Goal: Contribute content: Contribute content

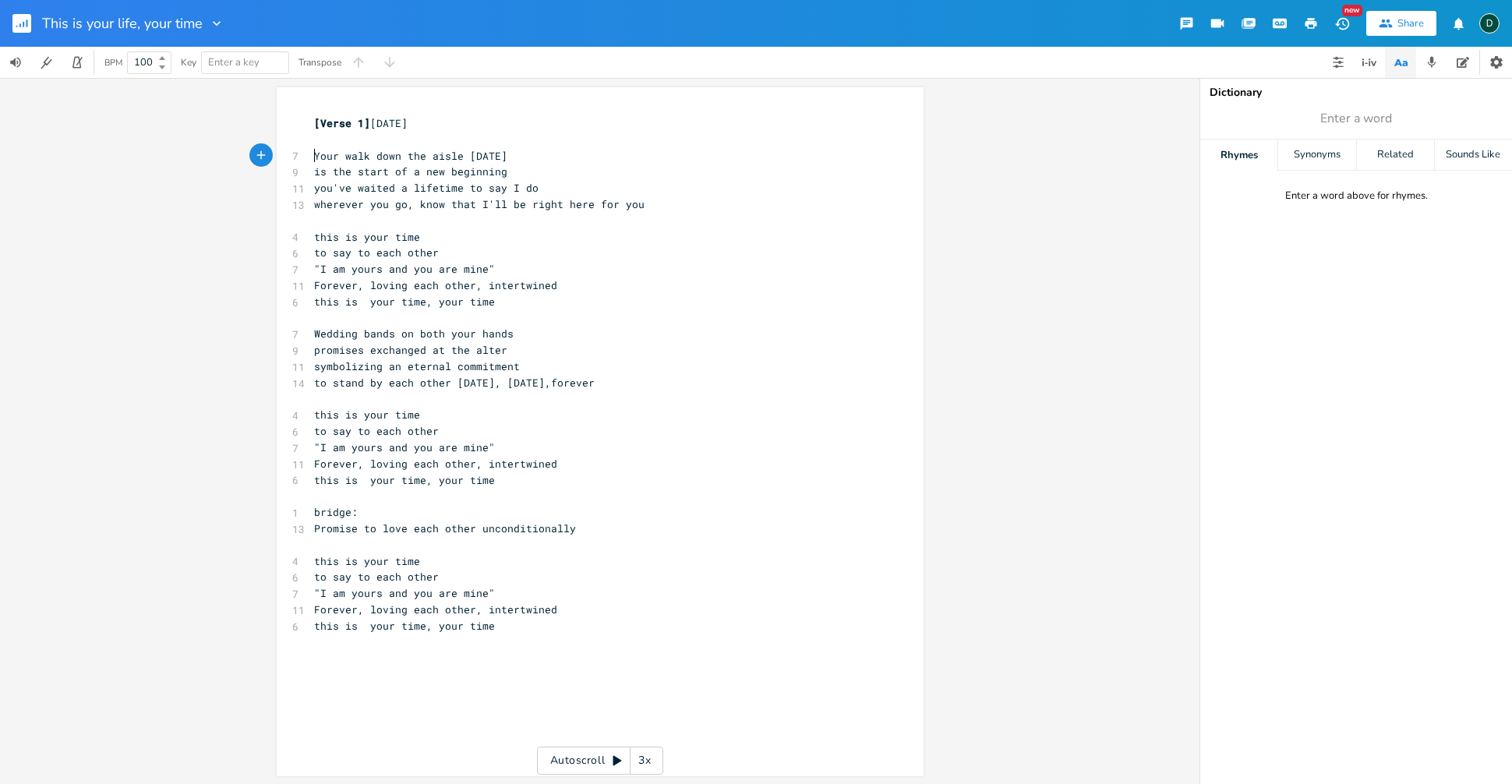
click at [314, 160] on span "Your walk down the aisle [DATE]" at bounding box center [410, 156] width 193 height 14
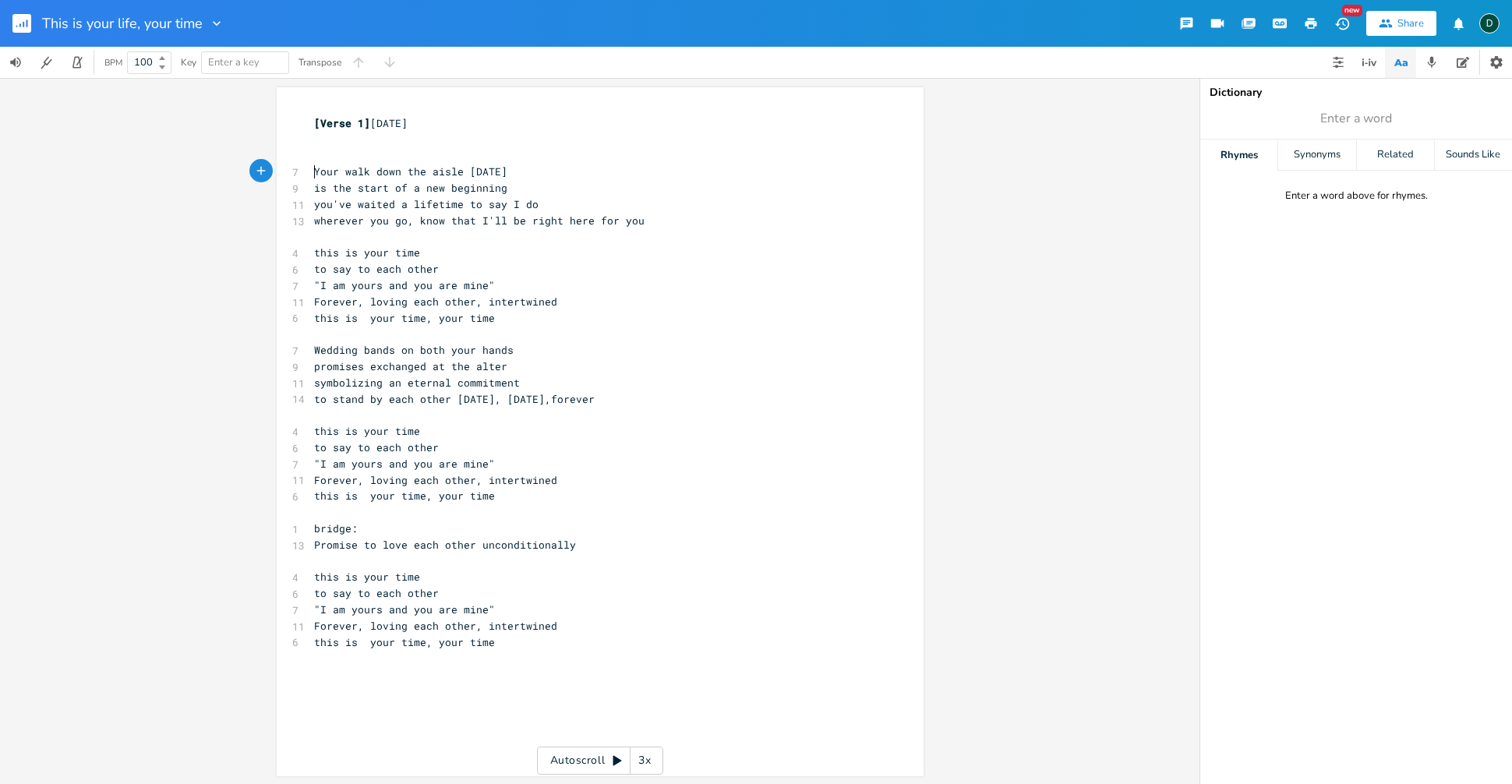
type textarea "D"
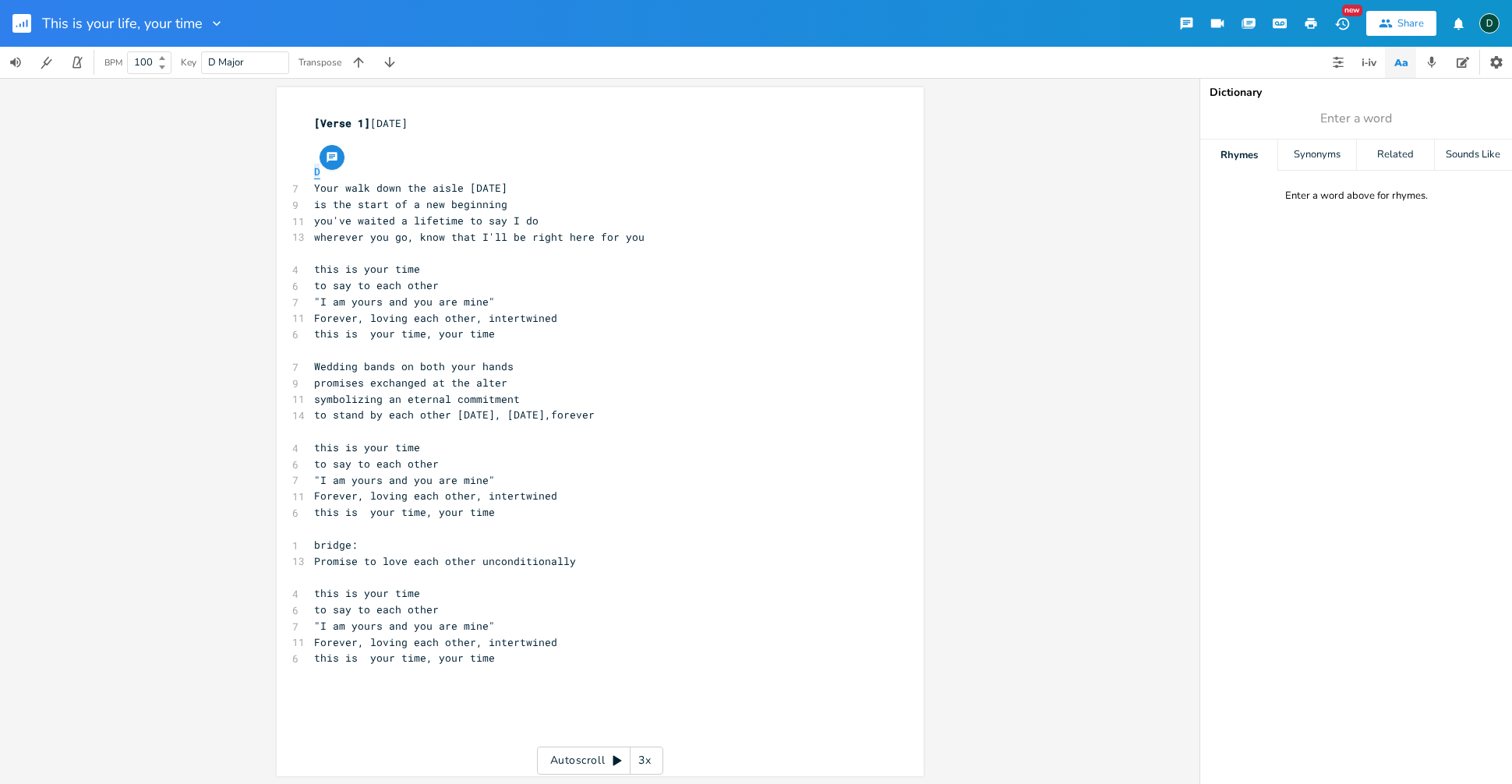
click at [311, 171] on pre "D" at bounding box center [593, 172] width 563 height 17
type textarea "G"
click at [503, 189] on pre "Your walk down the aisle [DATE]" at bounding box center [593, 188] width 563 height 17
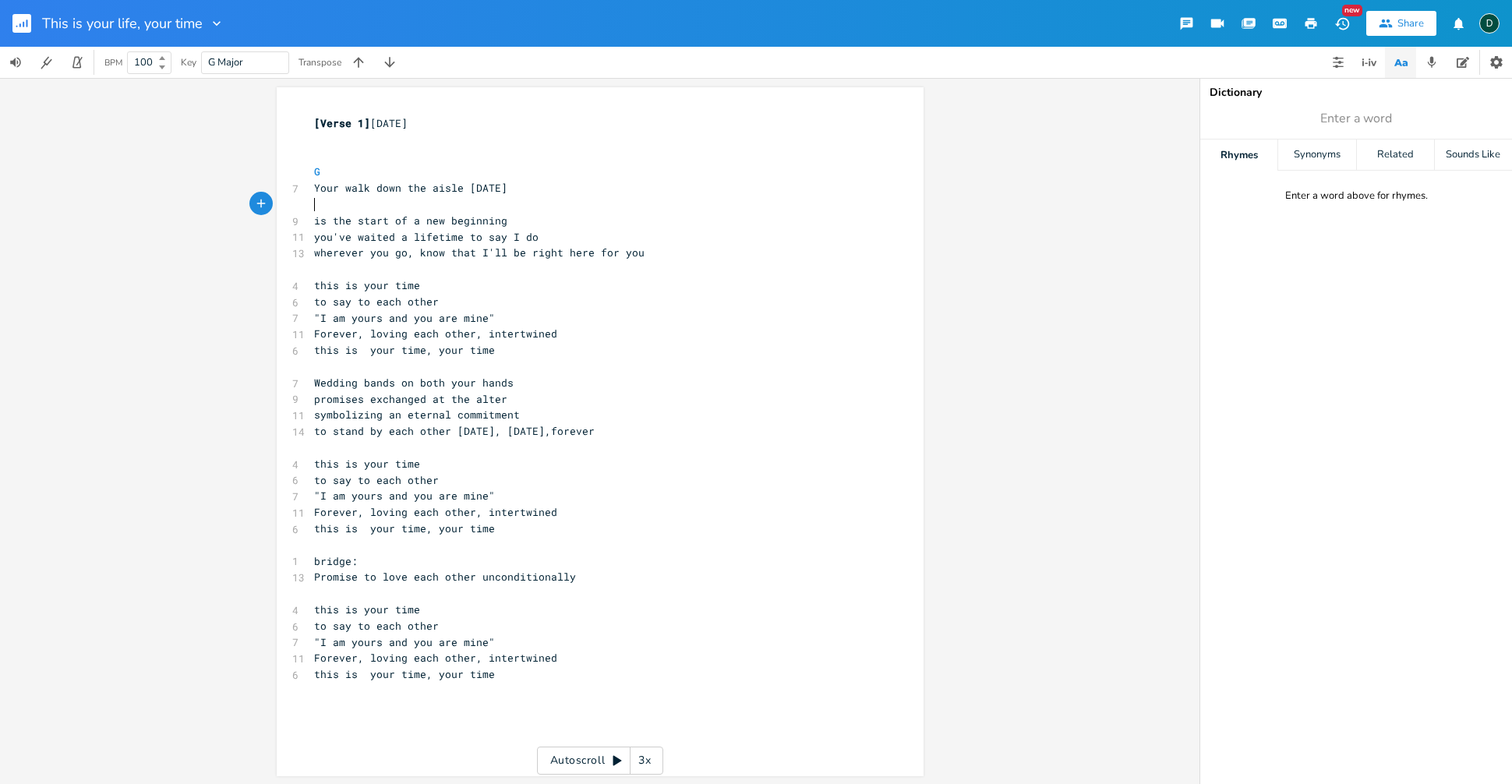
type textarea "G"
click at [483, 202] on pre "G" at bounding box center [593, 205] width 563 height 17
type textarea "G"
drag, startPoint x: 316, startPoint y: 206, endPoint x: 341, endPoint y: 205, distance: 25.0
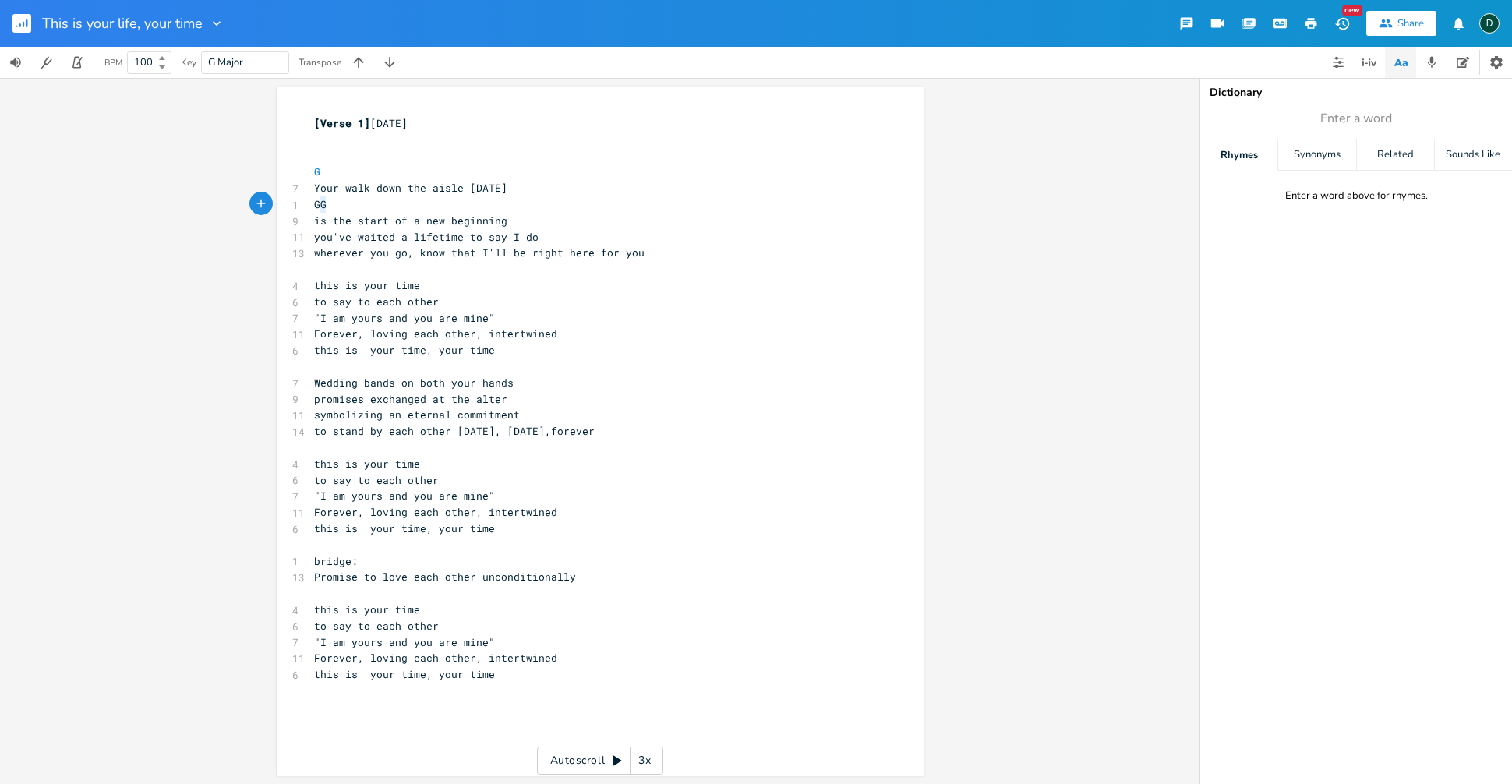
click at [325, 205] on pre "GG" at bounding box center [593, 205] width 563 height 17
type textarea "A"
click at [772, 292] on pre "this is your time" at bounding box center [593, 286] width 563 height 17
click at [446, 213] on pre "is the start of a new beginning" at bounding box center [593, 220] width 563 height 17
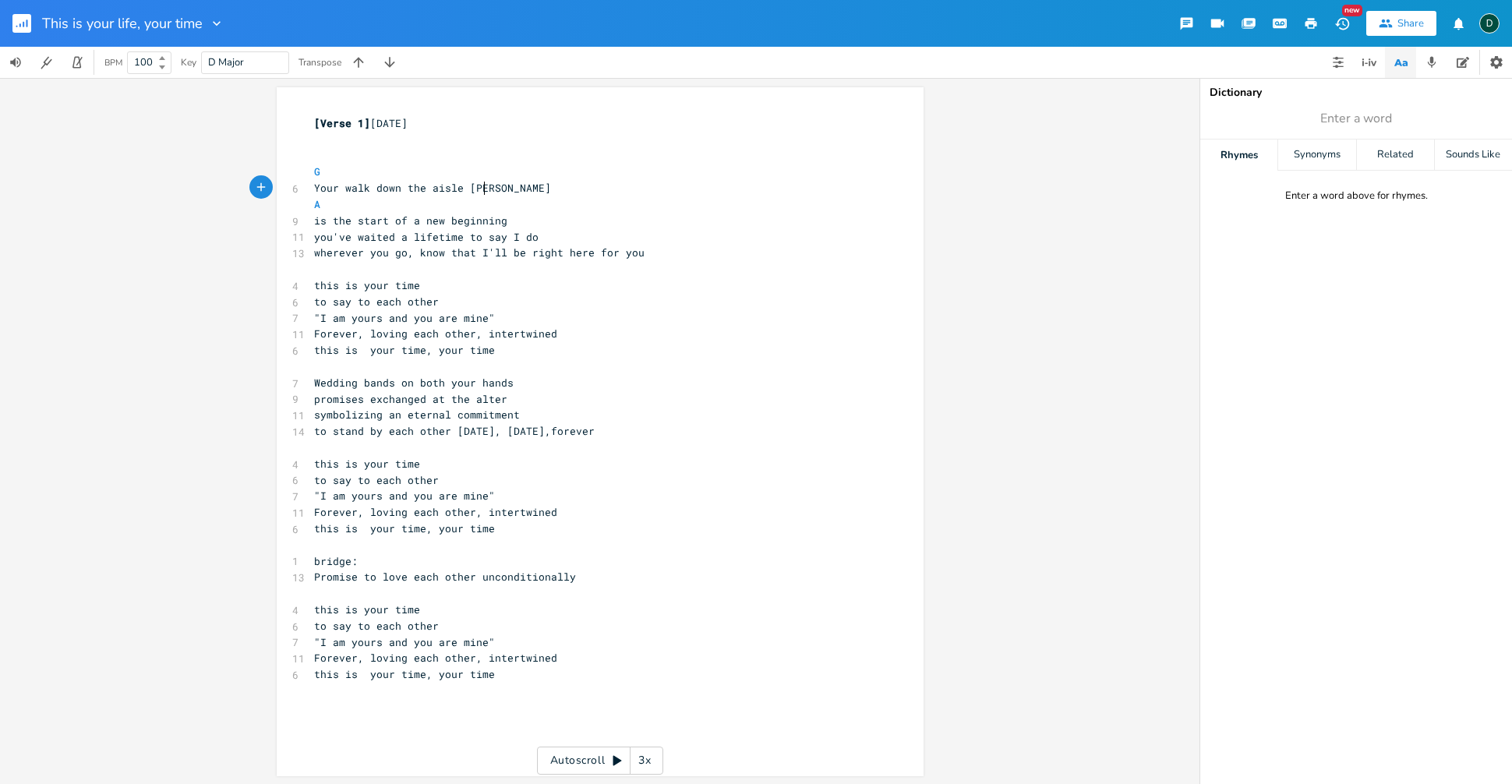
click at [481, 189] on pre "Your walk down the aisle [PERSON_NAME]" at bounding box center [593, 188] width 563 height 17
type textarea "ay"
click at [484, 175] on pre "G" at bounding box center [593, 172] width 563 height 17
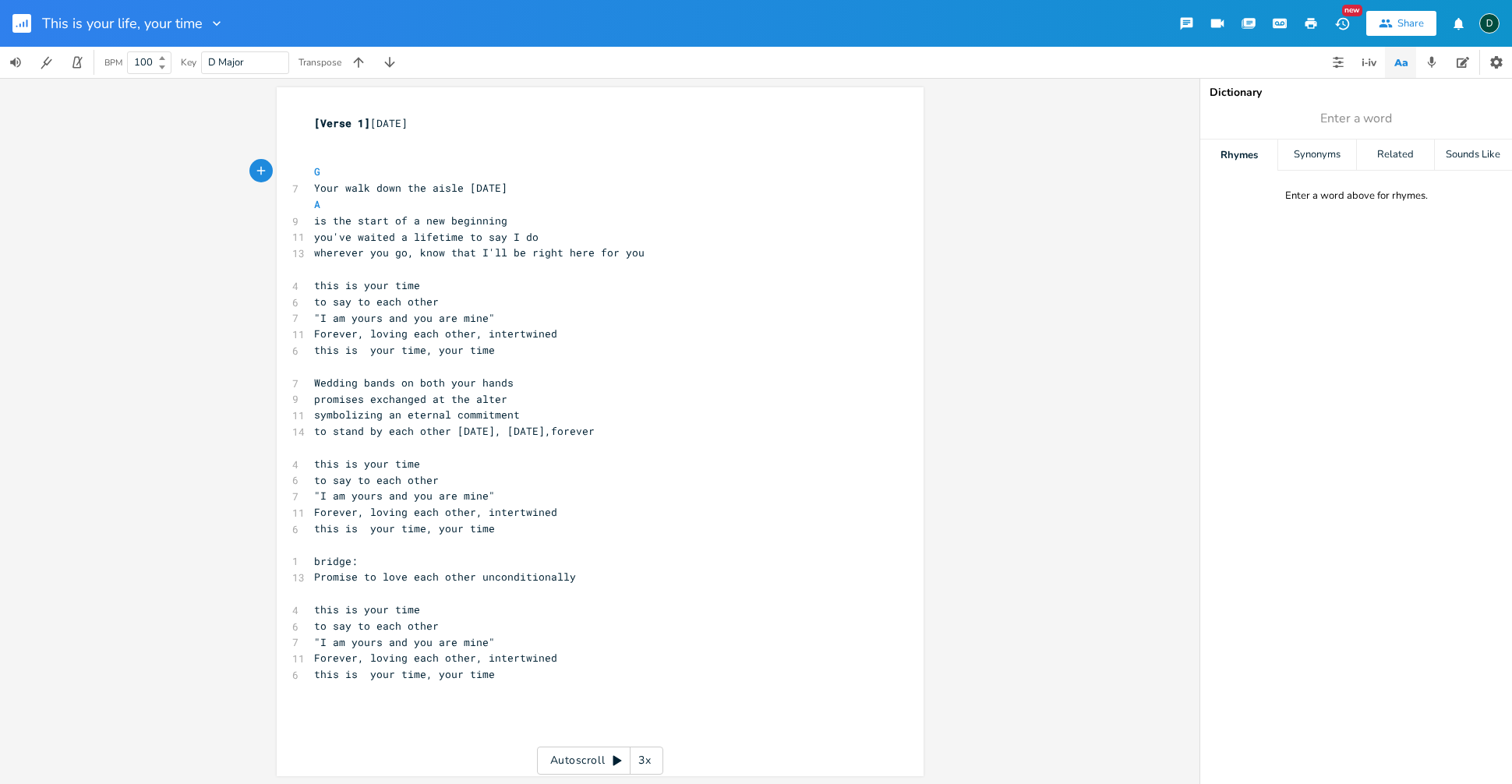
type textarea "A"
click at [311, 205] on pre "A" at bounding box center [593, 205] width 563 height 17
click at [513, 218] on pre "is the start of a new beginning" at bounding box center [593, 220] width 563 height 17
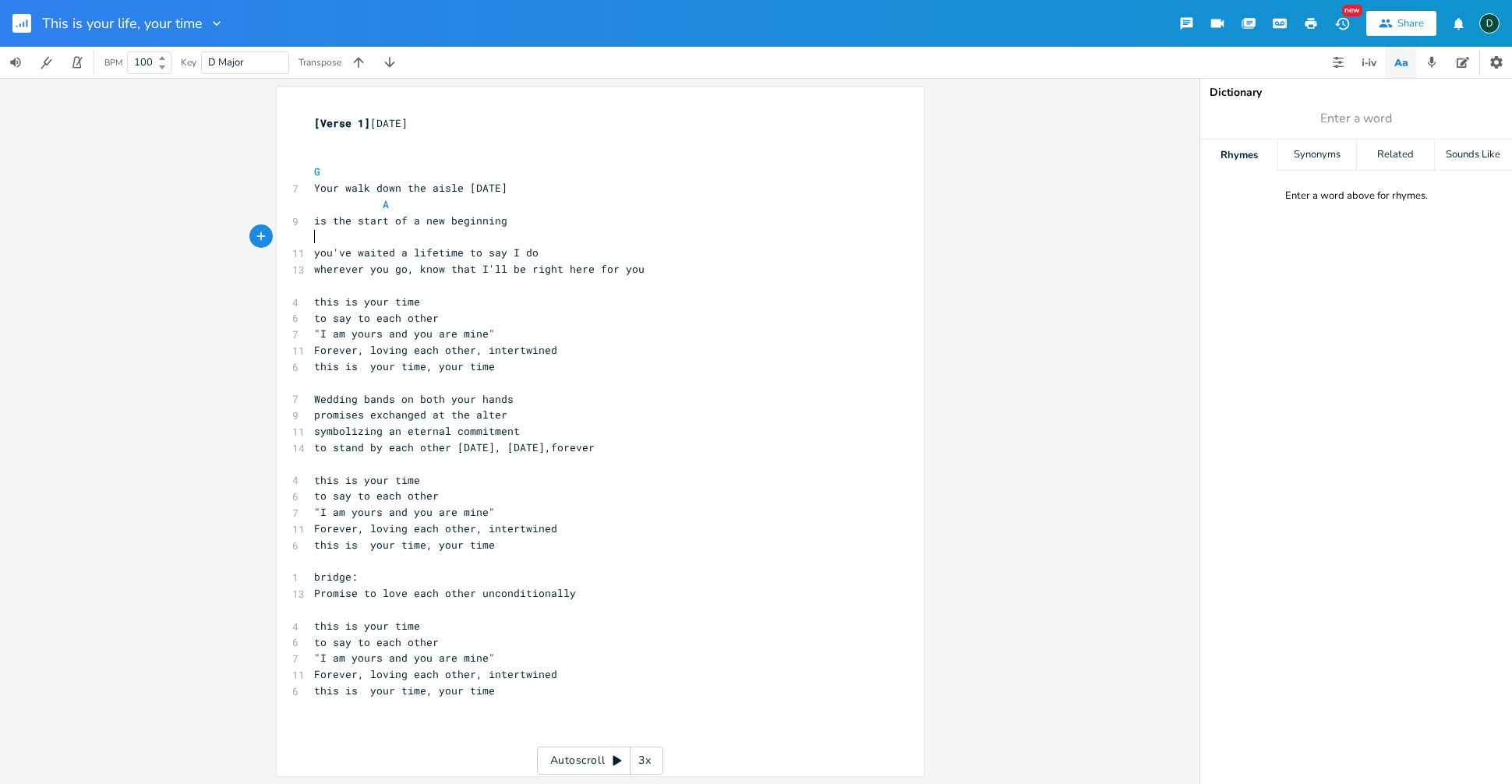
type textarea "G"
click at [505, 235] on pre "G" at bounding box center [593, 237] width 563 height 17
click at [380, 204] on span "A" at bounding box center [351, 205] width 75 height 14
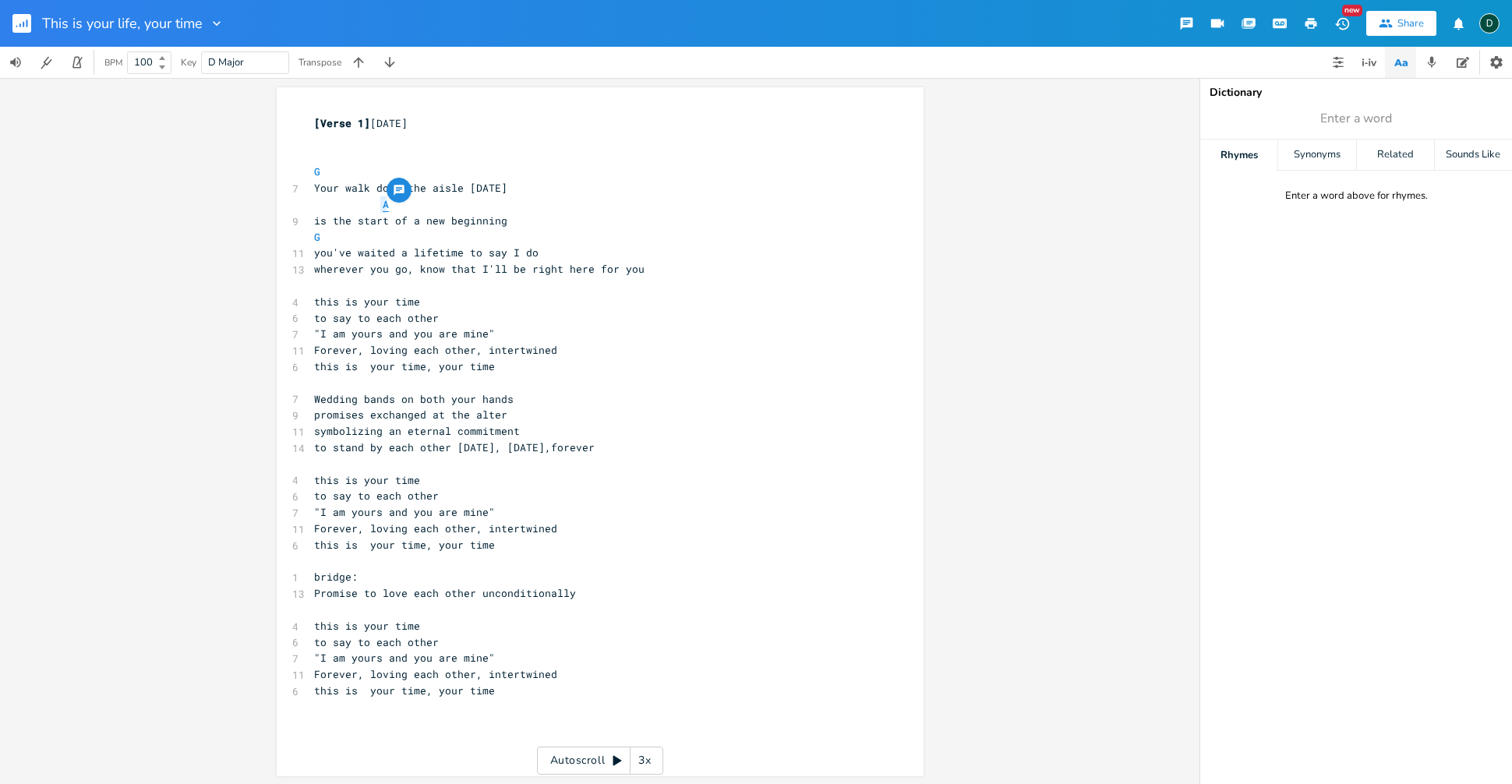
type textarea "D"
click at [475, 244] on pre "you've waited a lifetime to say I do" at bounding box center [593, 252] width 563 height 17
type textarea "D"
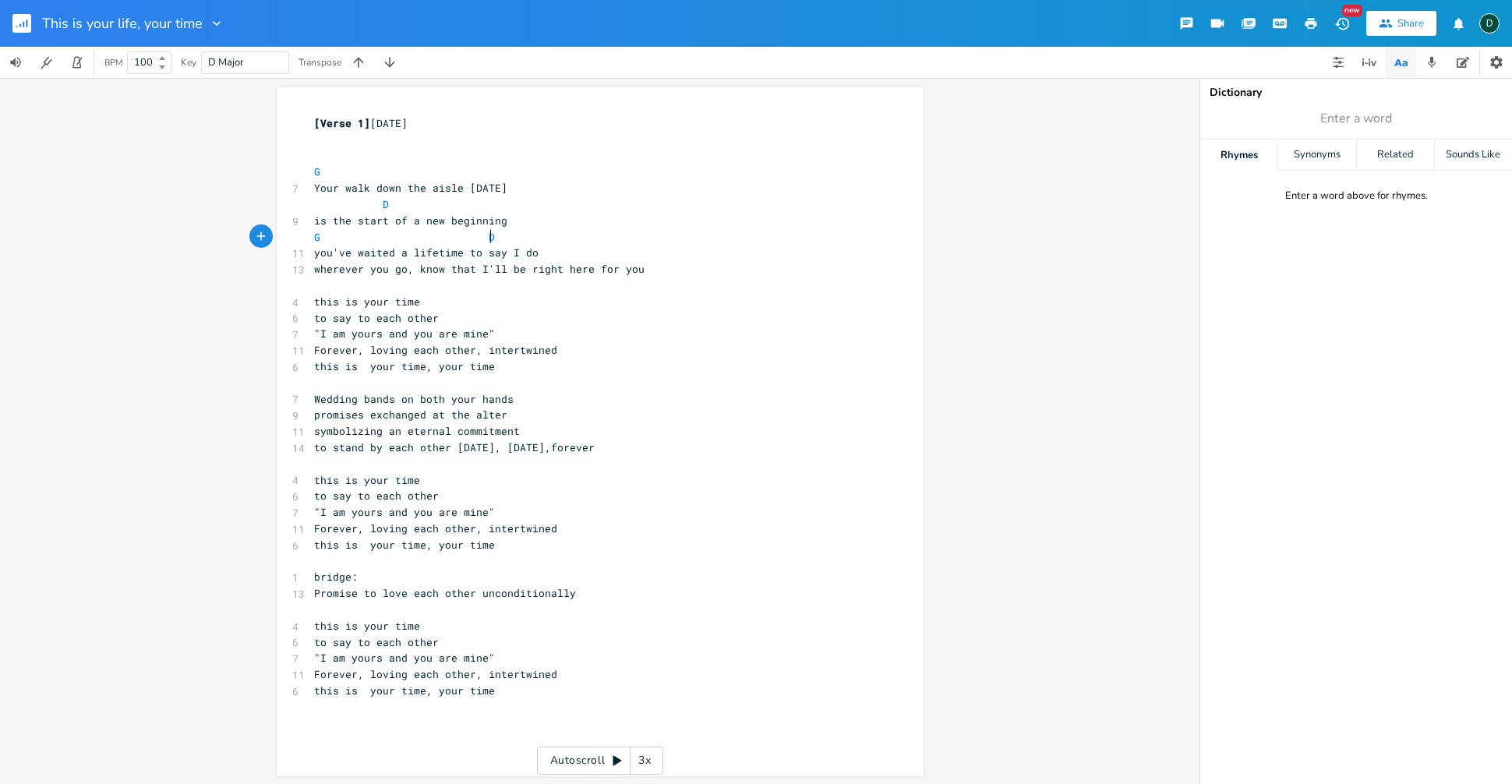
scroll to position [0, 10]
click at [535, 239] on span "G D" at bounding box center [479, 237] width 331 height 14
click at [531, 255] on span "you've waited a lifetime to say I do" at bounding box center [426, 252] width 224 height 14
type textarea ", I Do"
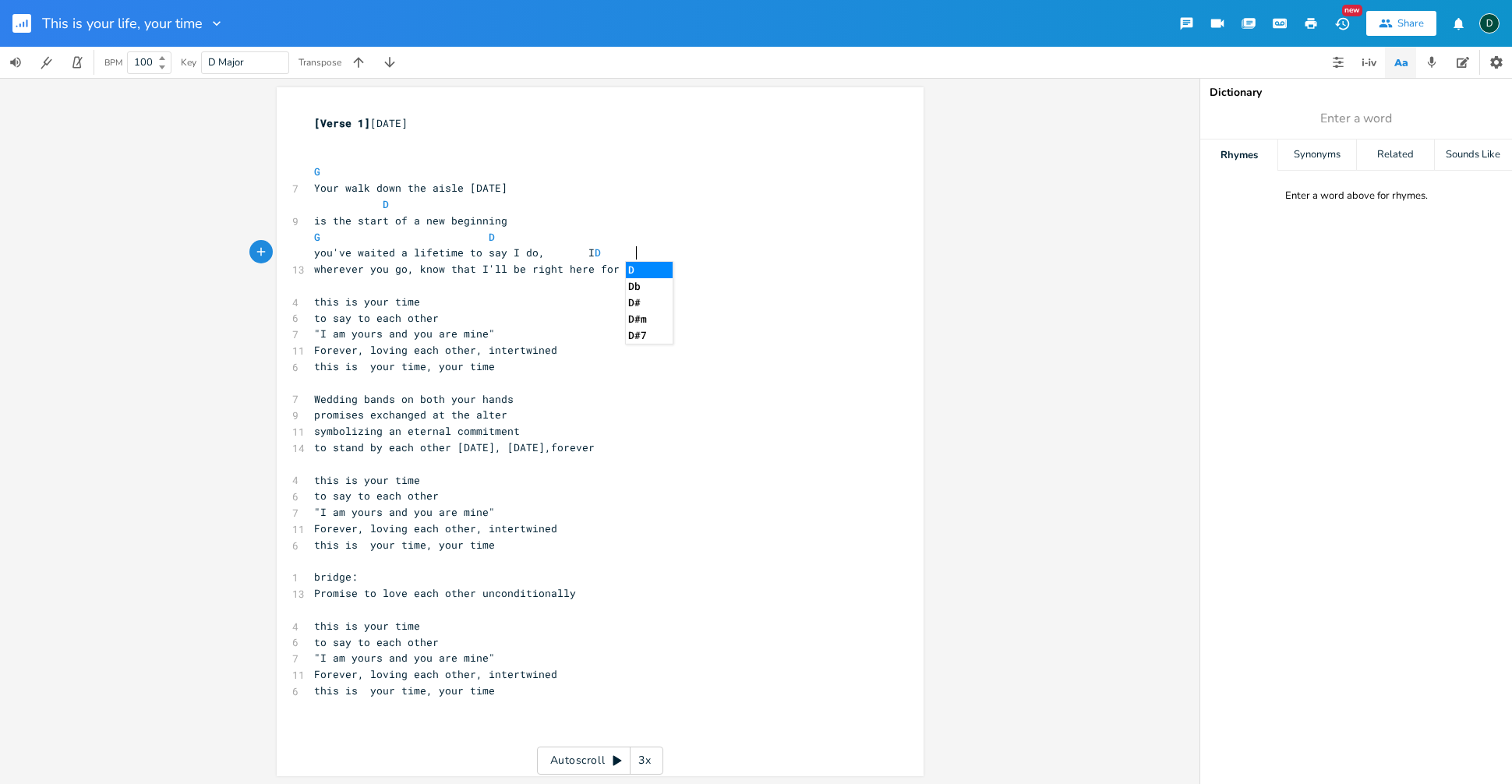
scroll to position [0, 55]
click at [575, 253] on span "you've waited a lifetime to say I do, I Do" at bounding box center [483, 252] width 337 height 14
type textarea "do,"
type textarea "do, I Do"
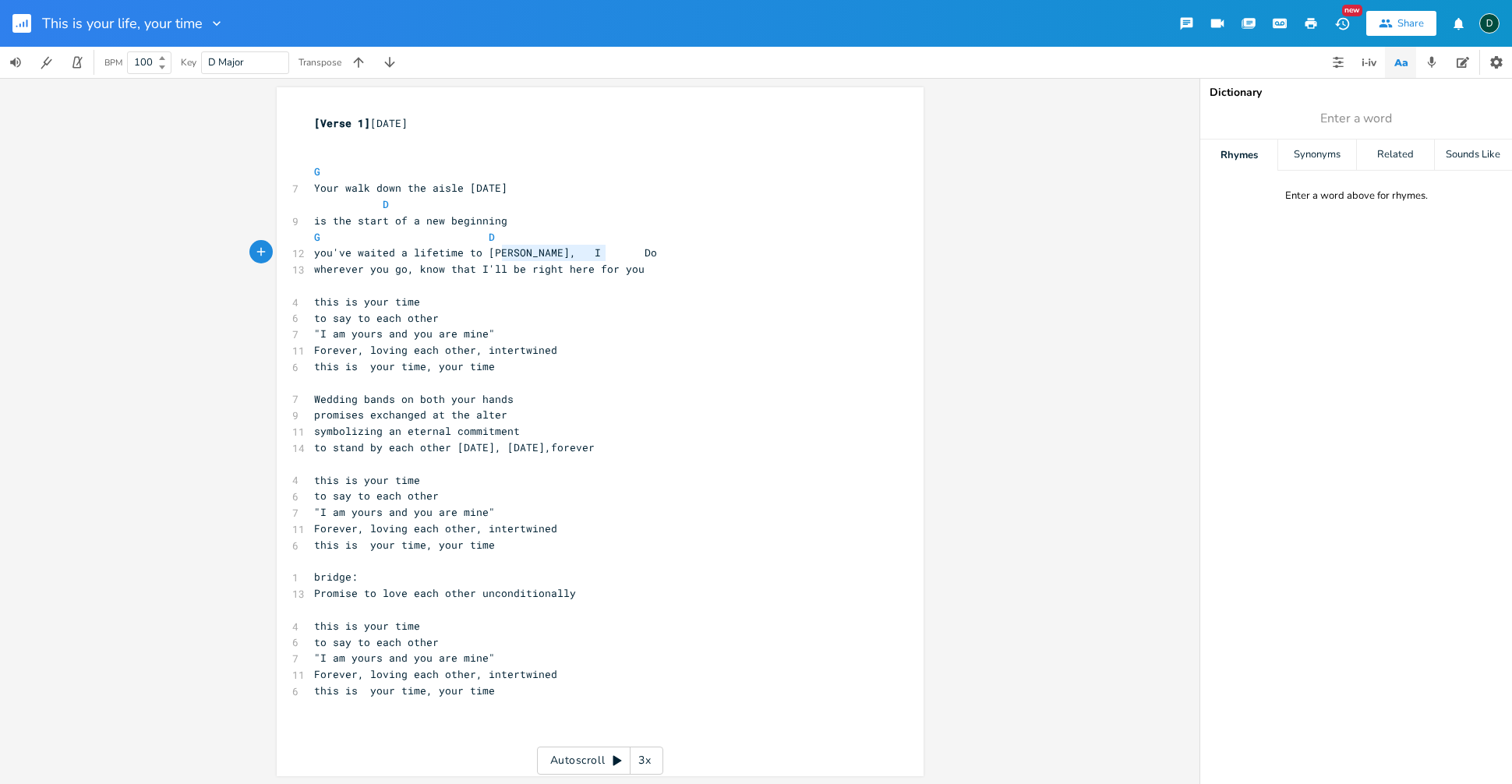
drag, startPoint x: 500, startPoint y: 256, endPoint x: 601, endPoint y: 252, distance: 101.1
click at [601, 252] on pre "you've waited a lifetime to [PERSON_NAME], I Do" at bounding box center [593, 252] width 563 height 17
type textarea "I do,"
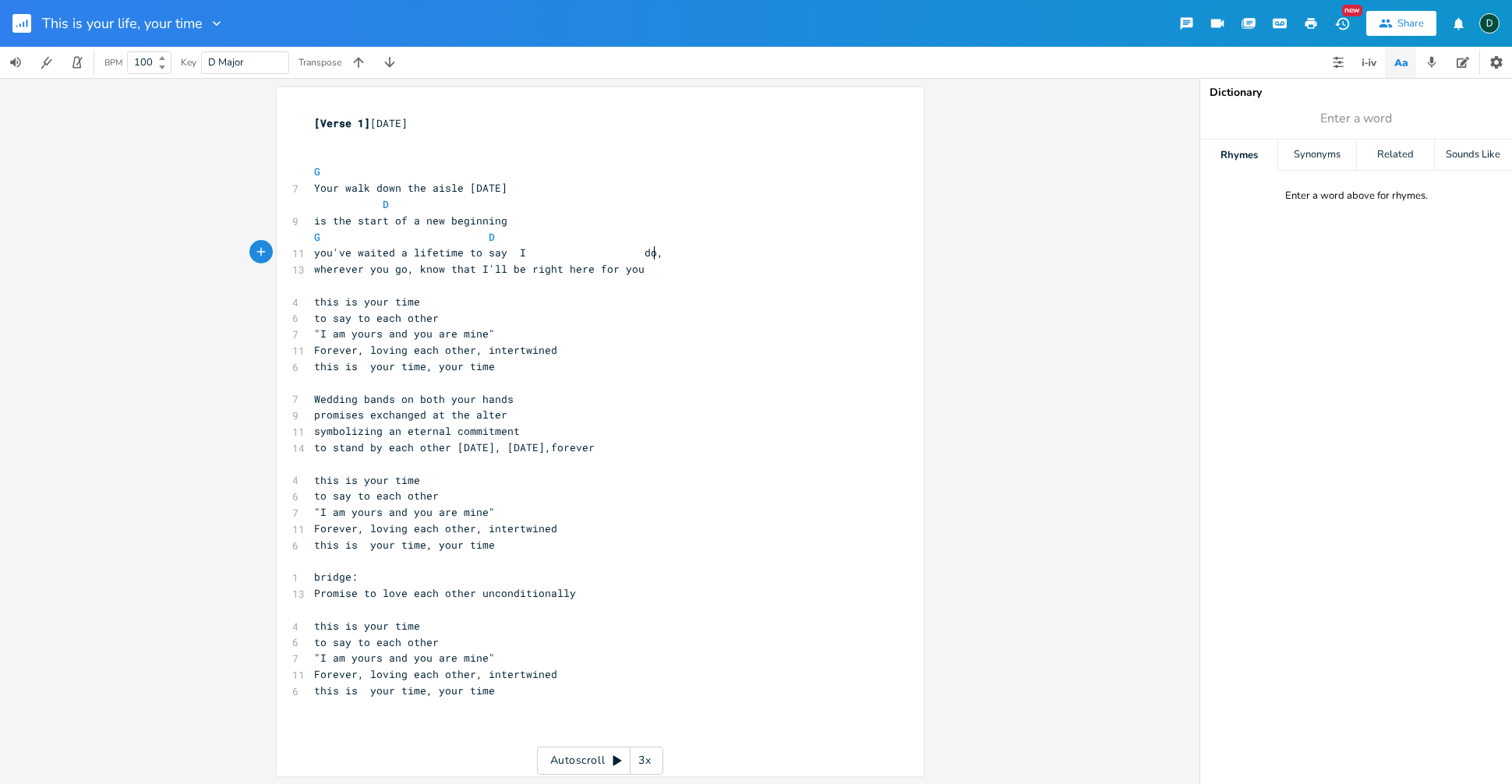
click at [647, 253] on span "you've waited a lifetime to say I do," at bounding box center [489, 252] width 349 height 14
type textarea "I do,"
drag, startPoint x: 564, startPoint y: 251, endPoint x: 672, endPoint y: 252, distance: 108.0
click at [663, 252] on span "you've waited a lifetime to say I do," at bounding box center [489, 252] width 349 height 14
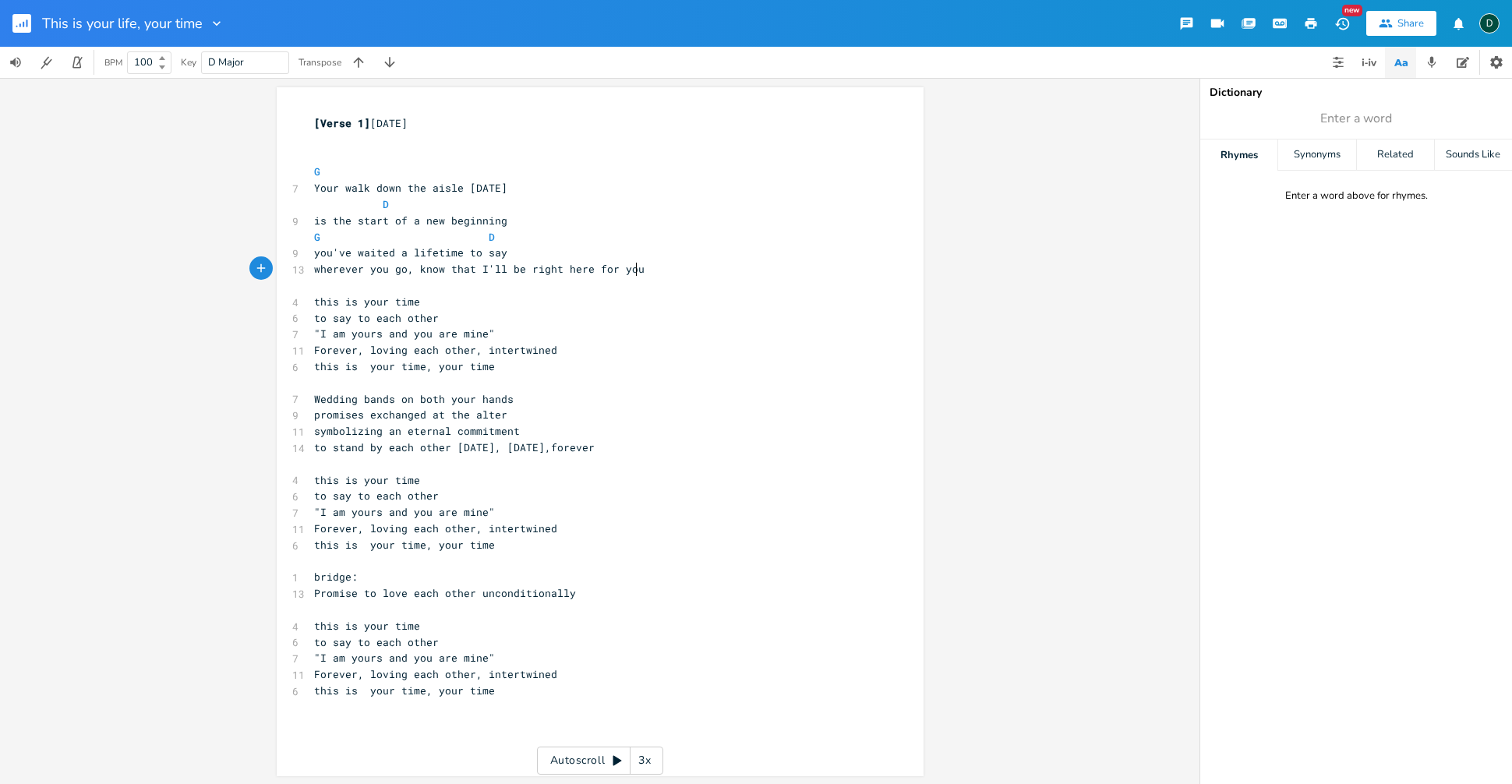
click at [668, 274] on pre "wherever you go, know that I'll be right here for you" at bounding box center [593, 269] width 563 height 17
click at [504, 258] on span "you've waited a lifetime to say" at bounding box center [410, 252] width 193 height 14
type textarea "I do, I dö"
click at [556, 235] on span "G D" at bounding box center [479, 237] width 331 height 14
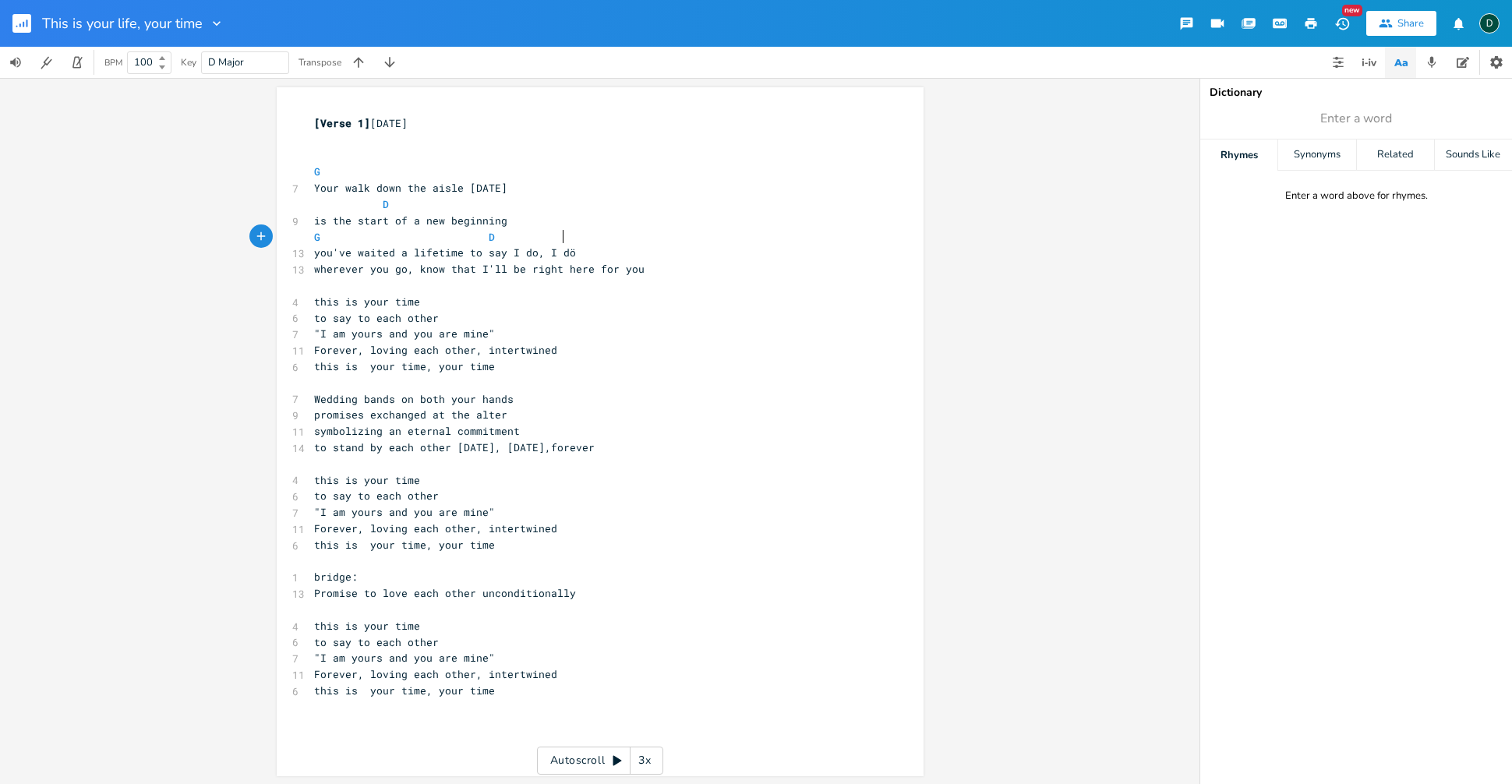
click at [545, 235] on span "G D" at bounding box center [479, 237] width 331 height 14
type textarea "A"
click at [619, 247] on pre "you've waited a lifetime to say I do, I dö" at bounding box center [593, 252] width 563 height 17
click at [576, 251] on span "you've waited a lifetime to say I do, I dö" at bounding box center [445, 252] width 262 height 14
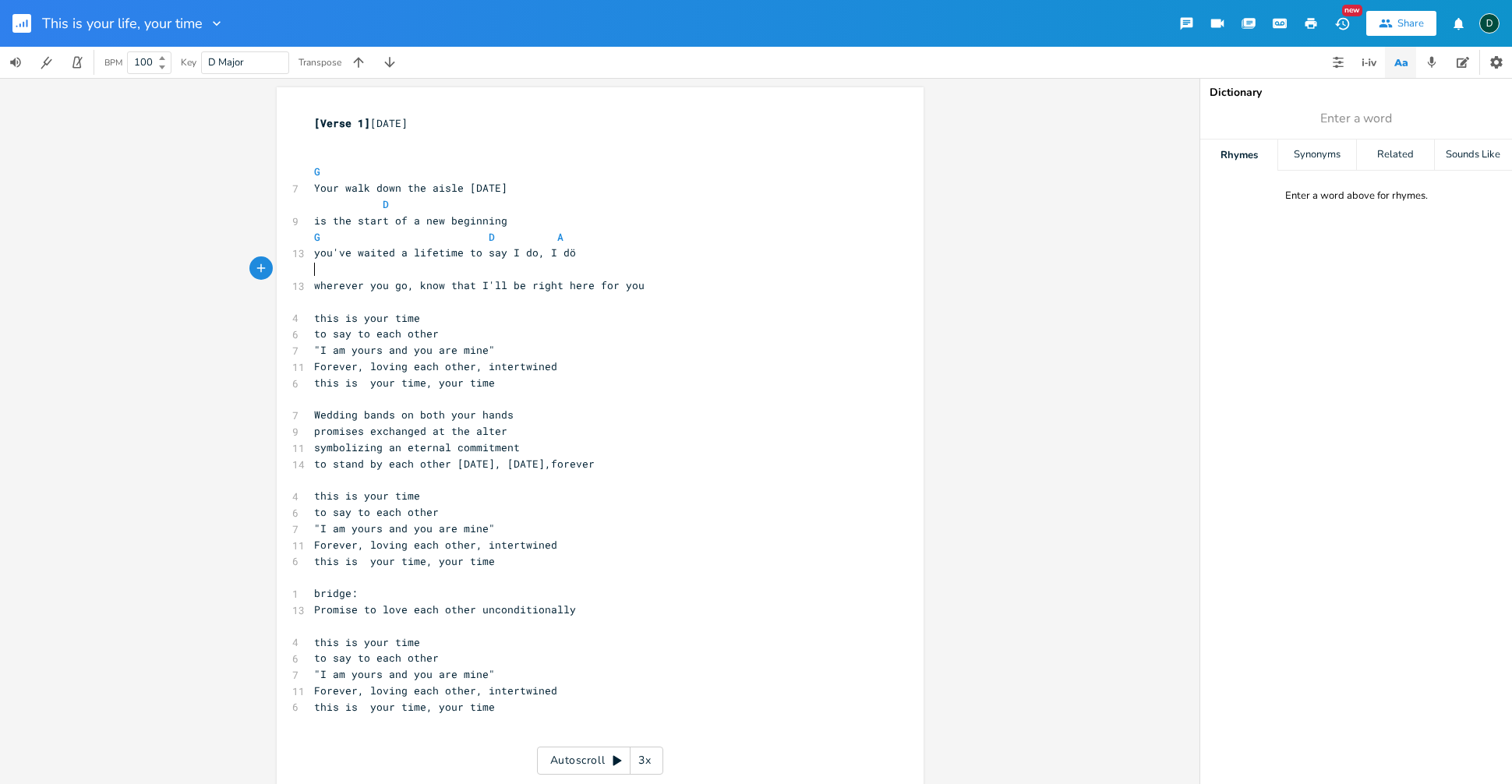
type textarea "D"
click at [551, 267] on pre "D" at bounding box center [593, 269] width 563 height 17
click at [525, 268] on pre "D" at bounding box center [593, 269] width 563 height 17
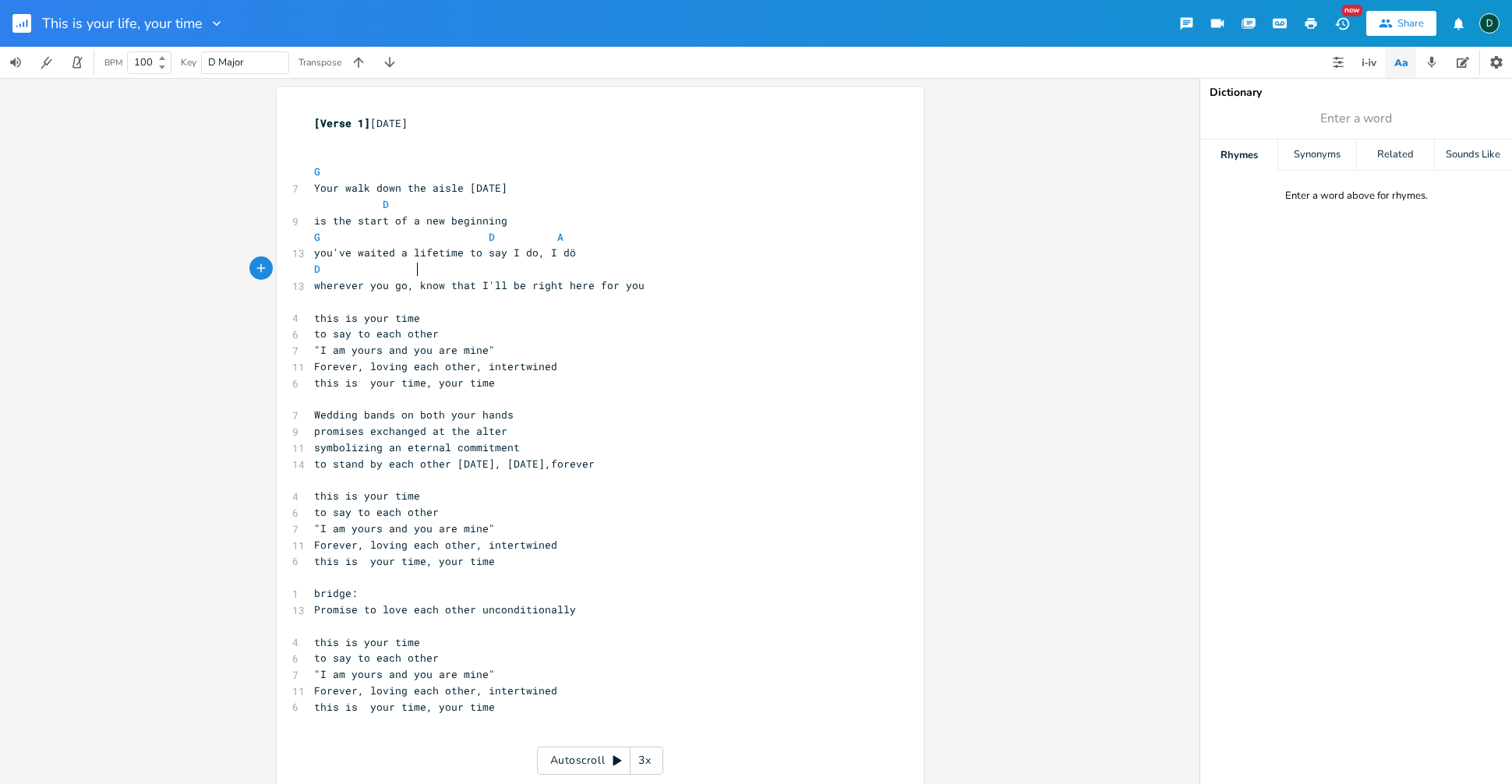
click at [525, 268] on pre "D" at bounding box center [593, 269] width 563 height 17
type textarea "G"
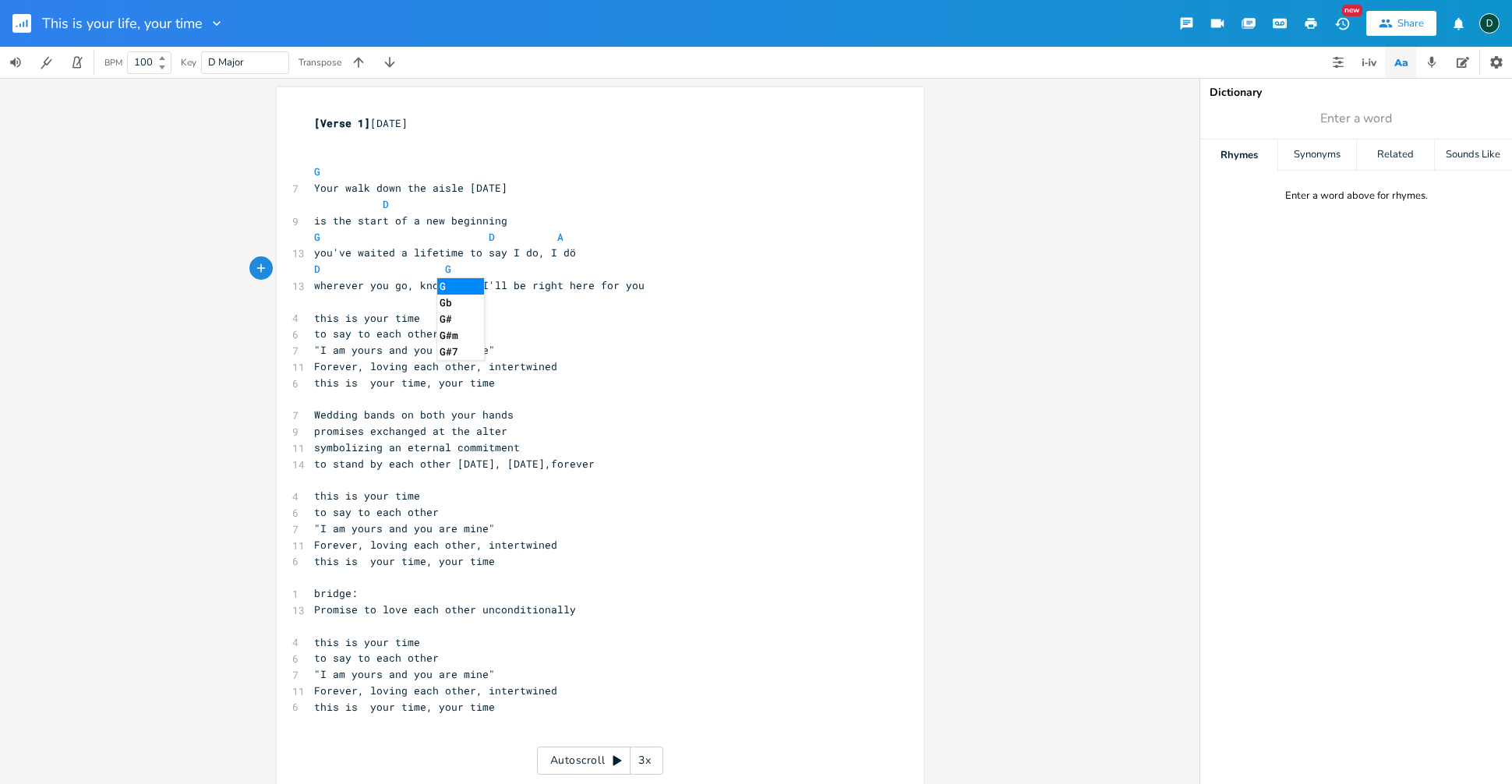
click at [525, 268] on pre "D G" at bounding box center [593, 269] width 563 height 17
click at [432, 269] on span "D G" at bounding box center [383, 269] width 138 height 14
click at [1430, 62] on icon "button" at bounding box center [1433, 62] width 9 height 11
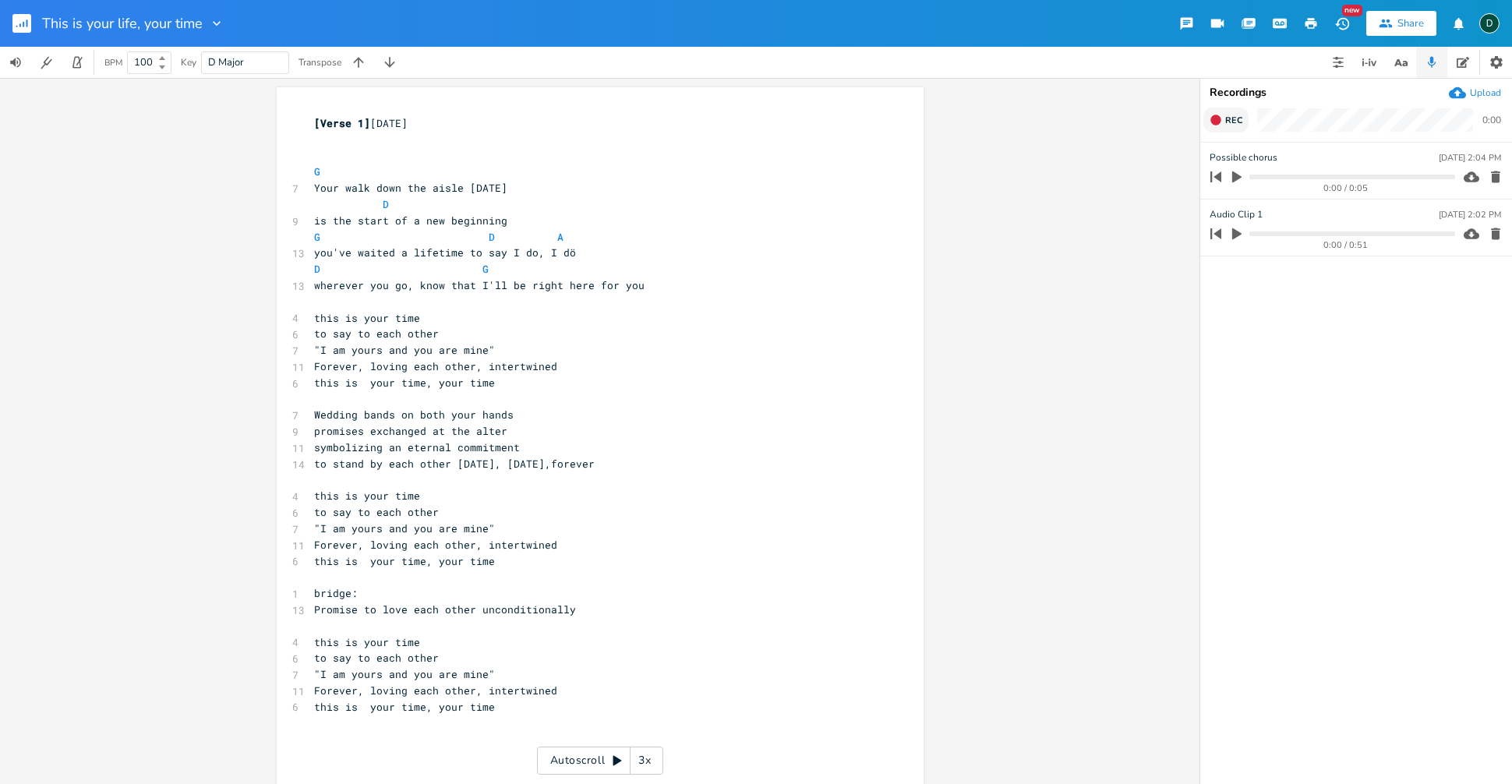
click at [1222, 123] on button "Rec" at bounding box center [1225, 120] width 45 height 25
click at [1220, 123] on icon "button" at bounding box center [1216, 120] width 12 height 12
click at [1236, 176] on icon "button" at bounding box center [1237, 176] width 10 height 11
click at [1236, 176] on icon "button" at bounding box center [1237, 176] width 12 height 12
click at [1496, 177] on icon "button" at bounding box center [1495, 176] width 10 height 11
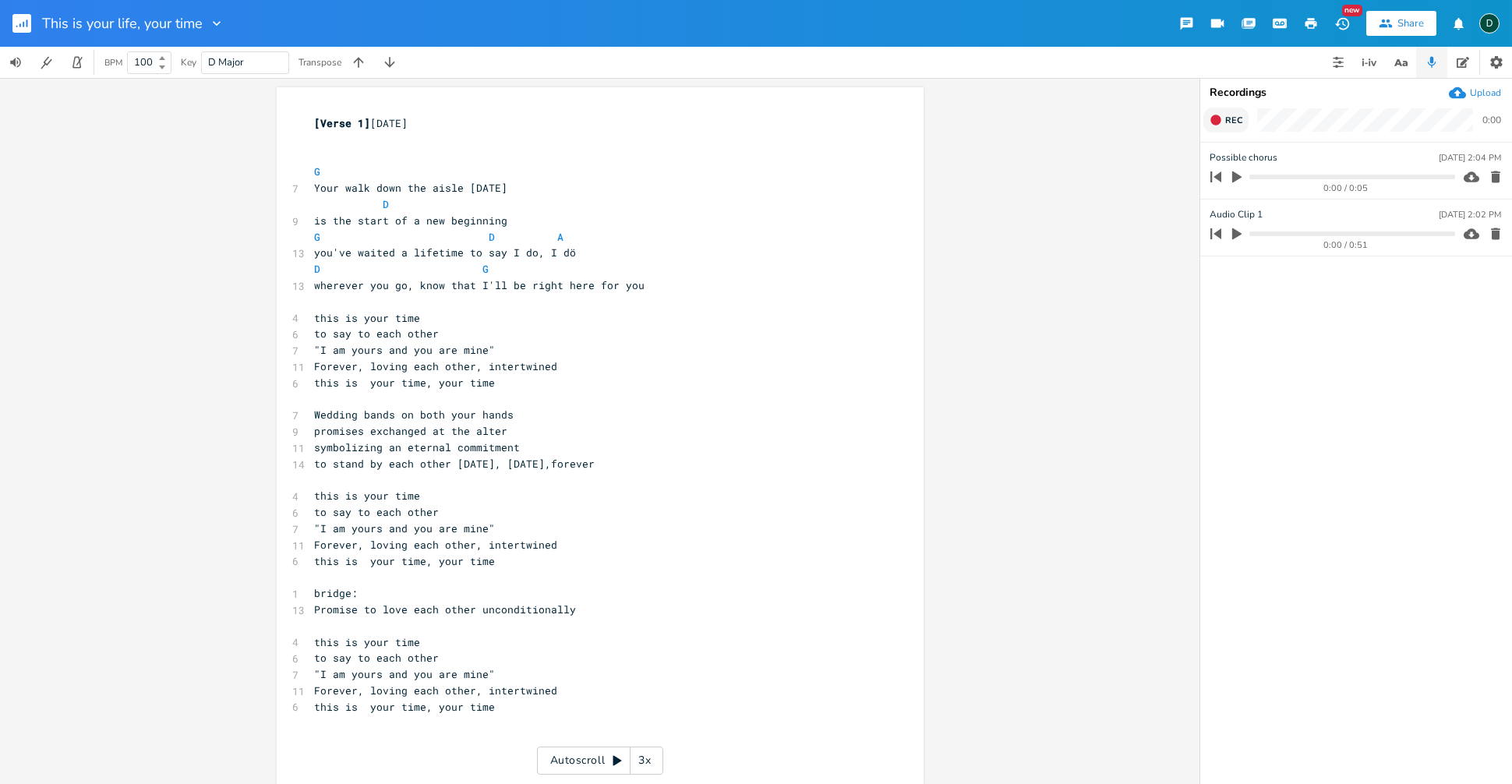
click at [1215, 120] on icon "button" at bounding box center [1215, 119] width 10 height 10
click at [1215, 120] on rect "button" at bounding box center [1216, 121] width 9 height 9
type input "verse melody 90/4"
click at [1277, 156] on input "verse melody 90/4" at bounding box center [1248, 158] width 79 height 15
type input "verse melody 9/4"
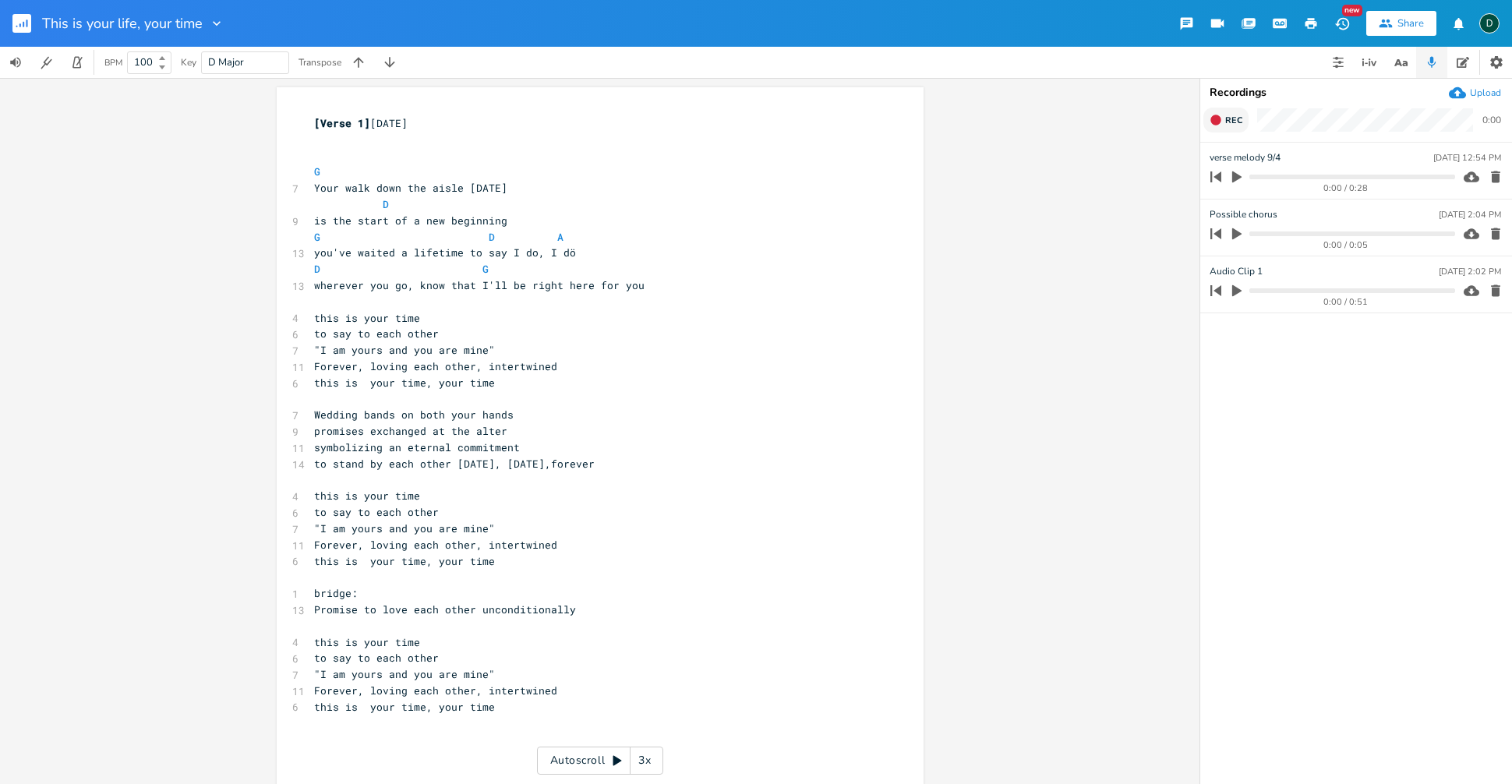
click at [1284, 157] on div "verse melody 9/4 [DATE] 12:54 PM" at bounding box center [1355, 158] width 291 height 14
click at [1221, 123] on icon "button" at bounding box center [1216, 120] width 12 height 12
type input "Verse melody"
click at [579, 301] on pre "​" at bounding box center [593, 302] width 563 height 17
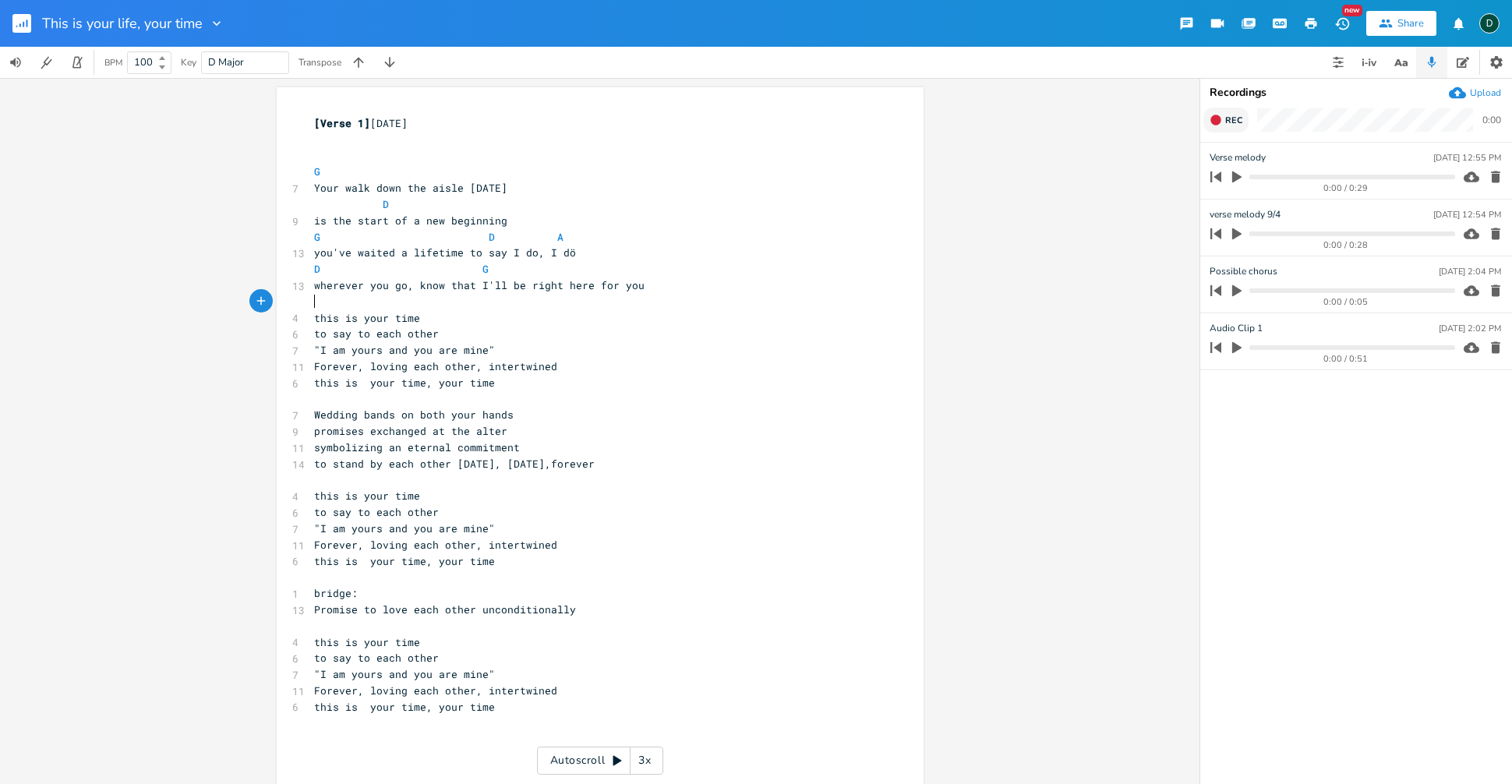
type textarea "G"
click at [450, 296] on pre "G" at bounding box center [593, 302] width 563 height 17
click at [425, 317] on pre "this is your time" at bounding box center [593, 318] width 563 height 17
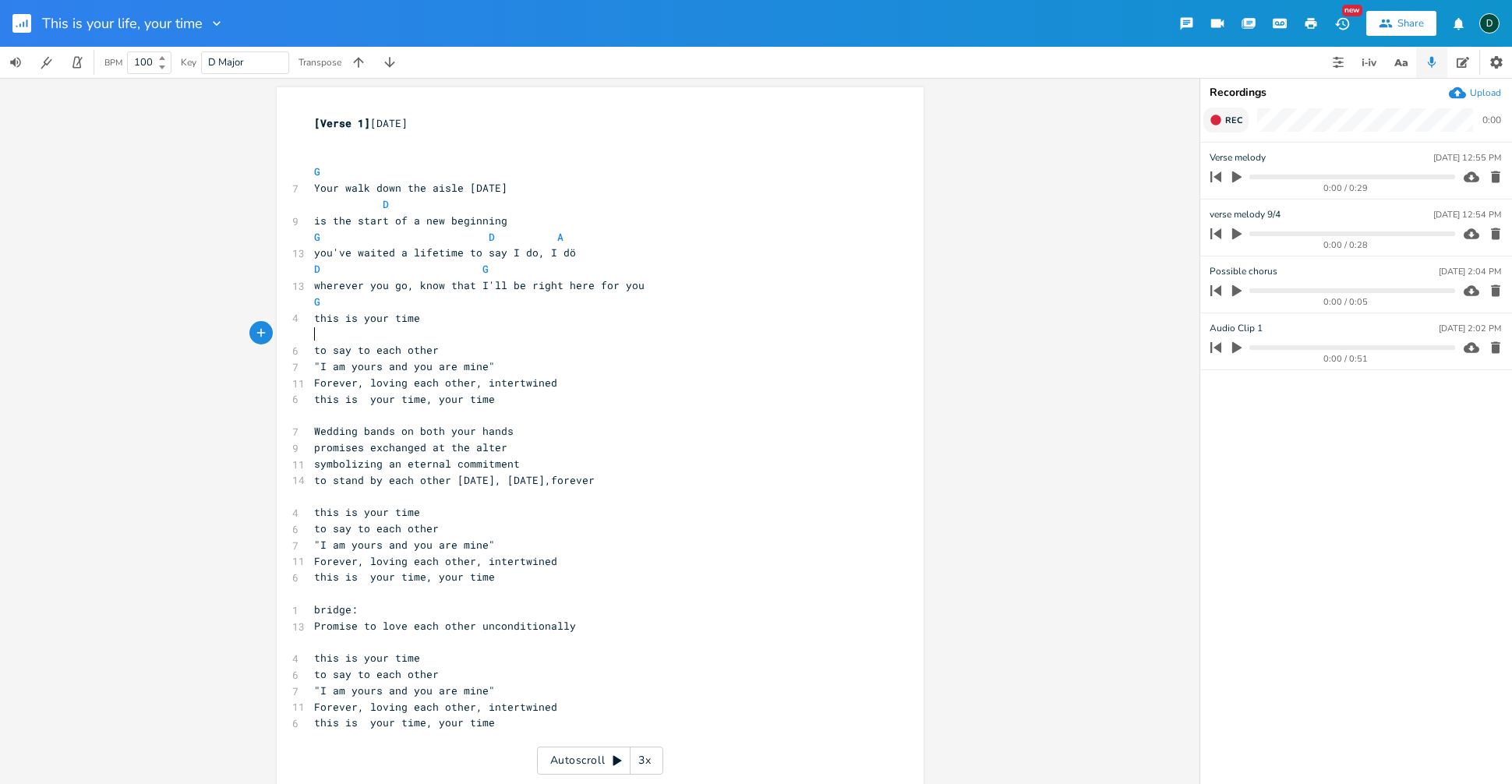
type textarea "D"
click at [429, 329] on pre "D" at bounding box center [593, 333] width 563 height 17
click at [438, 350] on pre "to say to each other" at bounding box center [593, 350] width 563 height 17
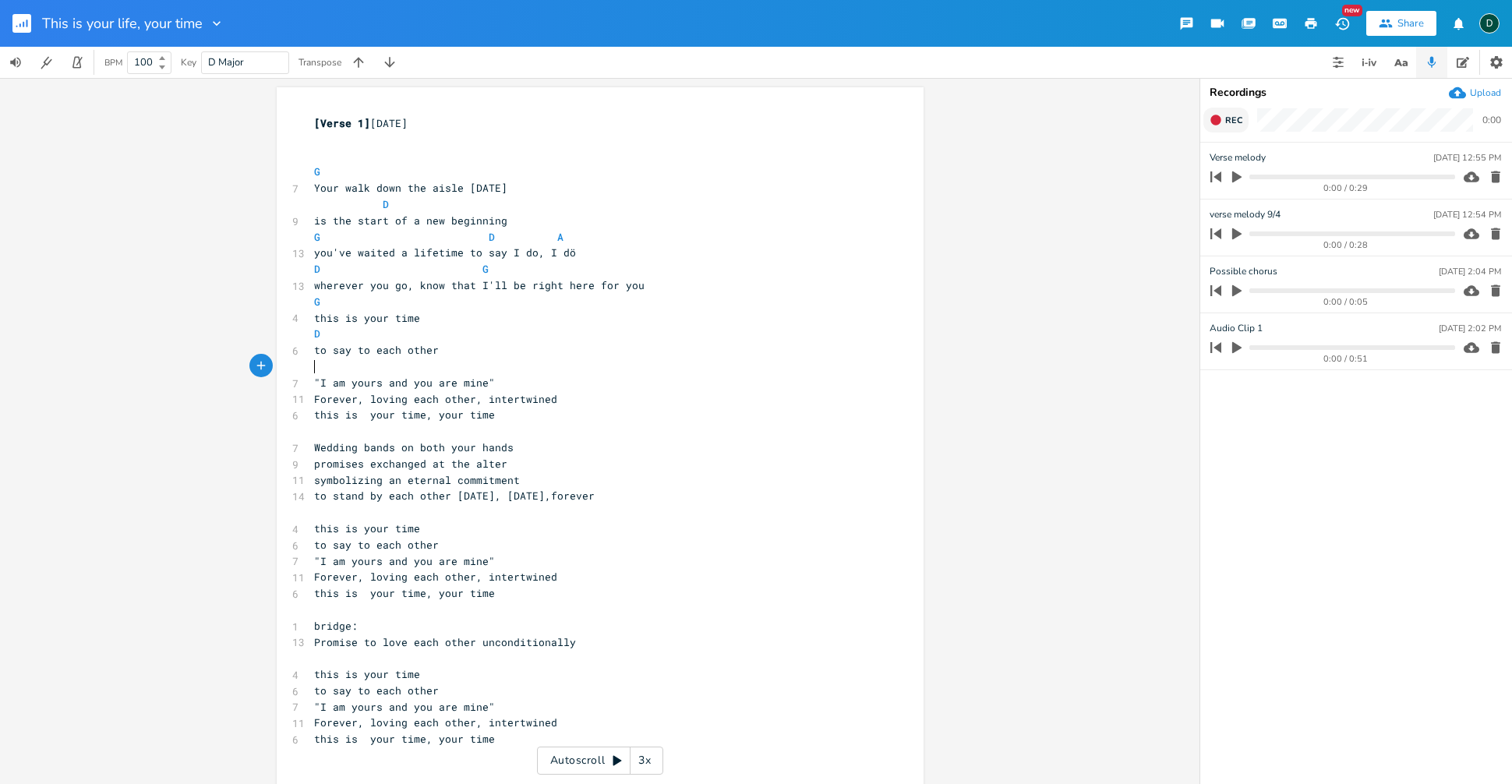
type textarea "A"
click at [629, 352] on pre "to say to each other" at bounding box center [593, 350] width 563 height 17
click at [318, 336] on pre "D" at bounding box center [593, 333] width 563 height 17
type textarea "D"
click at [312, 335] on pre "D" at bounding box center [593, 333] width 563 height 17
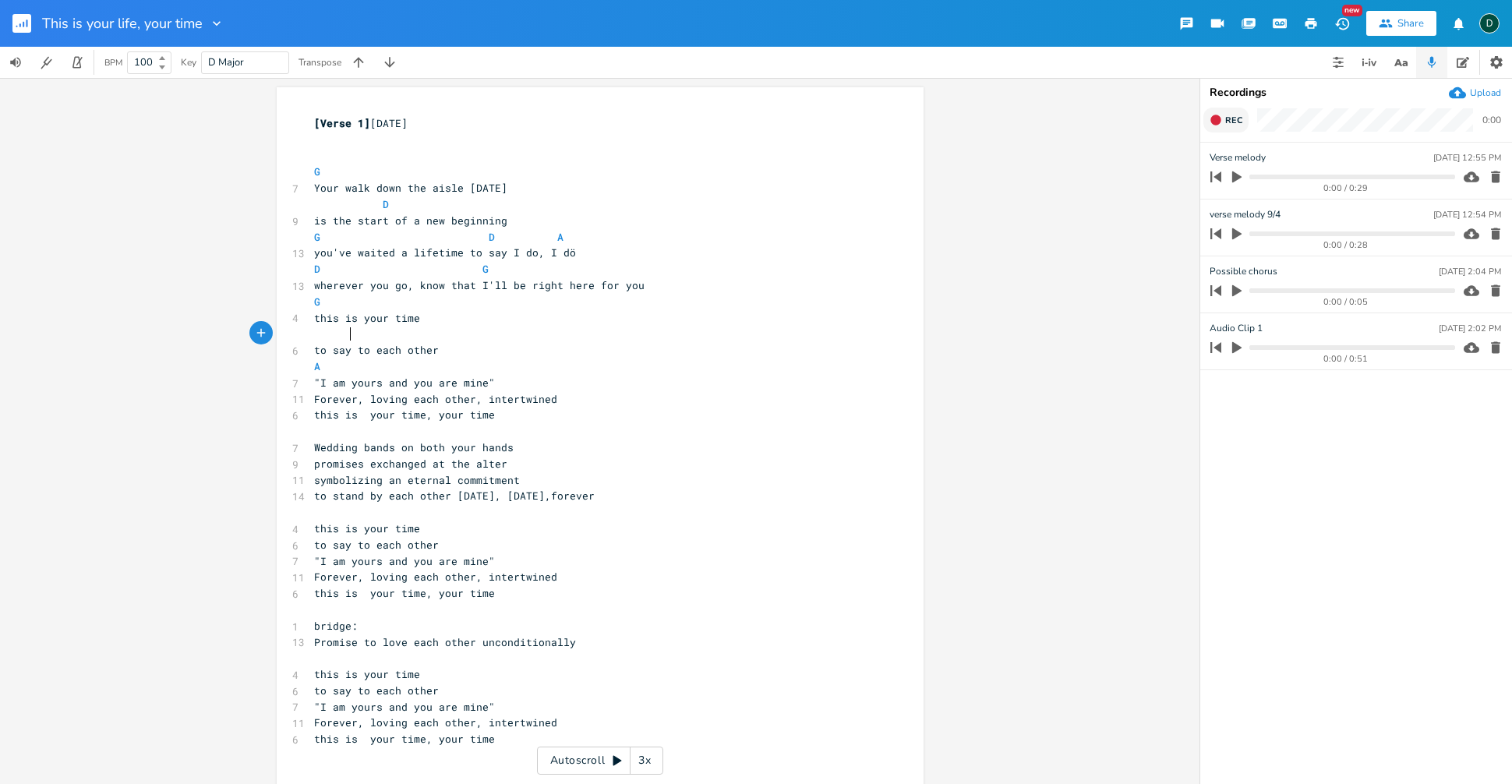
scroll to position [0, 15]
type textarea "A"
click at [604, 340] on pre "A" at bounding box center [593, 333] width 563 height 17
click at [343, 333] on span "A" at bounding box center [335, 333] width 43 height 14
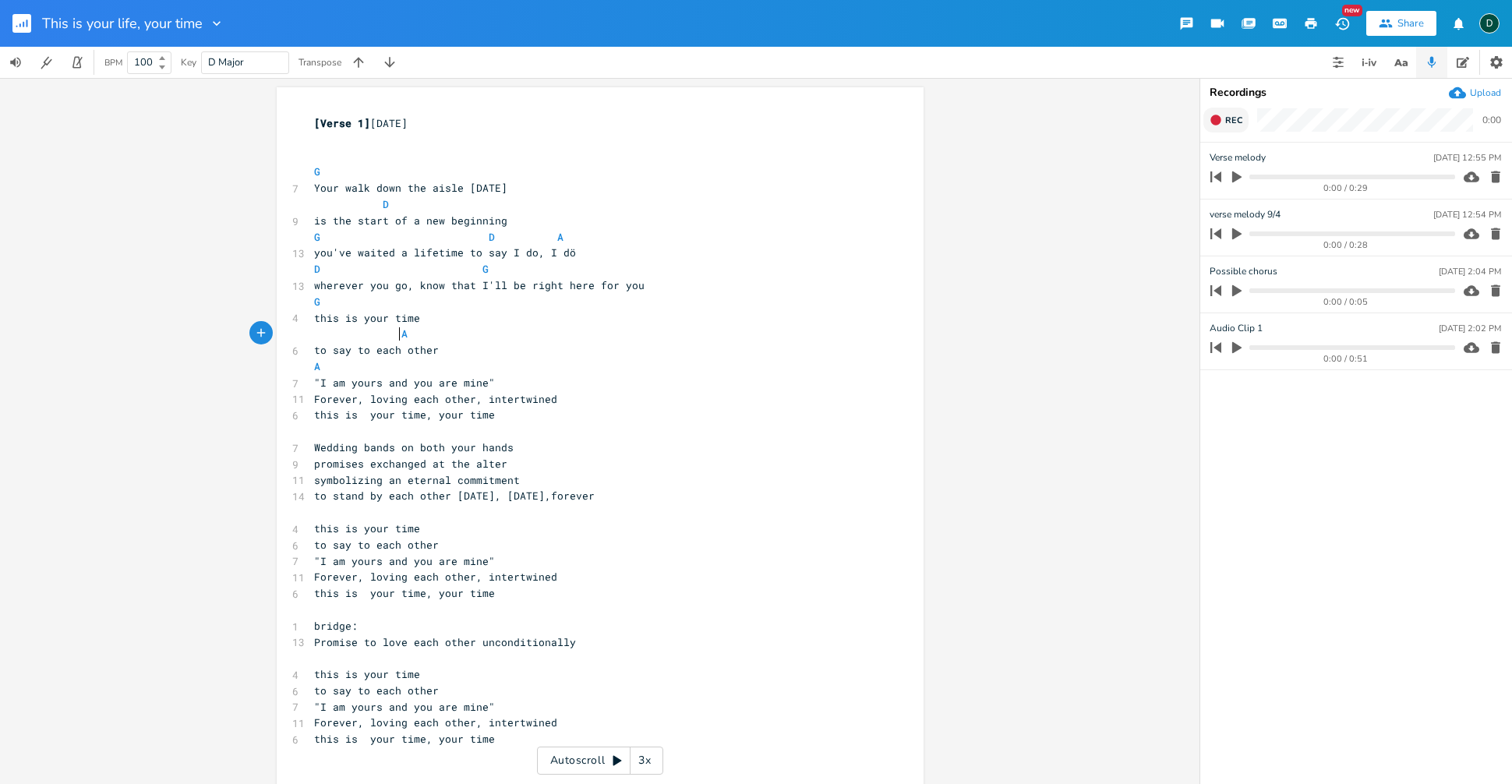
scroll to position [0, 20]
type textarea "D"
click at [469, 367] on pre "A" at bounding box center [593, 366] width 563 height 17
click at [492, 379] on pre ""I am yours and you are mine"" at bounding box center [593, 383] width 563 height 17
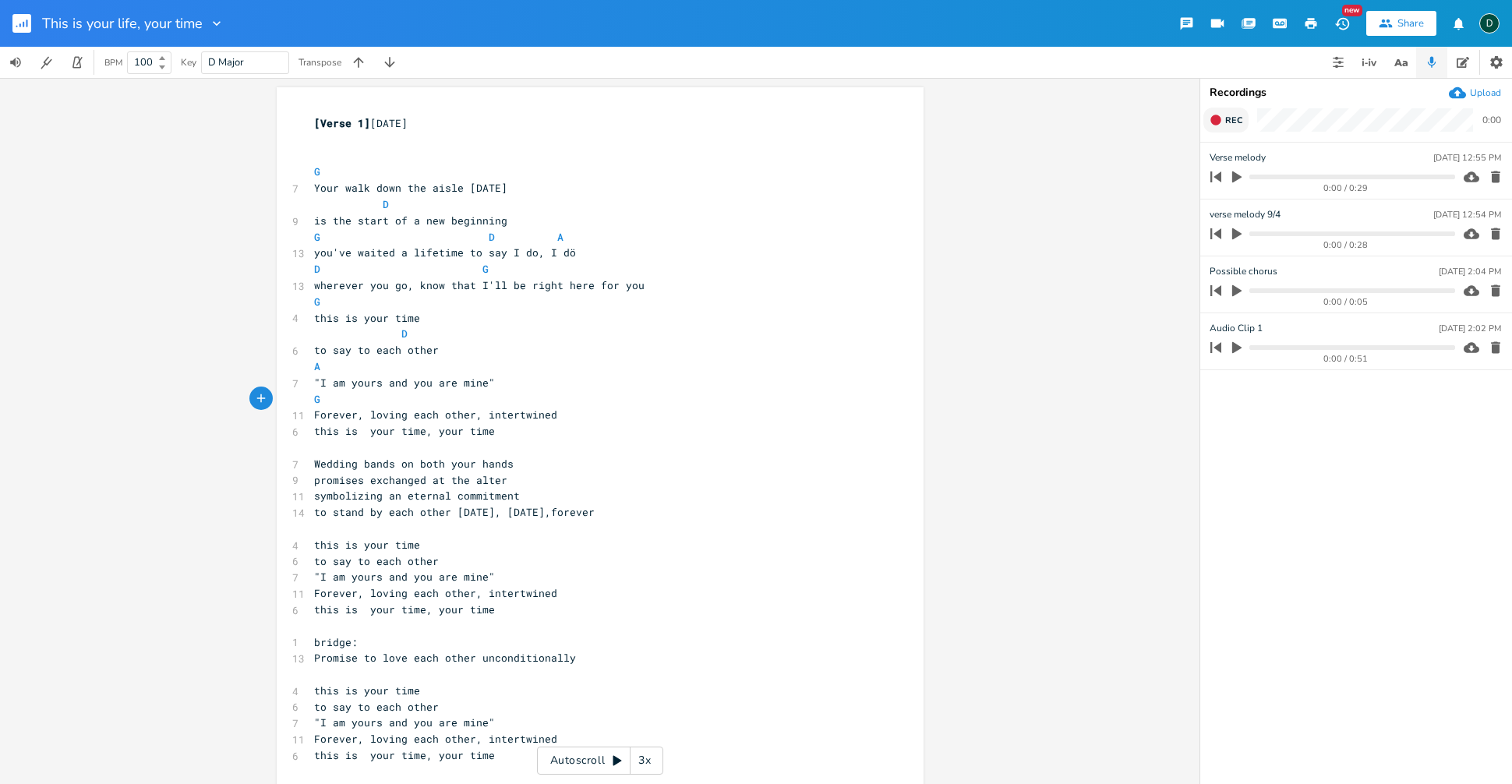
scroll to position [0, 55]
type textarea "G D"
click at [589, 388] on pre ""I am yours and you are mine"" at bounding box center [593, 383] width 563 height 17
click at [574, 392] on pre "G D" at bounding box center [593, 399] width 563 height 17
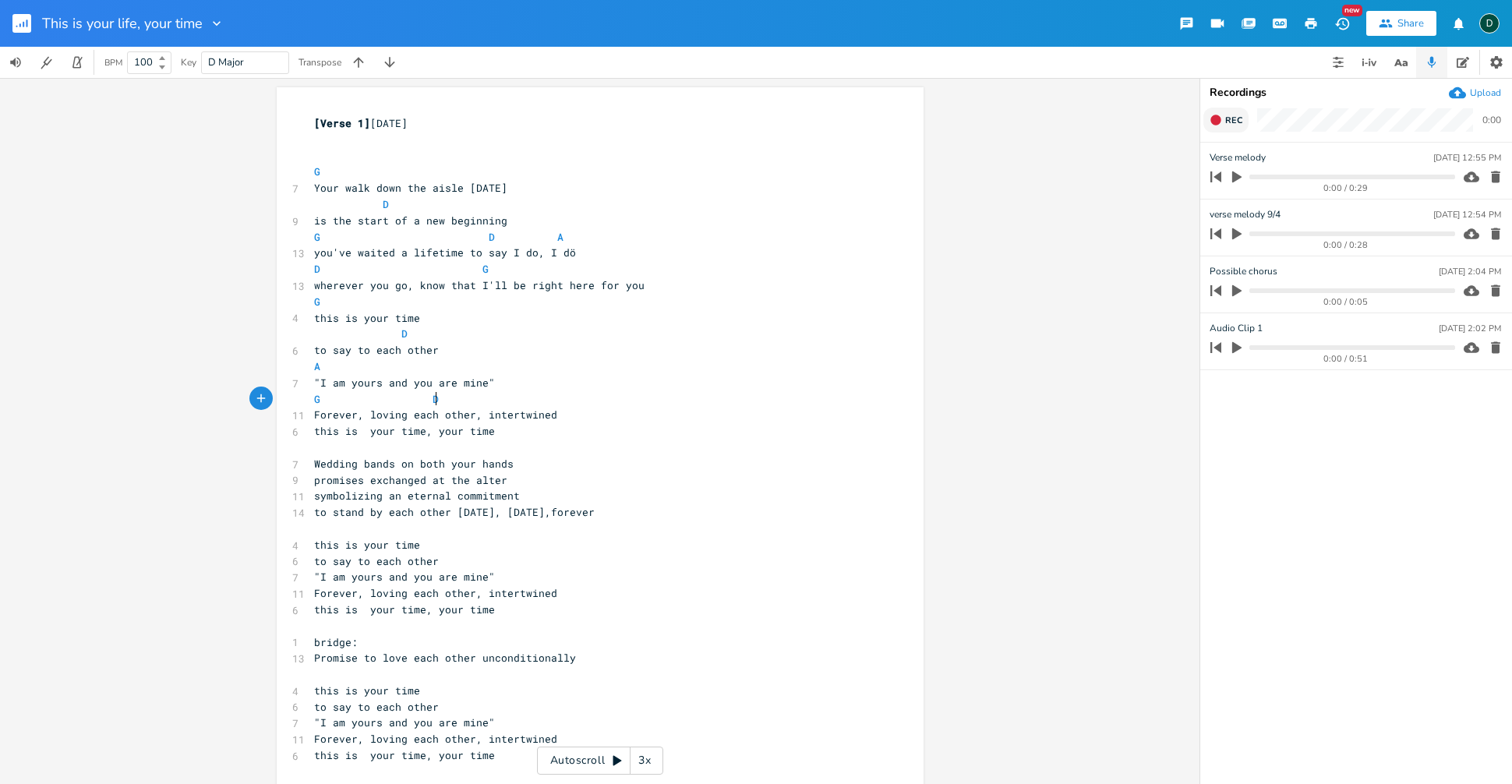
click at [574, 392] on pre "G D" at bounding box center [593, 399] width 563 height 17
click at [522, 402] on pre "G D" at bounding box center [593, 399] width 563 height 17
click at [444, 398] on pre "G D" at bounding box center [593, 399] width 563 height 17
type textarea "A"
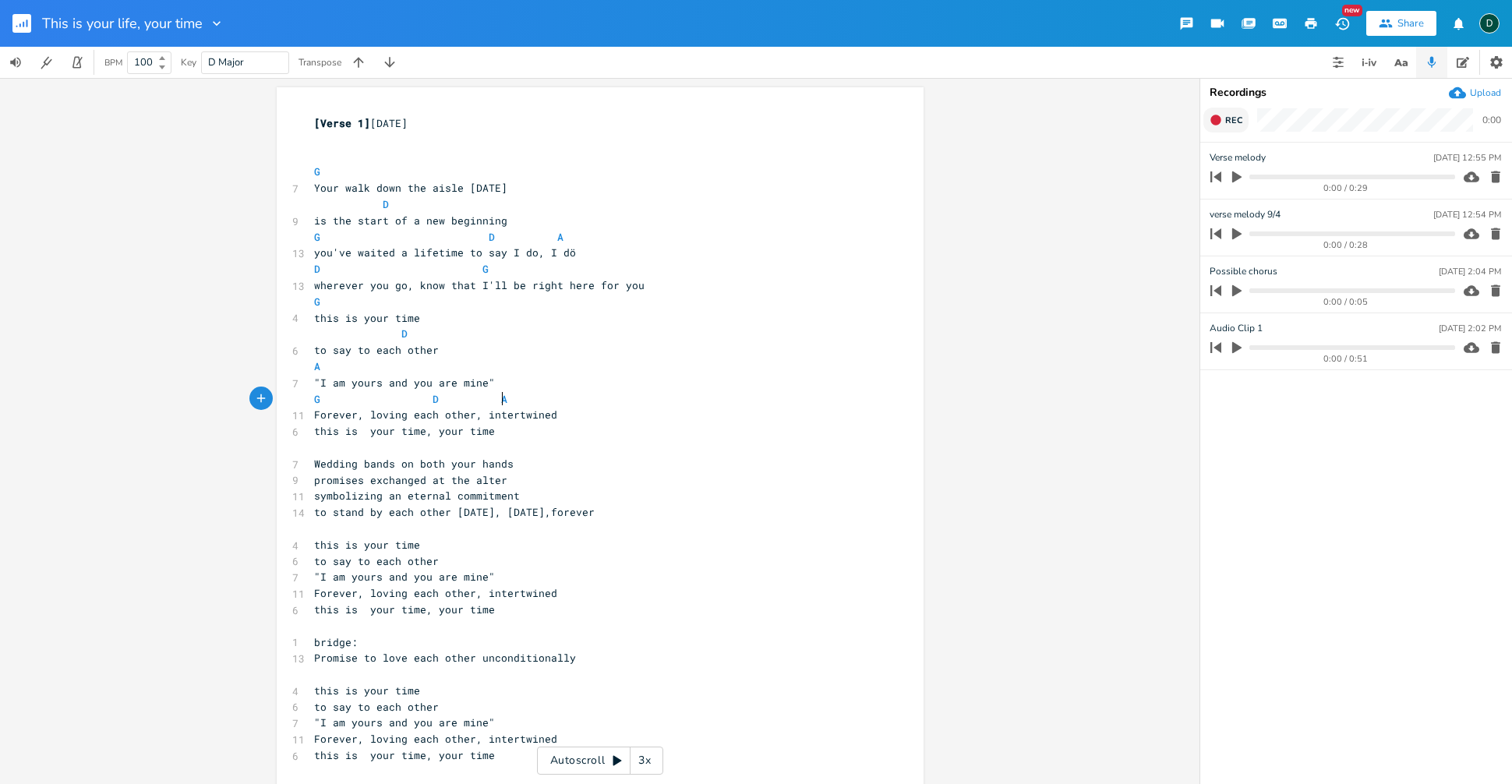
scroll to position [0, 33]
click at [550, 414] on pre "Forever, loving each other, intertwined" at bounding box center [593, 414] width 563 height 17
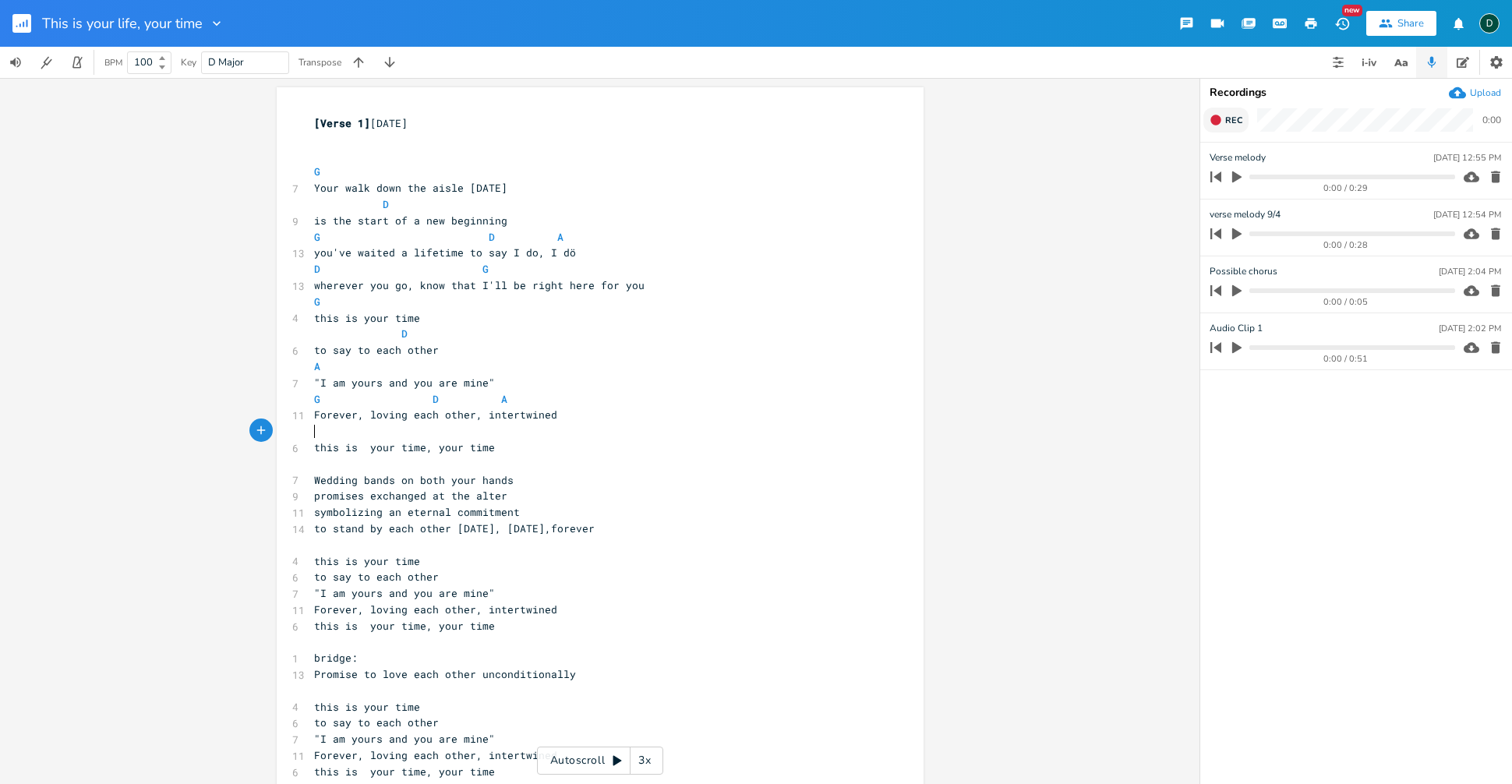
type textarea "D"
click at [639, 412] on pre "Forever, loving each other, intertwined" at bounding box center [593, 414] width 563 height 17
click at [423, 398] on span "G D A" at bounding box center [410, 399] width 193 height 14
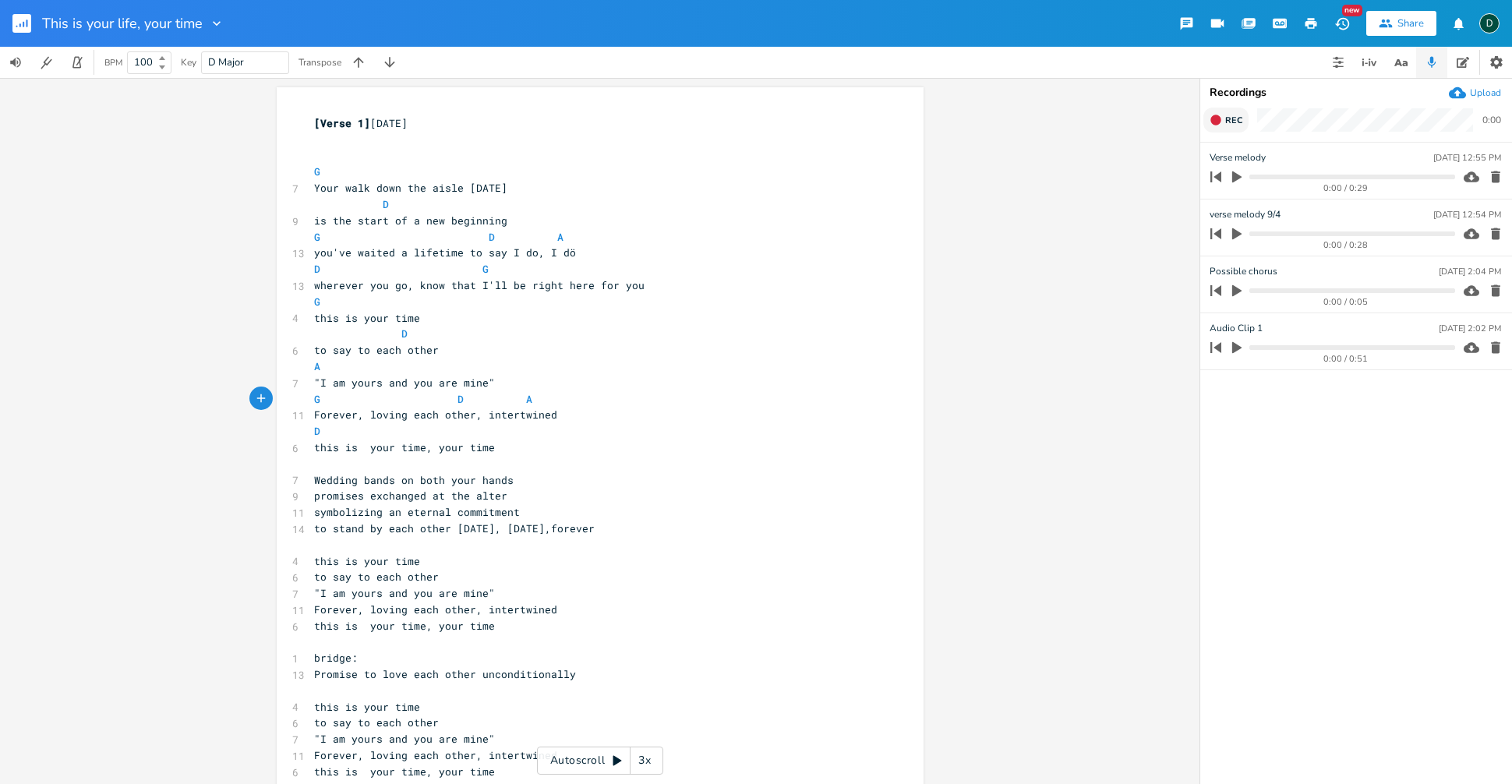
click at [661, 290] on pre "wherever you go, know that I'll be right here for you" at bounding box center [593, 286] width 563 height 17
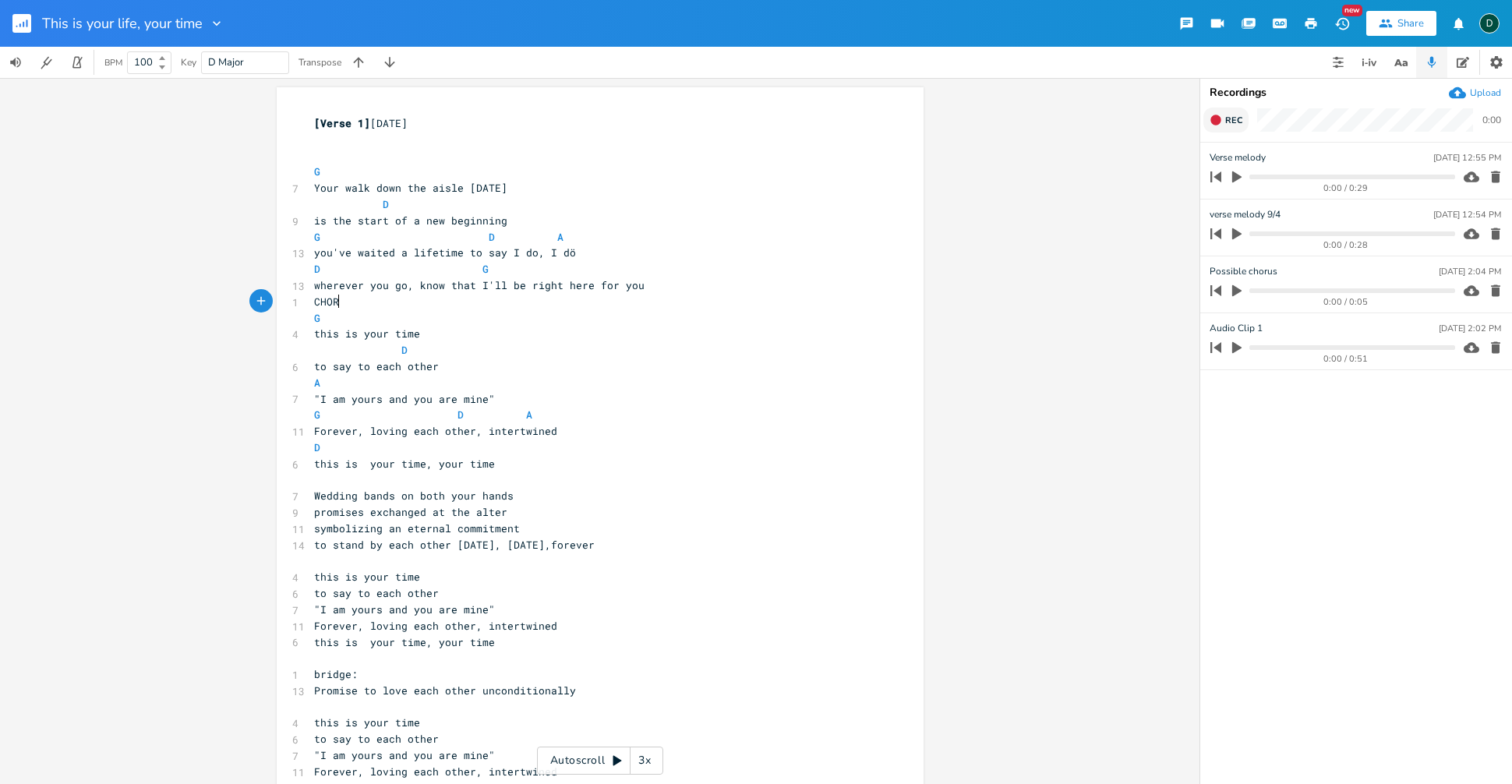
scroll to position [0, 37]
type textarea "CHORUS"
click at [678, 287] on pre "wherever you go, know that I'll be right here for you" at bounding box center [593, 286] width 563 height 17
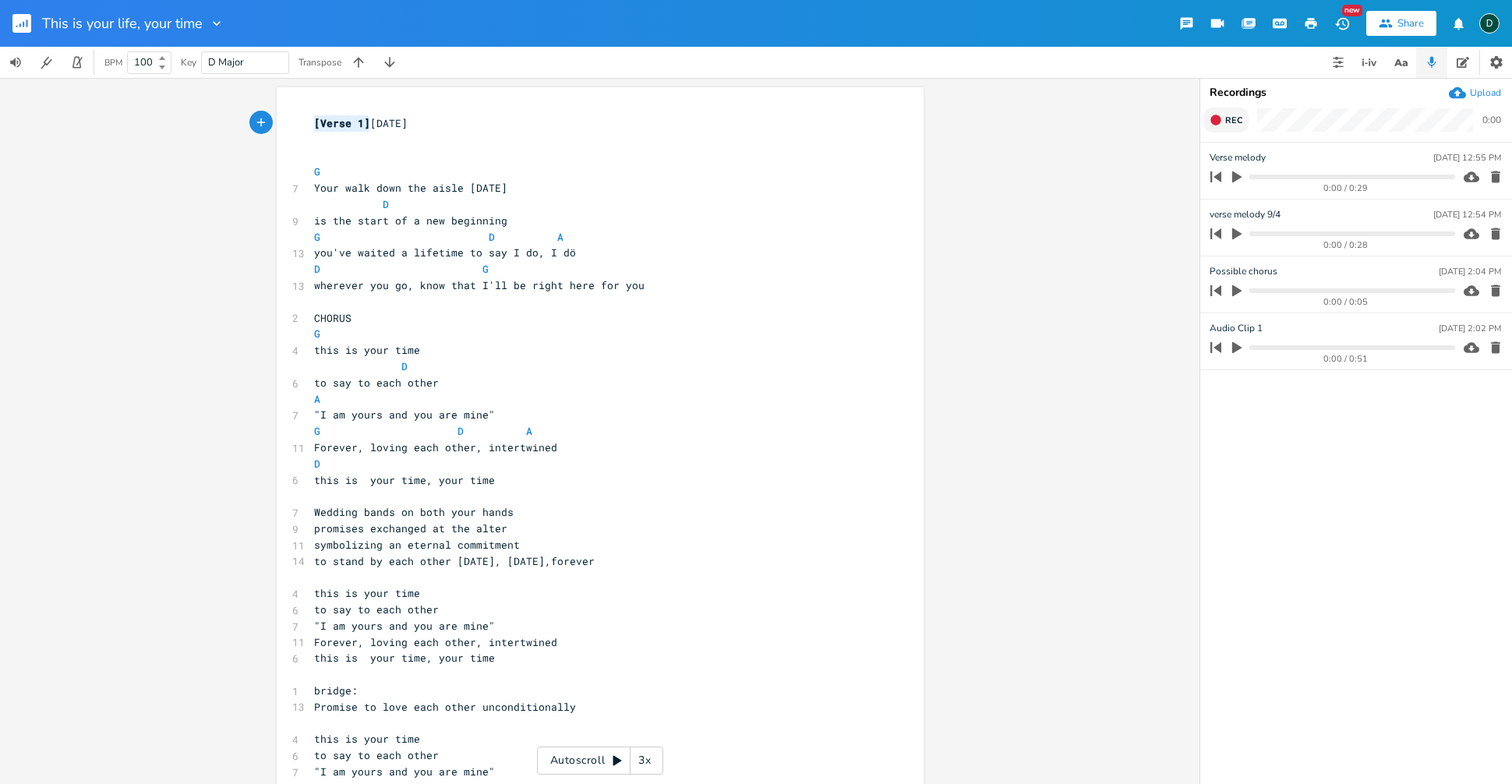
drag, startPoint x: 362, startPoint y: 123, endPoint x: 308, endPoint y: 121, distance: 54.0
click at [311, 121] on pre "[Verse 1] [DATE]" at bounding box center [593, 123] width 563 height 17
type textarea "THIS IS OUR TIME"
click at [565, 305] on pre "​" at bounding box center [593, 302] width 563 height 17
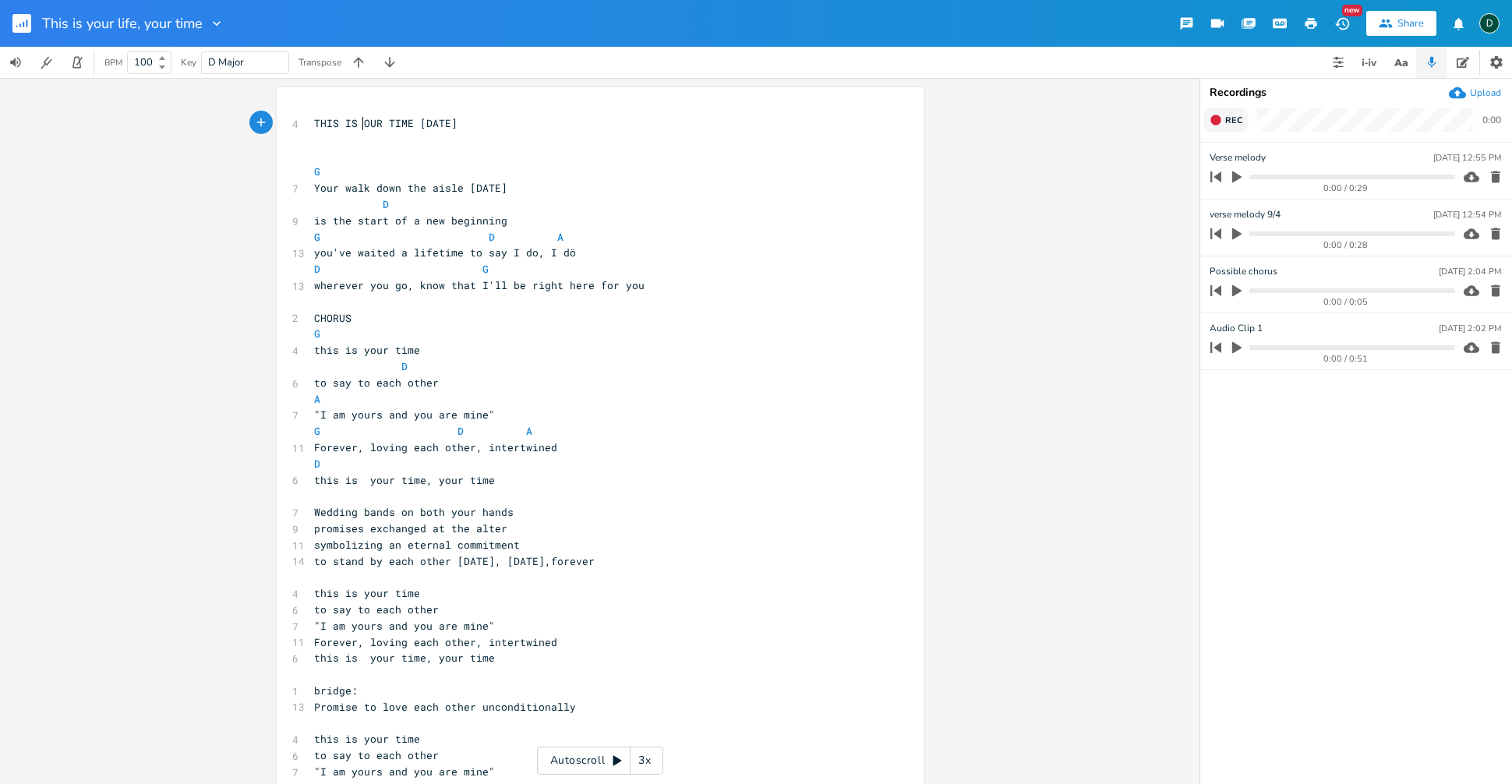
click at [359, 123] on span "THIS IS OUR TIME [DATE]" at bounding box center [385, 123] width 144 height 14
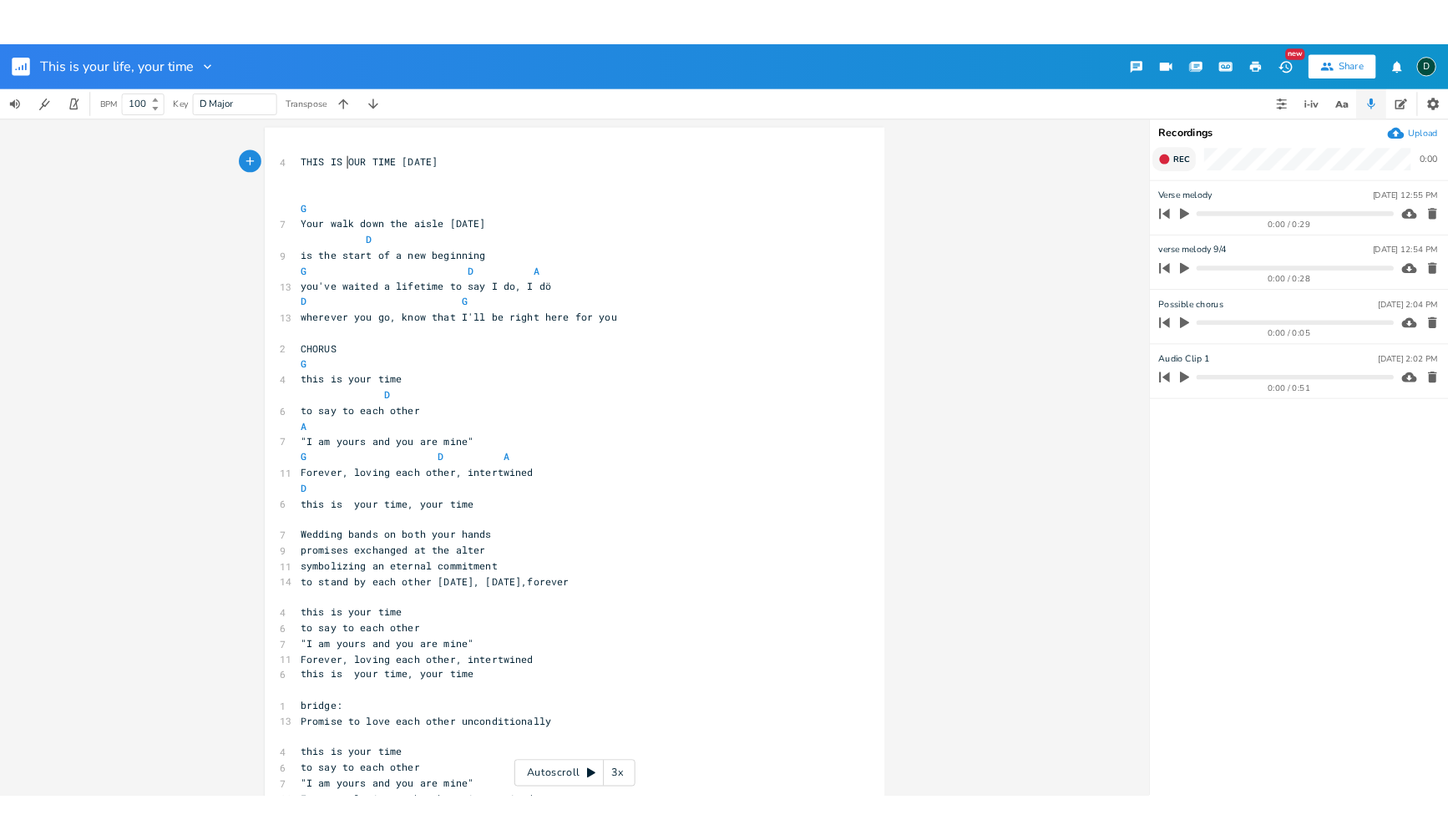
scroll to position [0, 7]
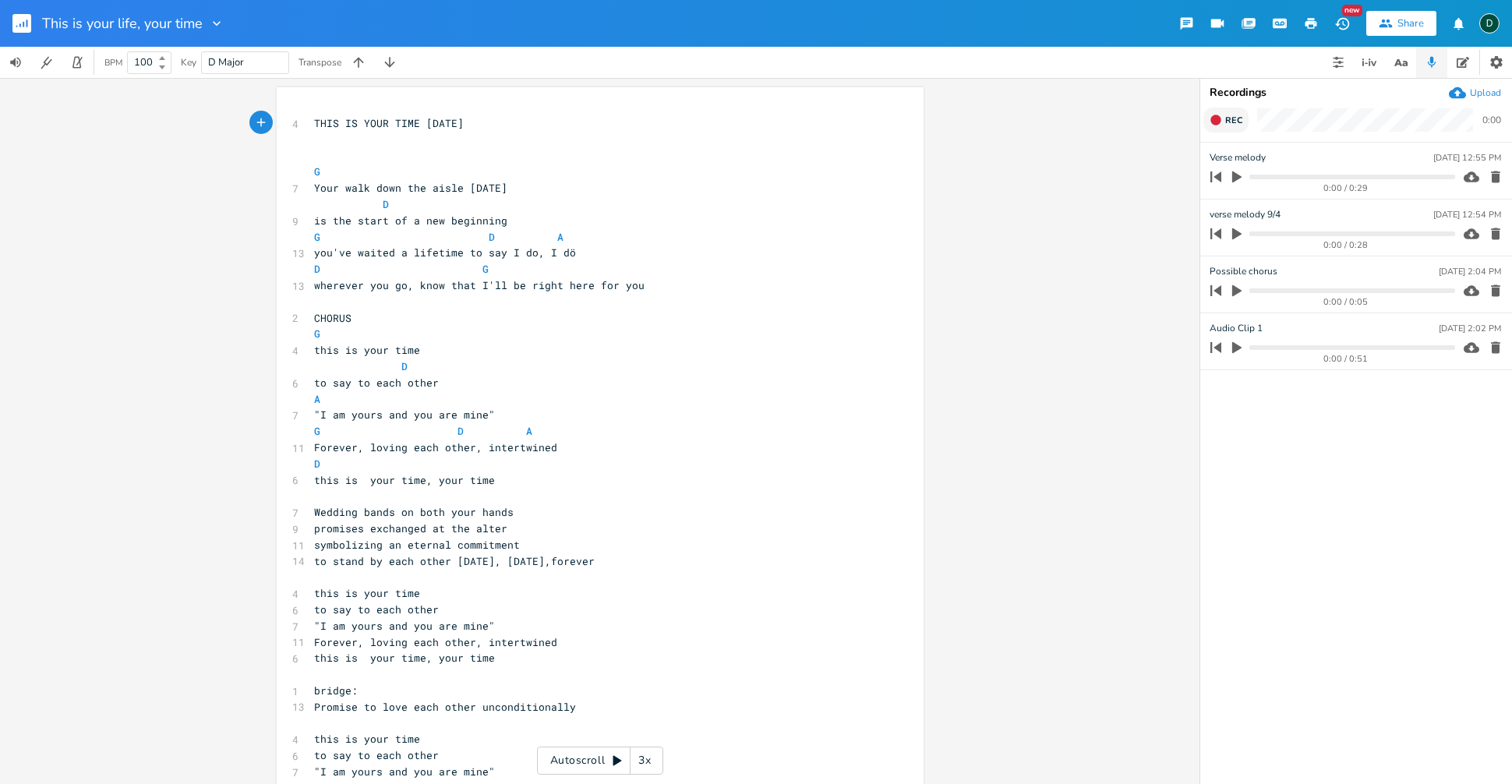
type textarea "Y"
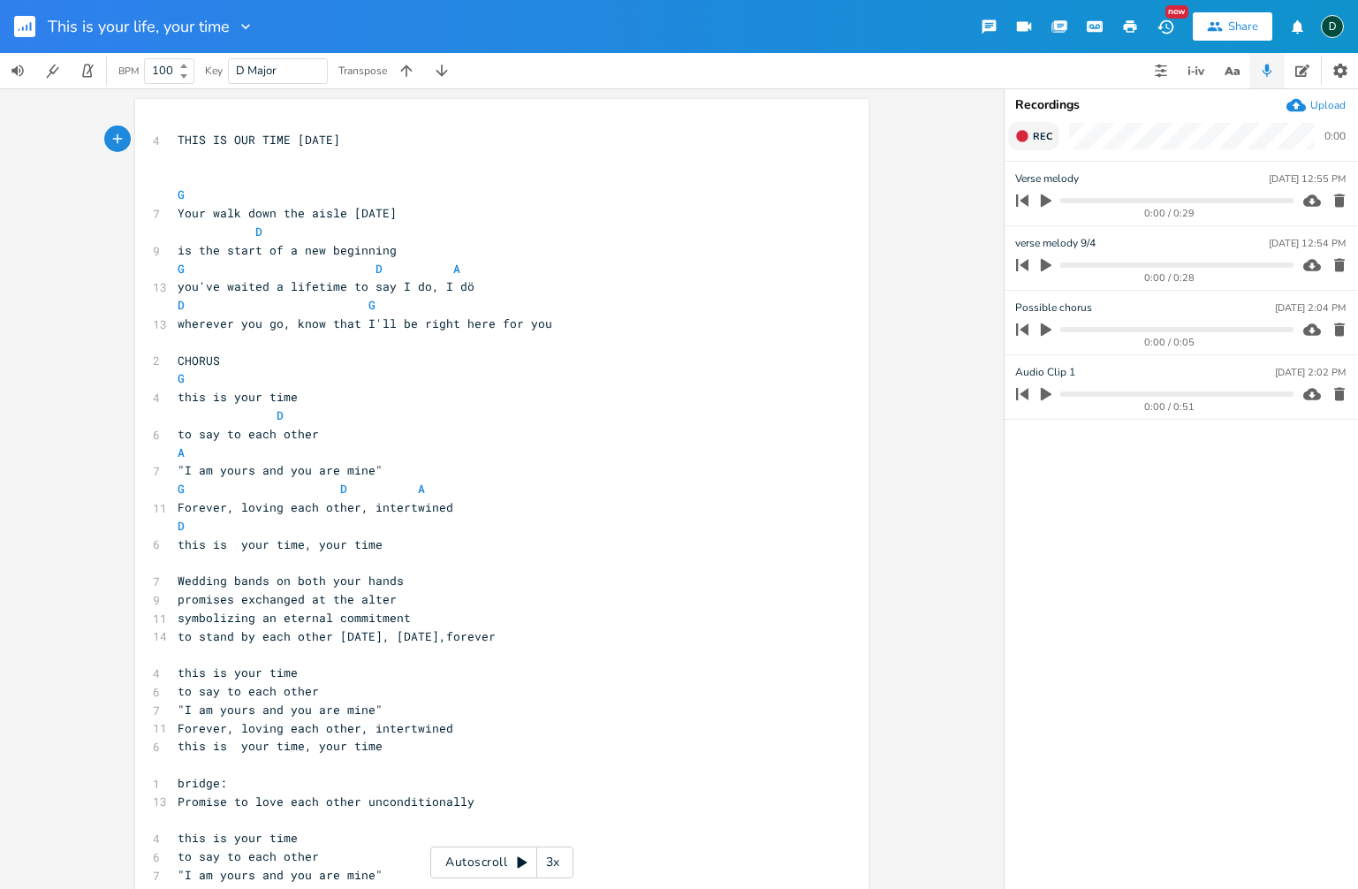
click at [793, 181] on pre "​" at bounding box center [493, 177] width 638 height 19
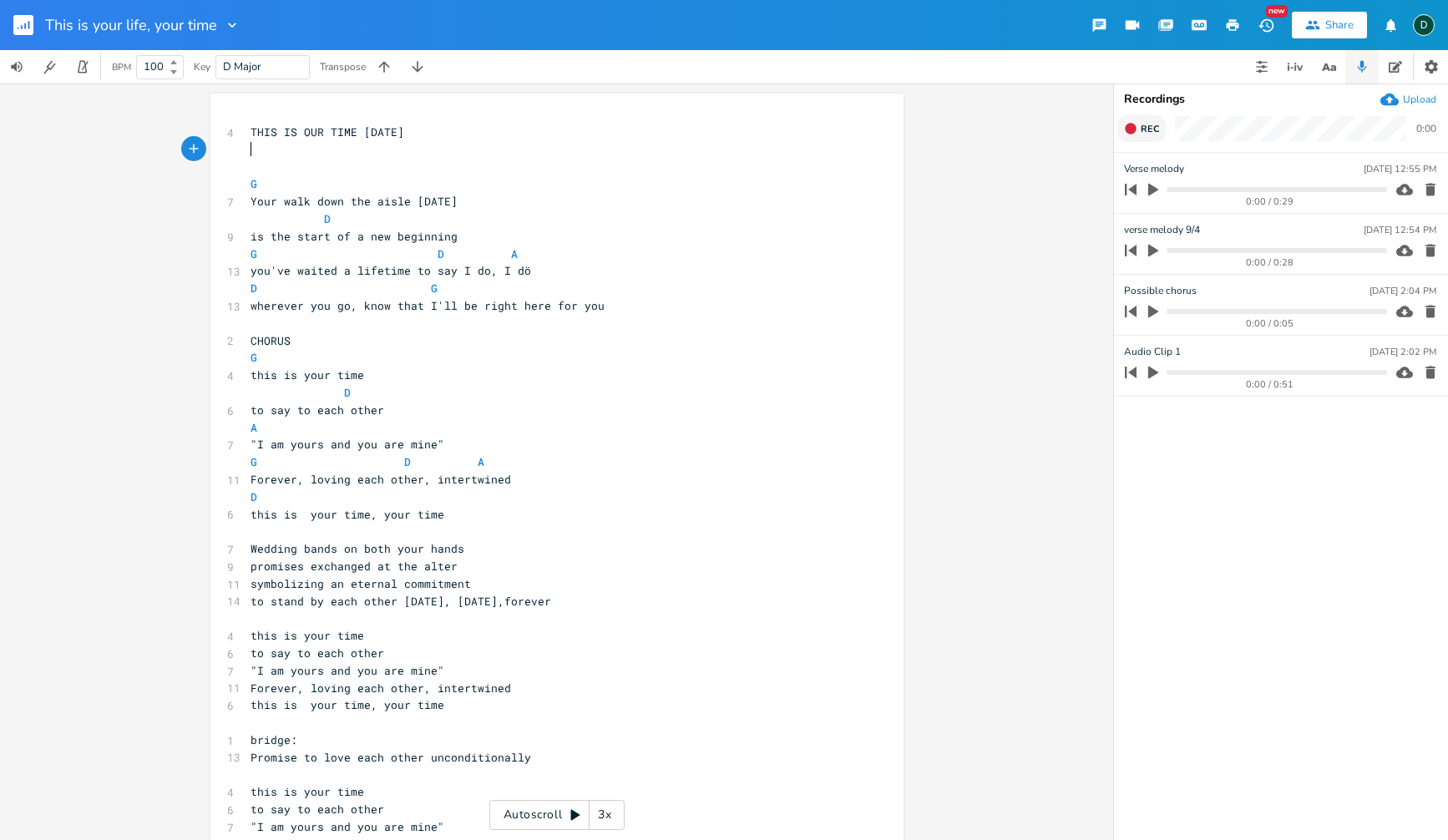
click at [431, 146] on pre "​" at bounding box center [549, 149] width 603 height 18
type textarea "1st version:"
type textarea "intertwined"
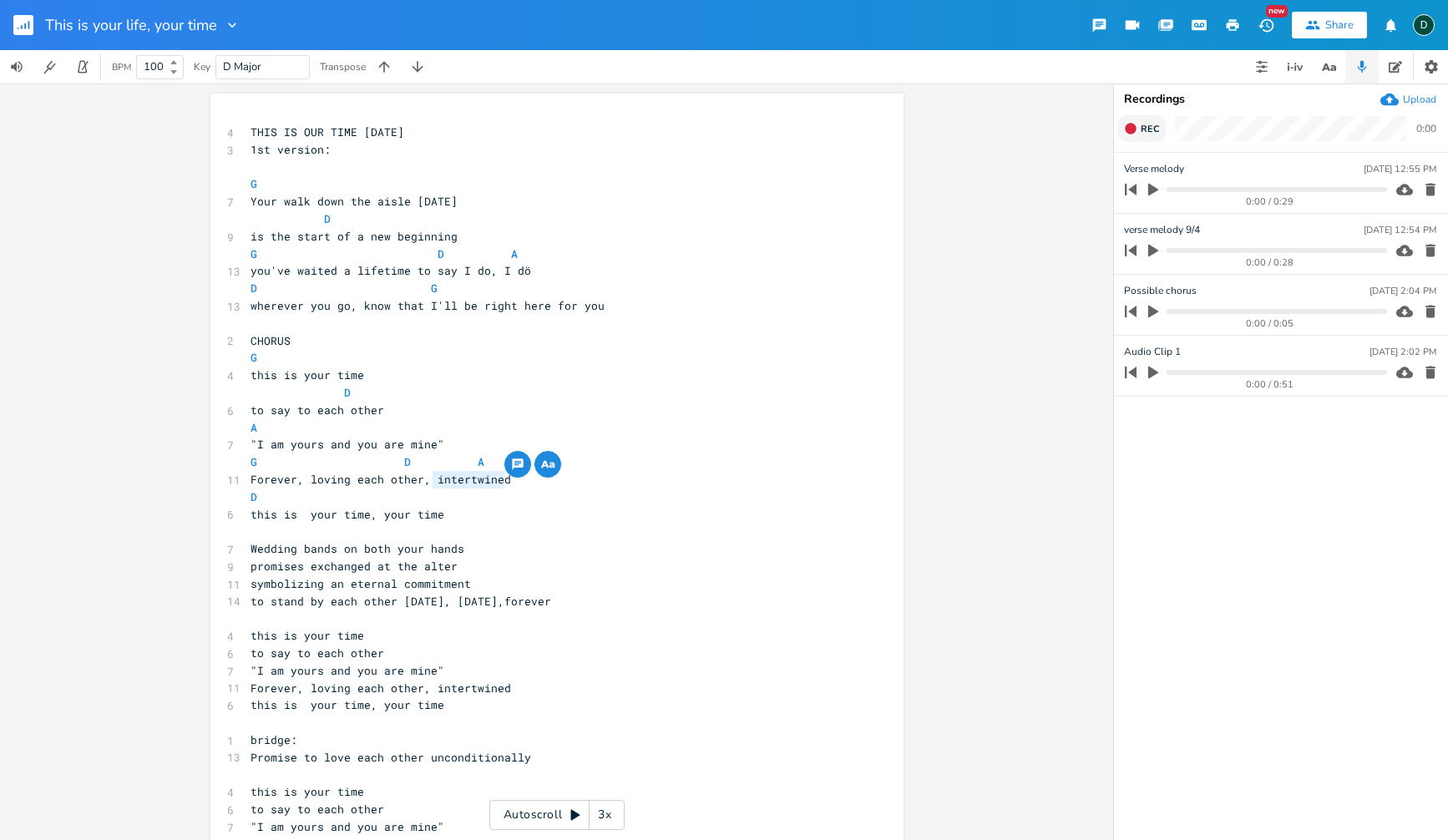
drag, startPoint x: 428, startPoint y: 478, endPoint x: 498, endPoint y: 484, distance: 70.3
click at [498, 484] on span "Forever, loving each other, intertwined" at bounding box center [381, 479] width 261 height 15
type textarea "for all time"
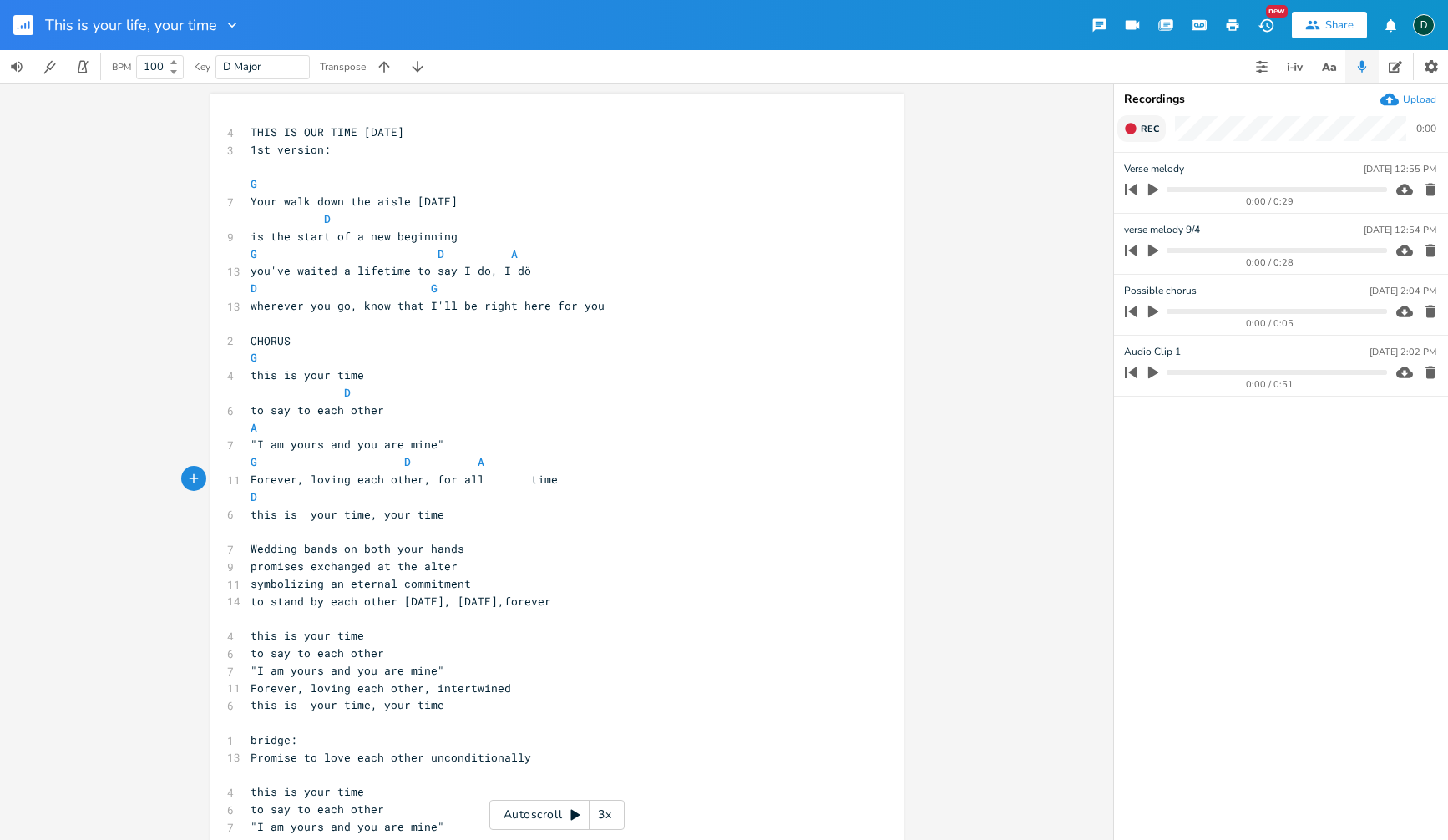
click at [516, 484] on span "Forever, loving each other, for all time" at bounding box center [404, 479] width 307 height 15
click at [422, 545] on span "Wedding bands on both your hands" at bounding box center [357, 549] width 214 height 15
type textarea "symbolizing an eternal commitment"
drag, startPoint x: 253, startPoint y: 587, endPoint x: 467, endPoint y: 591, distance: 214.0
click at [467, 591] on pre "symbolizing an eternal commitment" at bounding box center [549, 584] width 603 height 18
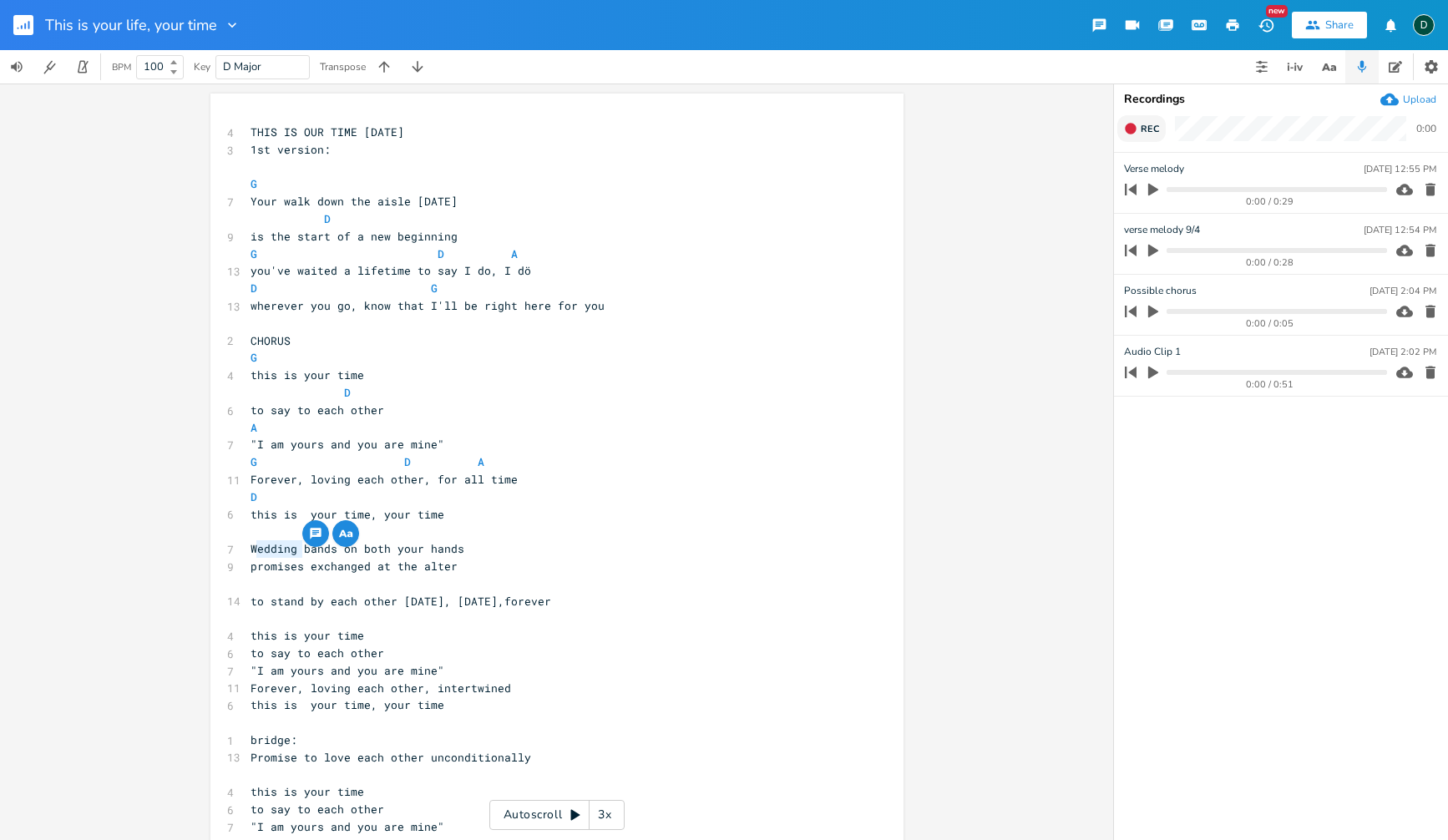
drag, startPoint x: 253, startPoint y: 548, endPoint x: 296, endPoint y: 548, distance: 43.0
click at [296, 548] on span "Wedding bands on both your hands" at bounding box center [357, 549] width 214 height 15
type textarea "Gold"
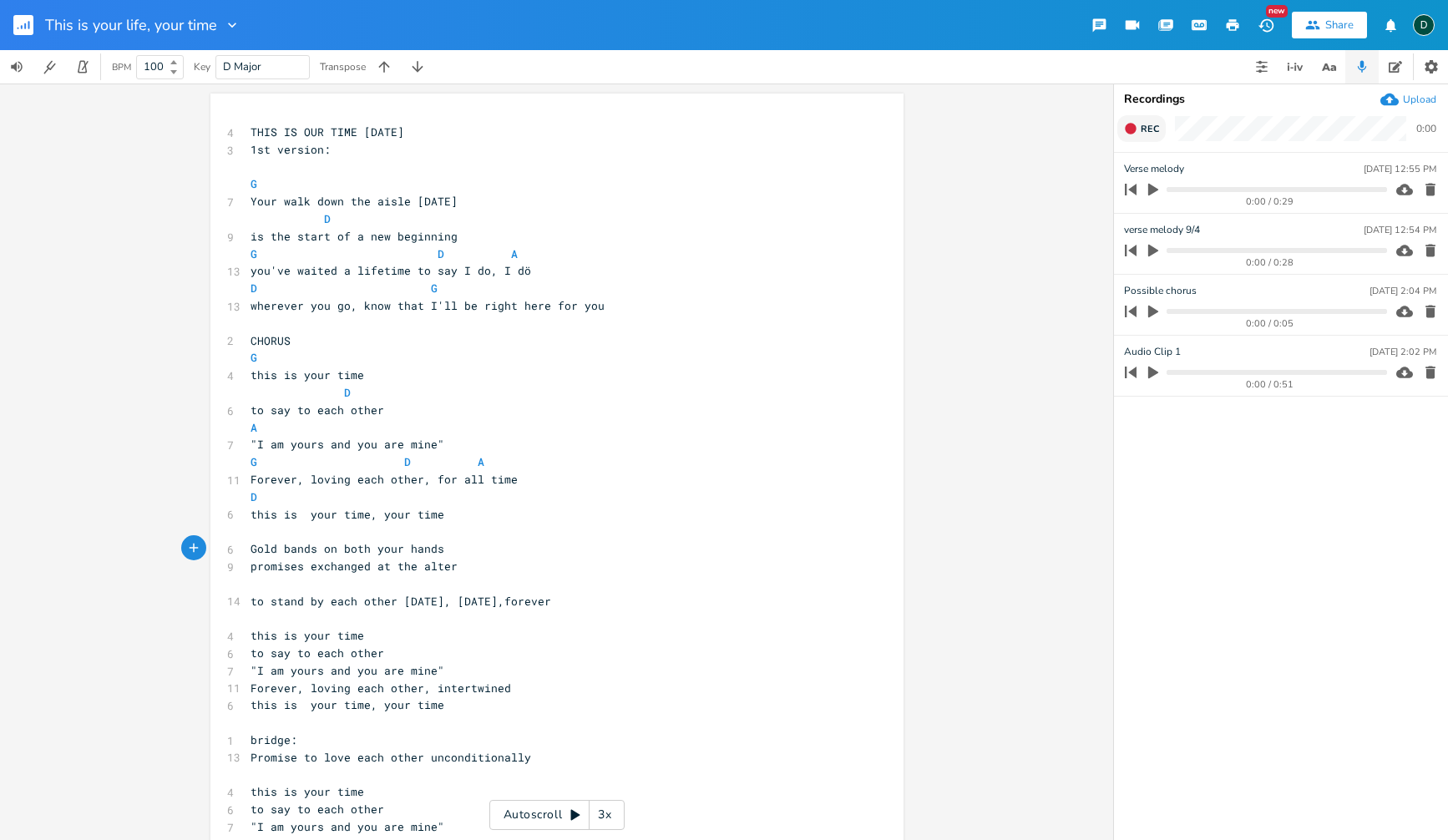
click at [288, 536] on pre at bounding box center [549, 531] width 603 height 18
type textarea "G"
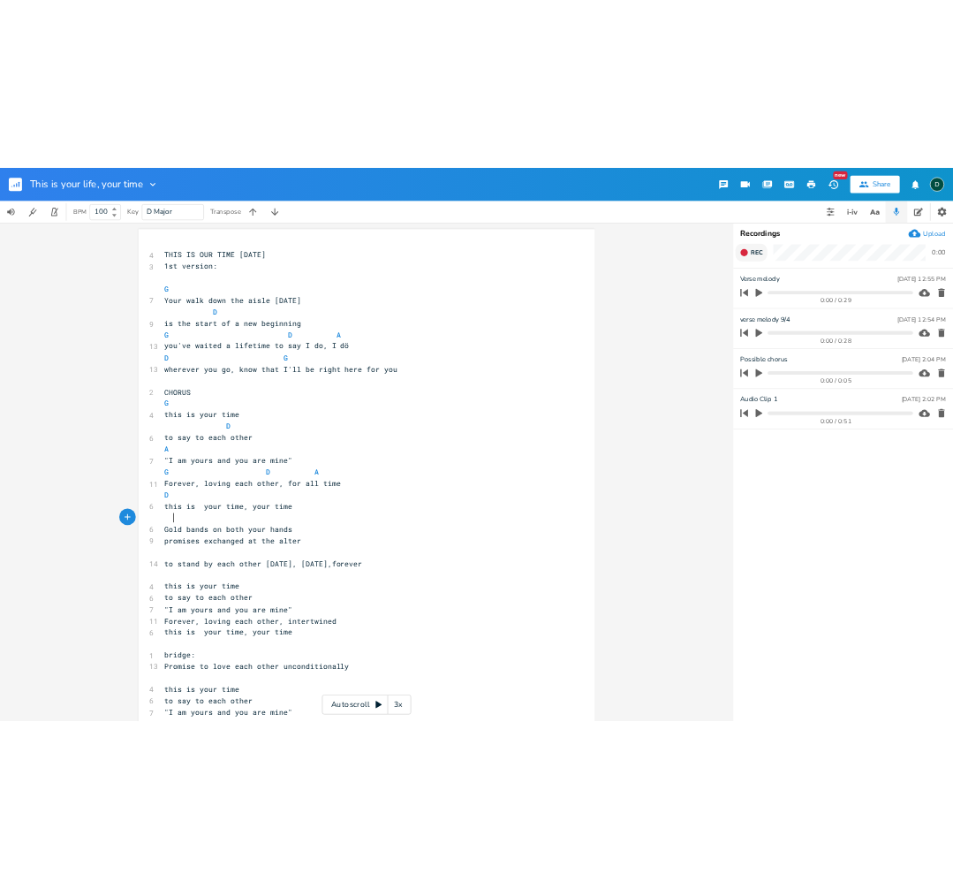
scroll to position [0, 8]
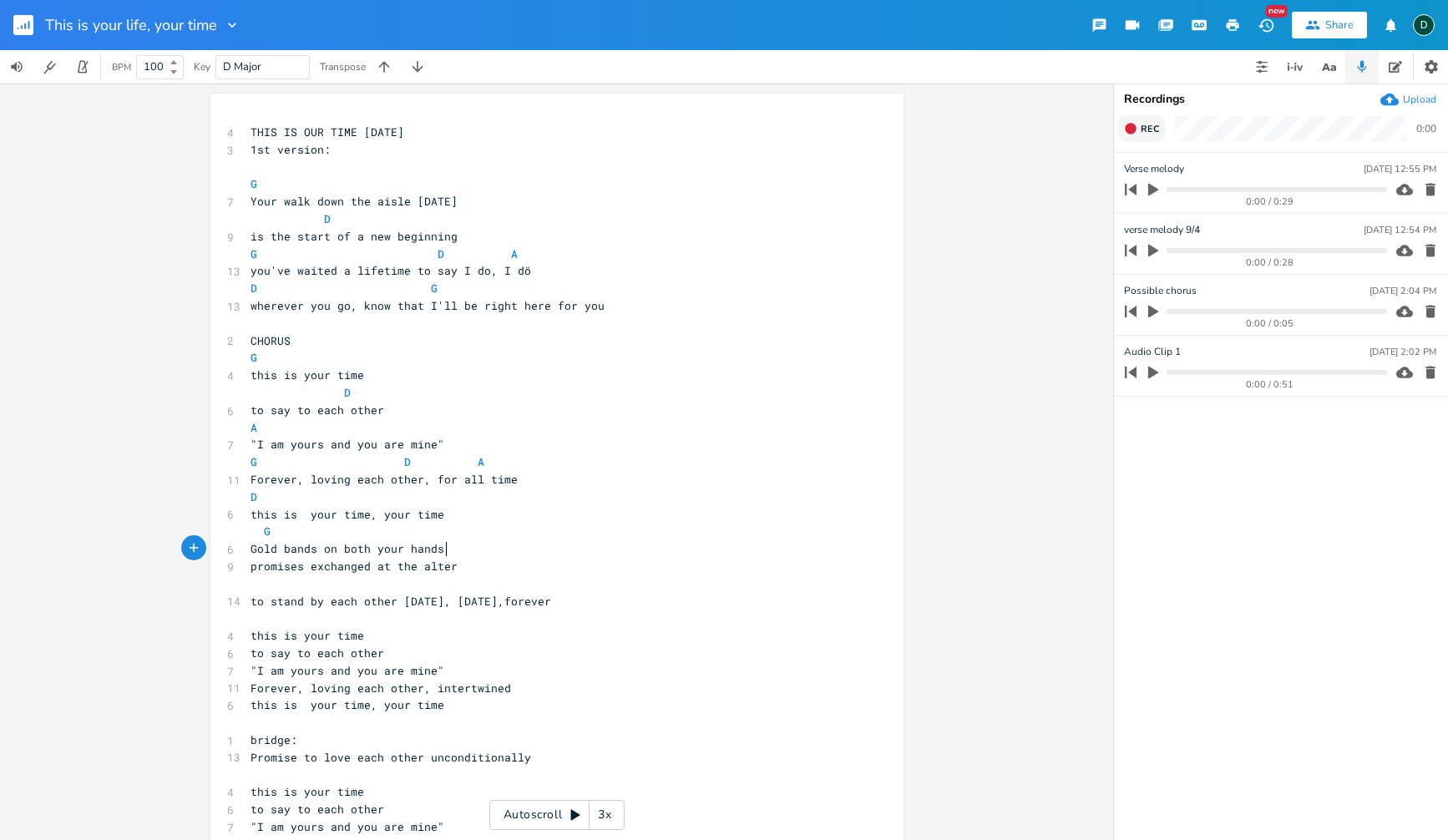
click at [455, 549] on pre "Gold bands on both your hands" at bounding box center [549, 549] width 603 height 18
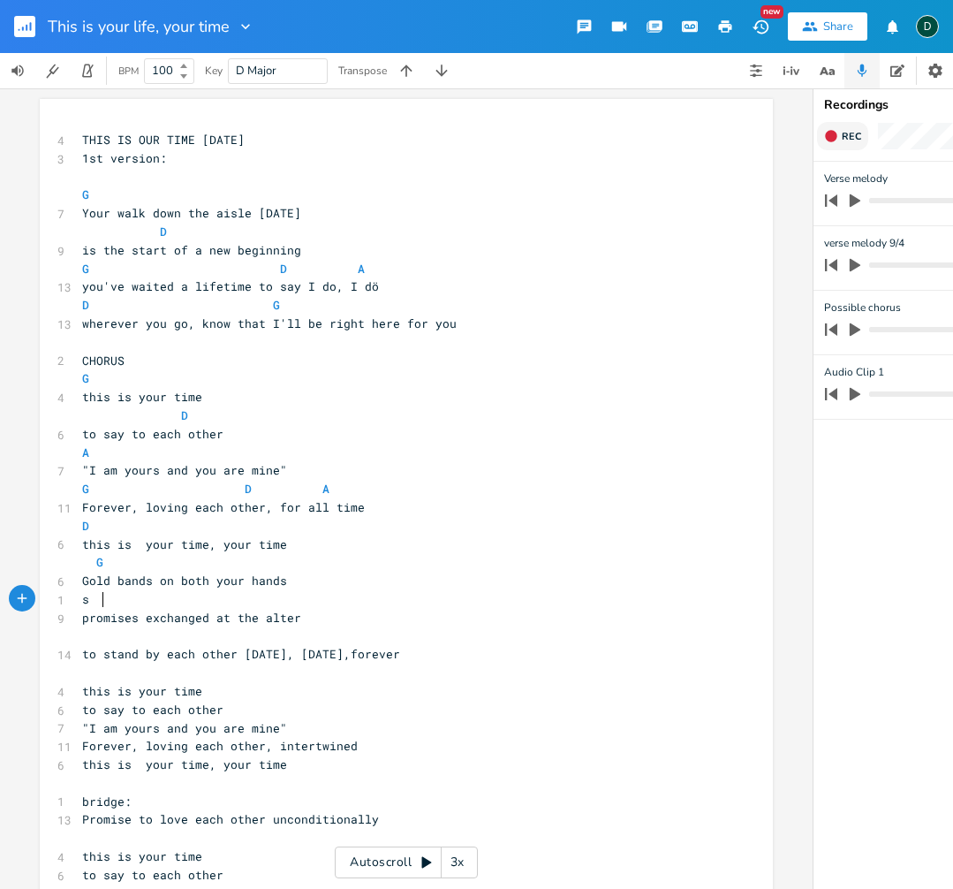
type textarea "s on"
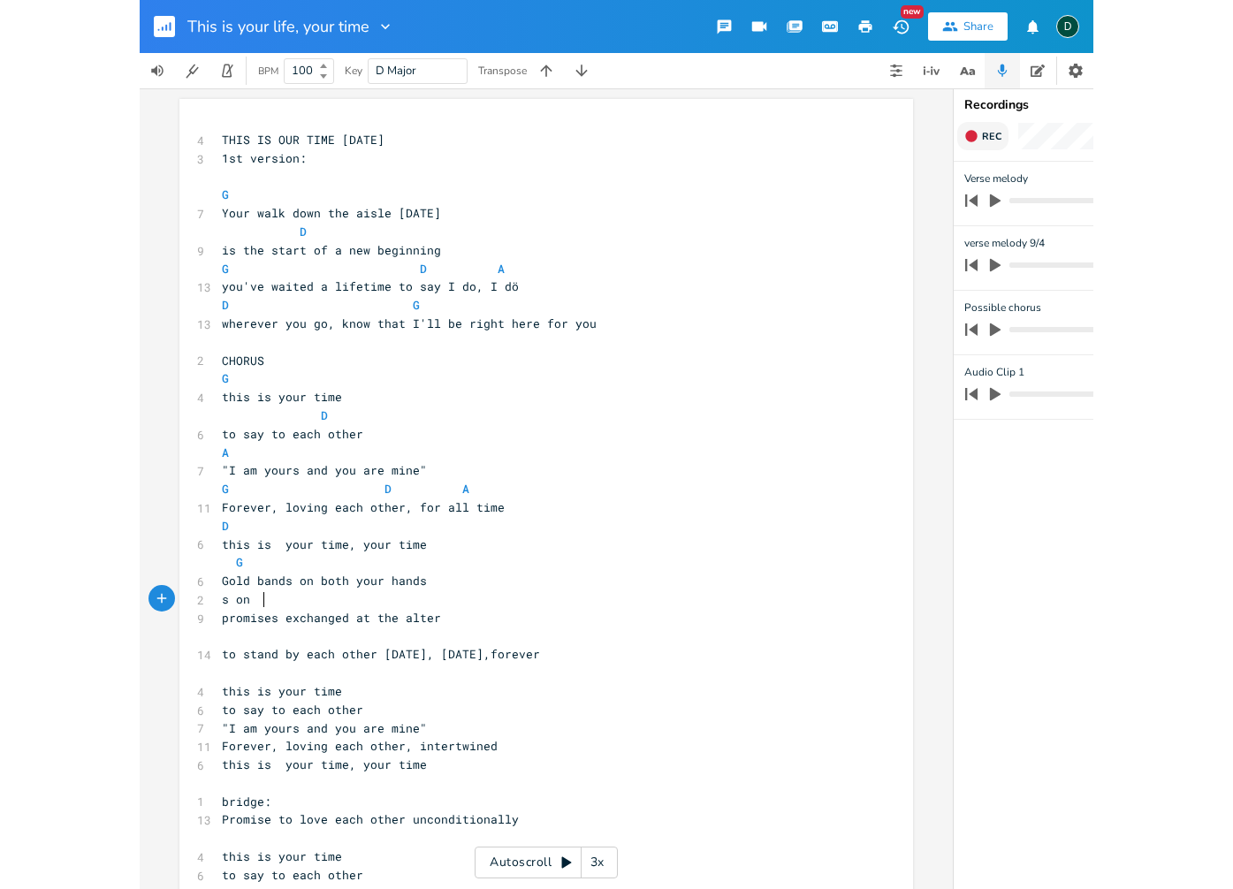
scroll to position [0, 24]
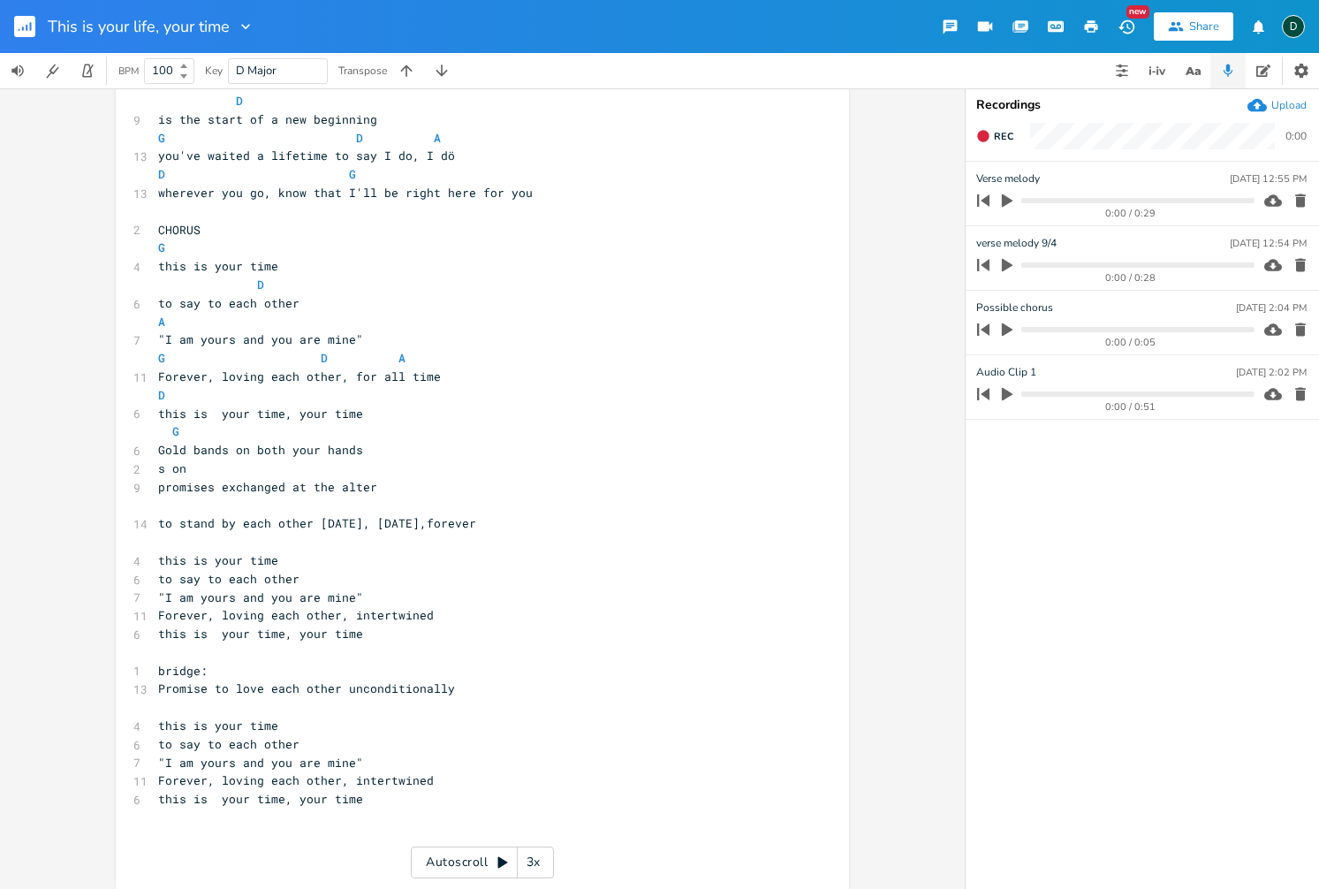
scroll to position [141, 0]
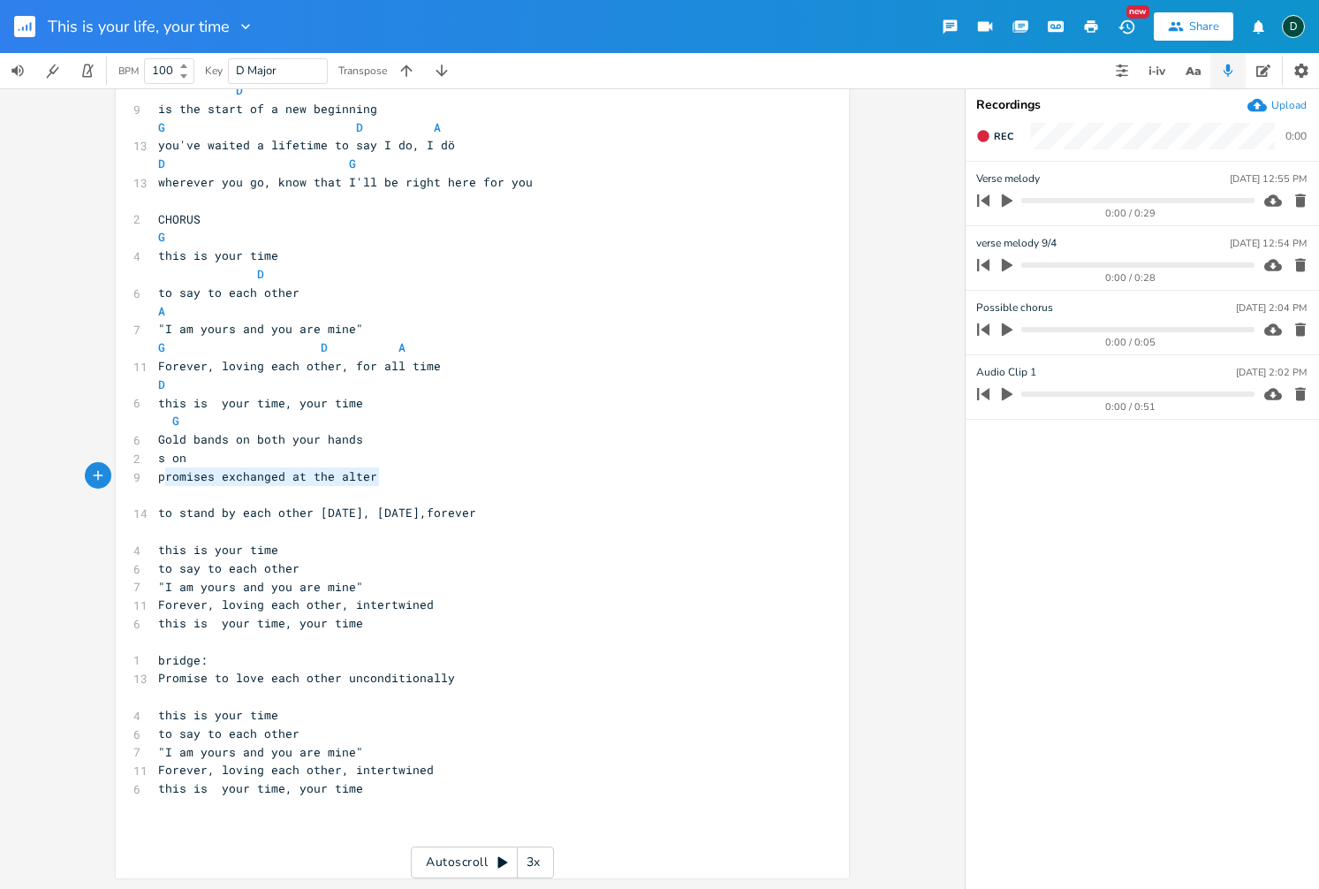
drag, startPoint x: 163, startPoint y: 476, endPoint x: 371, endPoint y: 476, distance: 207.6
click at [371, 476] on span "promises exchanged at the alter" at bounding box center [267, 476] width 219 height 16
type textarea "with a pri"
type textarea "omise to love eafh o"
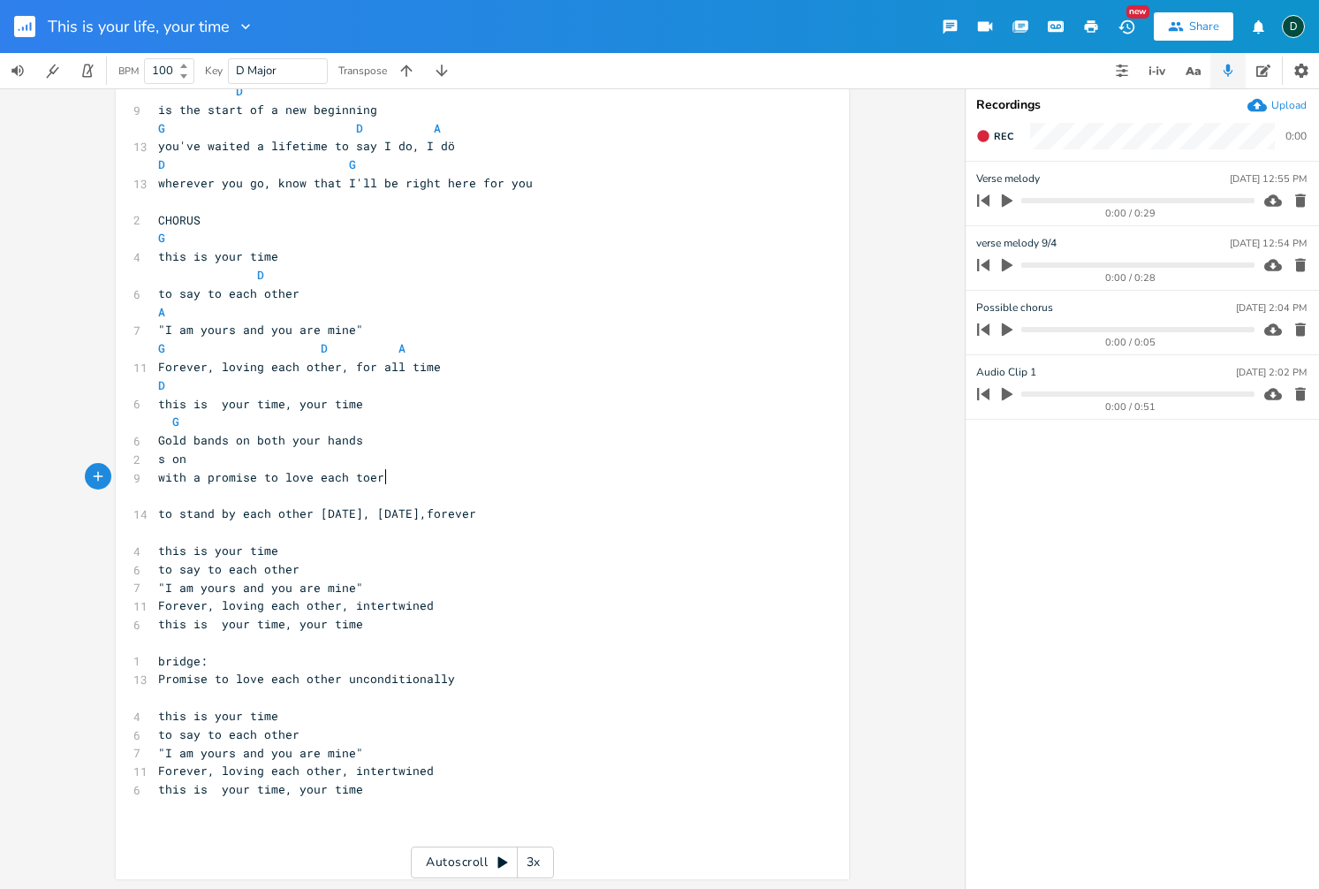
type textarea "ch toerh"
type textarea "s on"
drag, startPoint x: 161, startPoint y: 461, endPoint x: 191, endPoint y: 459, distance: 30.1
click at [186, 460] on span "s on" at bounding box center [172, 459] width 28 height 16
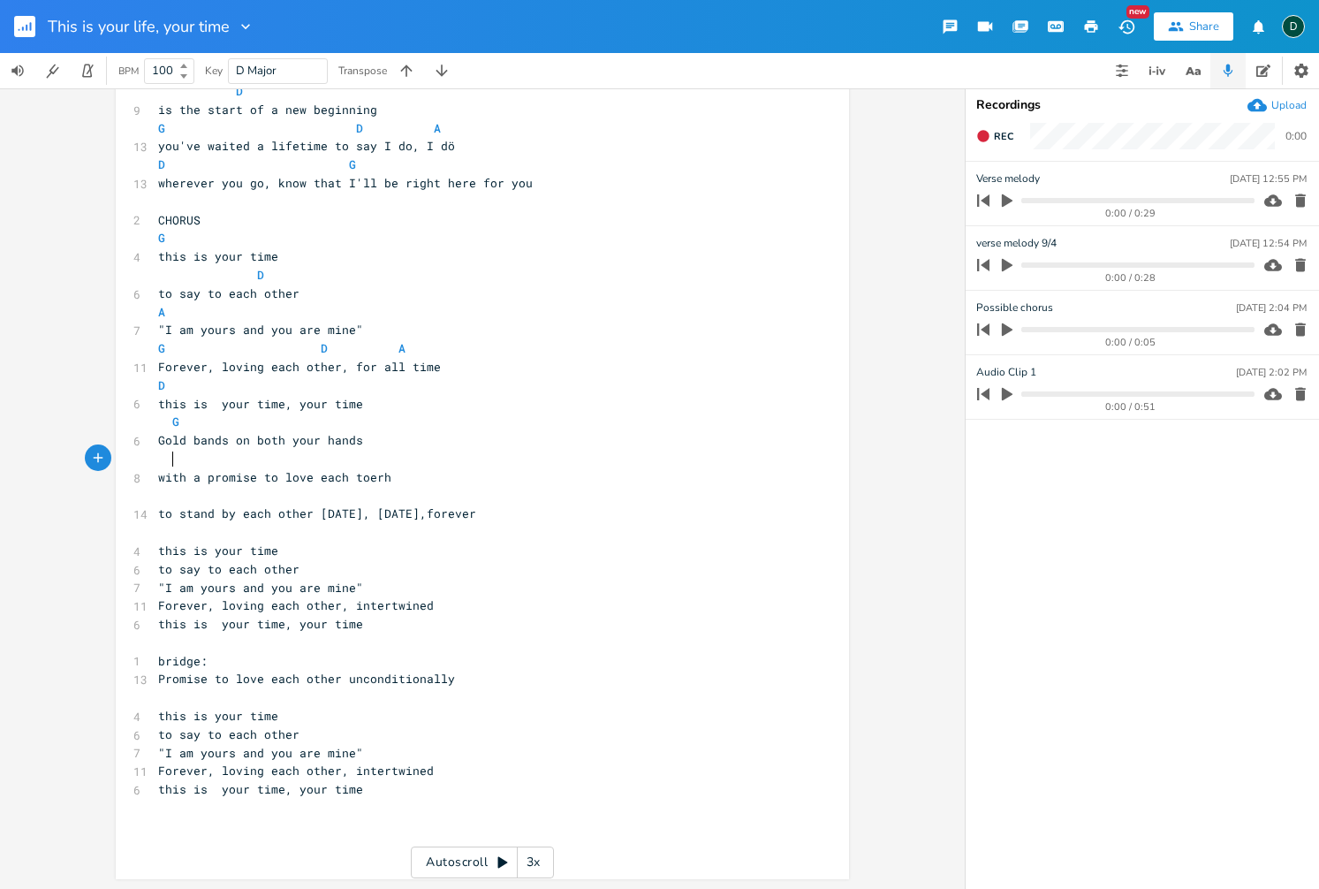
scroll to position [0, 4]
click at [467, 441] on pre "Gold bands on both your hands" at bounding box center [474, 440] width 638 height 19
click at [386, 408] on pre "this is your time, your time" at bounding box center [474, 404] width 638 height 19
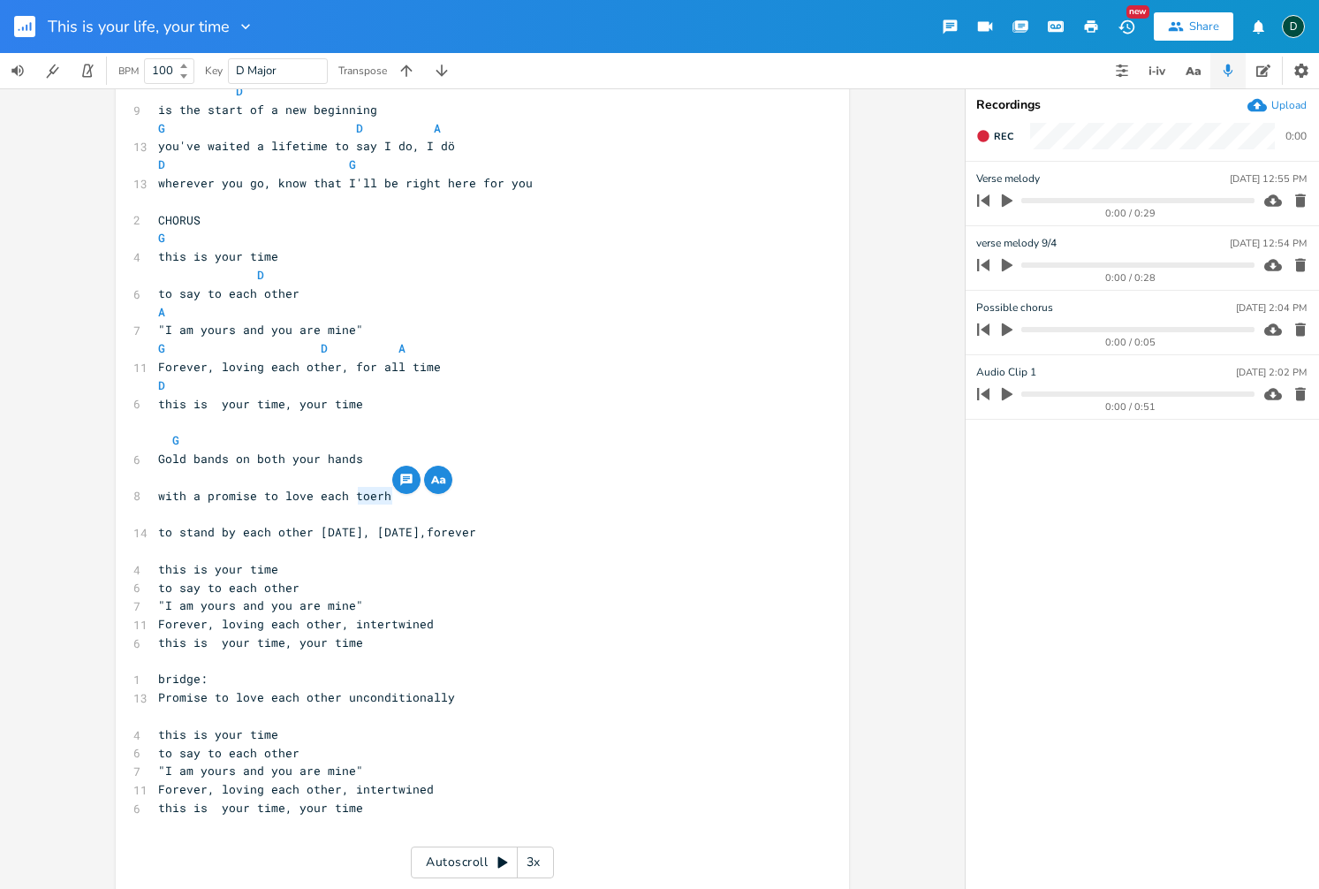
drag, startPoint x: 377, startPoint y: 495, endPoint x: 394, endPoint y: 495, distance: 16.8
click at [394, 495] on pre "with a promise to love each toerh" at bounding box center [474, 496] width 638 height 19
type textarea "other"
click at [384, 505] on pre at bounding box center [474, 514] width 638 height 19
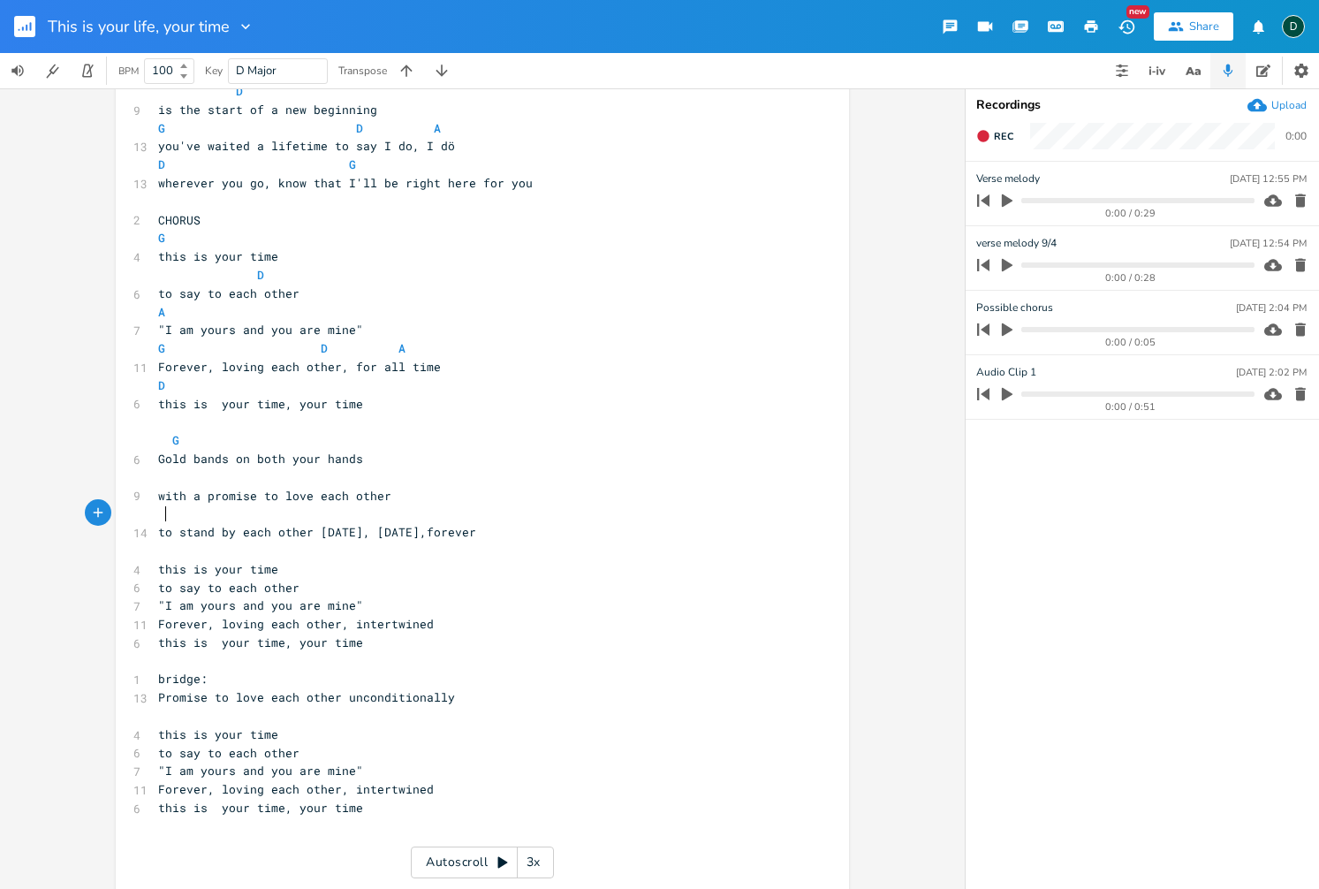
click at [268, 482] on pre at bounding box center [474, 477] width 638 height 19
type textarea "D"
click at [435, 510] on pre at bounding box center [474, 514] width 638 height 19
click at [434, 511] on pre at bounding box center [474, 514] width 638 height 19
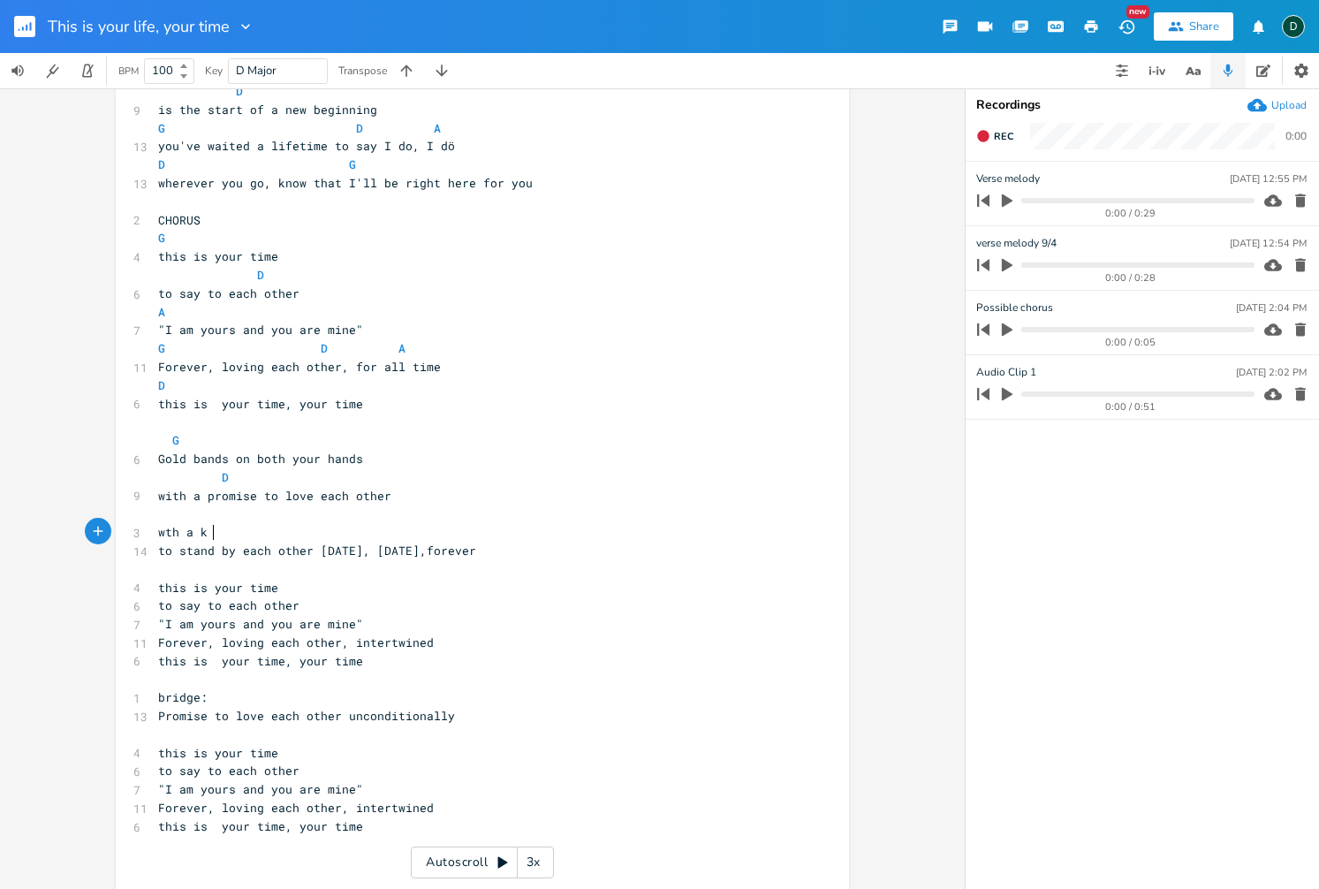
scroll to position [0, 41]
type textarea "wth a ki"
type textarea "ith a kiss"
type textarea "f"
type textarea "freely gie"
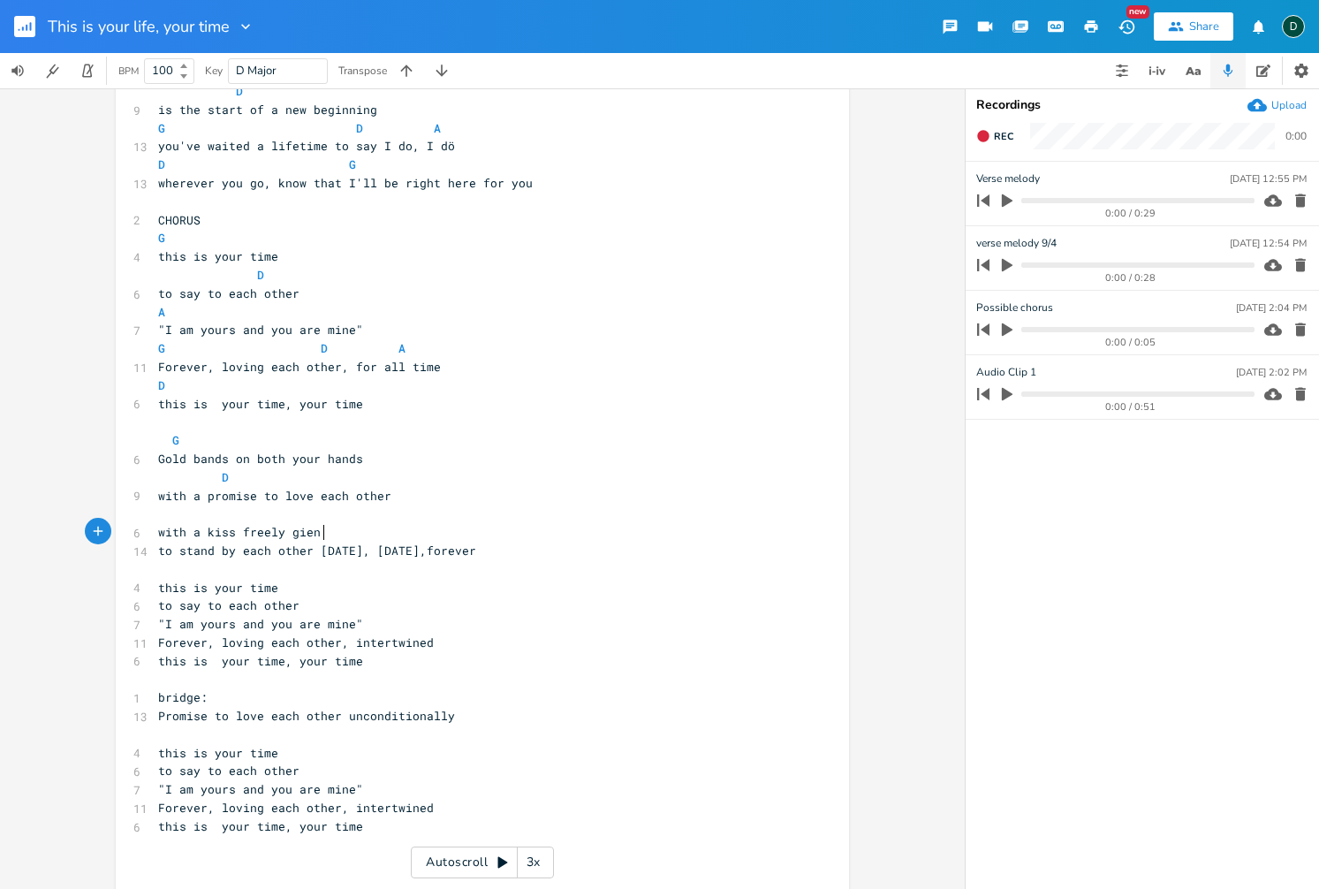
type textarea "en t"
type textarea "ven tody"
type textarea "ay"
type textarea "you"
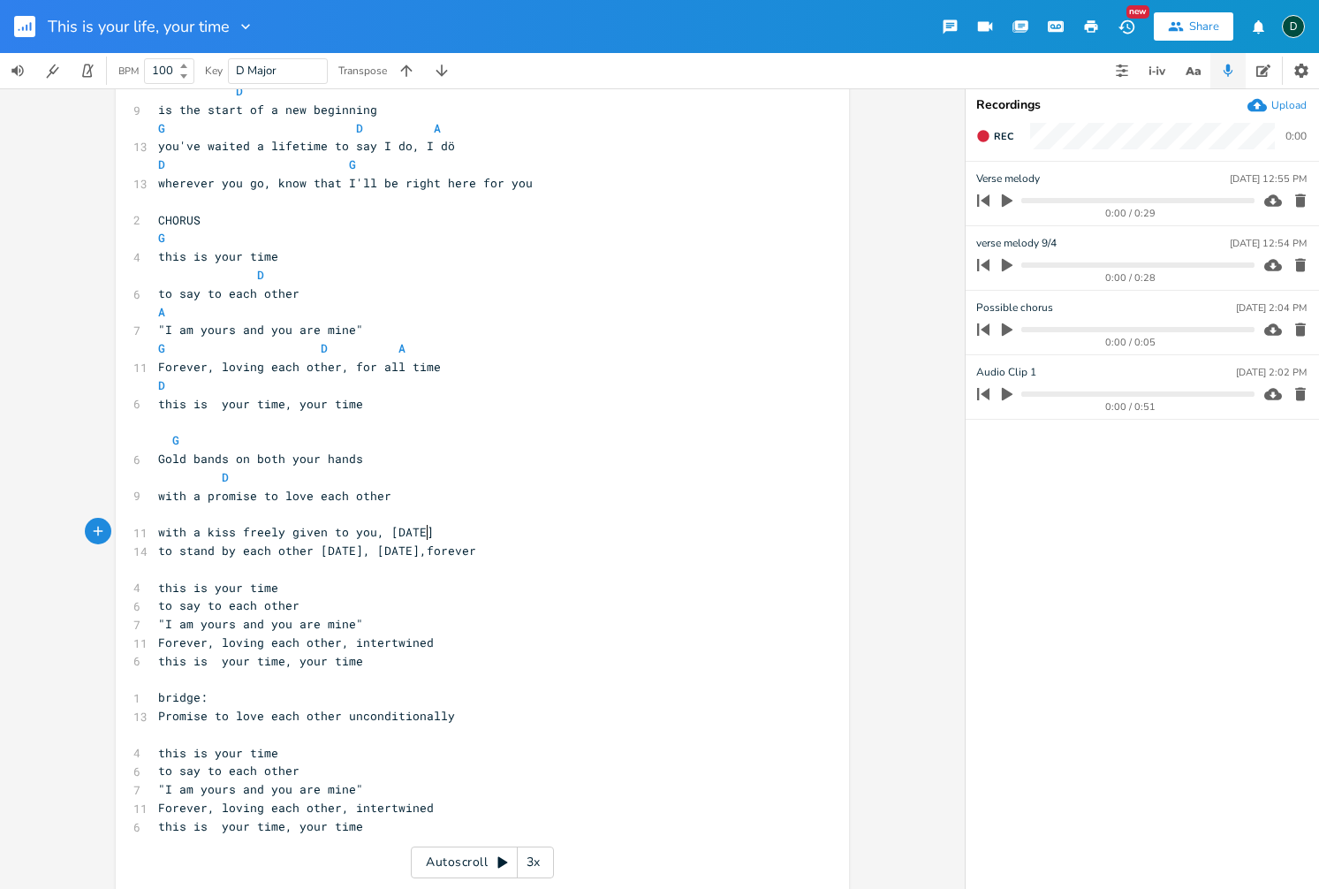
type textarea ", today"
type textarea ", tomorrow foer"
type textarea "rever"
drag, startPoint x: 200, startPoint y: 534, endPoint x: 158, endPoint y: 534, distance: 41.5
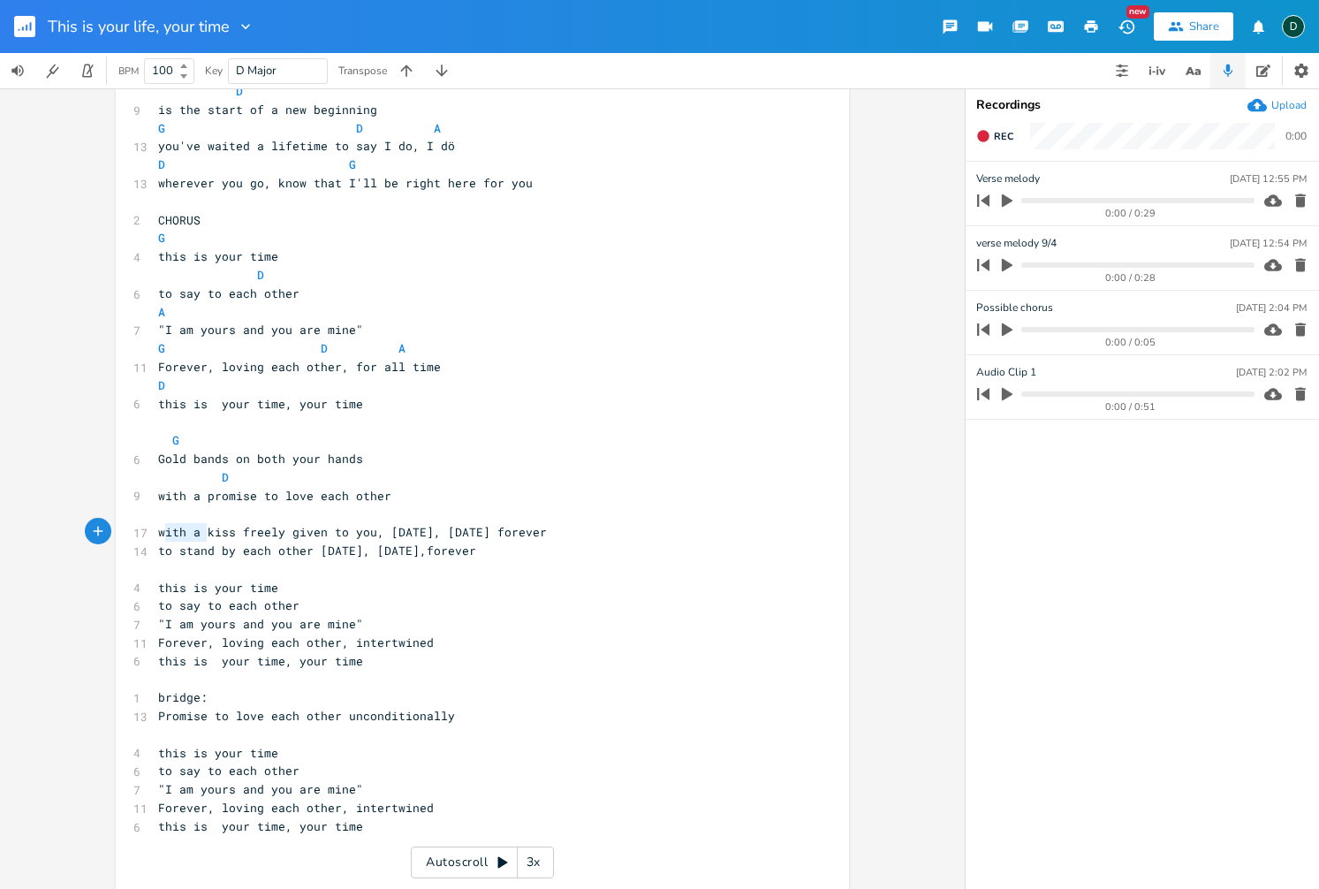
click at [158, 534] on span "with a kiss freely given to you, today, tomorrow forever" at bounding box center [352, 532] width 389 height 16
type textarea "my"
click at [494, 538] on span "my kiss freely given to you, today, tomorrow forever" at bounding box center [338, 532] width 360 height 16
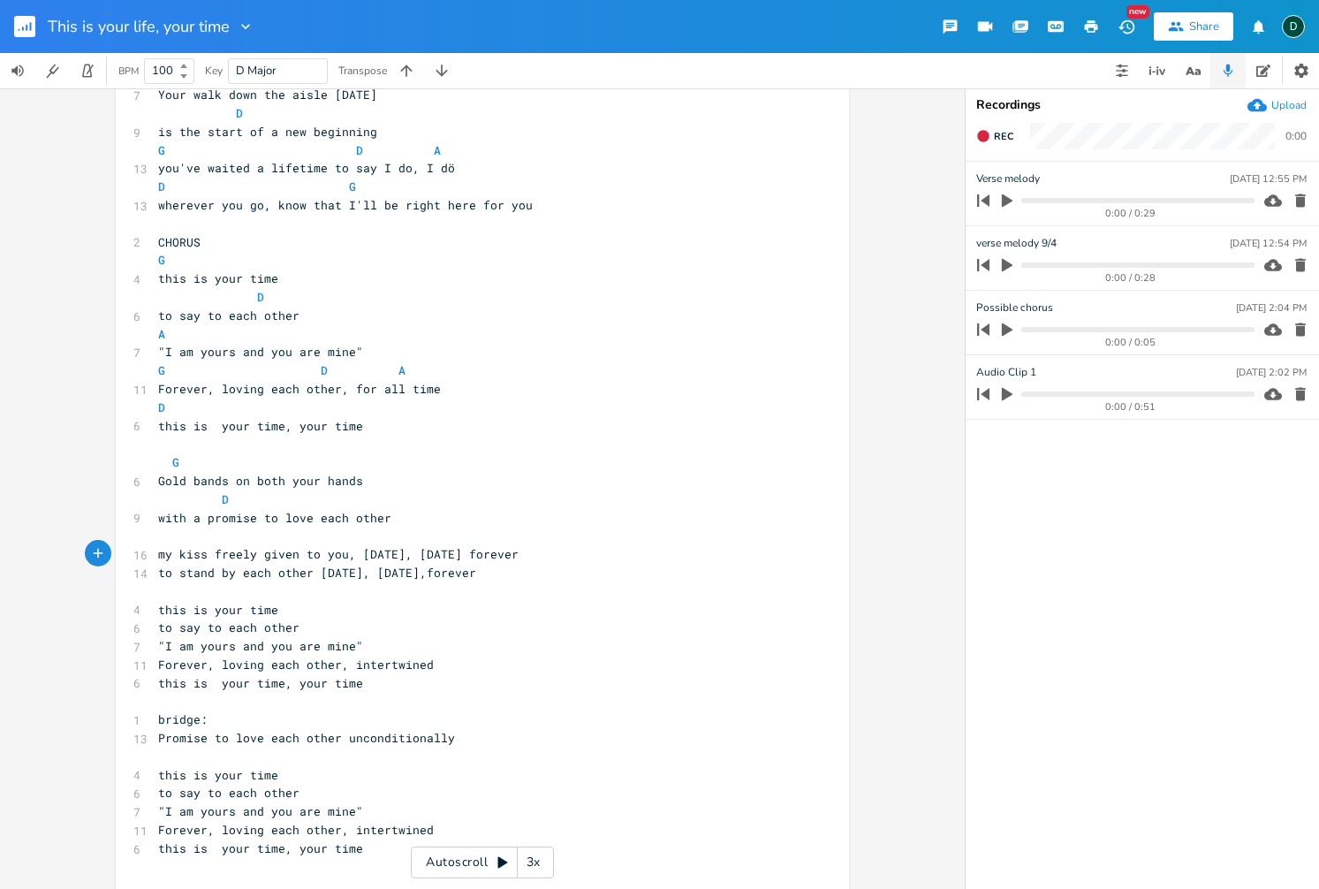
scroll to position [156, 0]
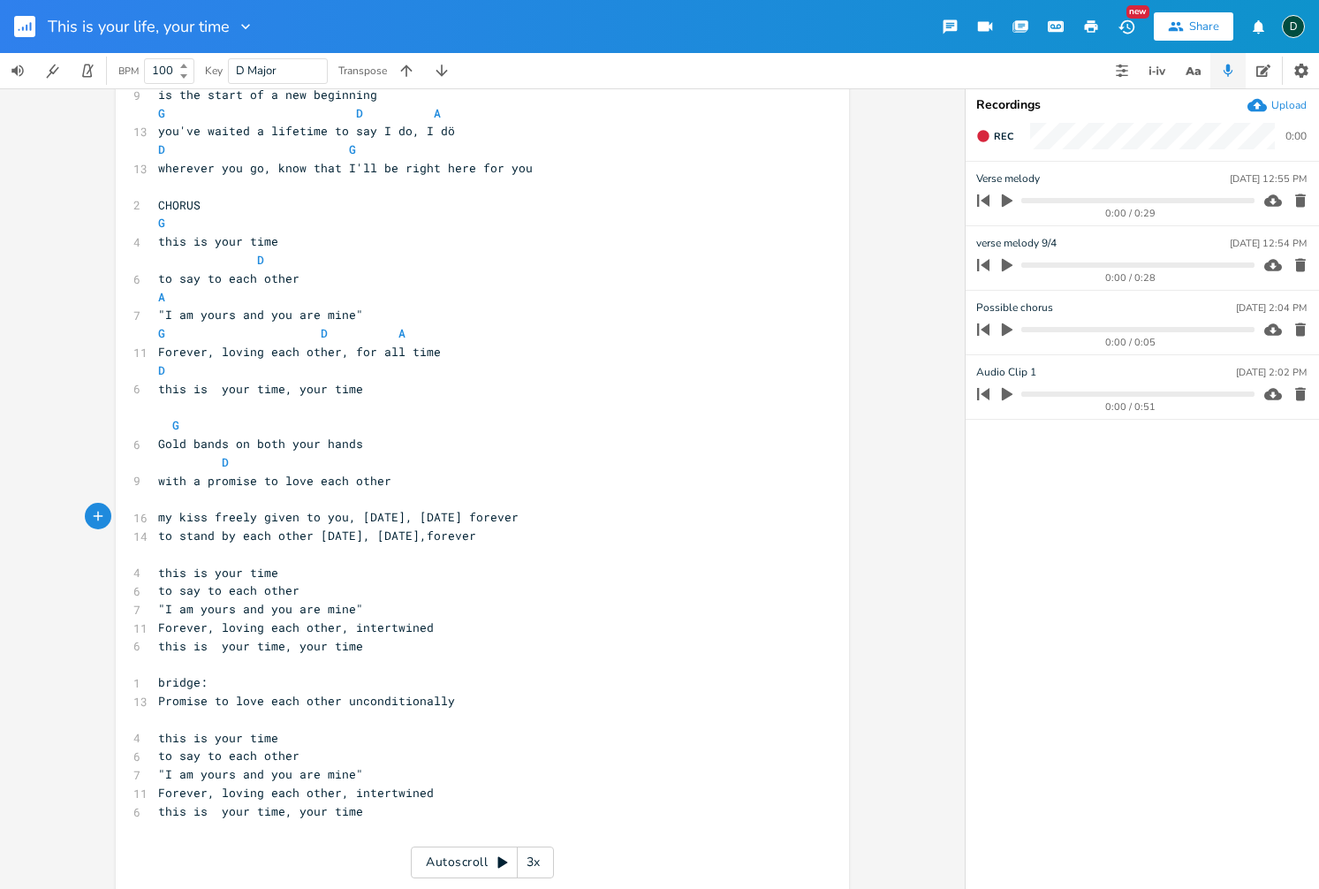
click at [431, 486] on pre "with a promise to love each other" at bounding box center [474, 481] width 638 height 19
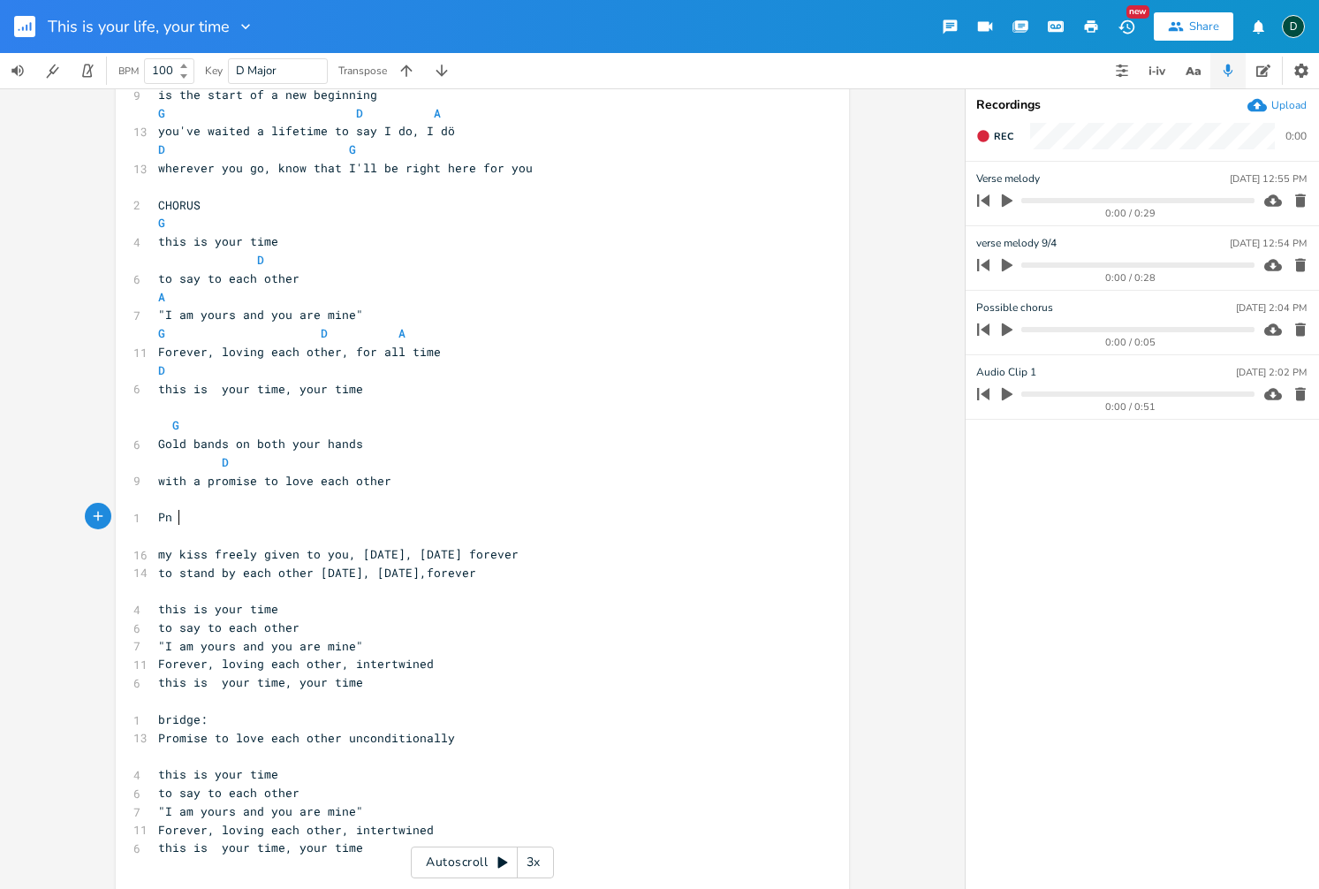
type textarea "Pne"
type textarea "One kiss freely given"
drag, startPoint x: 161, startPoint y: 518, endPoint x: 179, endPoint y: 517, distance: 18.6
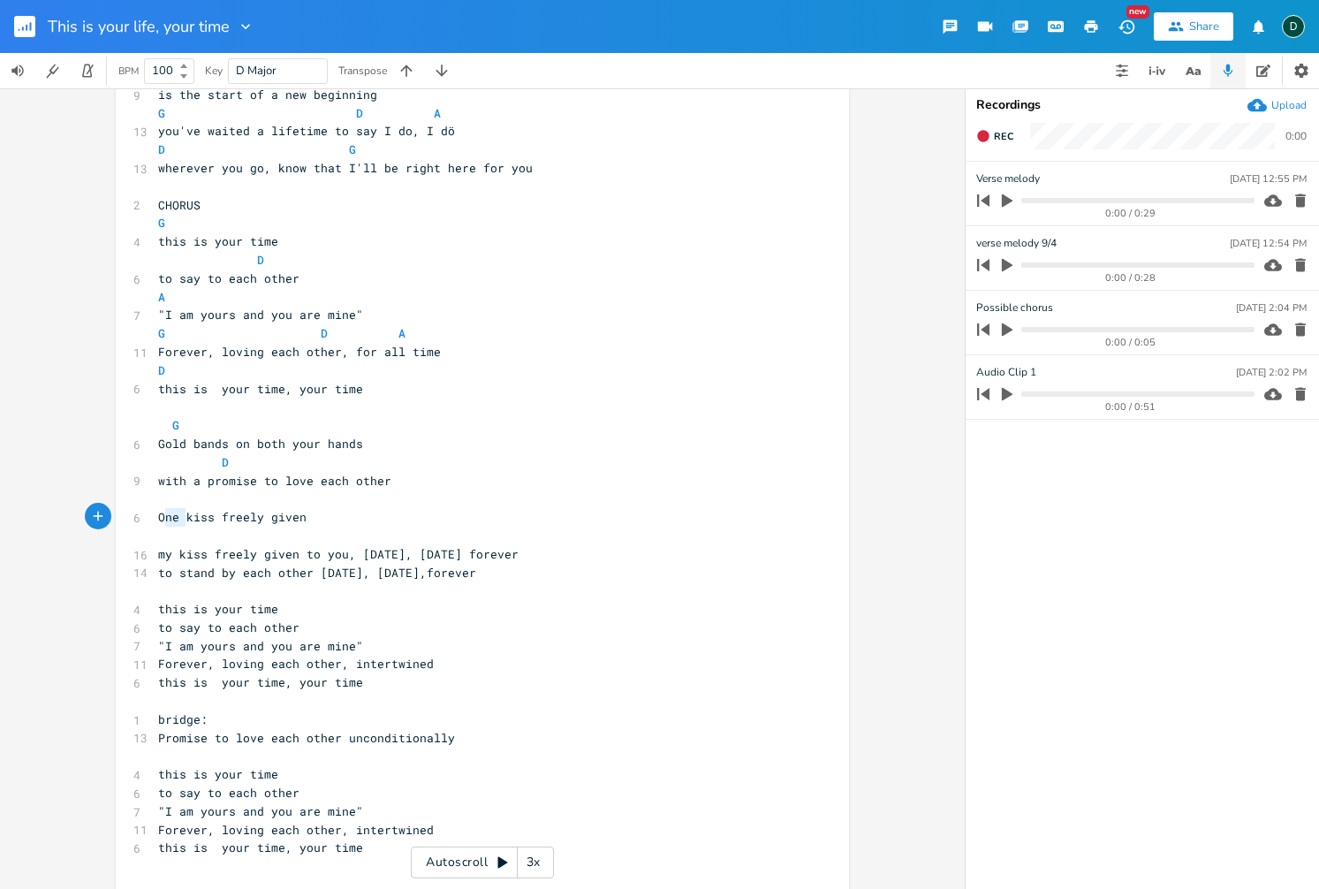
click at [179, 517] on span "One kiss freely given" at bounding box center [232, 517] width 148 height 16
type textarea "Your"
drag, startPoint x: 230, startPoint y: 518, endPoint x: 269, endPoint y: 516, distance: 39.8
click at [269, 516] on span "Your kiss freely given" at bounding box center [236, 517] width 156 height 16
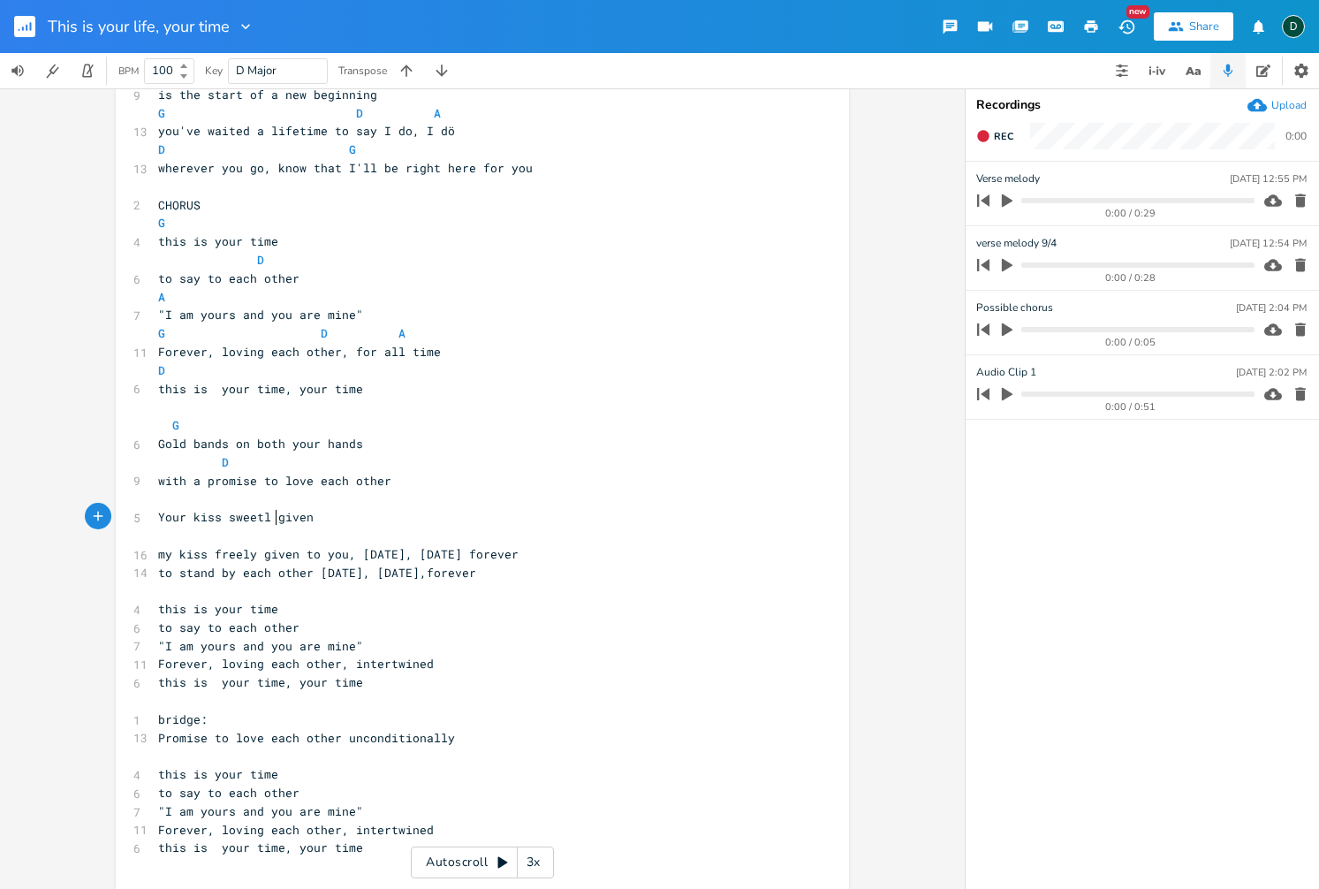
type textarea "sweetly"
click at [321, 519] on pre "Your kiss sweetly given" at bounding box center [474, 517] width 638 height 19
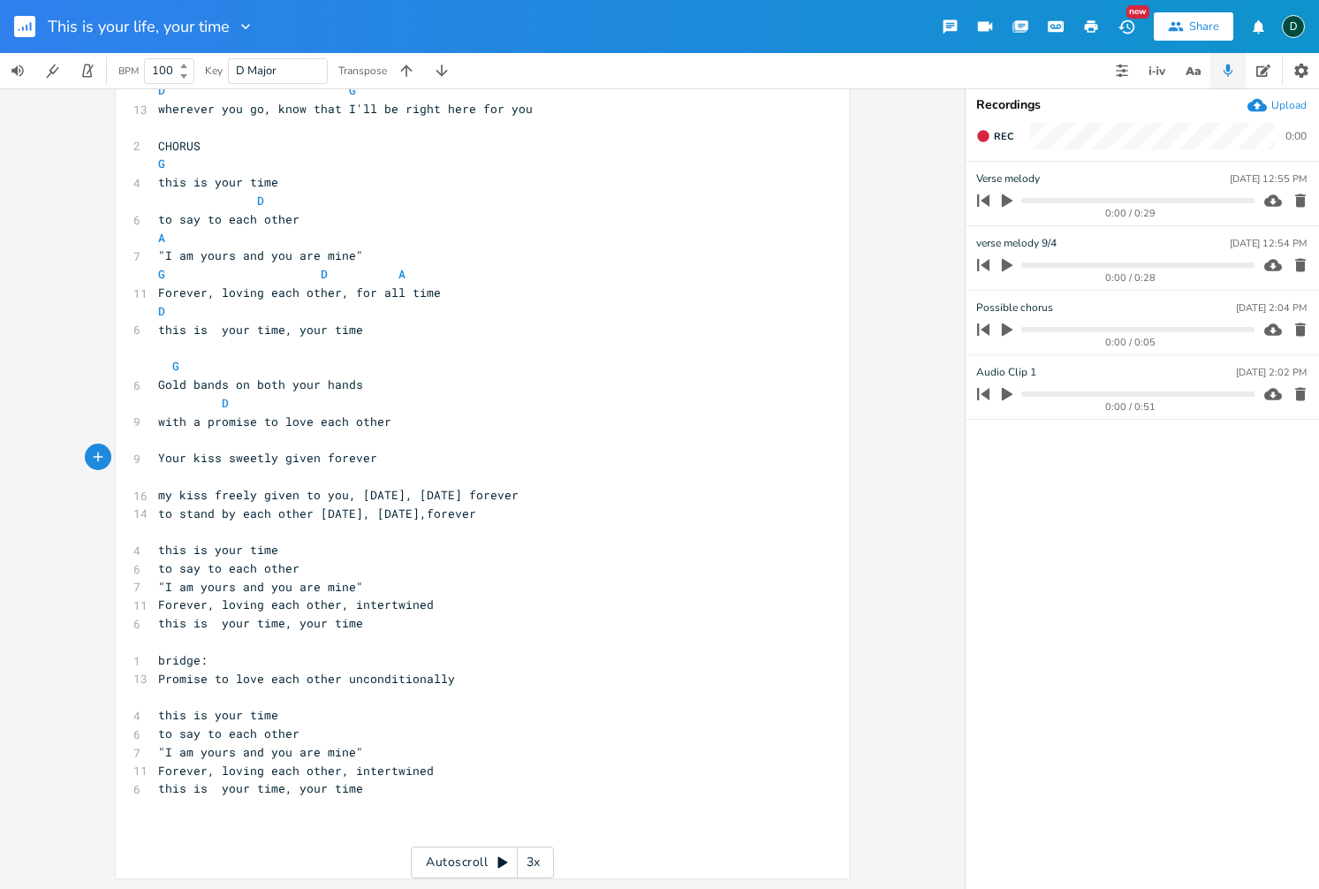
scroll to position [165, 0]
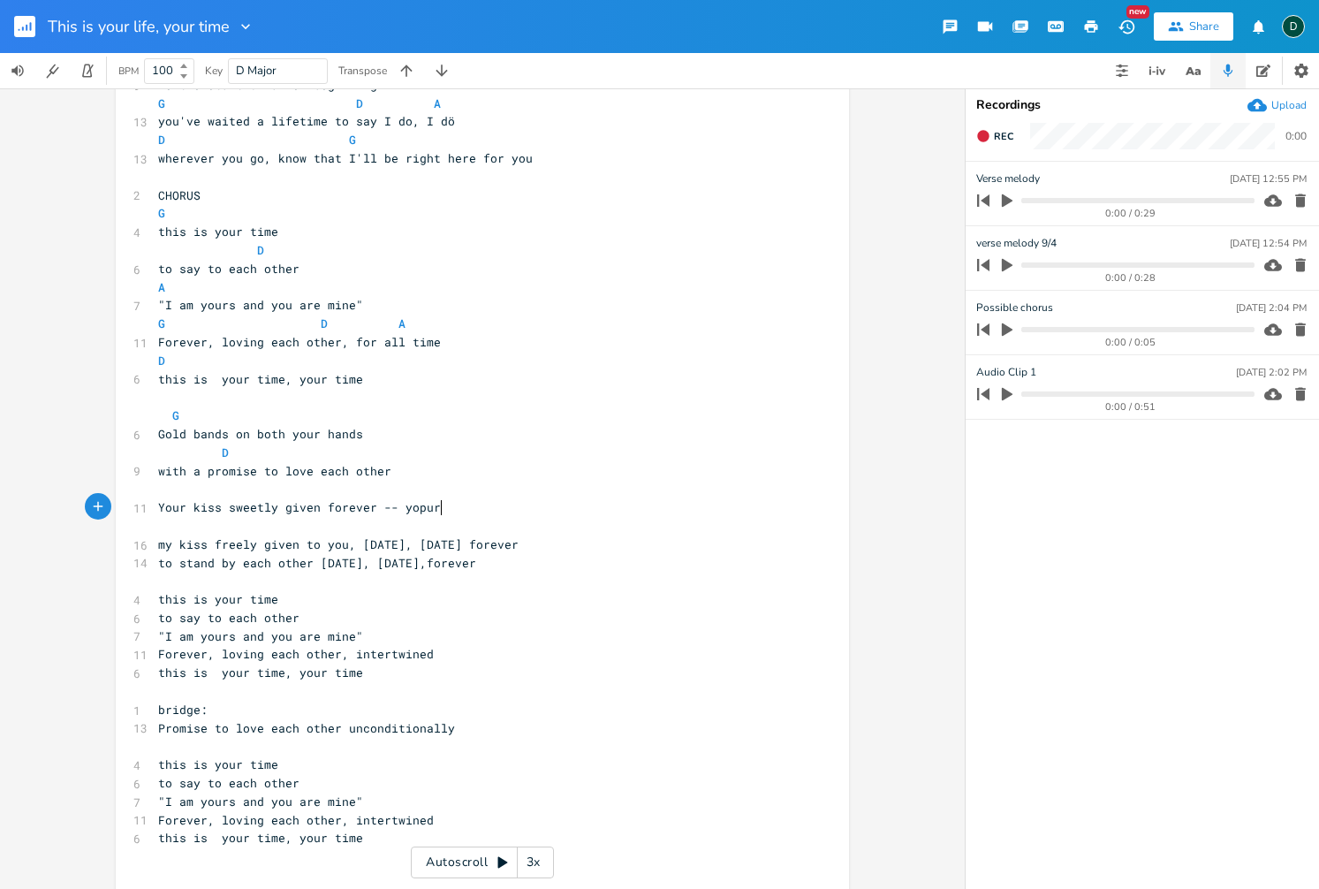
type textarea "forever -- yopur"
type textarea "ur first kiss as man and wife"
click at [615, 505] on div "first kiss as man and wife x 4 THIS IS OUR TIME 7-22-2025 3 1st version: ​ G 7 …" at bounding box center [482, 431] width 733 height 994
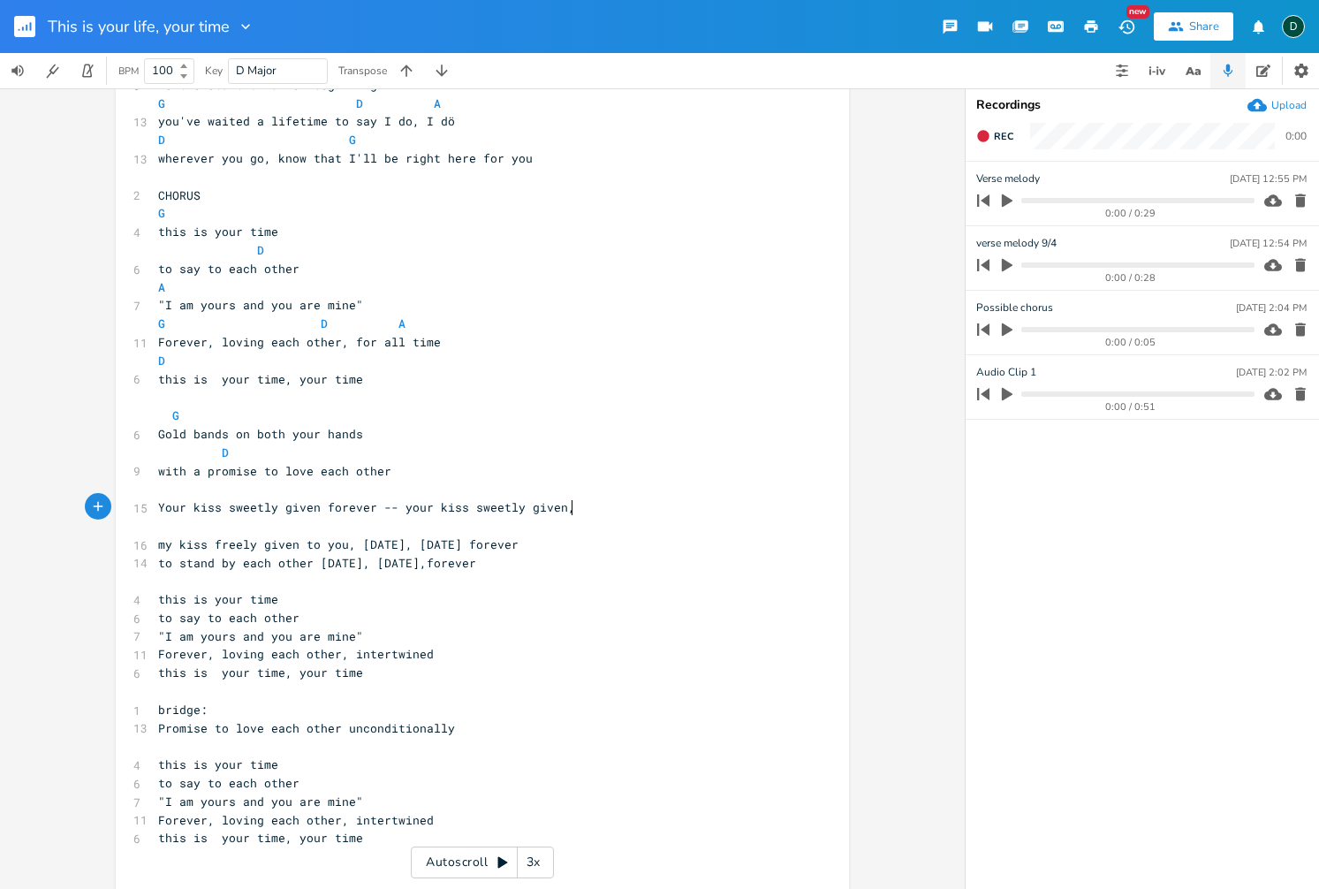
type textarea "kiss sweetly given,"
type textarea "Your kiss sweetly given forever --"
drag, startPoint x: 380, startPoint y: 512, endPoint x: 163, endPoint y: 508, distance: 217.4
click at [163, 508] on span "Your kiss sweetly given forever -- your kiss sweetly given," at bounding box center [366, 507] width 417 height 16
click at [163, 511] on span "your kiss sweetly given," at bounding box center [243, 507] width 170 height 16
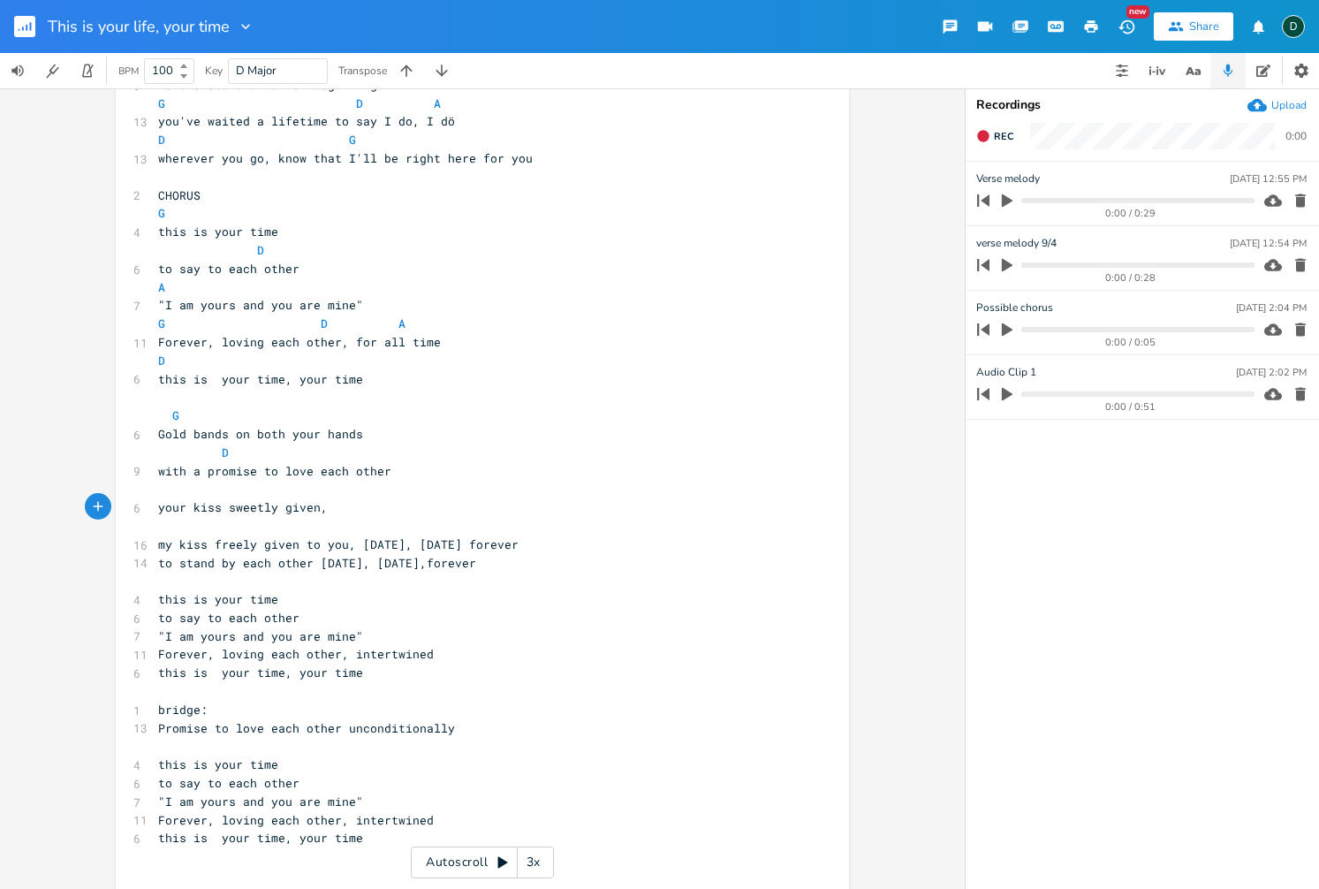
click at [340, 511] on pre "your kiss sweetly given," at bounding box center [474, 507] width 638 height 19
type textarea "to sy"
type textarea "ay I do, I do"
click at [482, 503] on pre "your kiss sweetly given, to say I do, I do" at bounding box center [474, 507] width 638 height 19
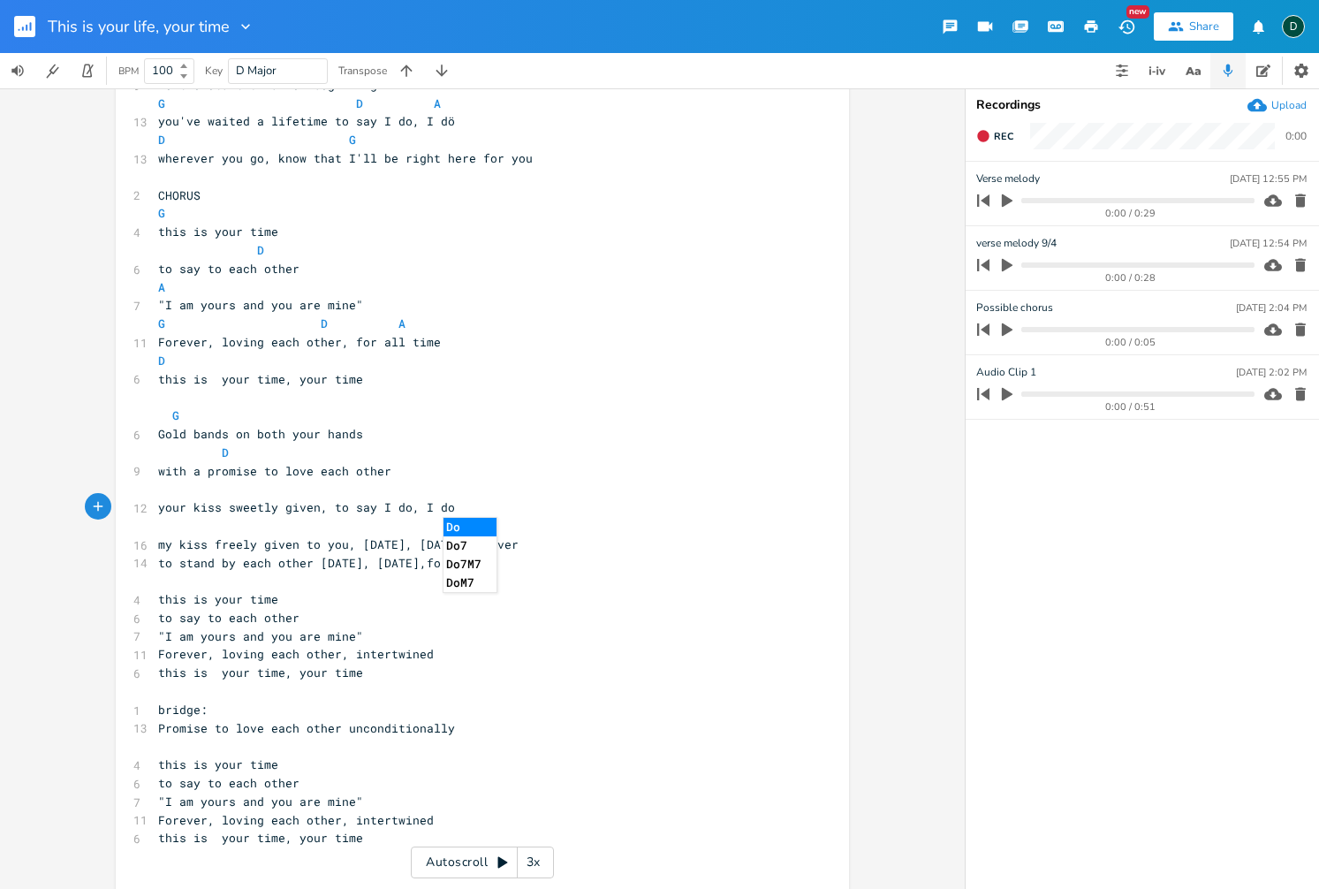
click at [523, 514] on pre "your kiss sweetly given, to say I do, I do" at bounding box center [474, 507] width 638 height 19
click at [554, 530] on pre at bounding box center [474, 526] width 638 height 19
click at [165, 511] on span "your kiss sweetly given, to say I do, I do" at bounding box center [306, 507] width 297 height 16
click at [330, 506] on span "your kiss sweetly given, to say I do, I do" at bounding box center [306, 507] width 297 height 16
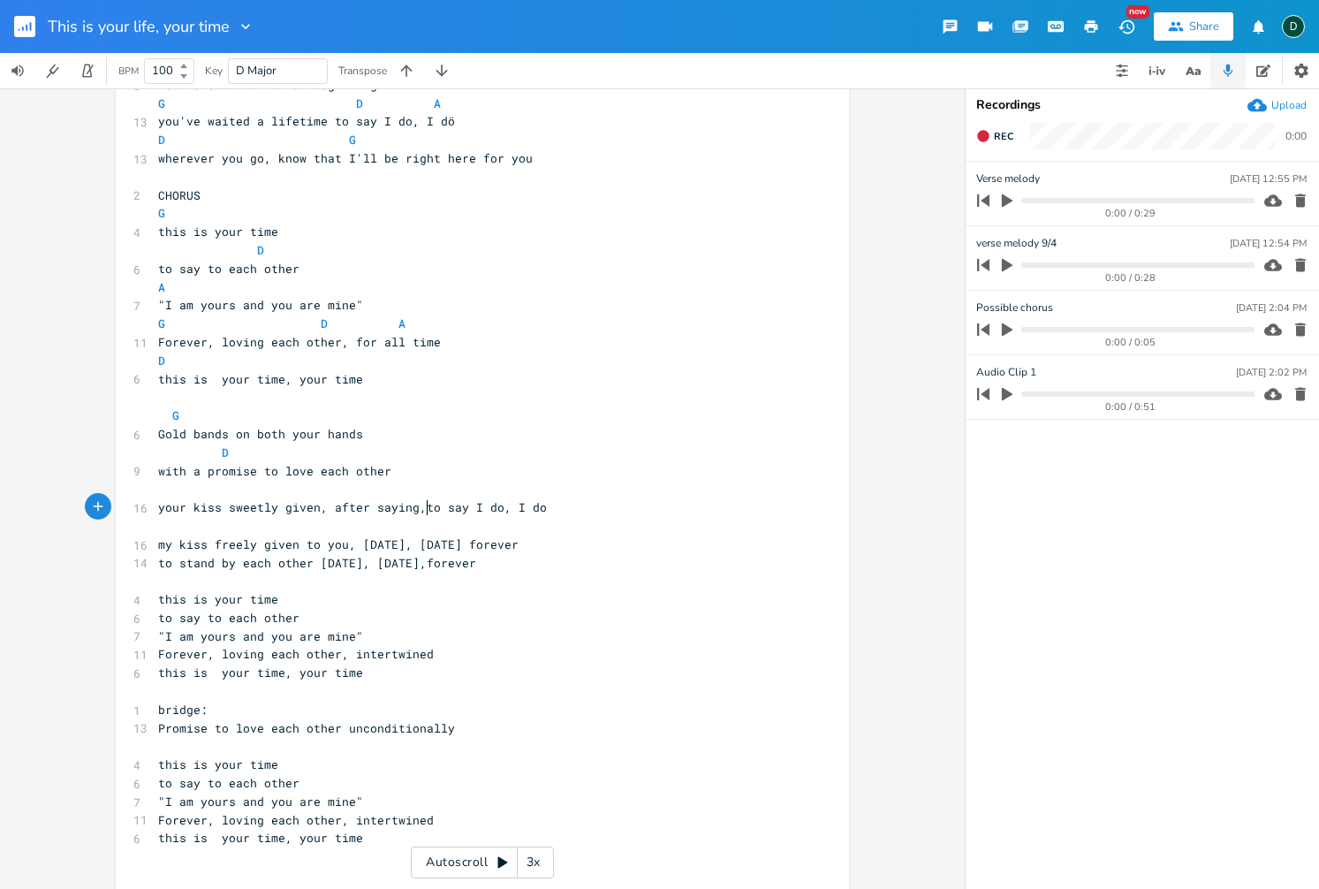
type textarea "after saying,"
type textarea "to say"
drag, startPoint x: 426, startPoint y: 513, endPoint x: 474, endPoint y: 507, distance: 49.0
click at [474, 507] on span "your kiss sweetly given, after saying, to say I do, I do" at bounding box center [356, 507] width 396 height 16
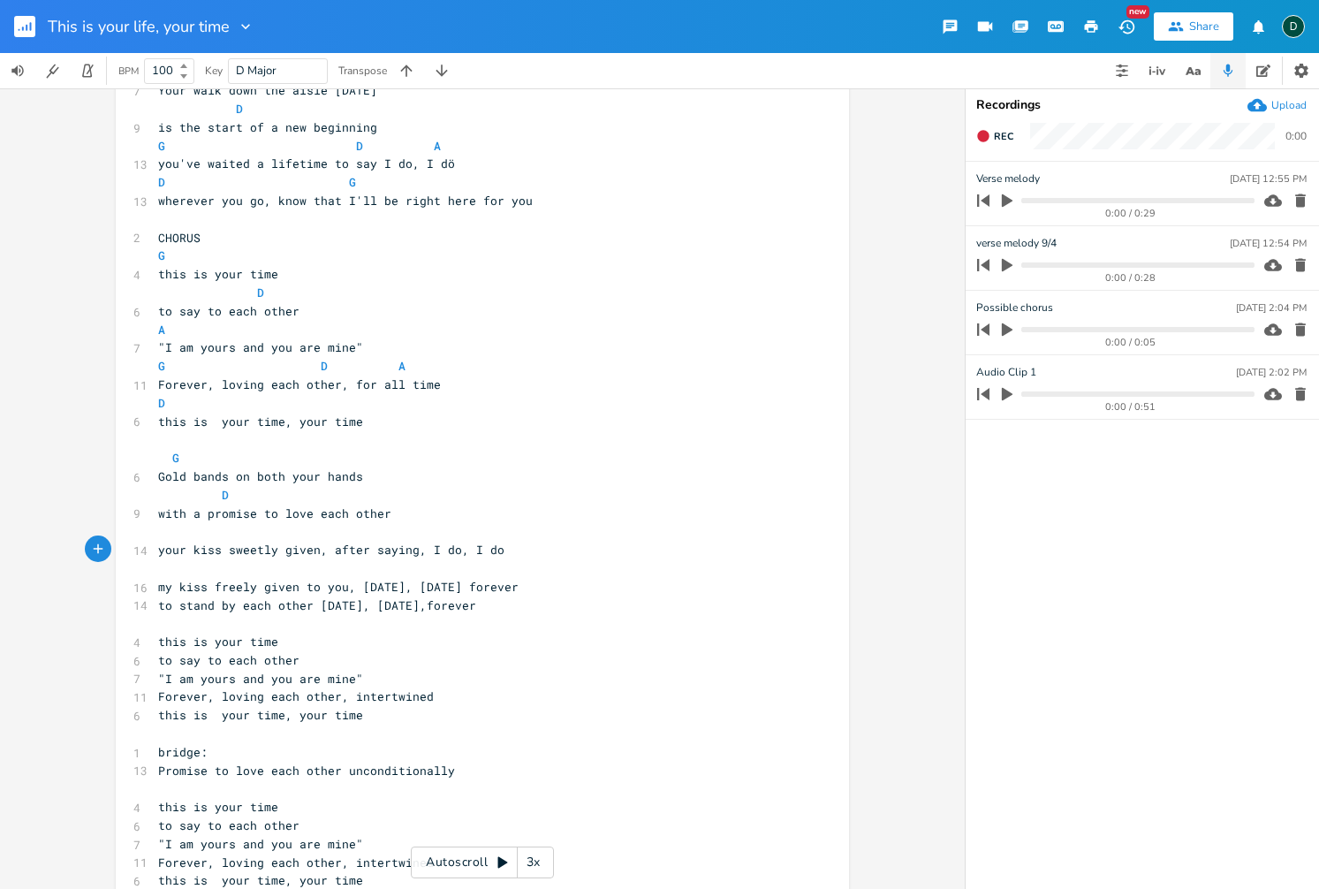
scroll to position [215, 0]
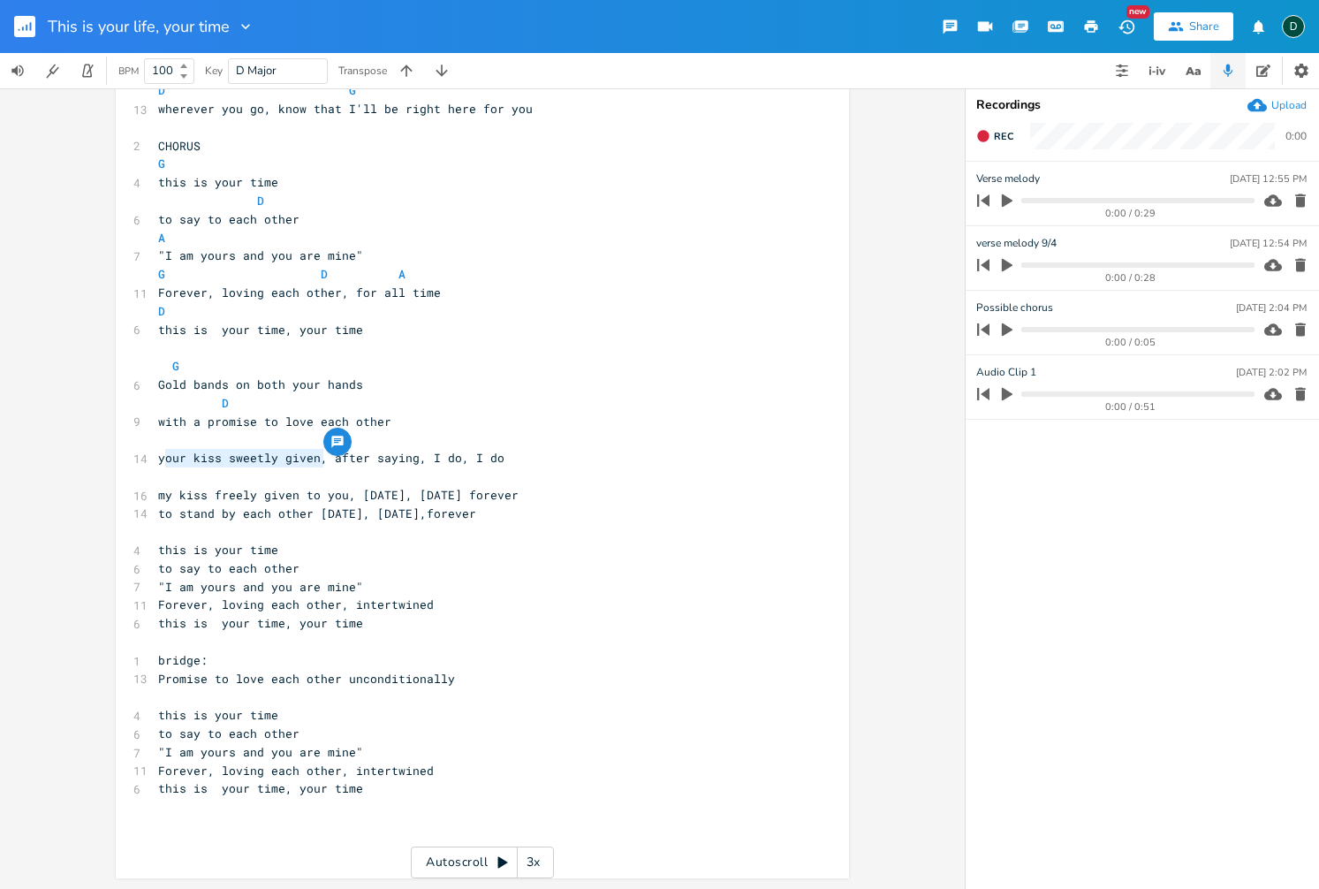
drag, startPoint x: 160, startPoint y: 460, endPoint x: 319, endPoint y: 458, distance: 159.1
click at [319, 458] on span "your kiss sweetly given, after saying, I do, I do" at bounding box center [331, 458] width 346 height 16
type textarea "cherish your vows"
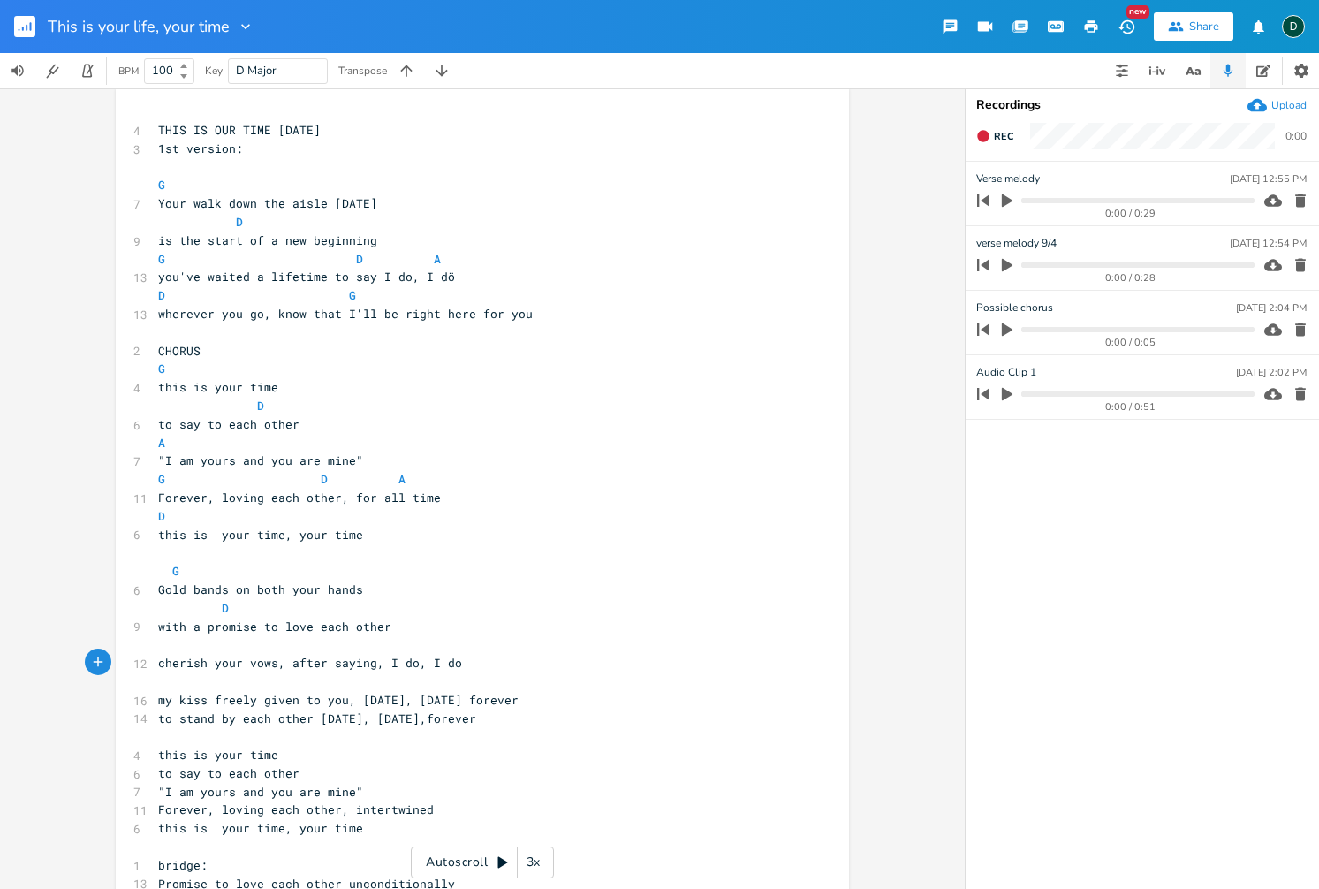
scroll to position [9, 0]
click at [159, 665] on span "cherish your vows, after saying, I do, I do" at bounding box center [310, 664] width 304 height 16
type textarea "so"
type textarea "please"
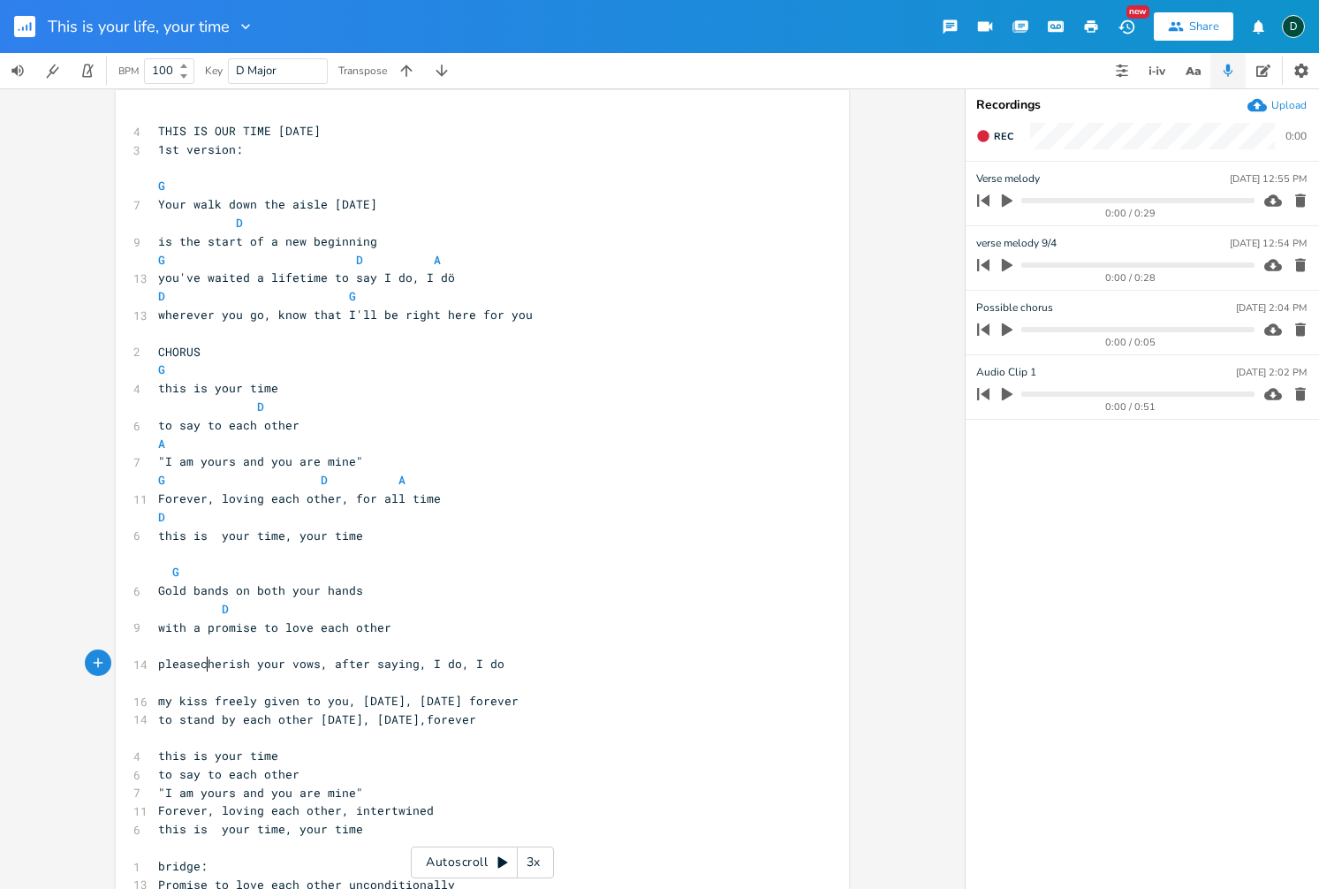
scroll to position [0, 36]
drag, startPoint x: 157, startPoint y: 664, endPoint x: 200, endPoint y: 664, distance: 42.4
click at [200, 664] on span "please cherish your vows, after saying, I do, I do" at bounding box center [334, 664] width 353 height 16
type textarea "____"
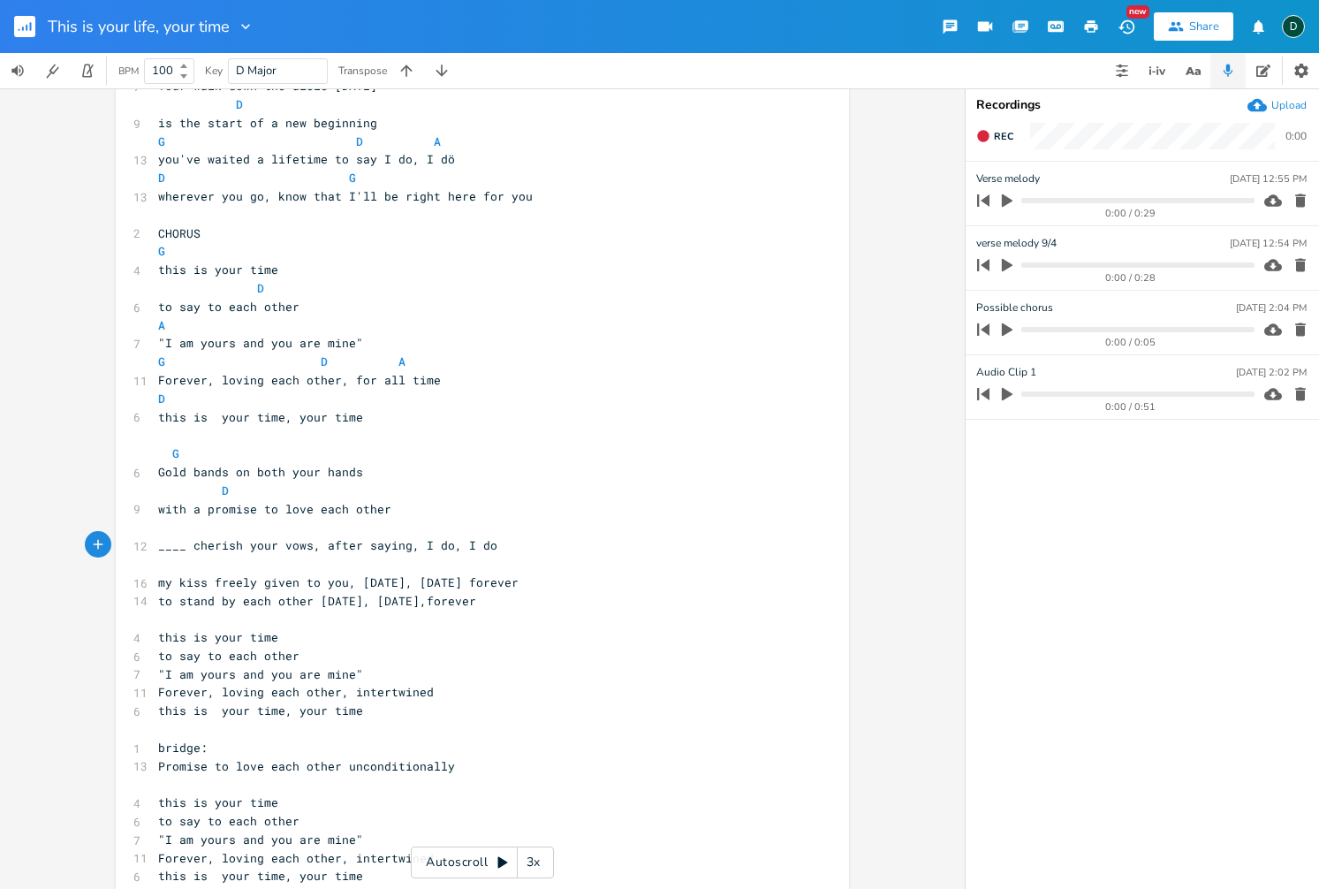
scroll to position [129, 0]
drag, startPoint x: 162, startPoint y: 550, endPoint x: 189, endPoint y: 544, distance: 28.1
click at [189, 544] on pre "____ cherish your vows, after saying, I do, I do" at bounding box center [474, 544] width 638 height 19
type textarea "snf"
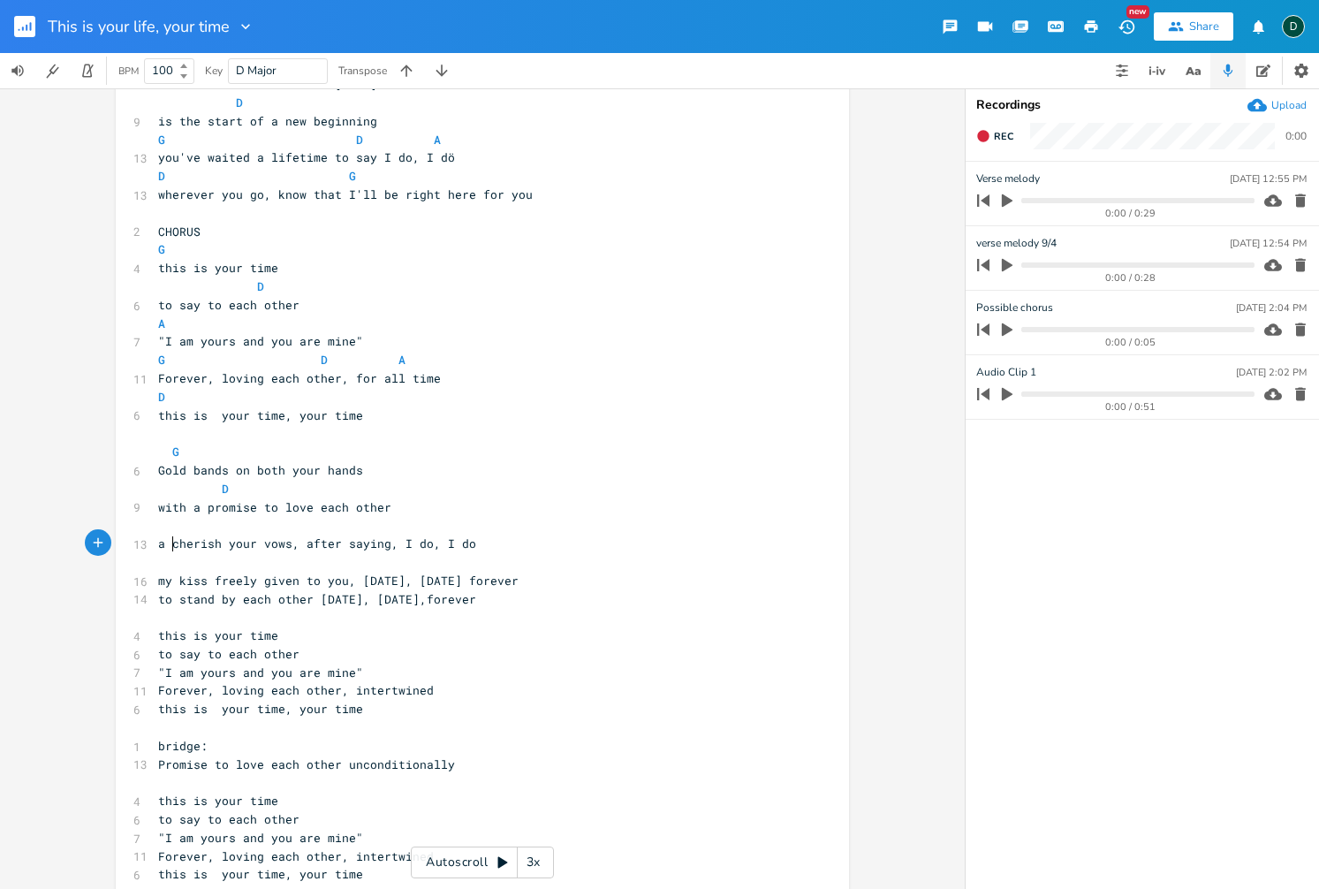
type textarea "and"
click at [520, 548] on pre "and cherish your vows, after saying, I do, I do" at bounding box center [474, 544] width 638 height 19
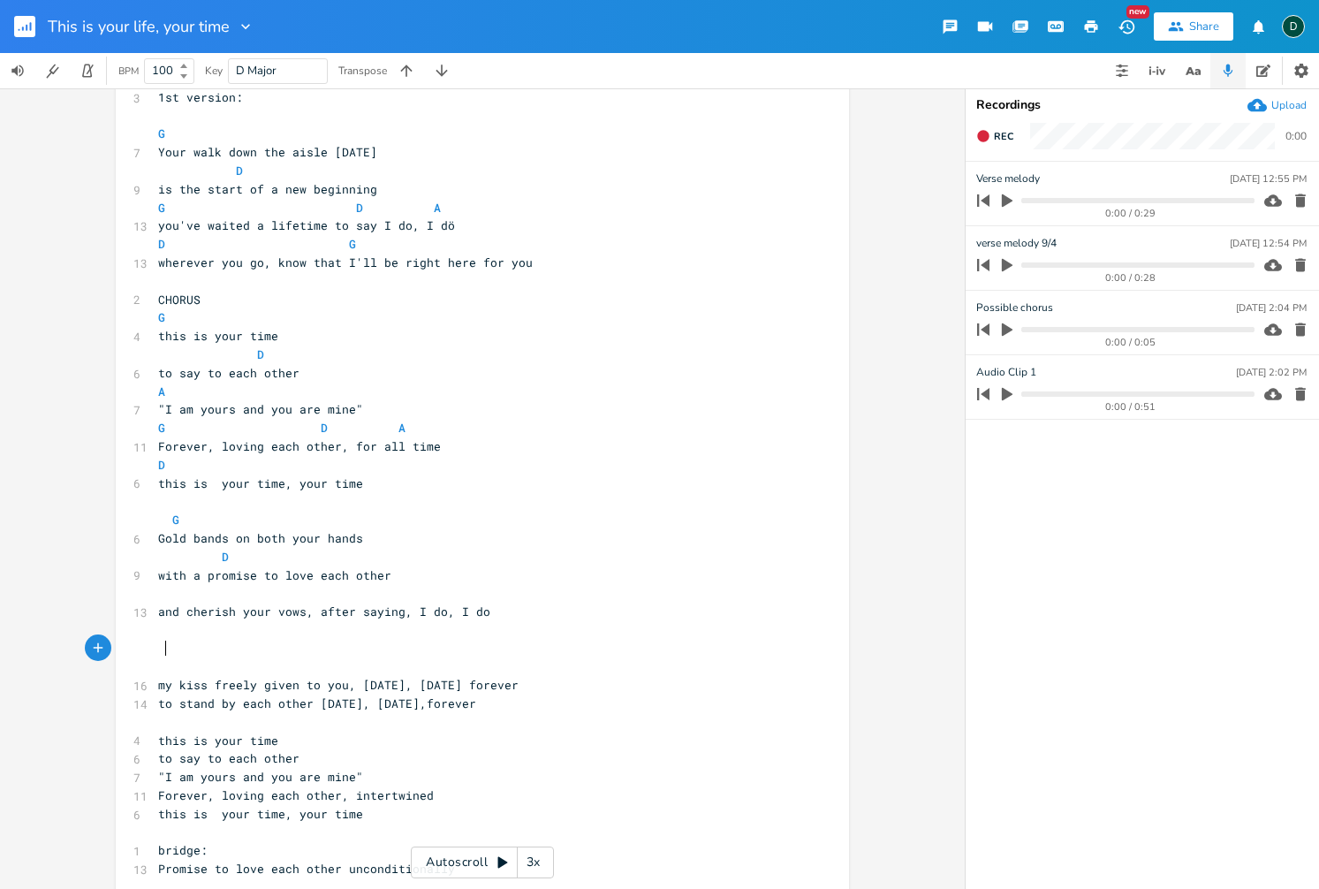
scroll to position [0, 0]
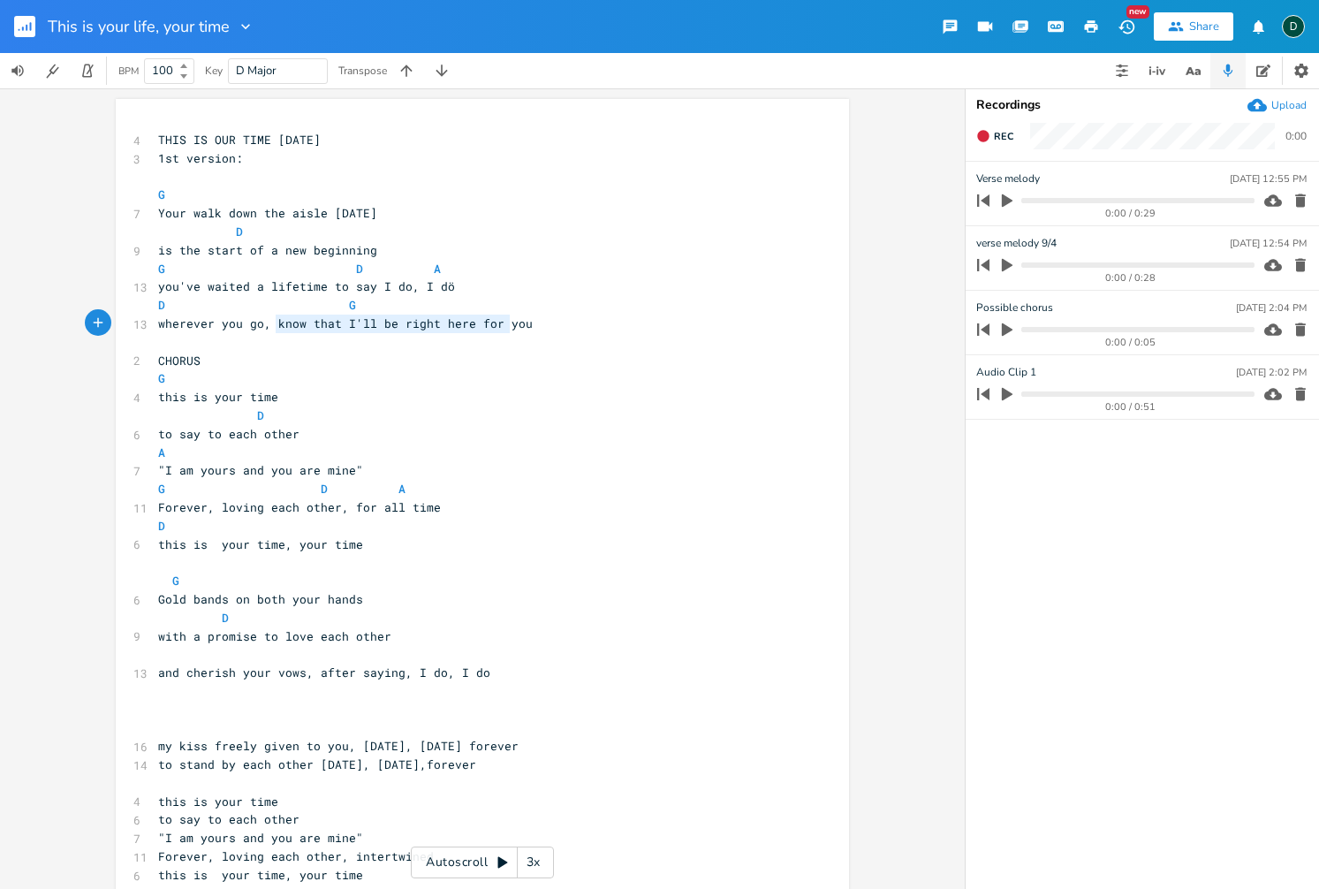
type textarea "know that I'll be right here for you"
drag, startPoint x: 271, startPoint y: 328, endPoint x: 521, endPoint y: 327, distance: 250.0
click at [521, 327] on pre "wherever you go, know that I'll be right here for you" at bounding box center [474, 324] width 638 height 19
click at [450, 352] on pre "CHORUS" at bounding box center [474, 361] width 638 height 19
drag, startPoint x: 339, startPoint y: 327, endPoint x: 522, endPoint y: 325, distance: 182.9
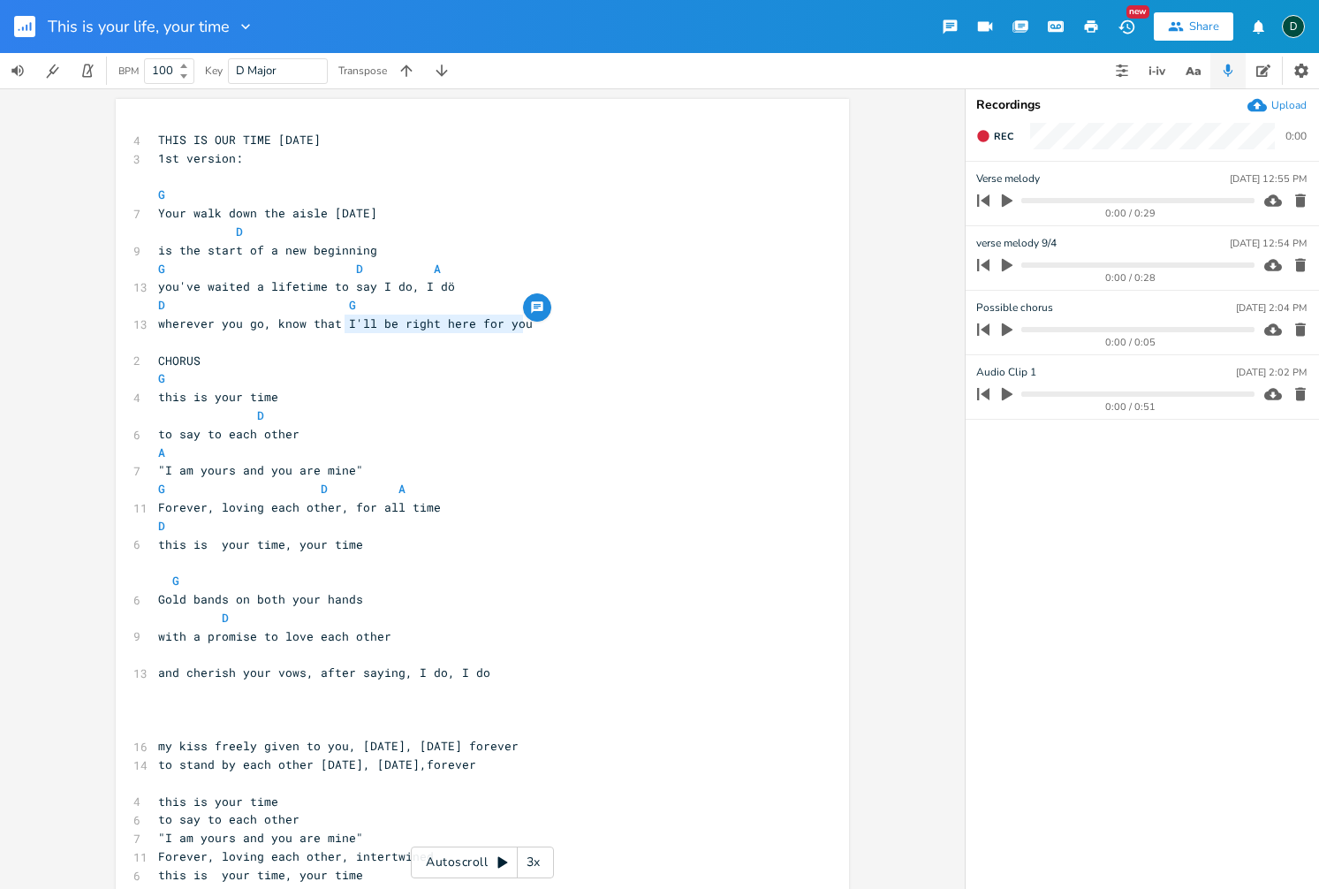
click at [521, 325] on pre "wherever you go, know that I'll be right here for you" at bounding box center [474, 324] width 638 height 19
type textarea "love will be right here wi"
type textarea "for you"
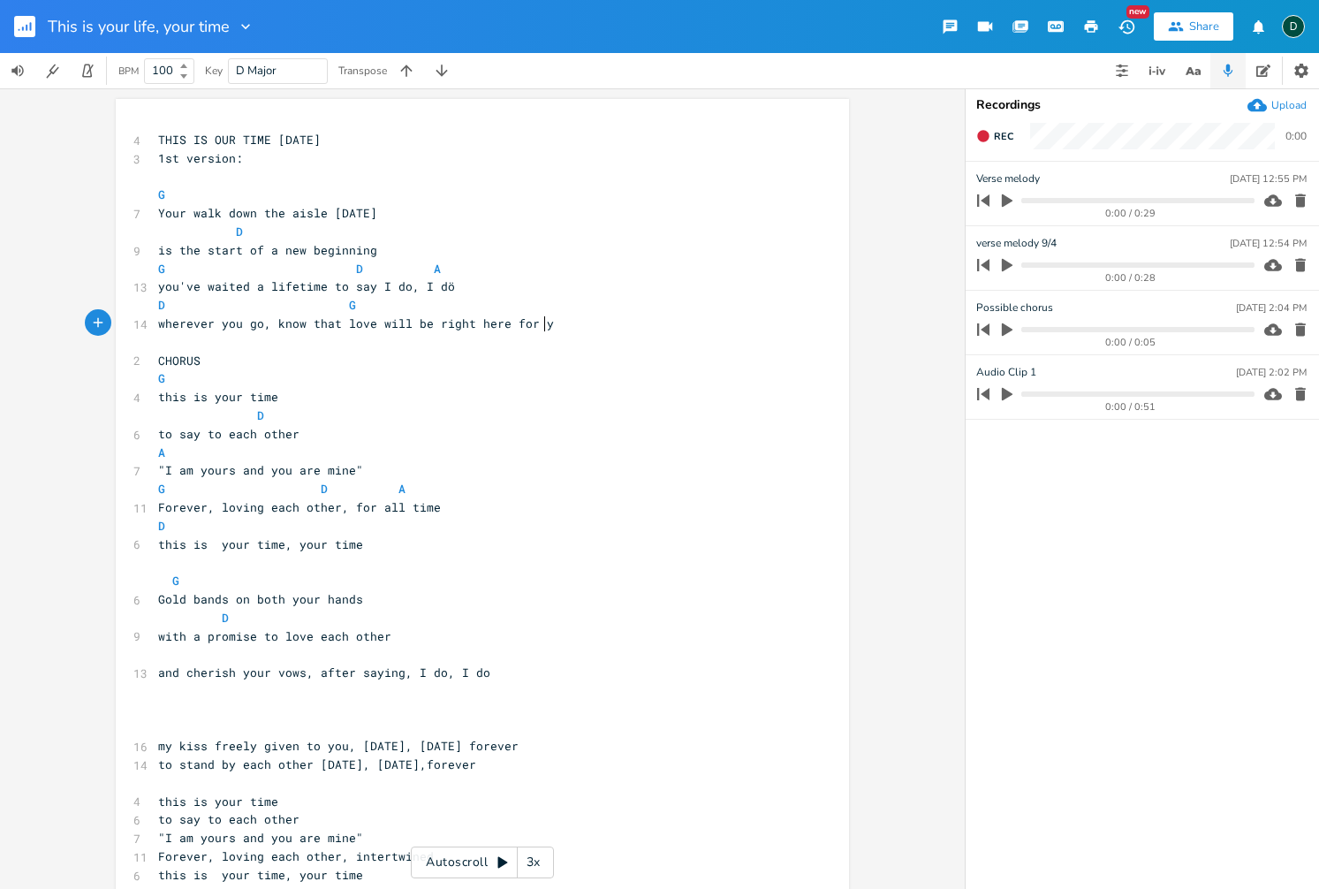
scroll to position [0, 35]
type textarea "know that love will be right here for you"
drag, startPoint x: 274, startPoint y: 325, endPoint x: 555, endPoint y: 323, distance: 281.0
click at [555, 323] on pre "wherever you go, know that love will be right here for you" at bounding box center [474, 324] width 638 height 19
click at [506, 358] on pre "CHORUS" at bounding box center [474, 361] width 638 height 19
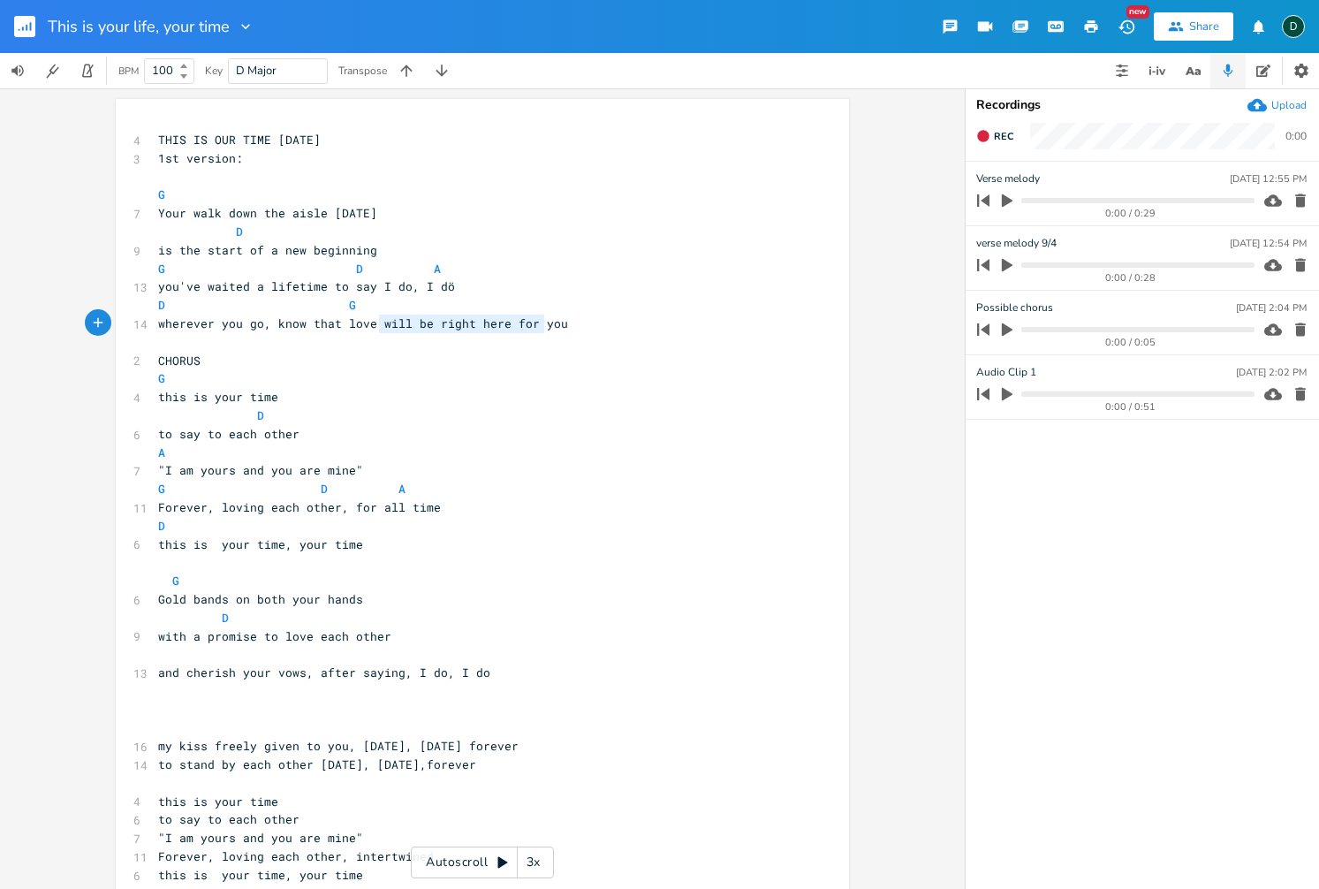
type textarea "will be right here for you"
drag, startPoint x: 377, startPoint y: 323, endPoint x: 553, endPoint y: 323, distance: 175.8
click at [553, 323] on pre "wherever you go, know that love will be right here for you" at bounding box center [474, 324] width 638 height 19
click at [736, 256] on pre "is the start of a new beginning" at bounding box center [474, 250] width 638 height 19
click at [421, 353] on pre "CHORUS" at bounding box center [474, 361] width 638 height 19
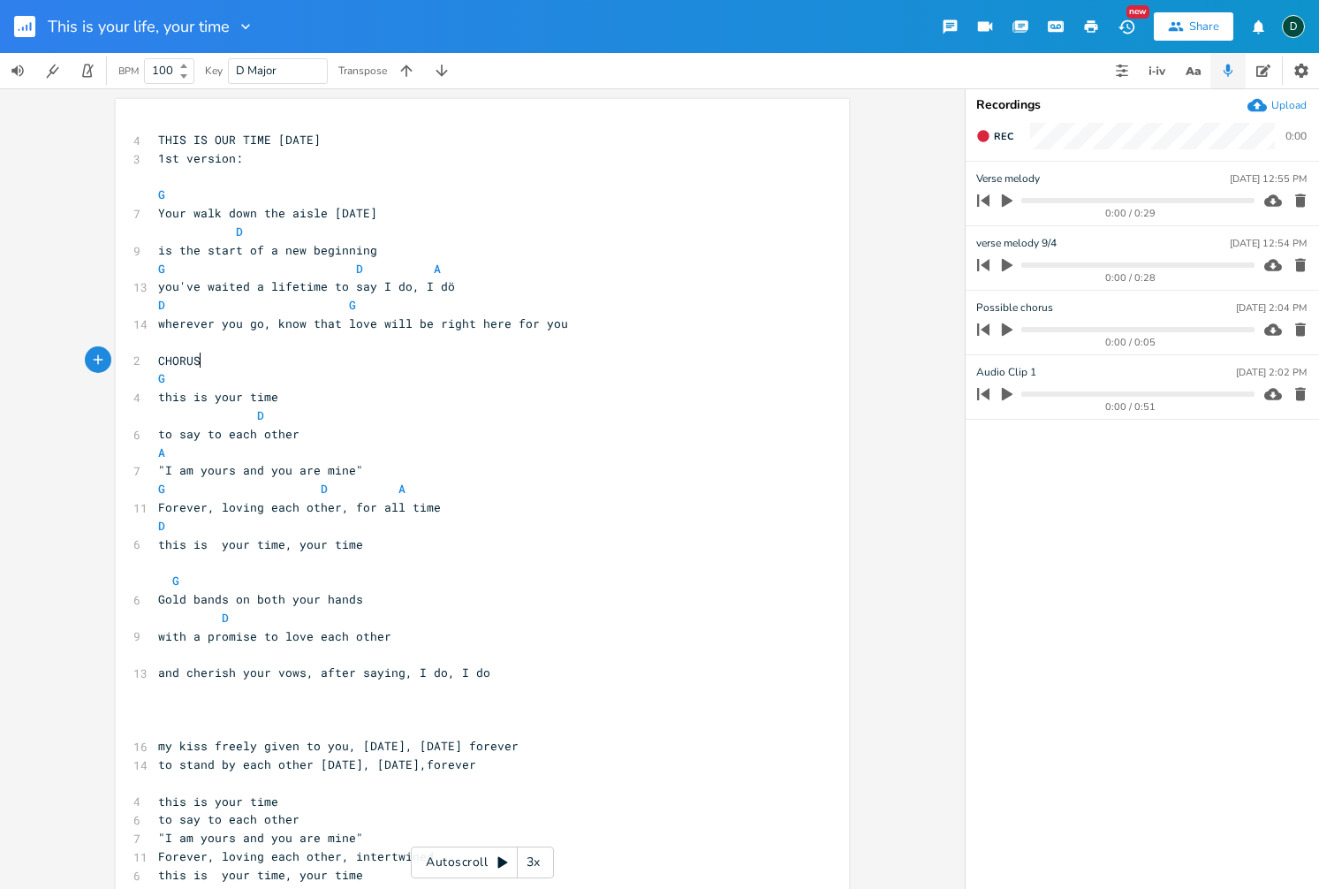
click at [580, 322] on pre "wherever you go, know that love will be right here for you" at bounding box center [474, 324] width 638 height 19
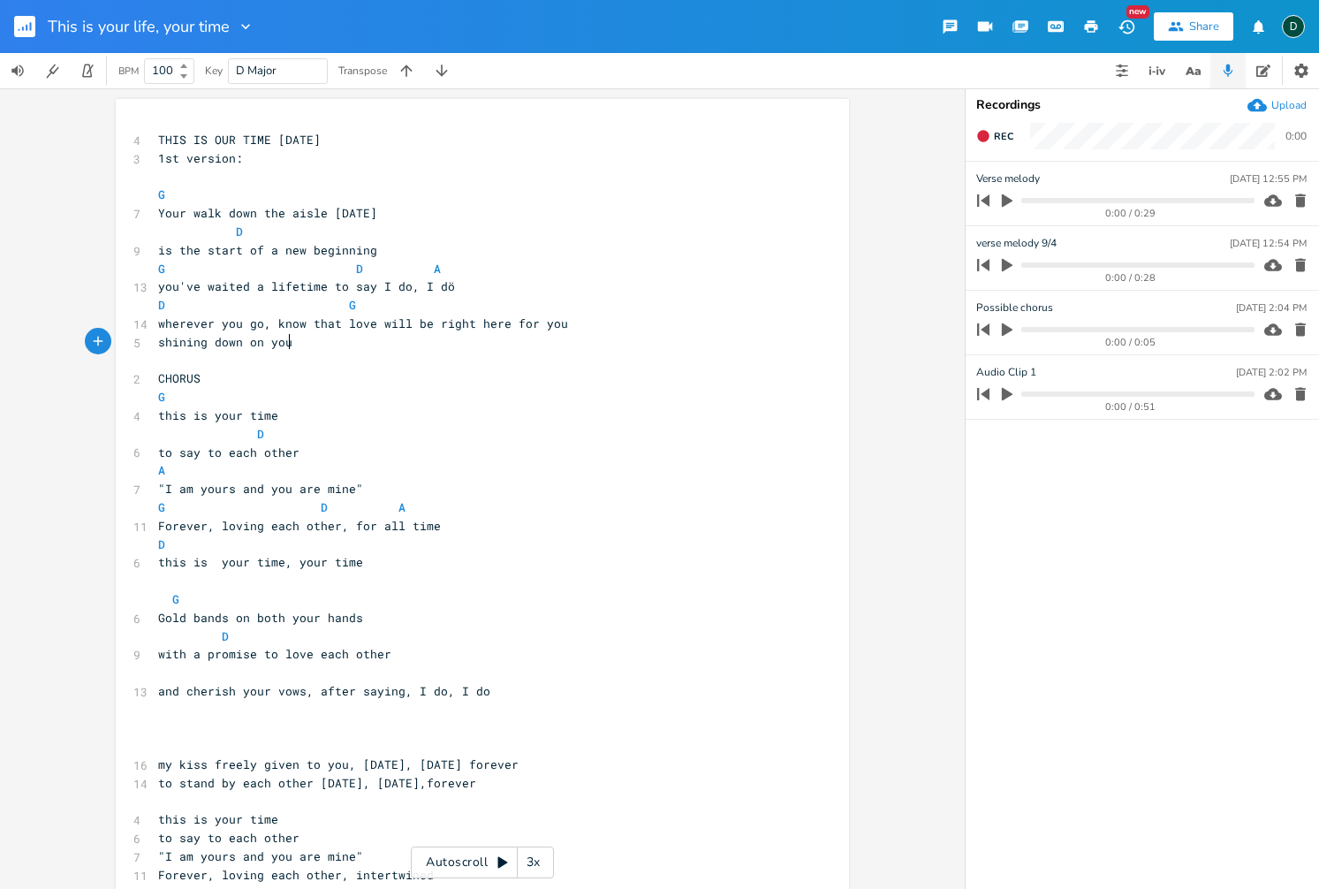
scroll to position [0, 109]
type textarea "shining down on you"
click at [394, 328] on span "wherever you go, know that love will be right here for you" at bounding box center [363, 323] width 410 height 16
click at [340, 326] on span "wherever you go, know that love will be right here for you" at bounding box center [363, 323] width 410 height 16
type textarea "your"
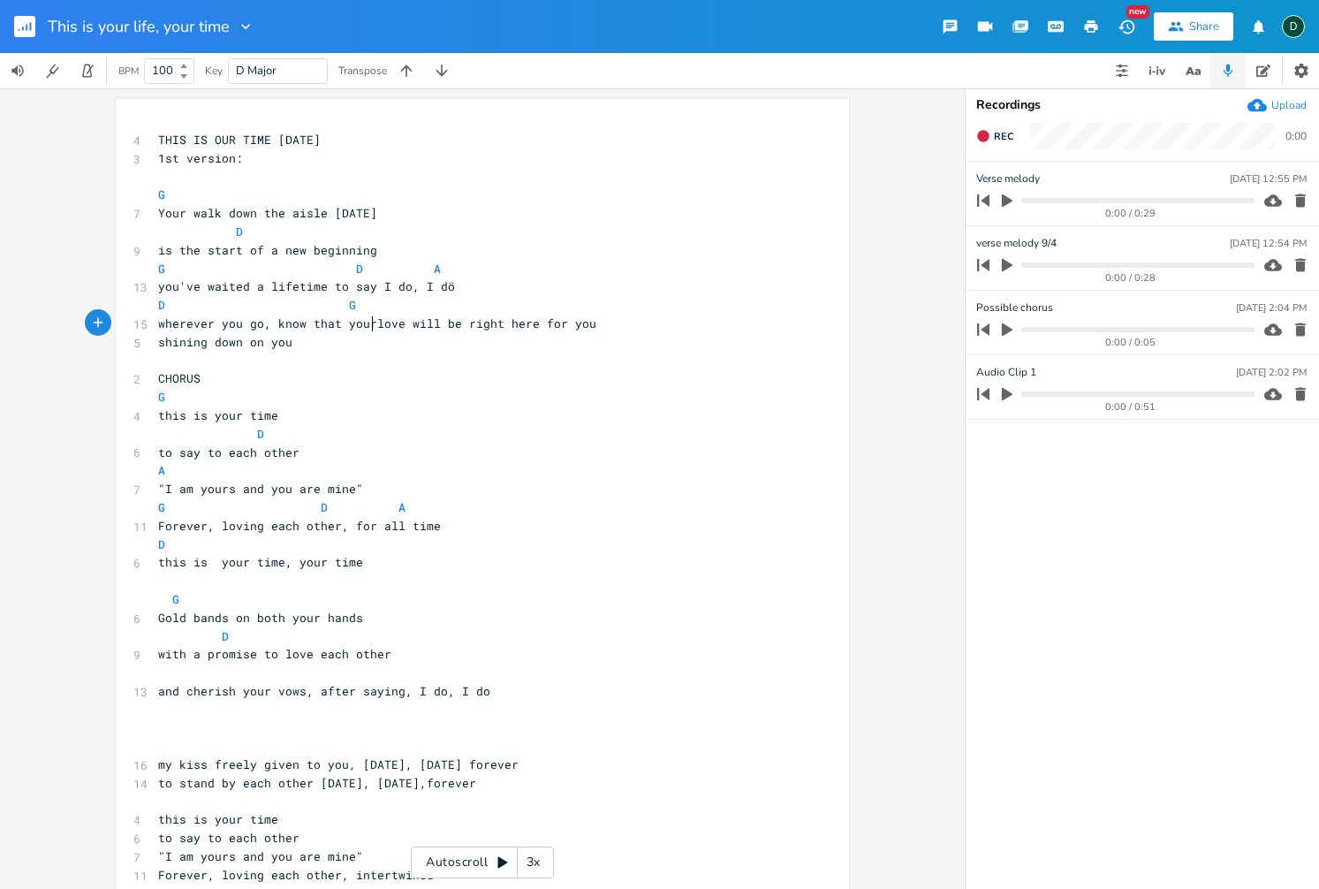
scroll to position [0, 26]
drag, startPoint x: 408, startPoint y: 325, endPoint x: 575, endPoint y: 334, distance: 167.2
click at [575, 334] on div "4 THIS IS OUR TIME 7-22-2025 3 1st version: ​ G 7 Your walk down the aisle toda…" at bounding box center [474, 627] width 638 height 992
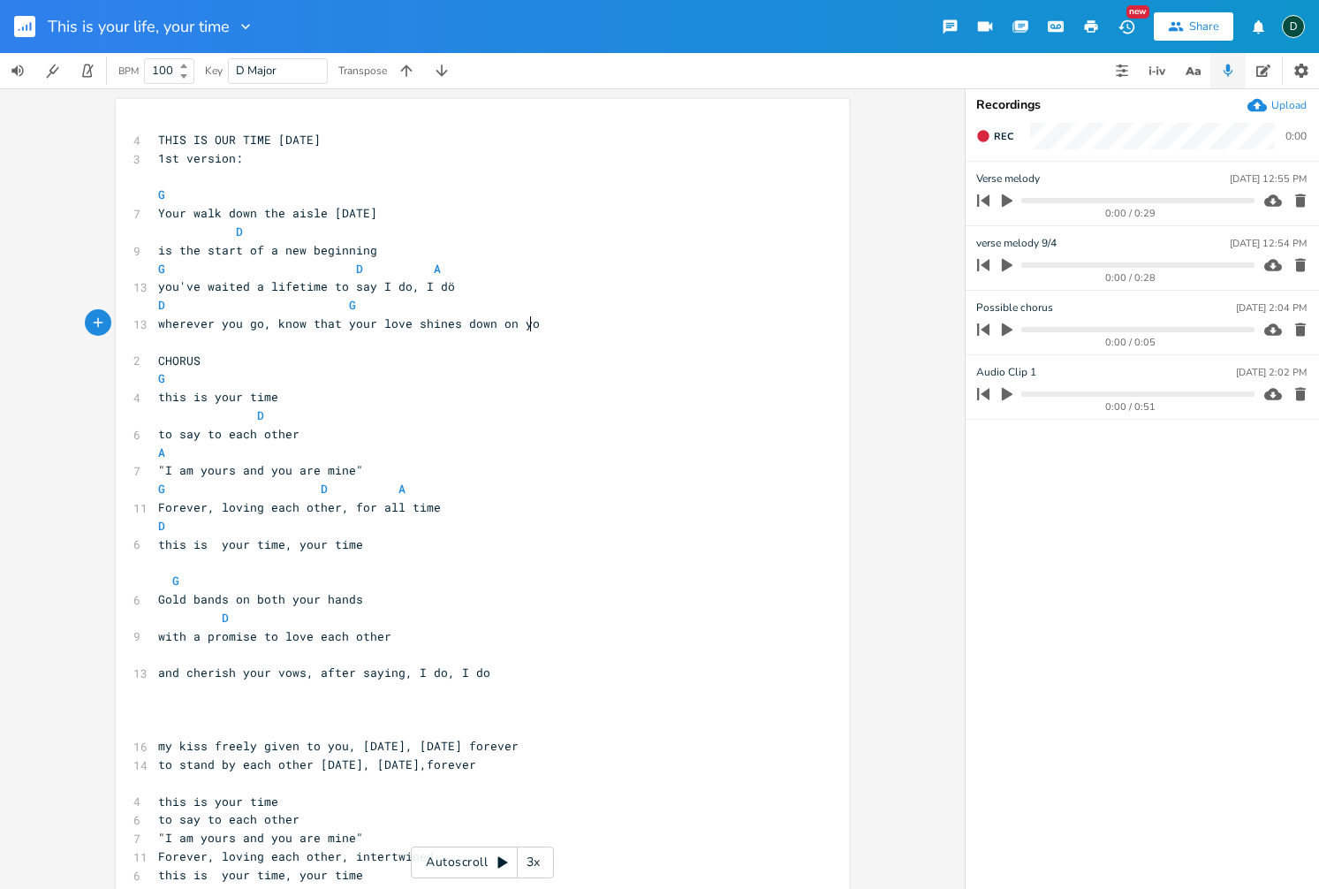
type textarea "shines down on you"
click at [410, 326] on span "wherever you go, know that your love shines down on you" at bounding box center [352, 323] width 389 height 16
drag, startPoint x: 410, startPoint y: 326, endPoint x: 527, endPoint y: 323, distance: 116.7
click at [527, 323] on span "wherever you go, know that your love shines down on you" at bounding box center [352, 323] width 389 height 16
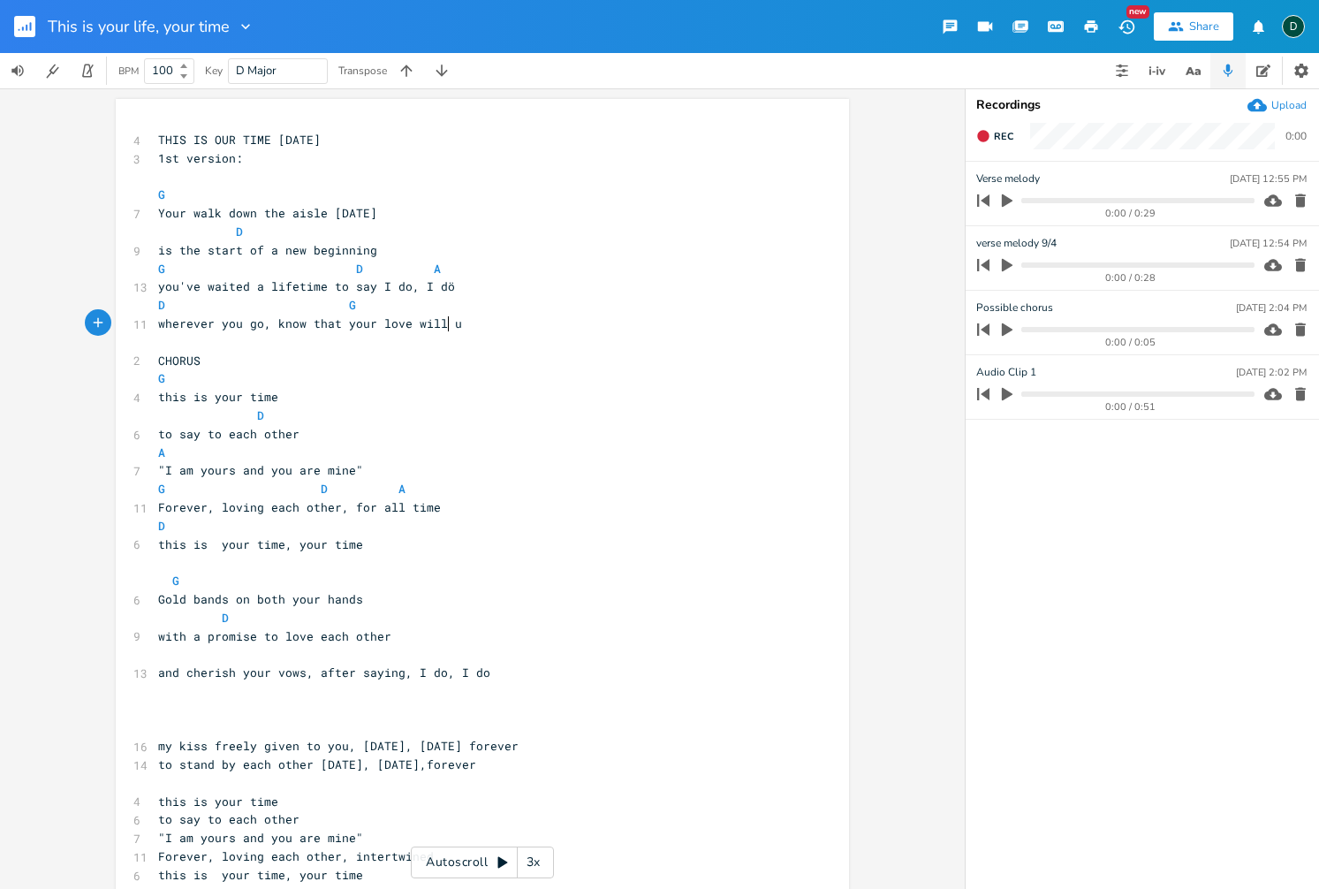
scroll to position [0, 21]
type textarea "will always guide yo"
drag, startPoint x: 442, startPoint y: 325, endPoint x: 553, endPoint y: 323, distance: 111.3
click at [550, 324] on span "wherever you go, know that your love will always guide you" at bounding box center [363, 323] width 410 height 16
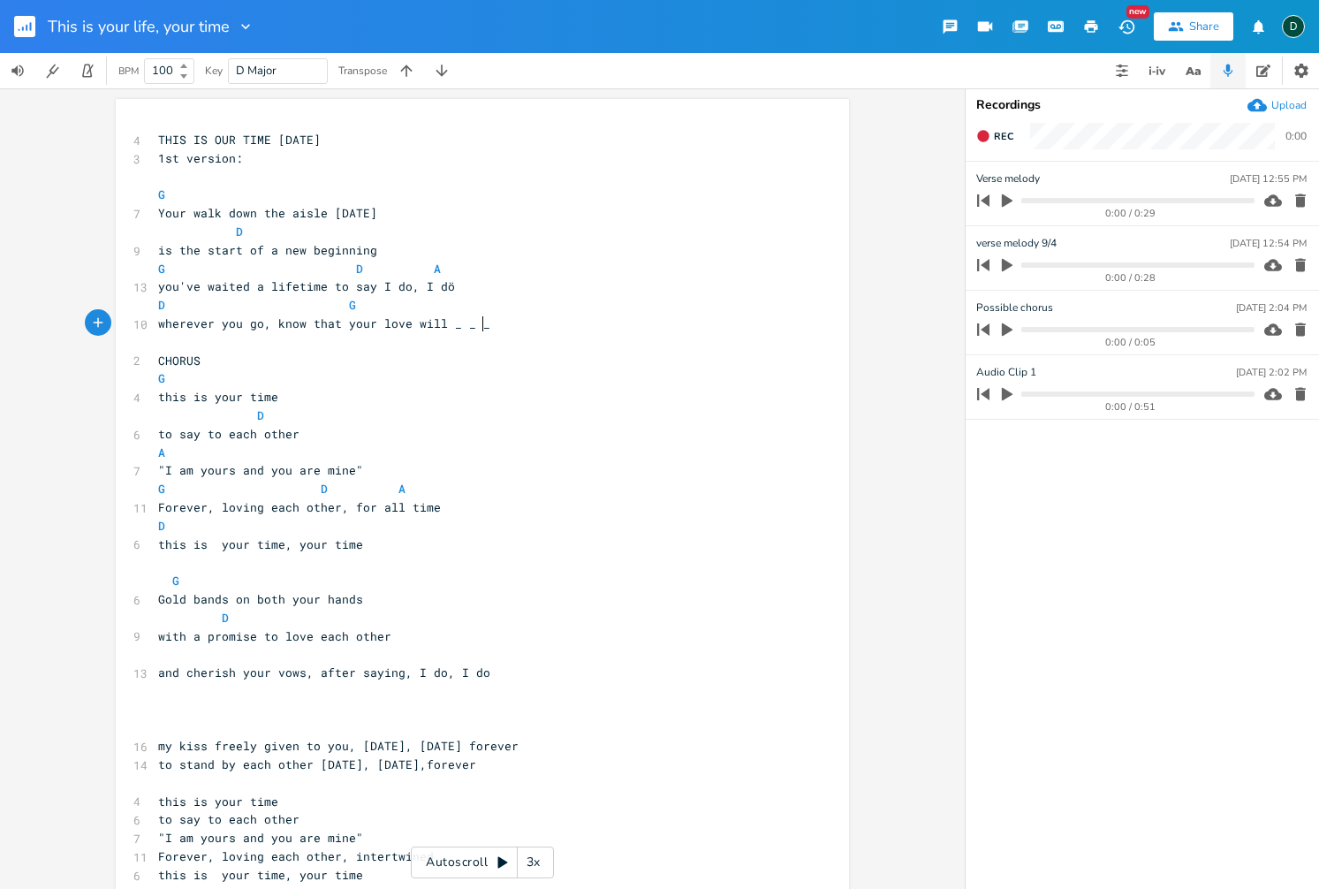
type textarea "_ _ _"
drag, startPoint x: 446, startPoint y: 327, endPoint x: 481, endPoint y: 326, distance: 34.5
click at [481, 326] on span "wherever you go, know that your love will _ _ _" at bounding box center [324, 323] width 332 height 16
type textarea "be with you"
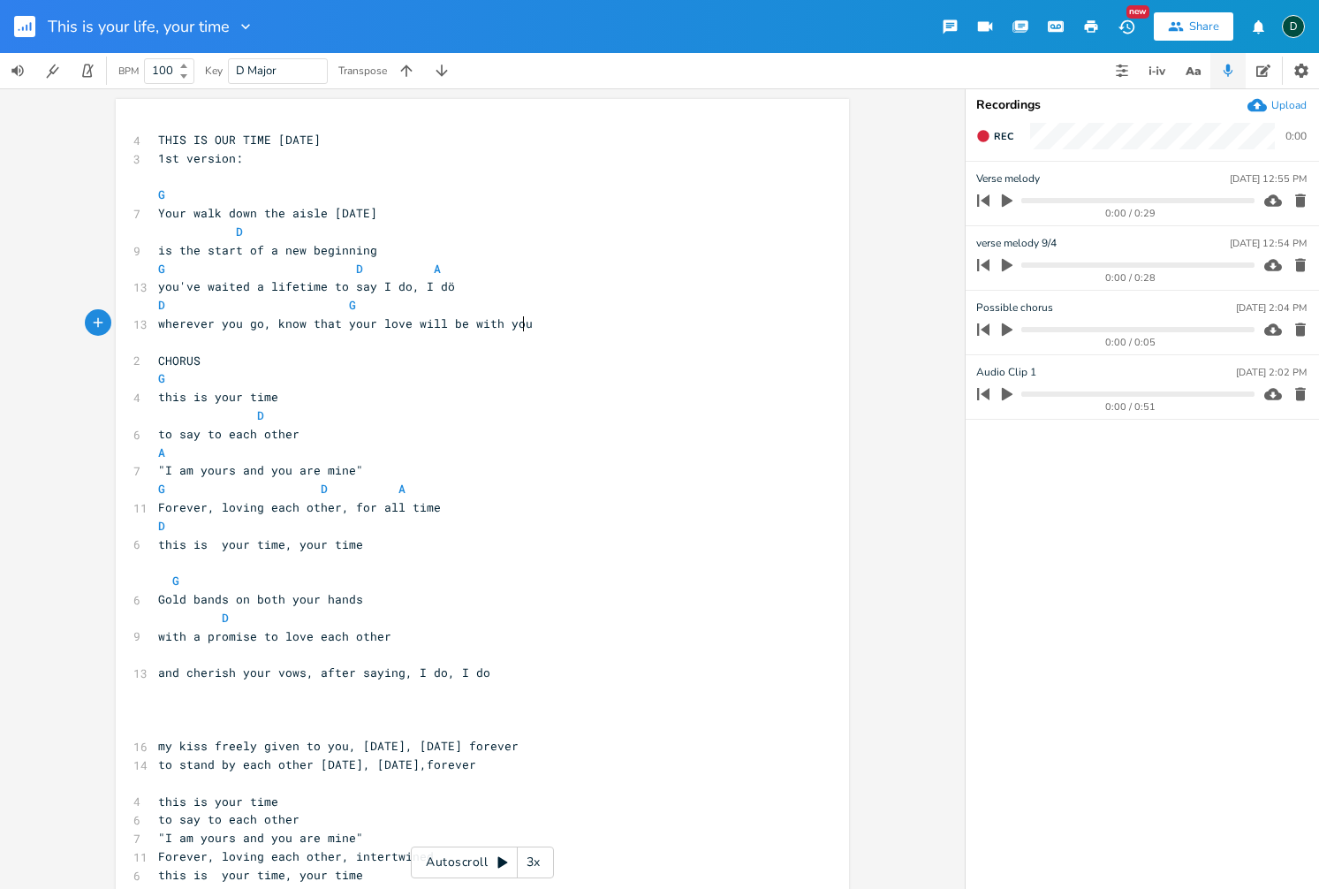
scroll to position [0, 60]
click at [497, 309] on pre "D G" at bounding box center [474, 305] width 638 height 19
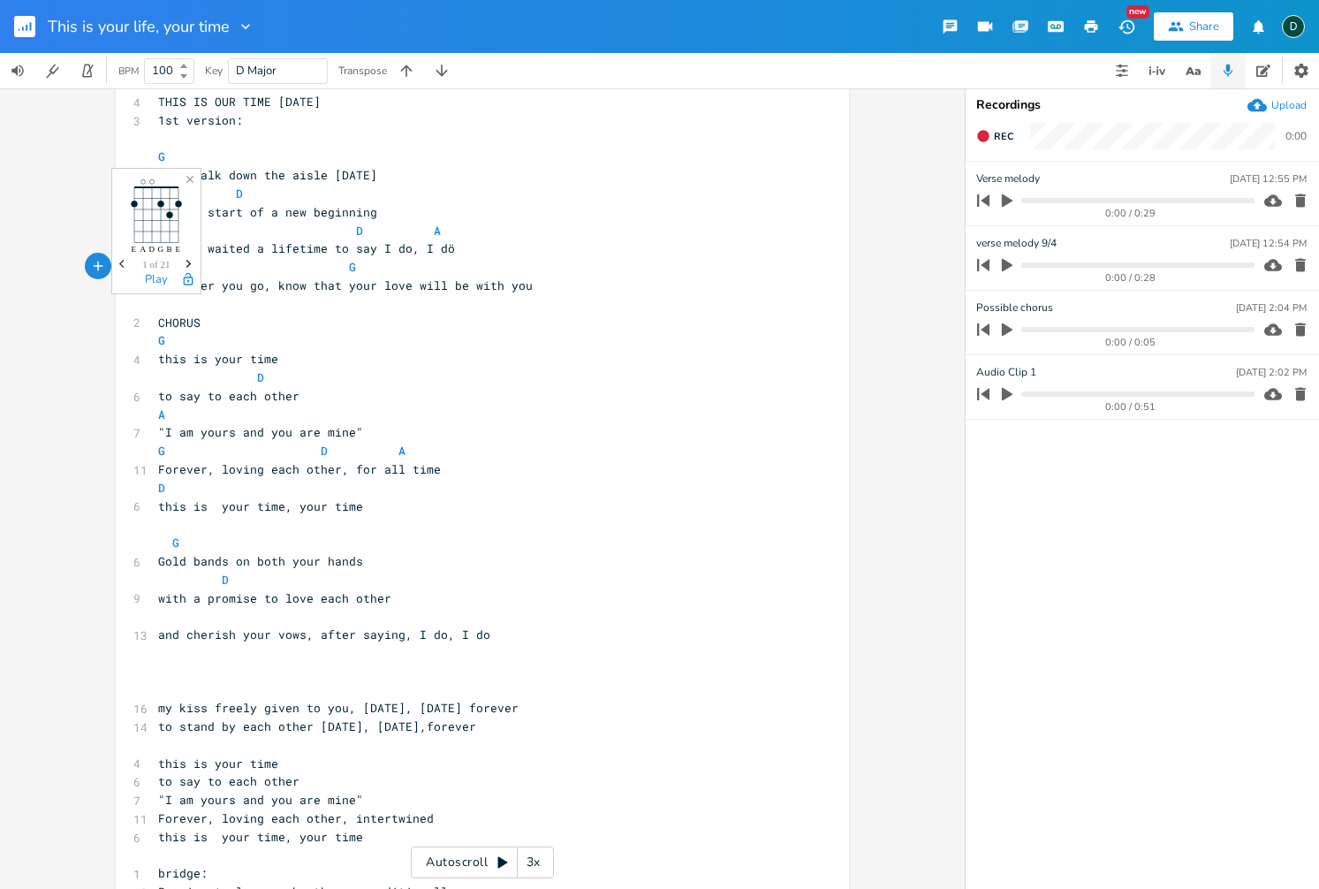
scroll to position [53, 0]
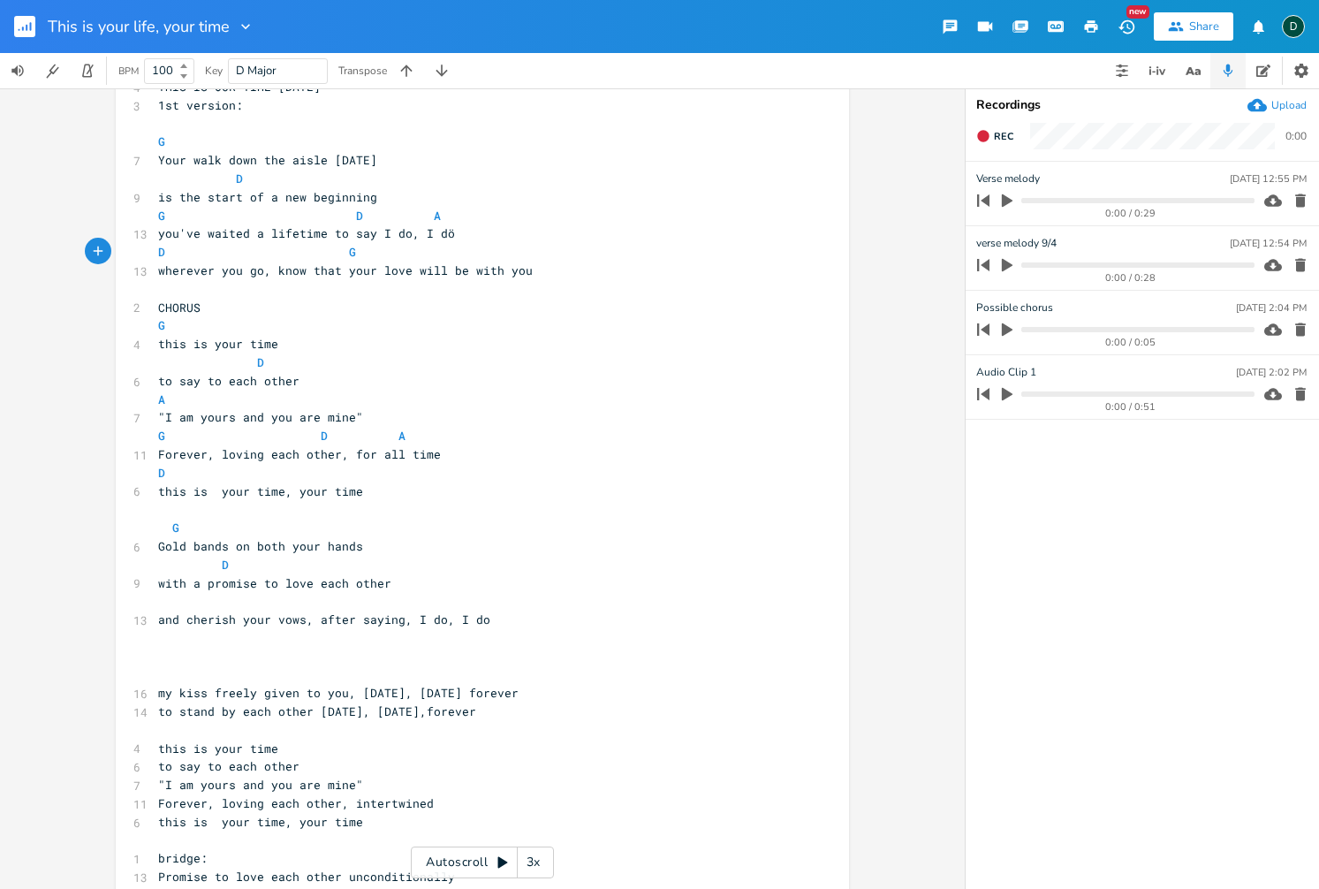
type textarea "A"
click at [325, 307] on pre "CHORUS" at bounding box center [474, 308] width 638 height 19
drag, startPoint x: 150, startPoint y: 253, endPoint x: 347, endPoint y: 257, distance: 197.1
click at [334, 257] on pre "D G A" at bounding box center [474, 252] width 638 height 19
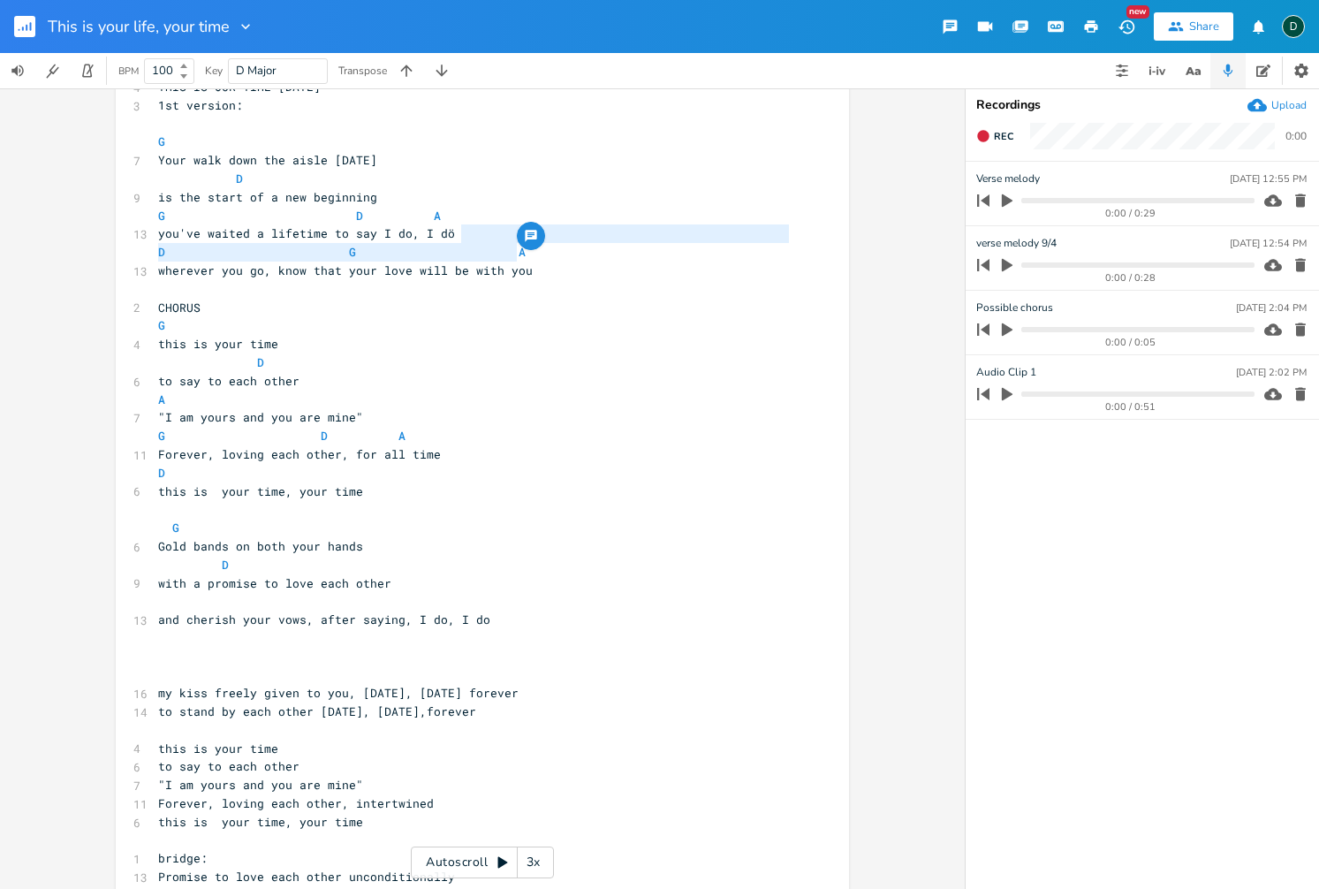
type textarea "D G A wherever you go, know that your love will be with you"
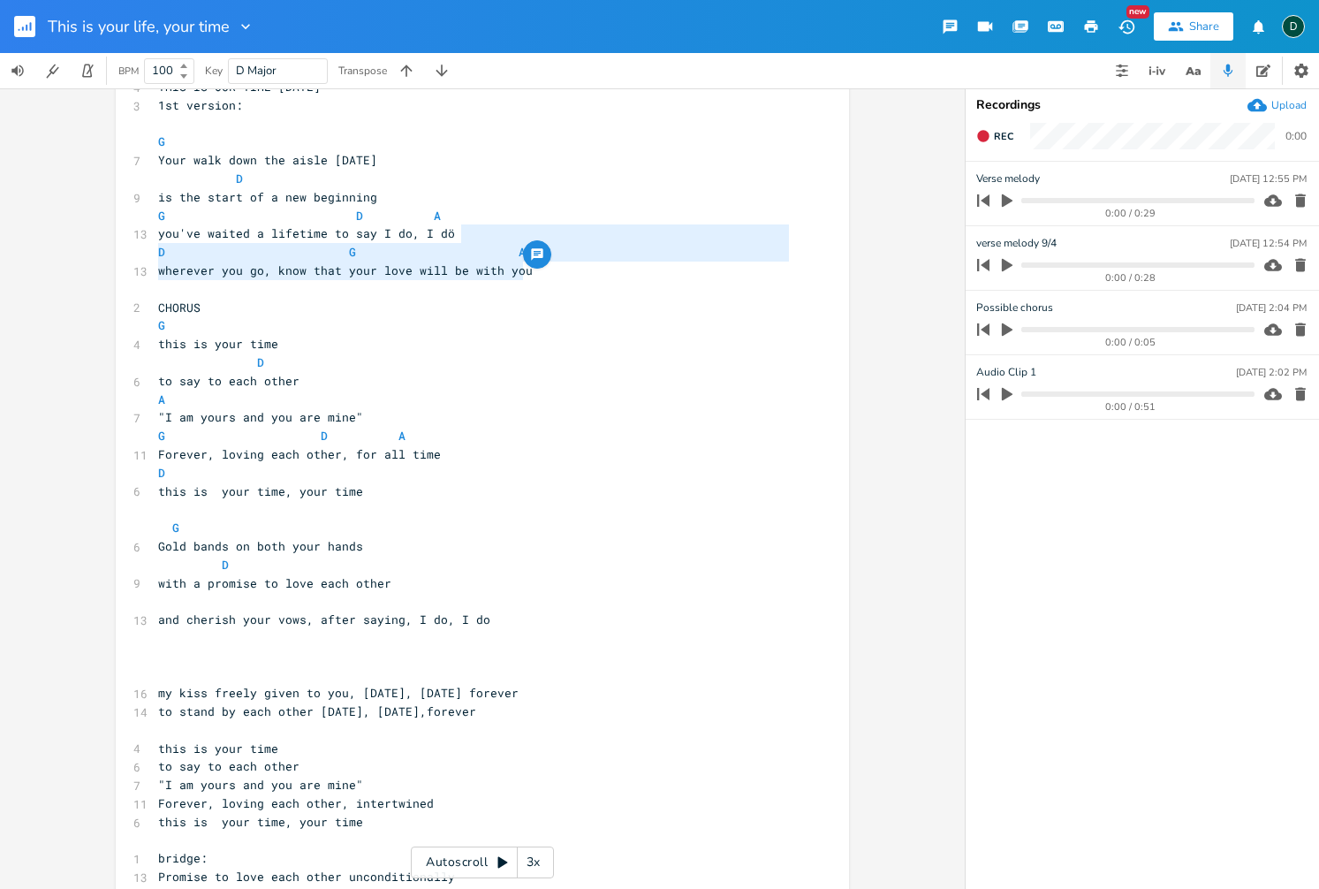
drag, startPoint x: 511, startPoint y: 238, endPoint x: 526, endPoint y: 266, distance: 32.0
click at [526, 266] on div "D G A wherever you go, know that your love will be with you x 4 THIS IS OUR TIM…" at bounding box center [482, 561] width 733 height 1030
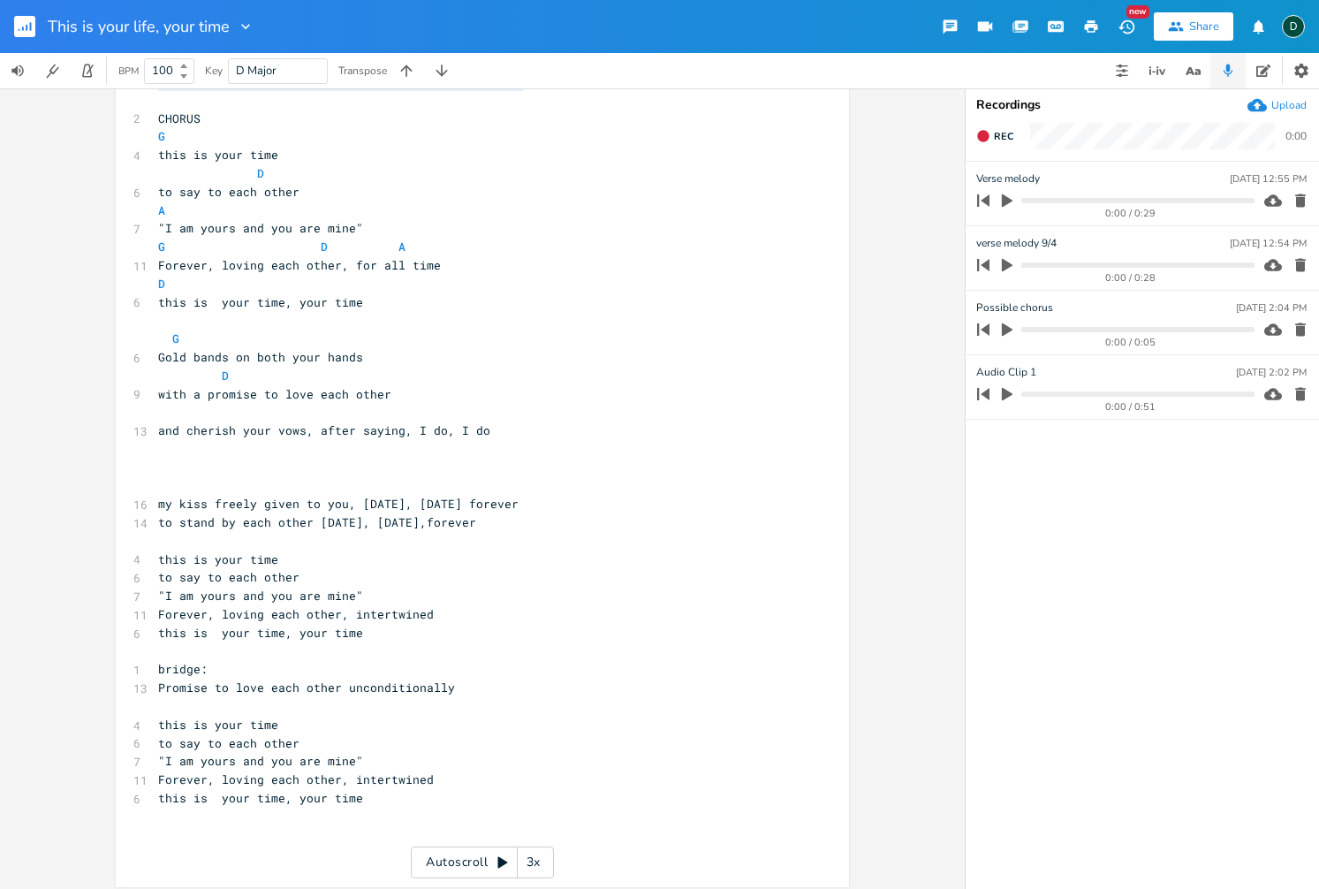
scroll to position [251, 0]
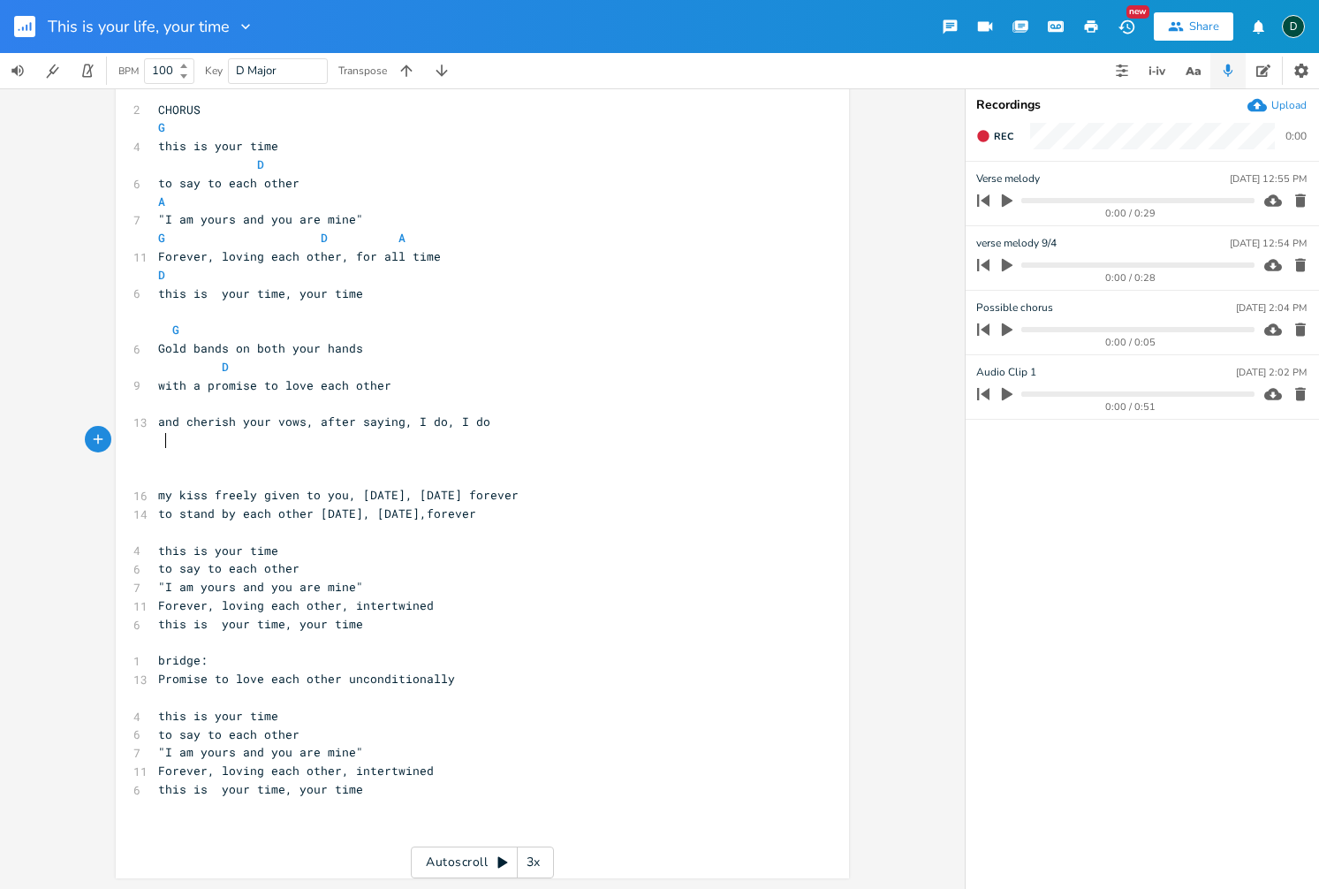
click at [268, 444] on pre at bounding box center [474, 440] width 638 height 19
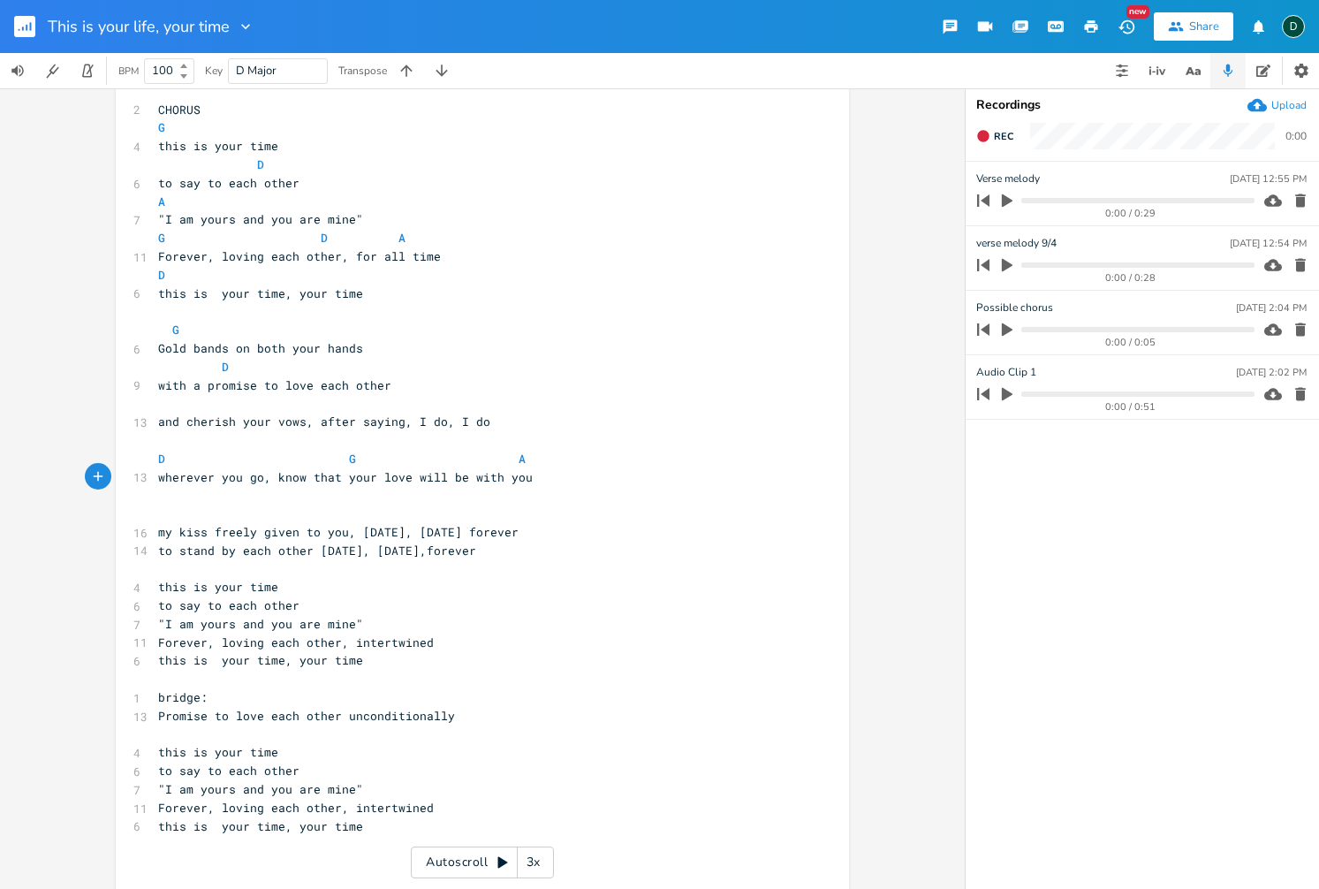
click at [266, 436] on pre at bounding box center [474, 440] width 638 height 19
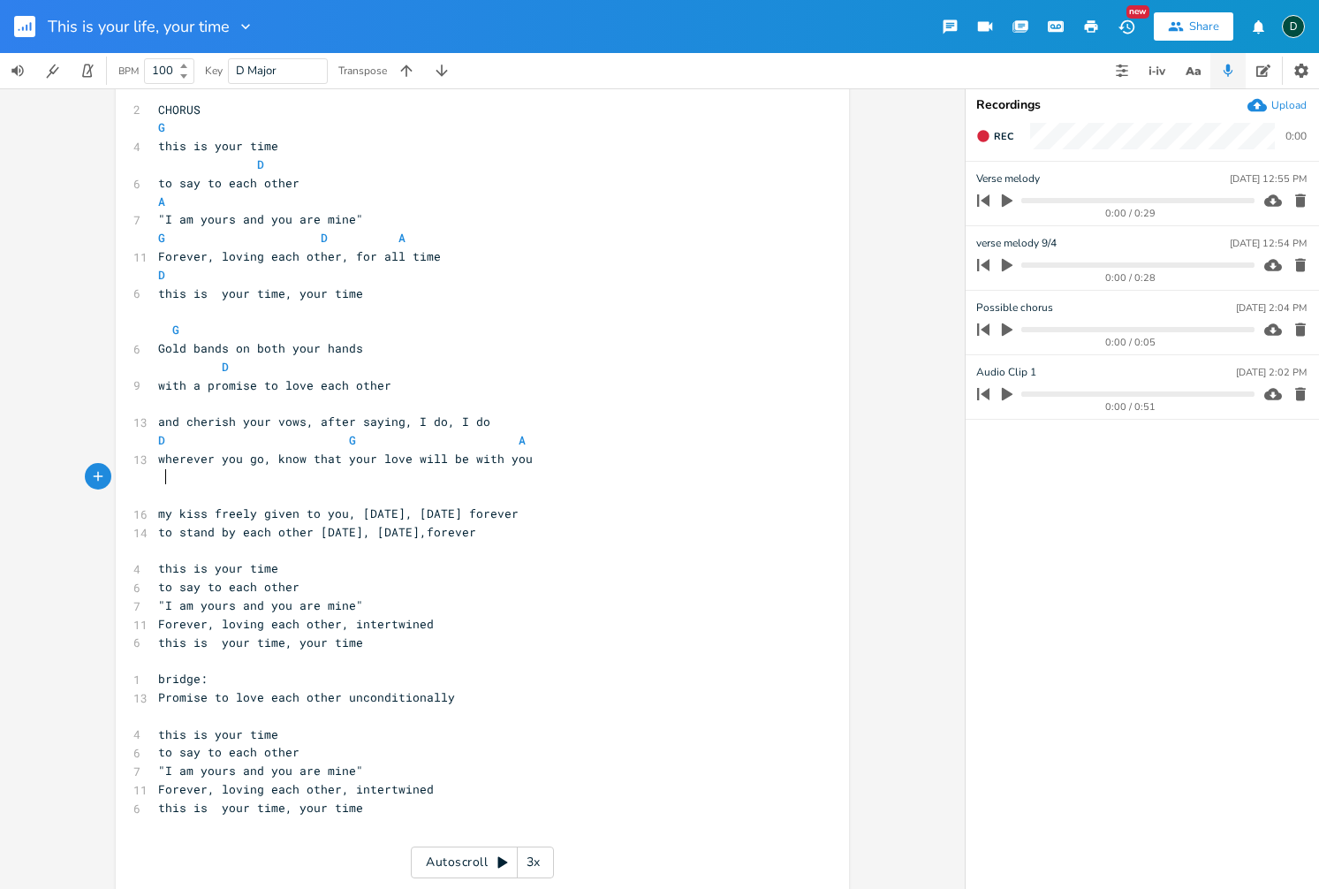
click at [292, 484] on pre at bounding box center [474, 477] width 638 height 19
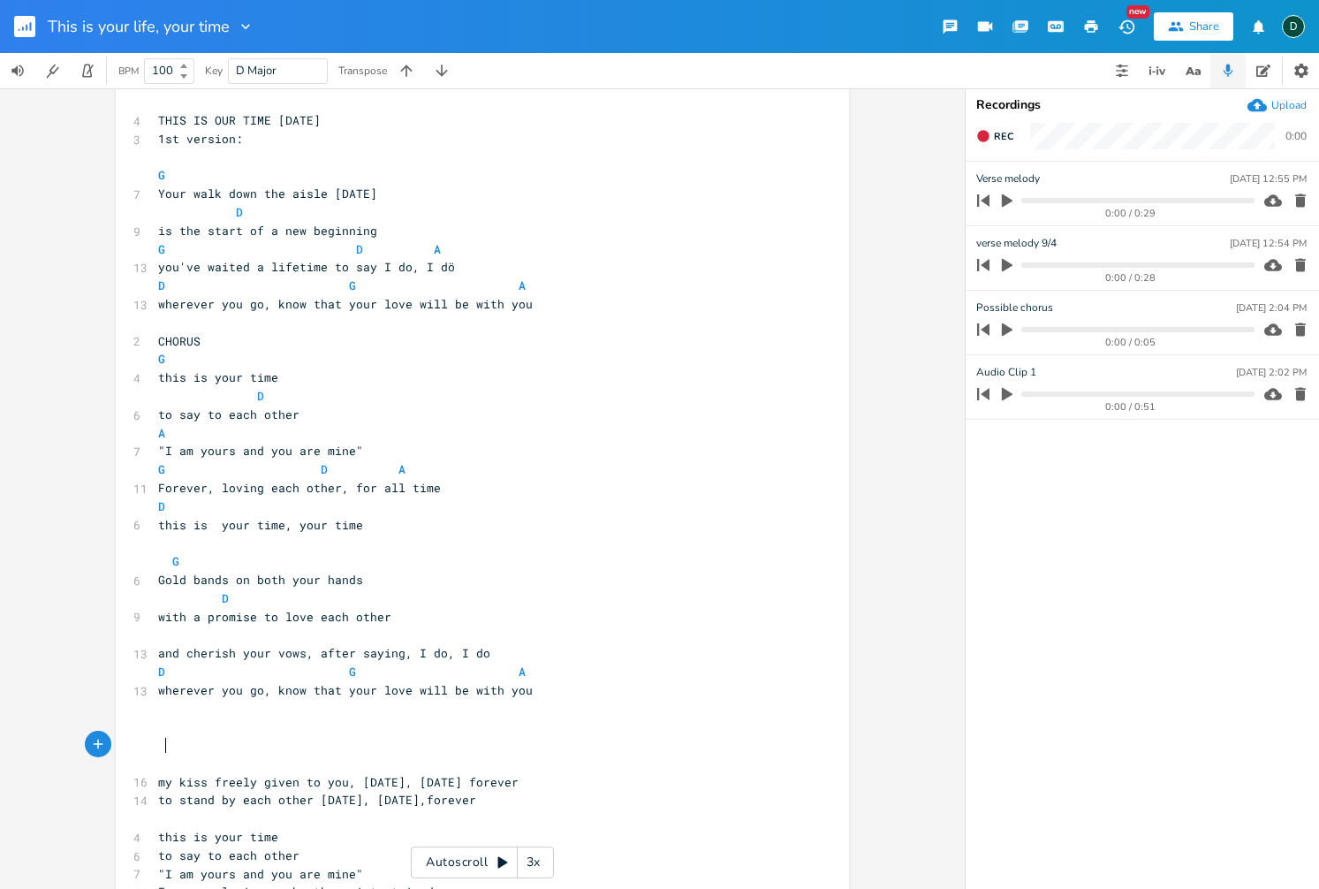
scroll to position [0, 0]
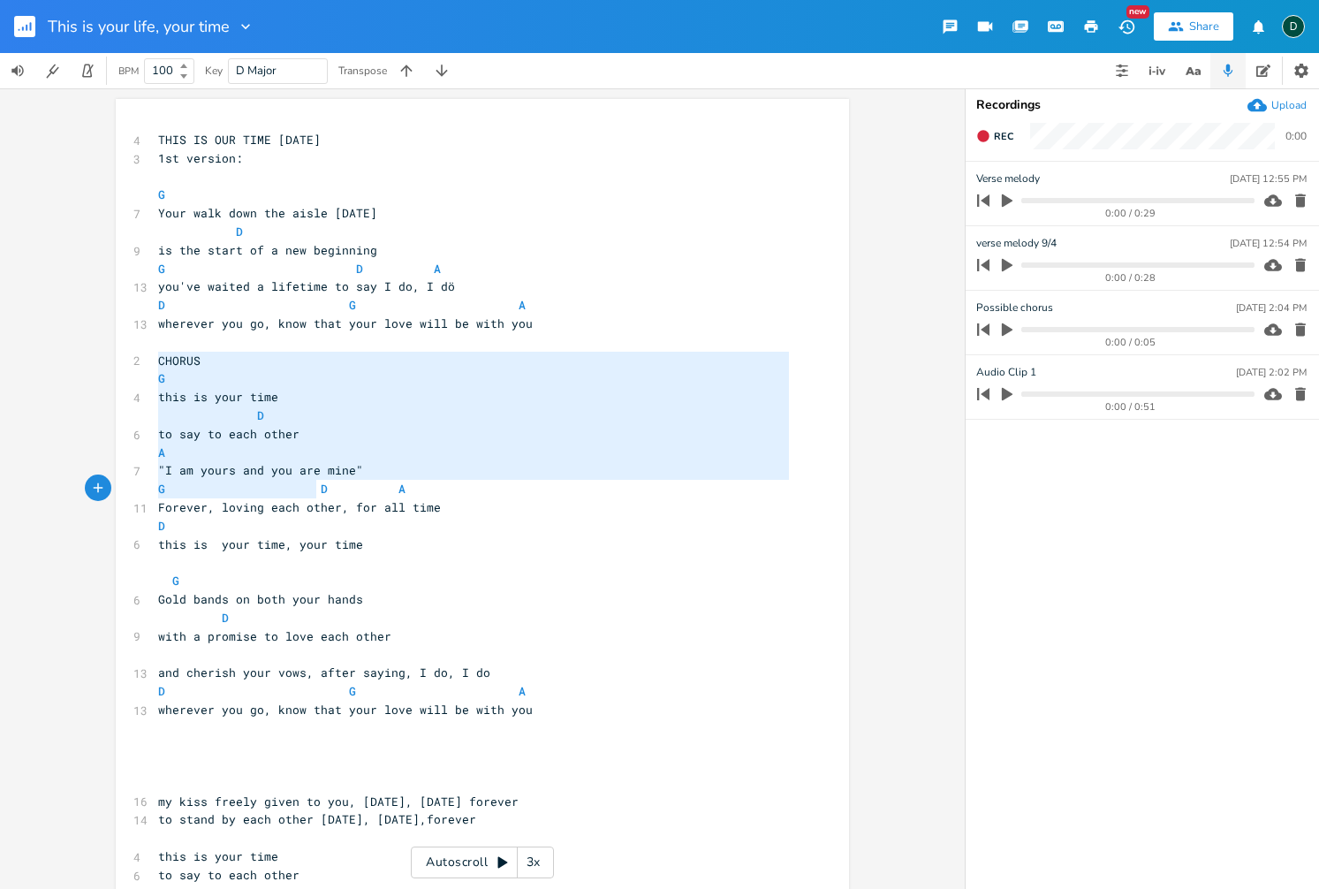
type textarea "CHORUS G this is your time D to say to each other A "I am yours and you are min…"
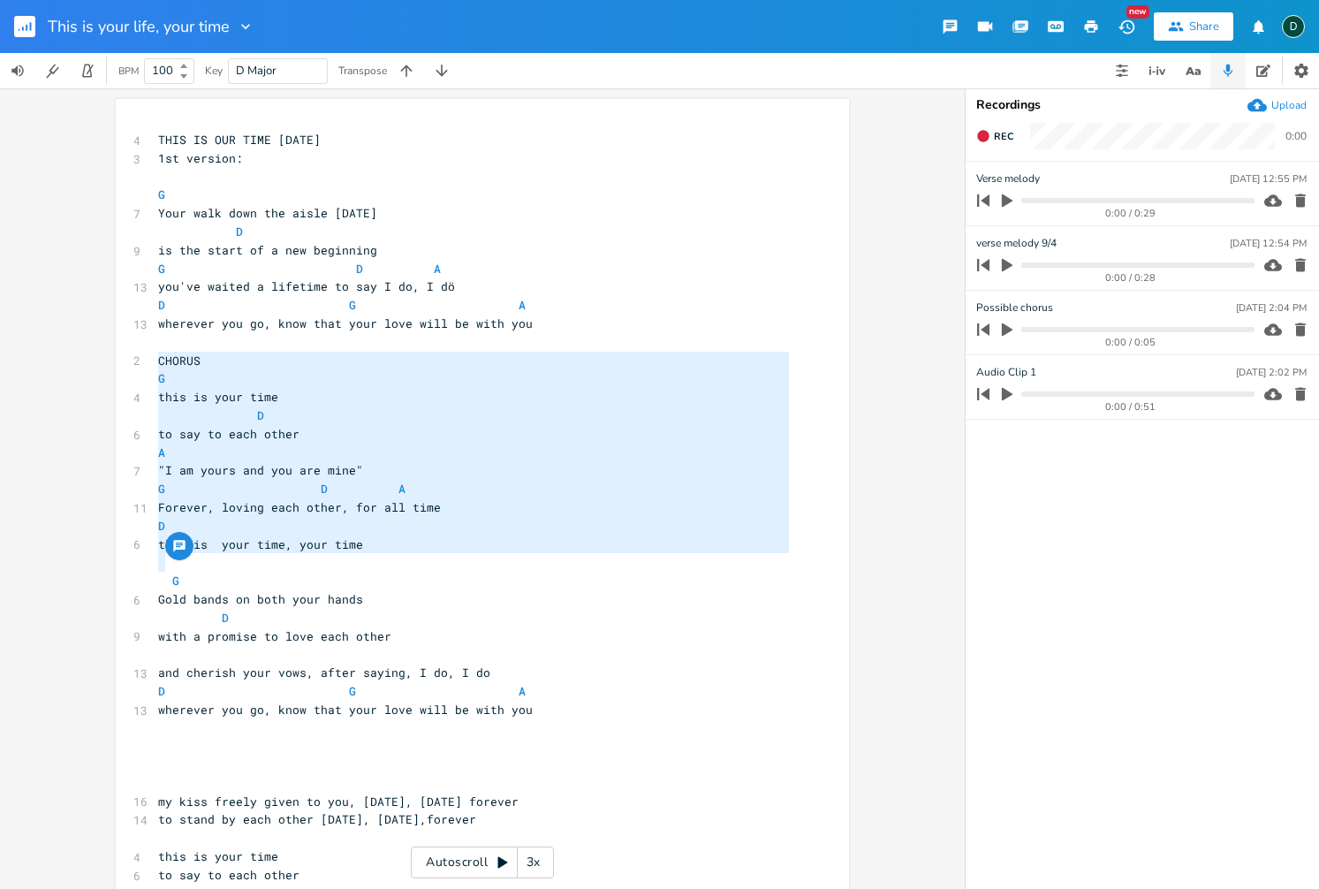
drag, startPoint x: 155, startPoint y: 360, endPoint x: 371, endPoint y: 555, distance: 290.9
click at [371, 555] on div "4 THIS IS OUR TIME 7-22-2025 3 1st version: ​ G 7 Your walk down the aisle toda…" at bounding box center [474, 645] width 638 height 1029
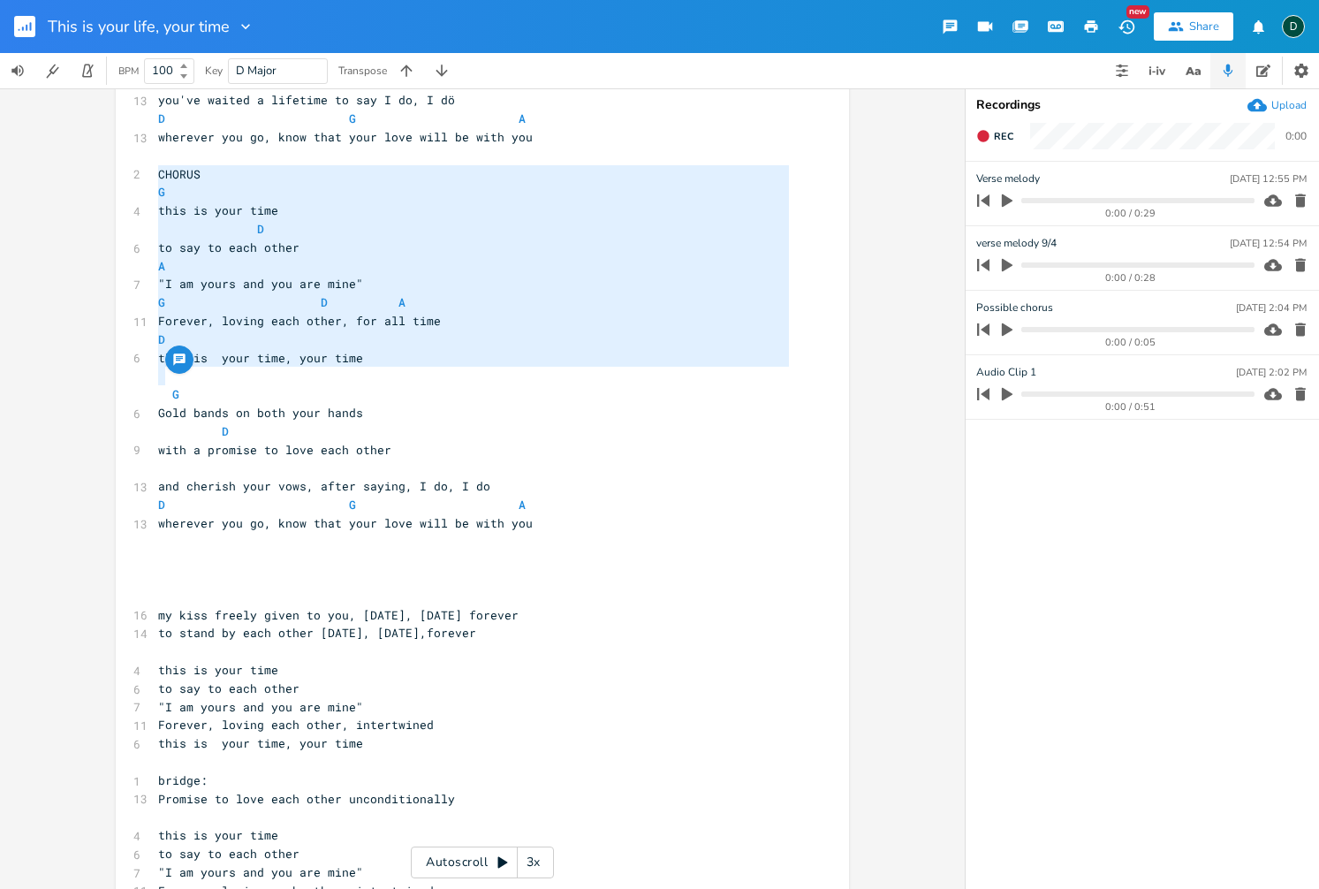
scroll to position [193, 0]
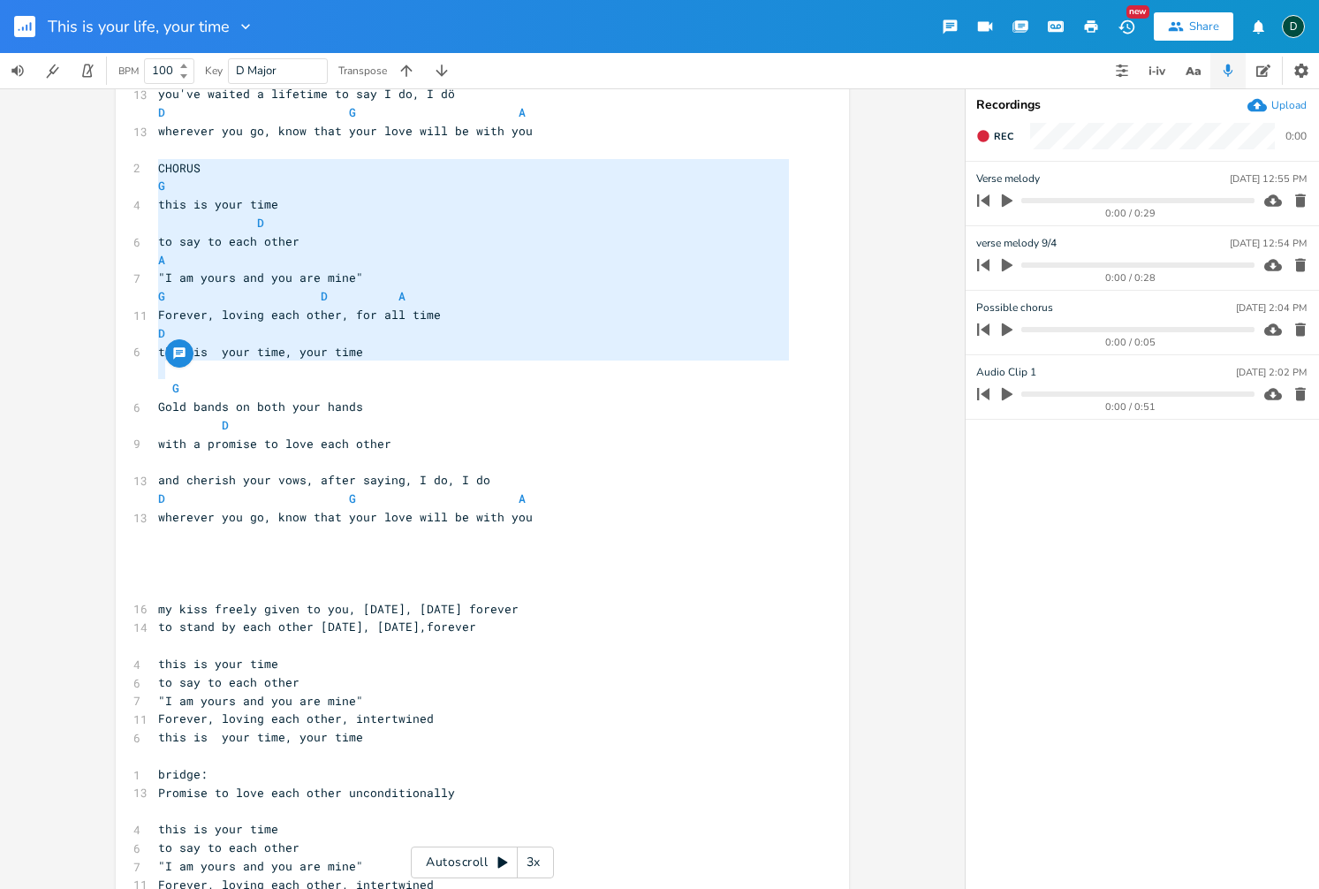
click at [208, 551] on pre at bounding box center [474, 553] width 638 height 19
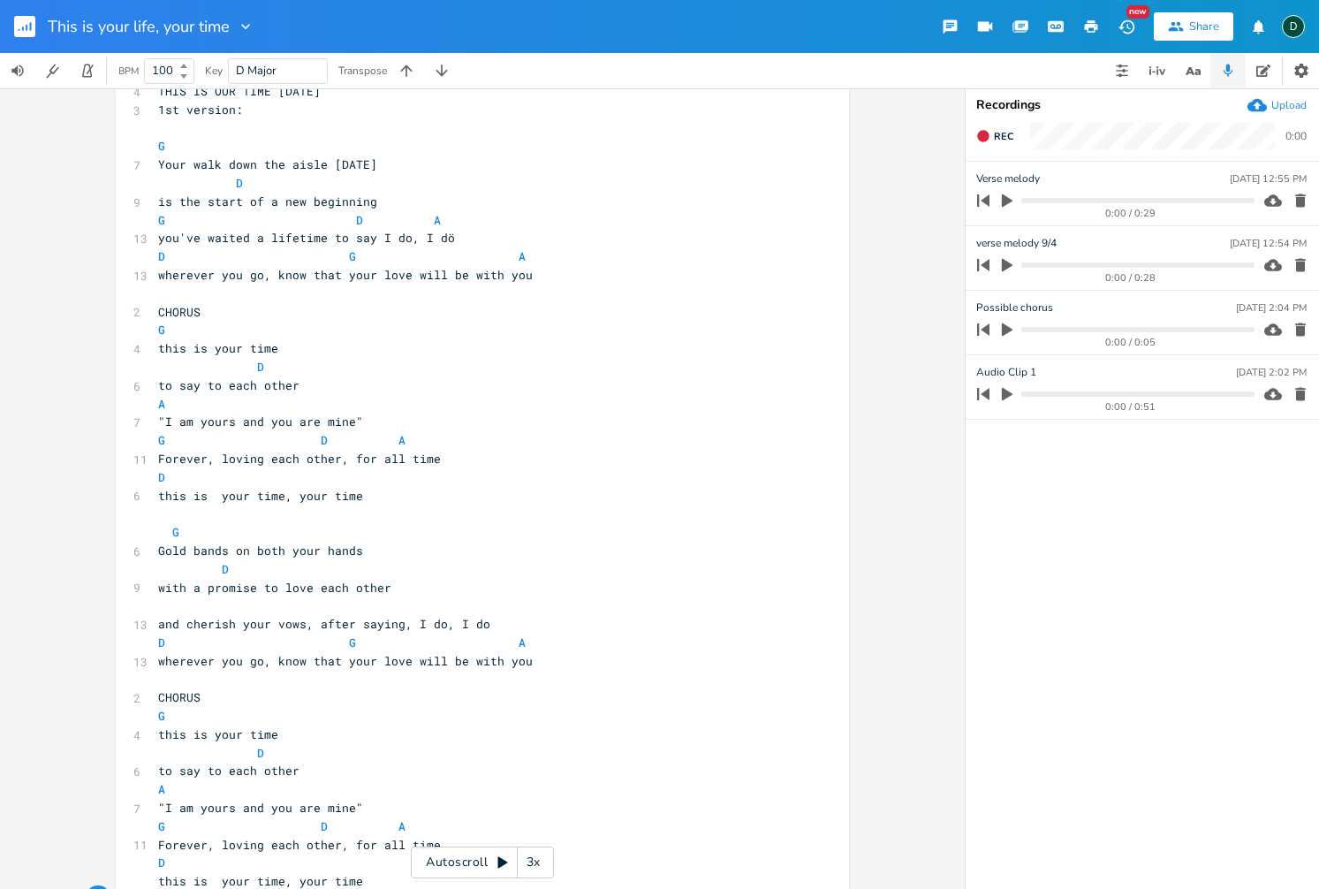
scroll to position [0, 0]
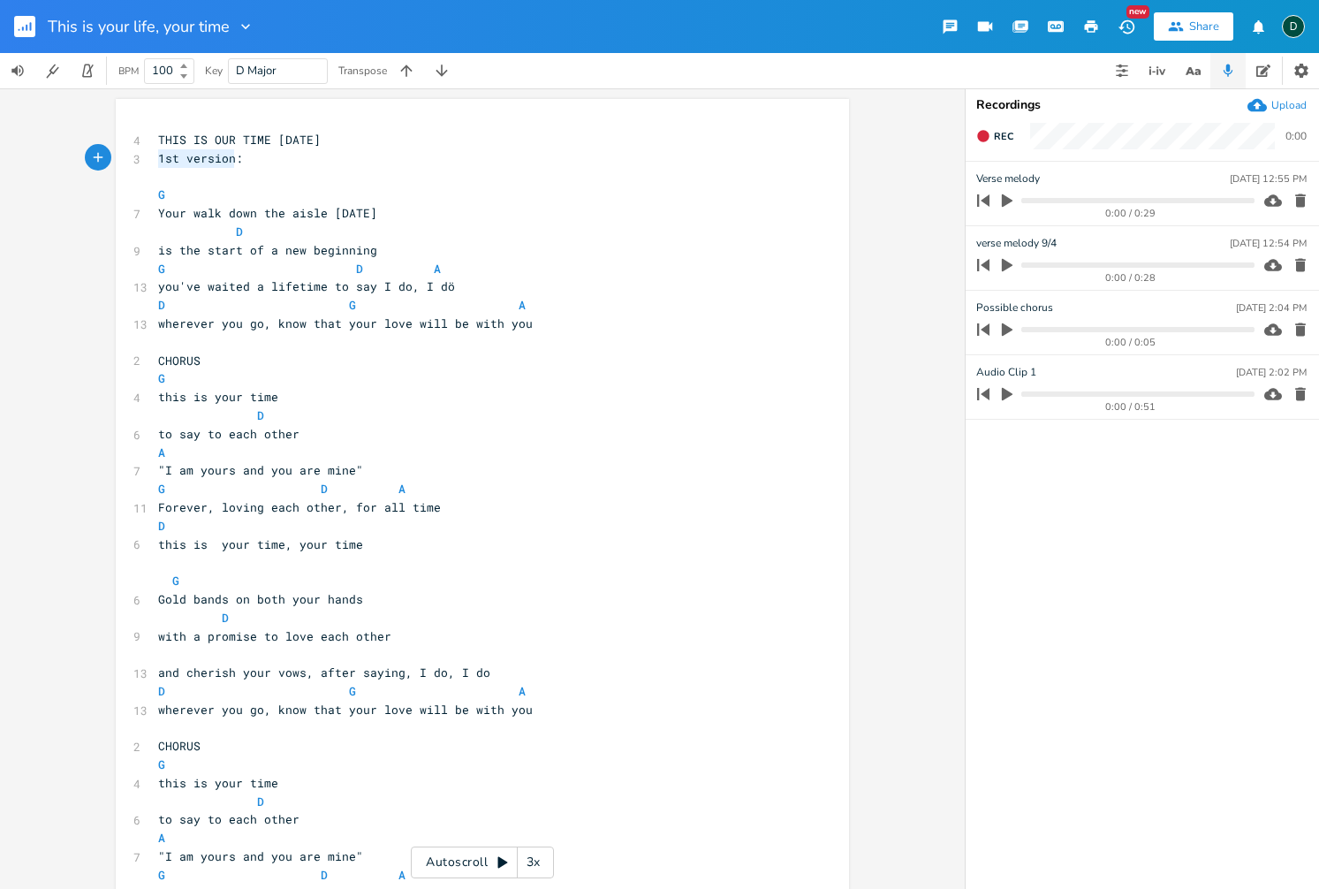
type textarea "1st version:"
drag, startPoint x: 152, startPoint y: 161, endPoint x: 251, endPoint y: 160, distance: 99.0
click at [251, 160] on pre "1st version:" at bounding box center [474, 158] width 638 height 19
click at [256, 170] on pre "​" at bounding box center [474, 177] width 638 height 19
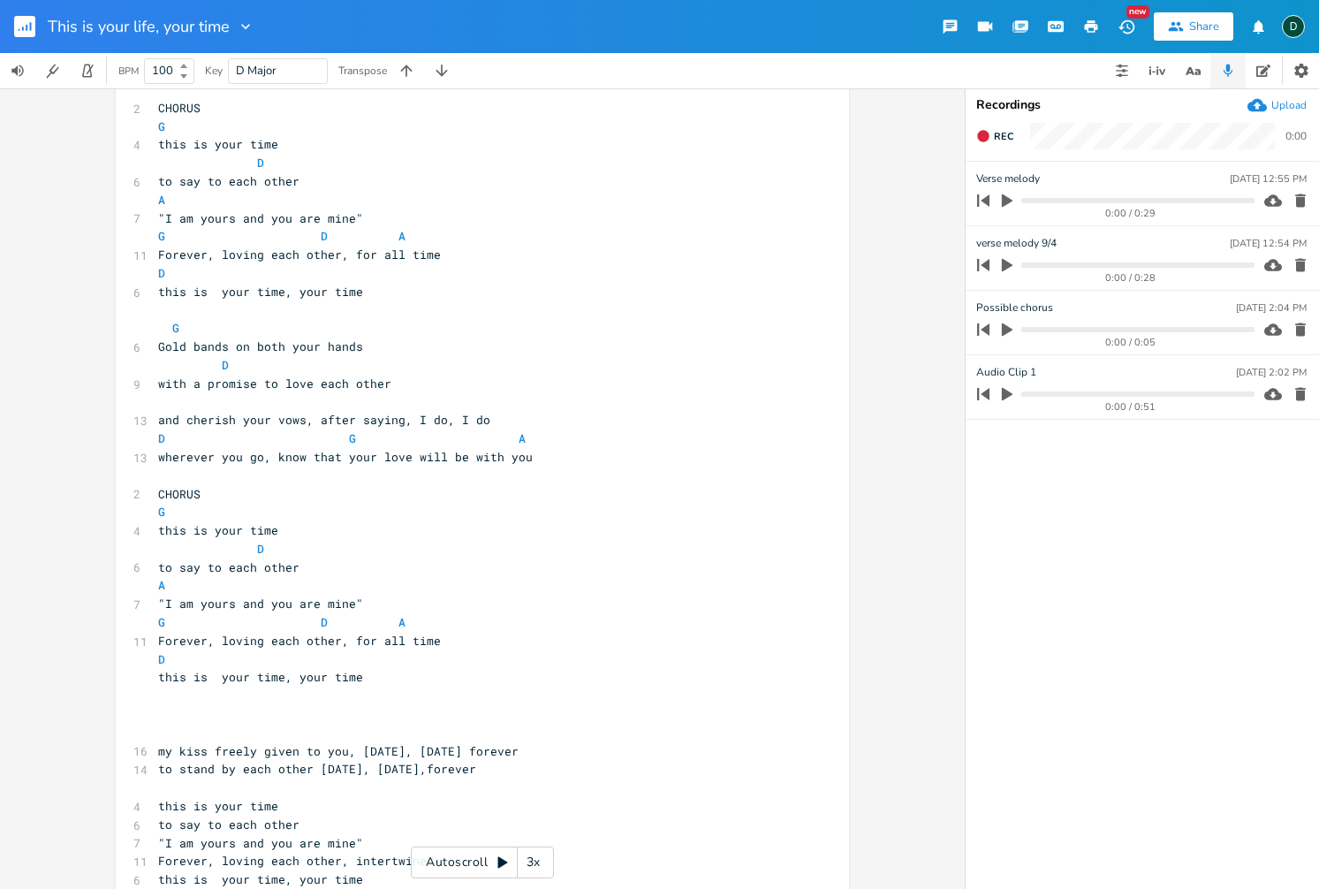
scroll to position [238, 0]
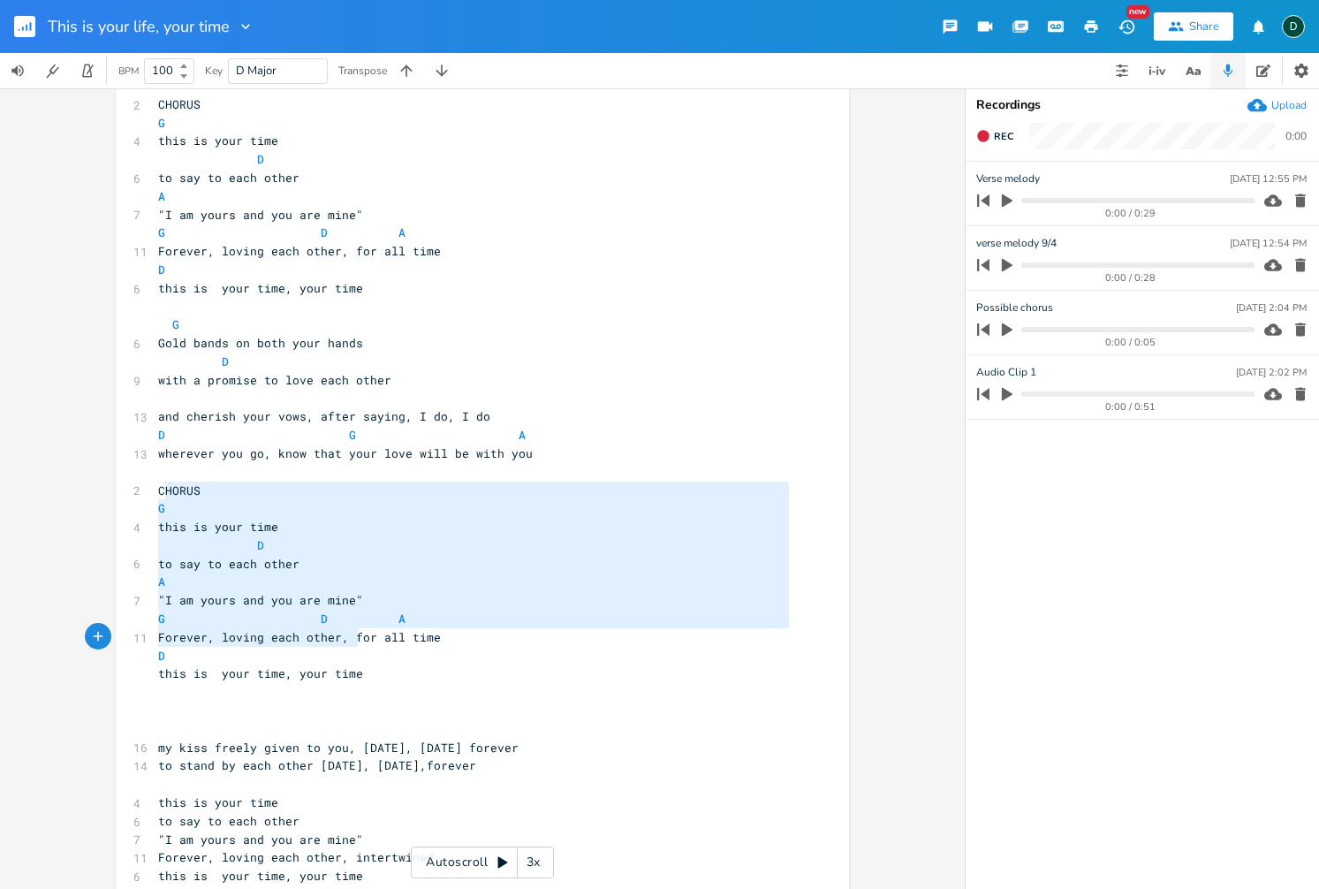
drag, startPoint x: 163, startPoint y: 496, endPoint x: 358, endPoint y: 642, distance: 243.5
click at [358, 642] on div "4 THIS IS OUR TIME 7-22-2025 ​ G 7 Your walk down the aisle today D 9 is the st…" at bounding box center [474, 499] width 638 height 1213
type textarea "CHORUS G this is your time D to say to each other A "I am yours and you are min…"
drag, startPoint x: 360, startPoint y: 641, endPoint x: 352, endPoint y: 636, distance: 9.6
click at [360, 641] on span "Forever, loving each other, for all time" at bounding box center [299, 637] width 283 height 16
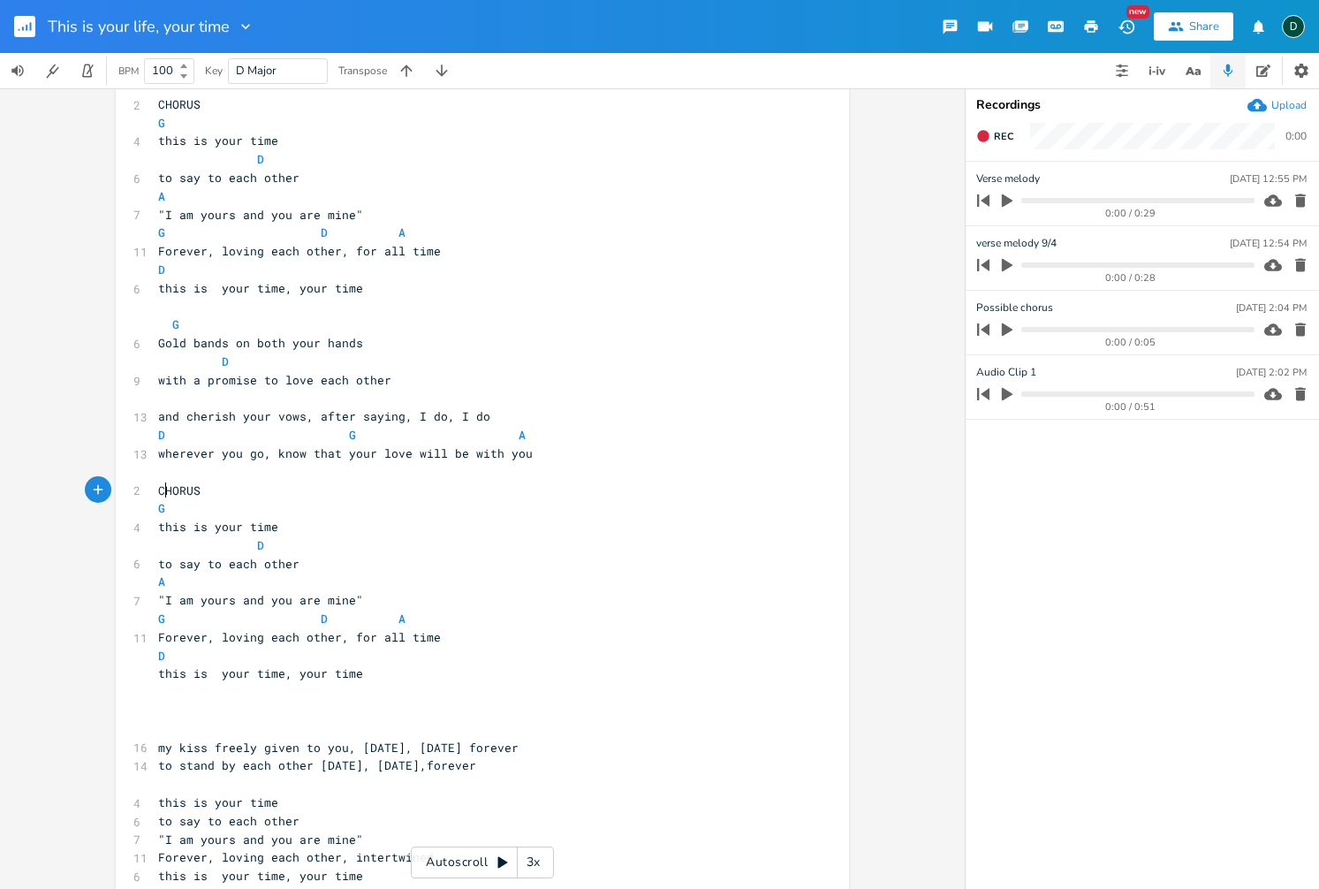
click at [158, 489] on span "CHORUS" at bounding box center [179, 490] width 42 height 16
click at [155, 510] on pre "G" at bounding box center [474, 508] width 638 height 19
click at [155, 526] on pre "this is your time" at bounding box center [474, 527] width 638 height 19
click at [155, 565] on pre "to say to each other" at bounding box center [474, 564] width 638 height 19
click at [247, 548] on span "D" at bounding box center [211, 545] width 106 height 16
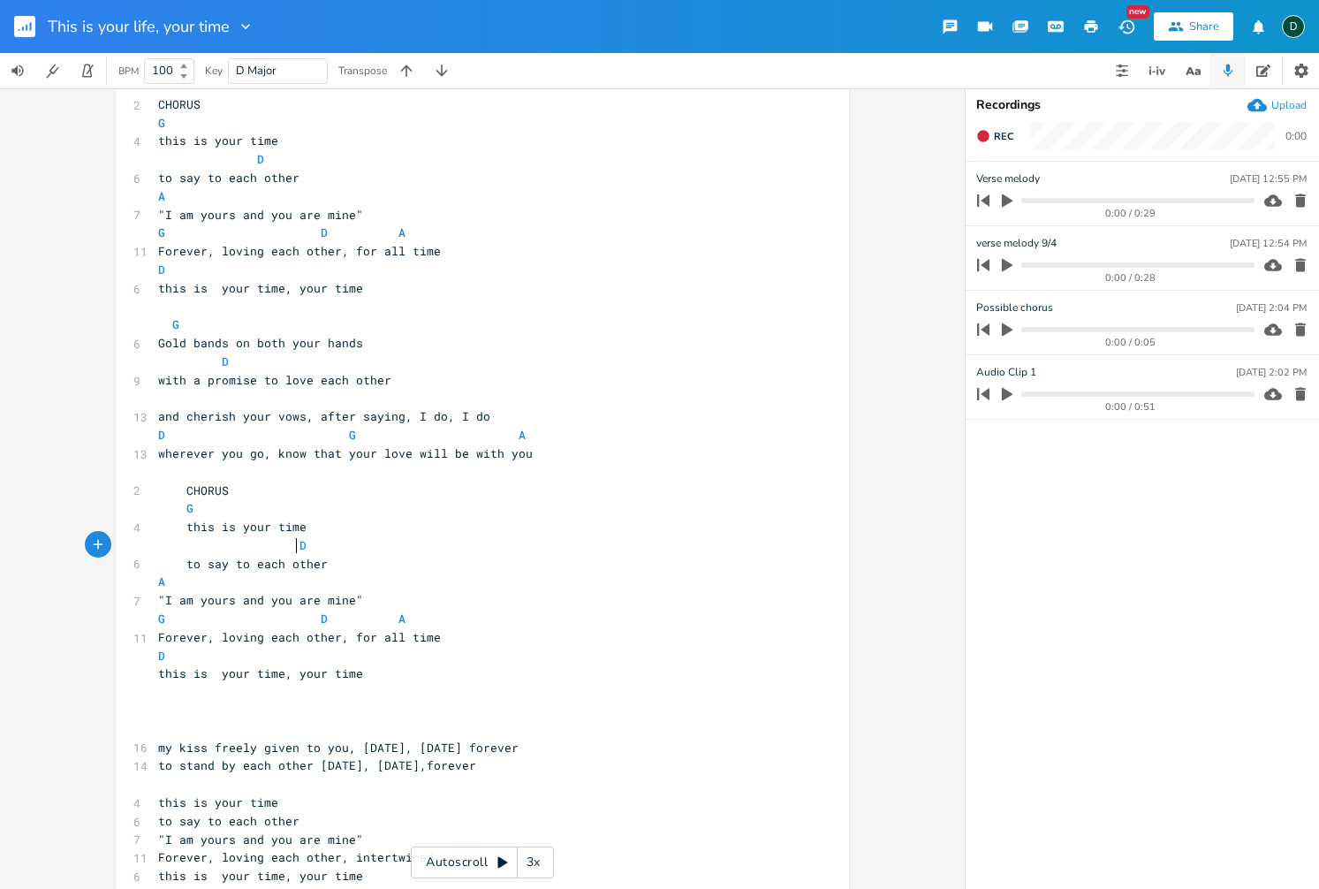
scroll to position [0, 17]
click at [155, 583] on pre "A" at bounding box center [474, 582] width 638 height 19
click at [158, 600] on span ""I am yours and you are mine"" at bounding box center [260, 600] width 205 height 16
click at [155, 618] on pre "G D A" at bounding box center [474, 619] width 638 height 19
click at [155, 636] on pre "Forever, loving each other, for all time" at bounding box center [474, 637] width 638 height 19
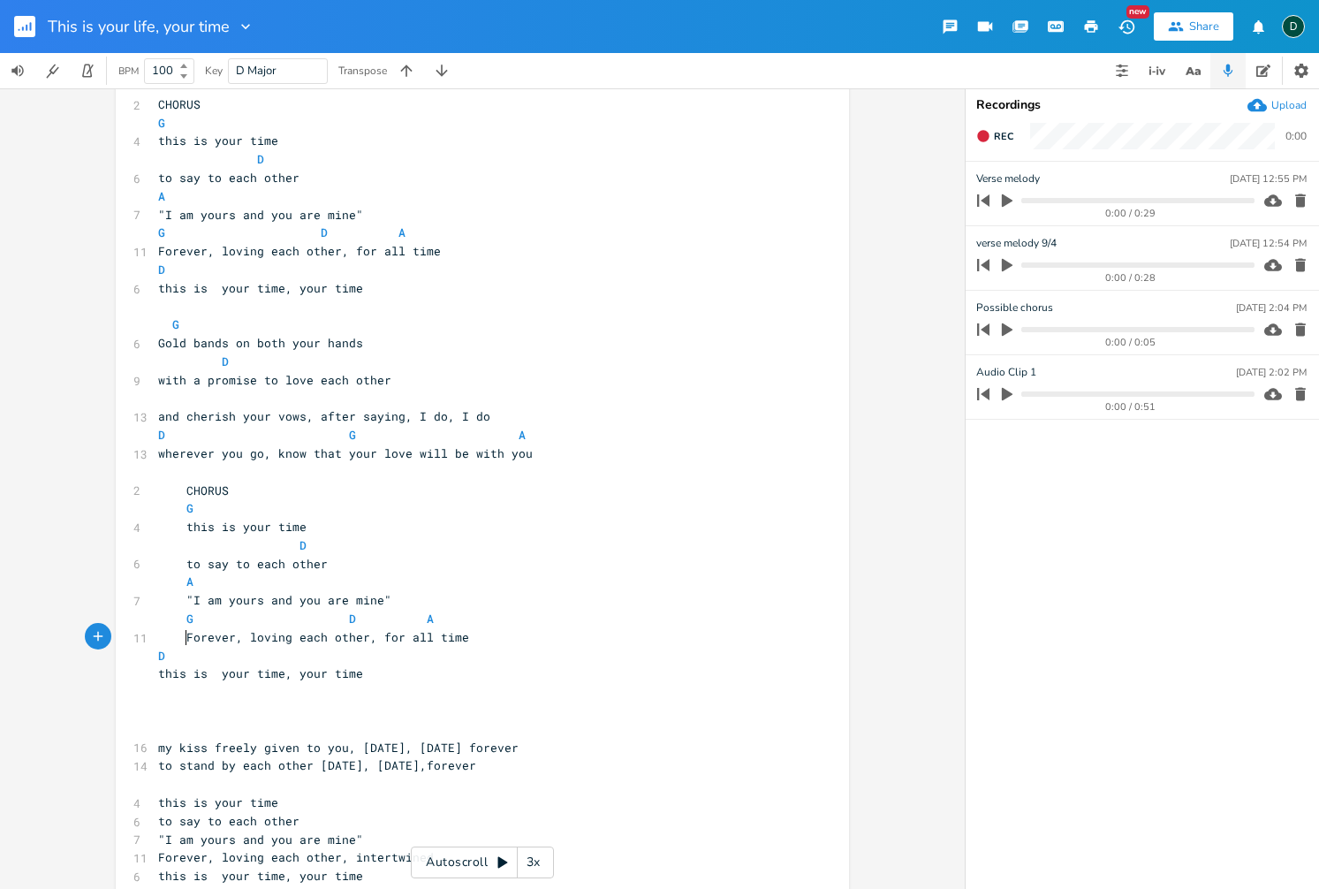
click at [155, 656] on pre "D" at bounding box center [474, 656] width 638 height 19
click at [159, 673] on span "this is your time, your time" at bounding box center [260, 673] width 205 height 16
click at [188, 715] on pre at bounding box center [474, 711] width 638 height 19
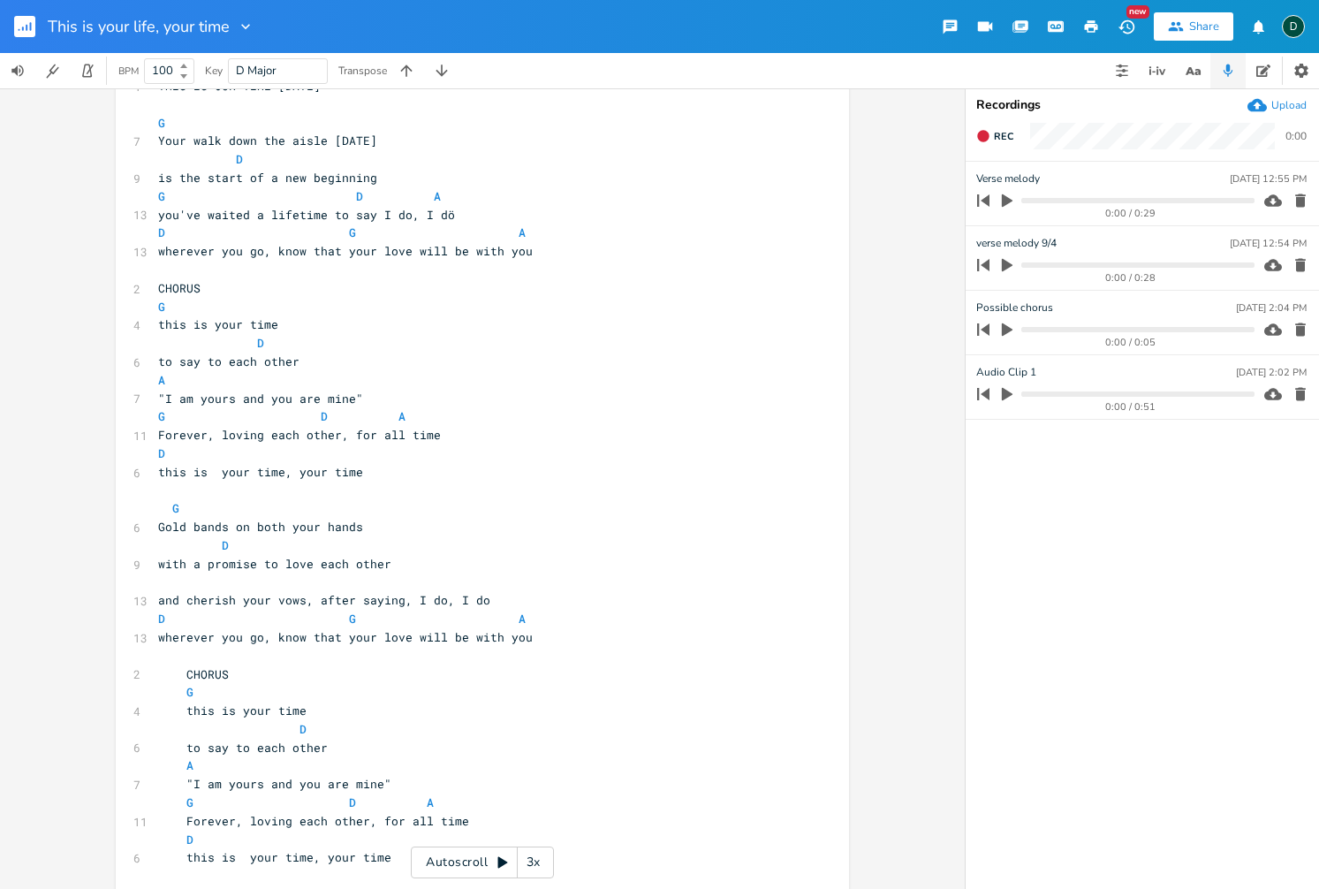
scroll to position [0, 0]
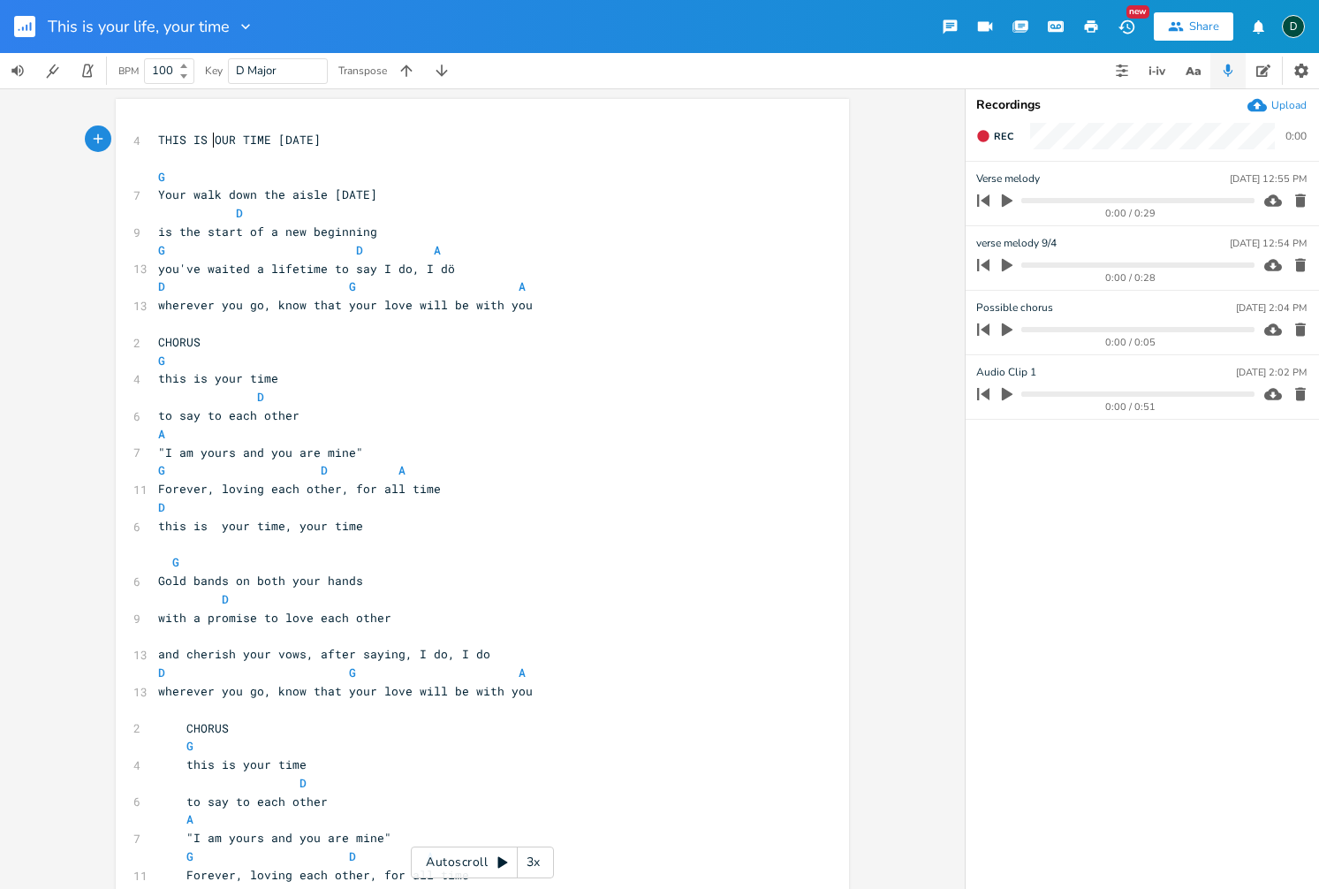
click at [209, 140] on span "THIS IS OUR TIME [DATE]" at bounding box center [239, 140] width 163 height 16
type textarea "Y"
click at [357, 143] on pre "THIS IS YOUR TIME [DATE]" at bounding box center [474, 140] width 638 height 19
type textarea "=="
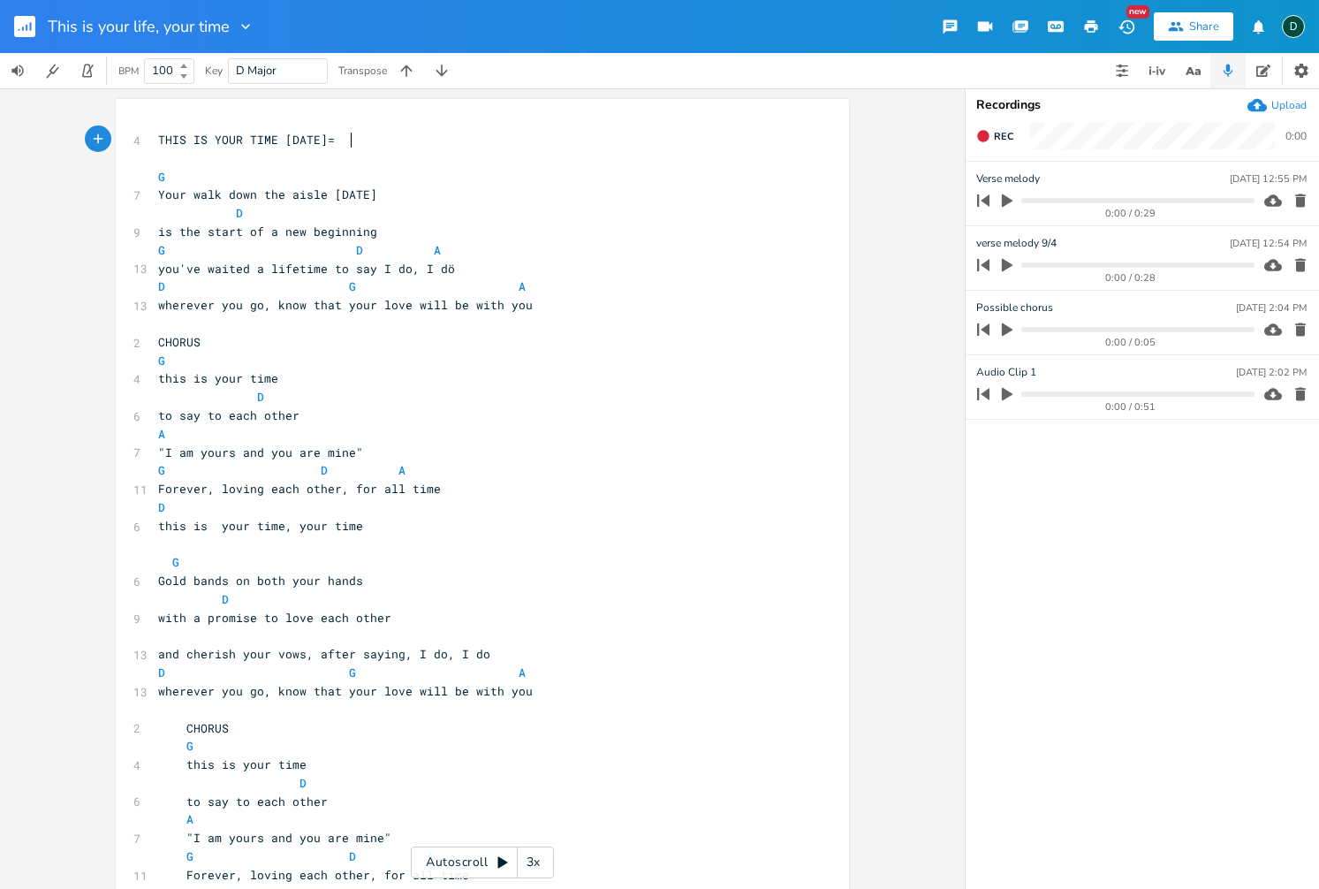
scroll to position [0, 16]
type textarea "5 -- fonmos"
type textarea "inished"
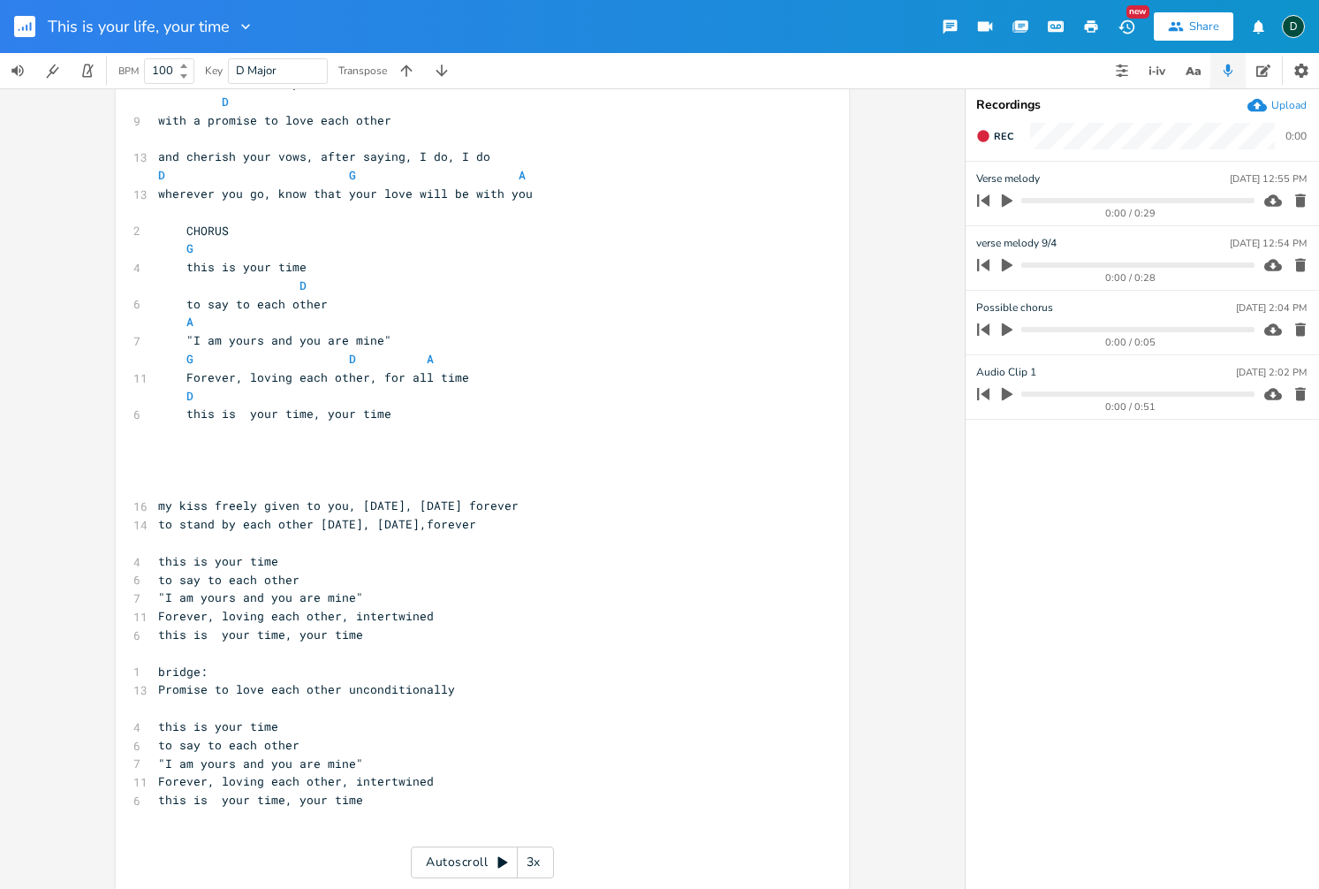
scroll to position [509, 0]
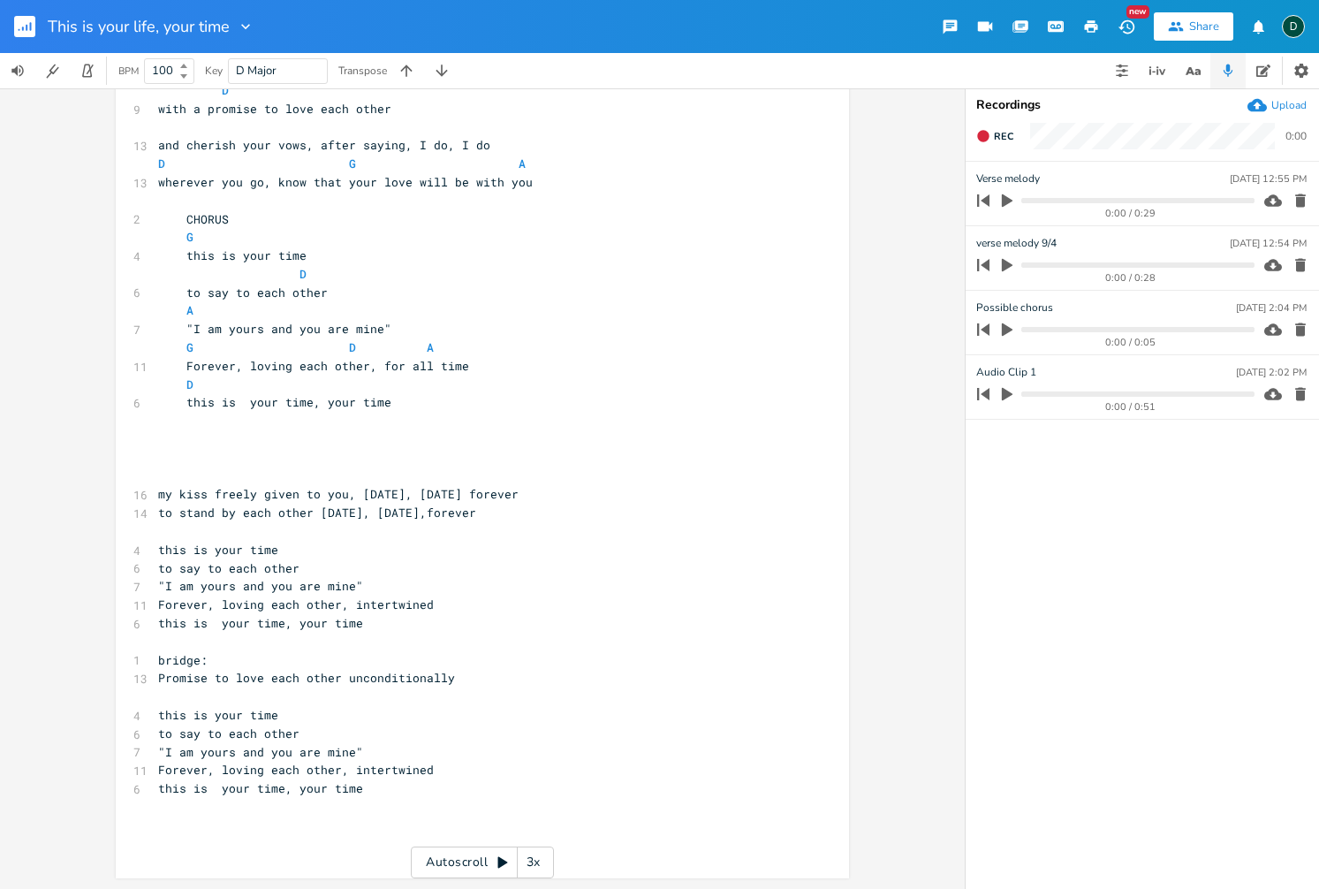
click at [223, 455] on pre at bounding box center [474, 458] width 638 height 19
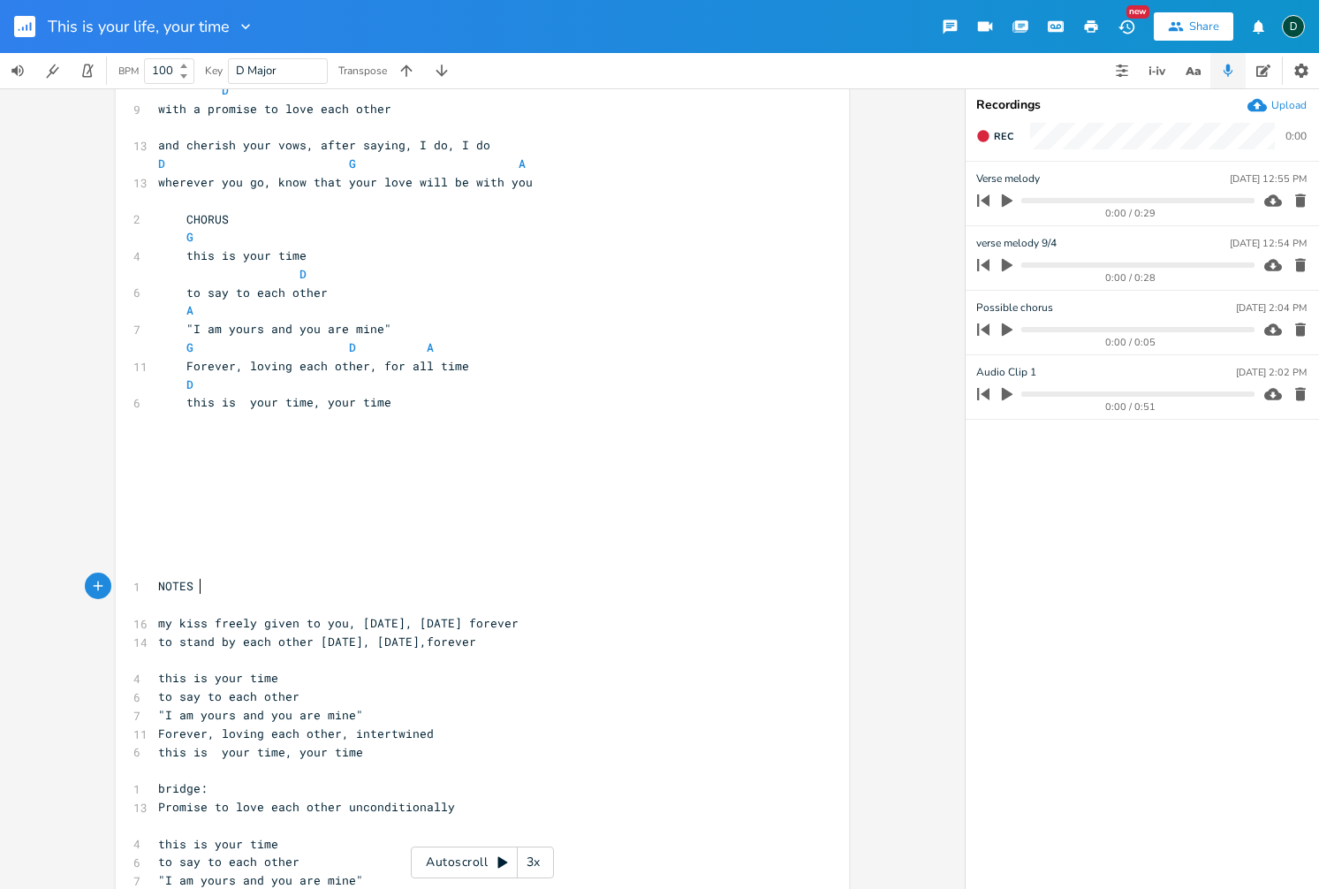
type textarea "NOTES:"
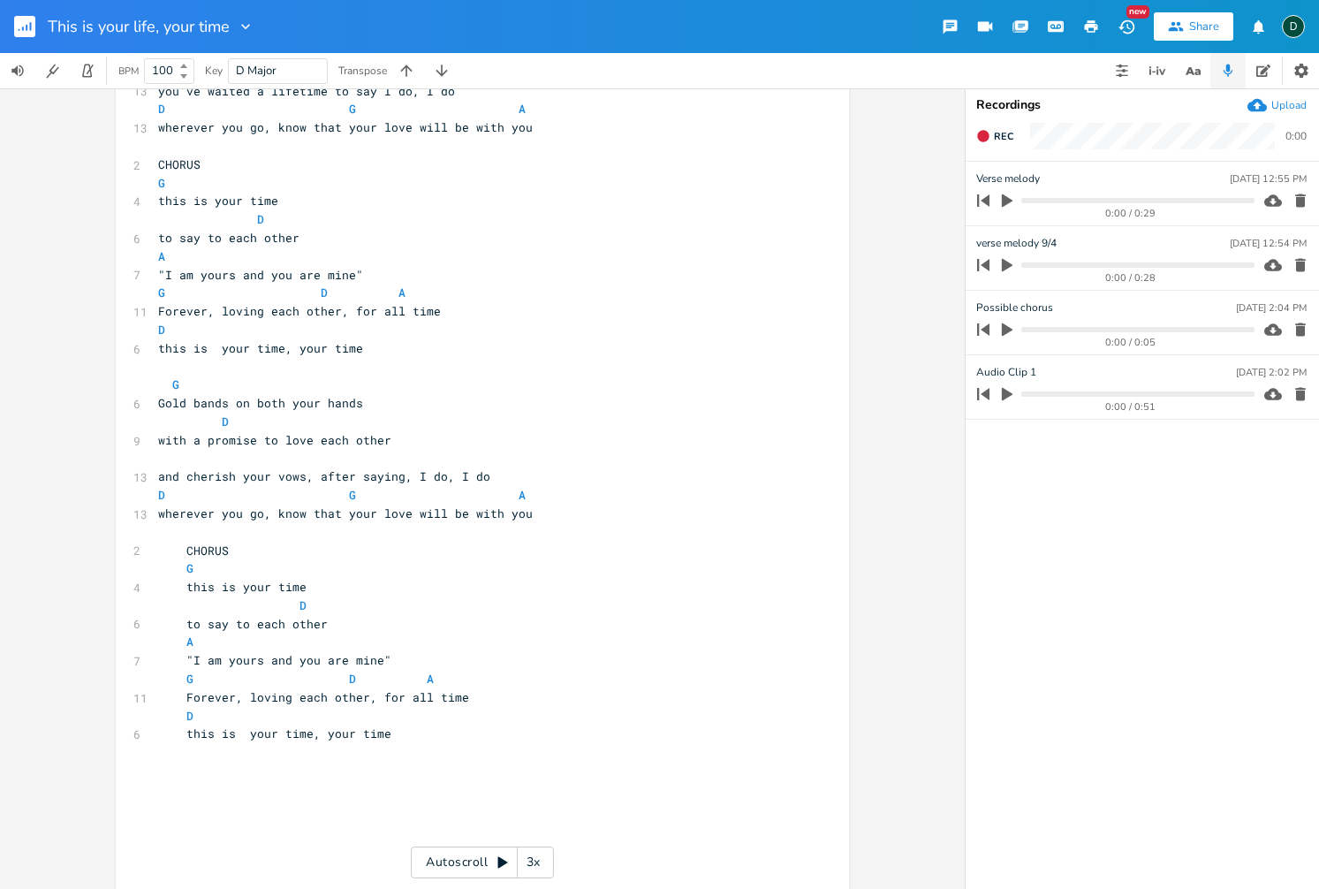
scroll to position [0, 0]
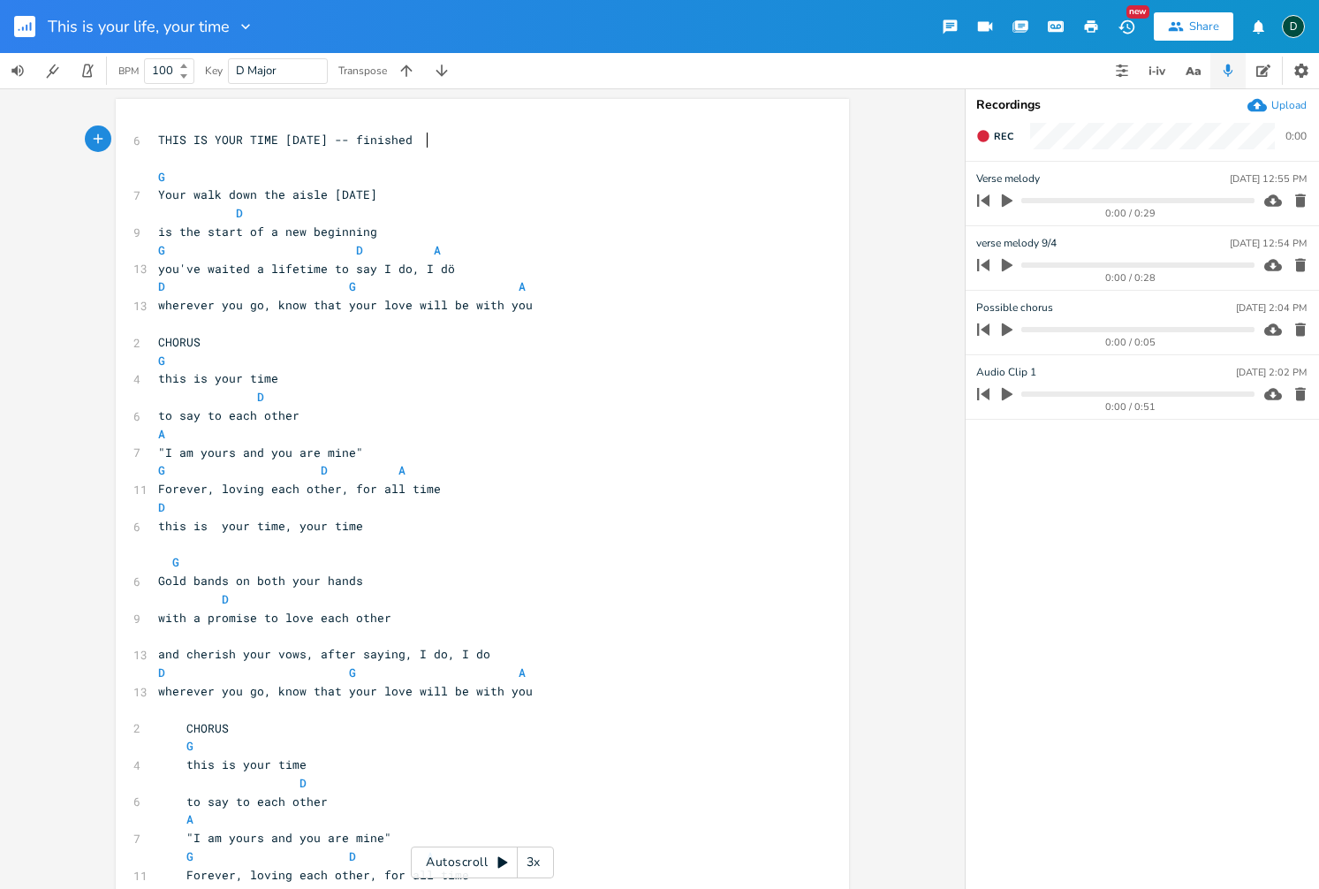
click at [444, 140] on pre "THIS IS YOUR TIME 7-22-2025 -- finished" at bounding box center [474, 140] width 638 height 19
type textarea "9/4/2025"
click at [265, 156] on pre "​" at bounding box center [474, 158] width 638 height 19
type textarea "Cur"
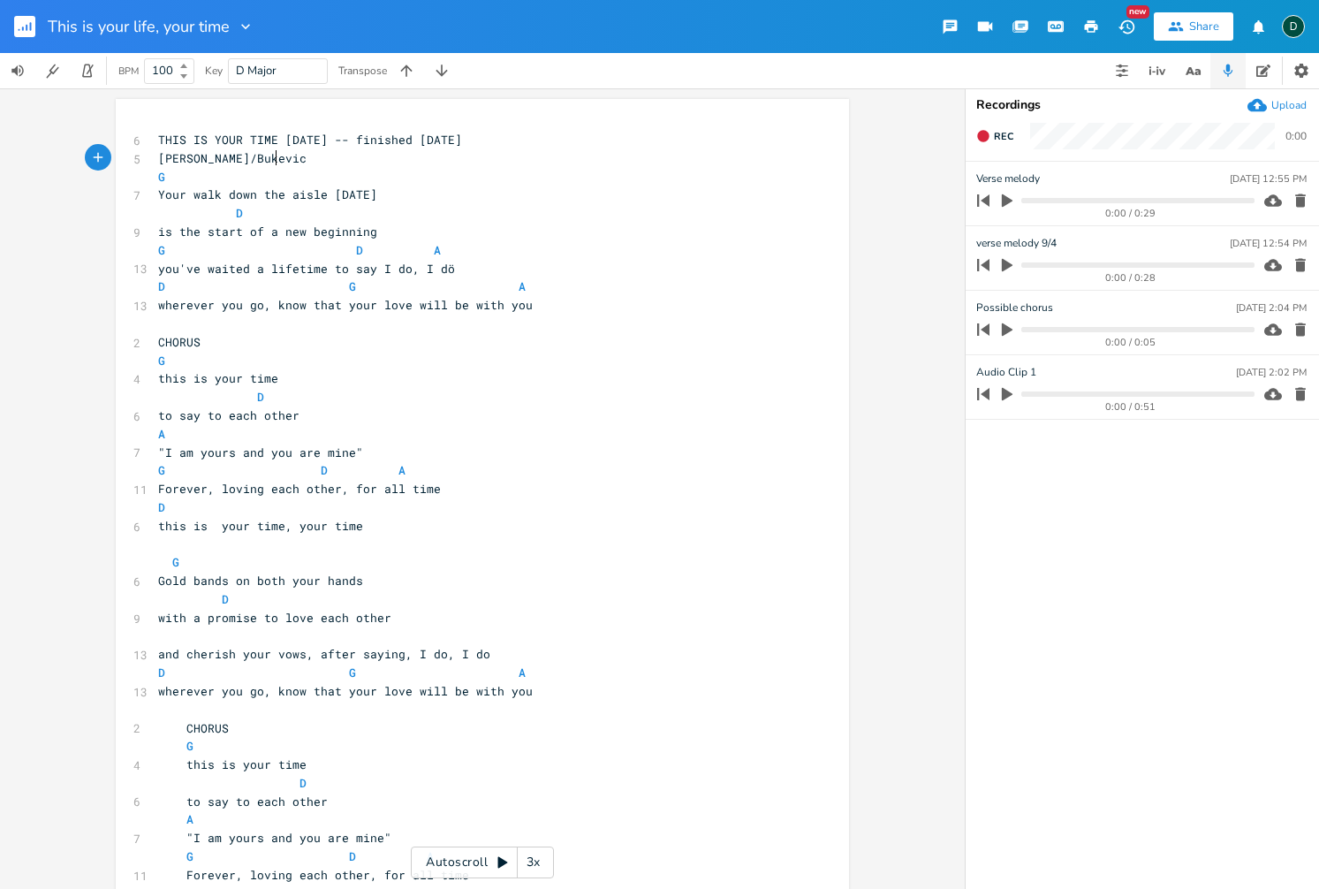
type textarea "hurchill/Bukevicz"
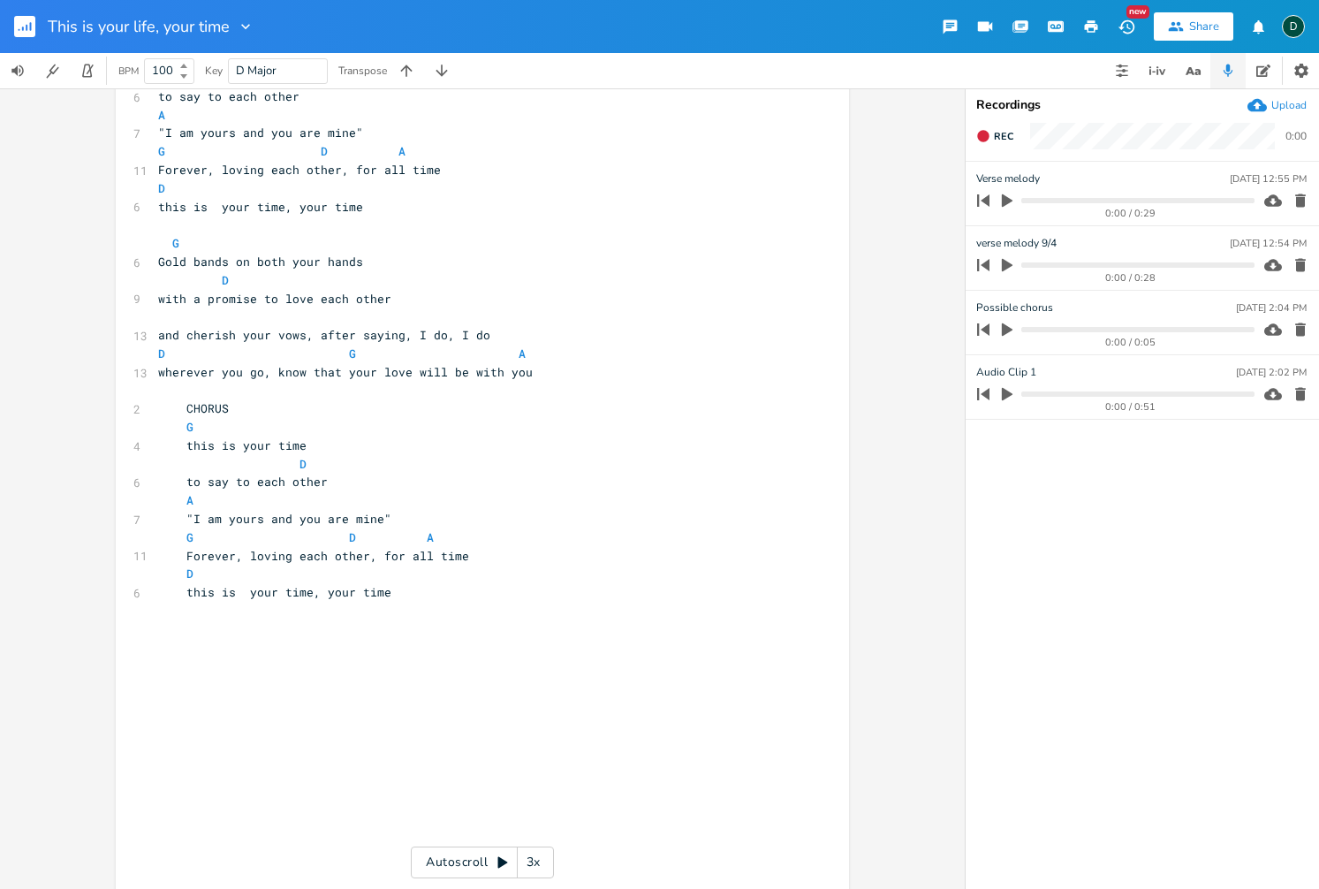
scroll to position [331, 0]
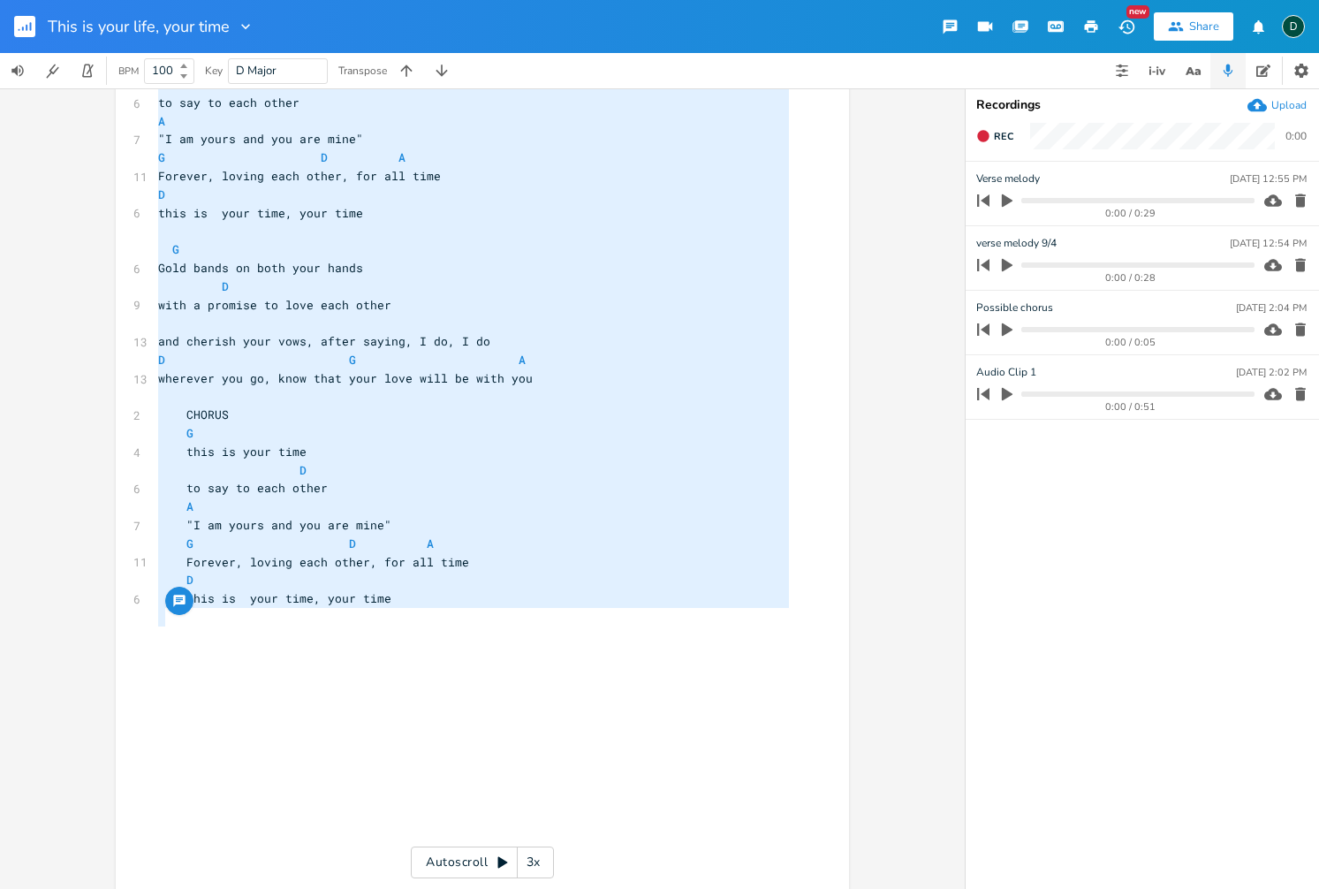
drag, startPoint x: 381, startPoint y: 600, endPoint x: 279, endPoint y: 52, distance: 557.1
click at [265, 8] on div "This is your life, your time New Share D BPM 100 Key D Major Transpose CHORUS G…" at bounding box center [659, 444] width 1319 height 889
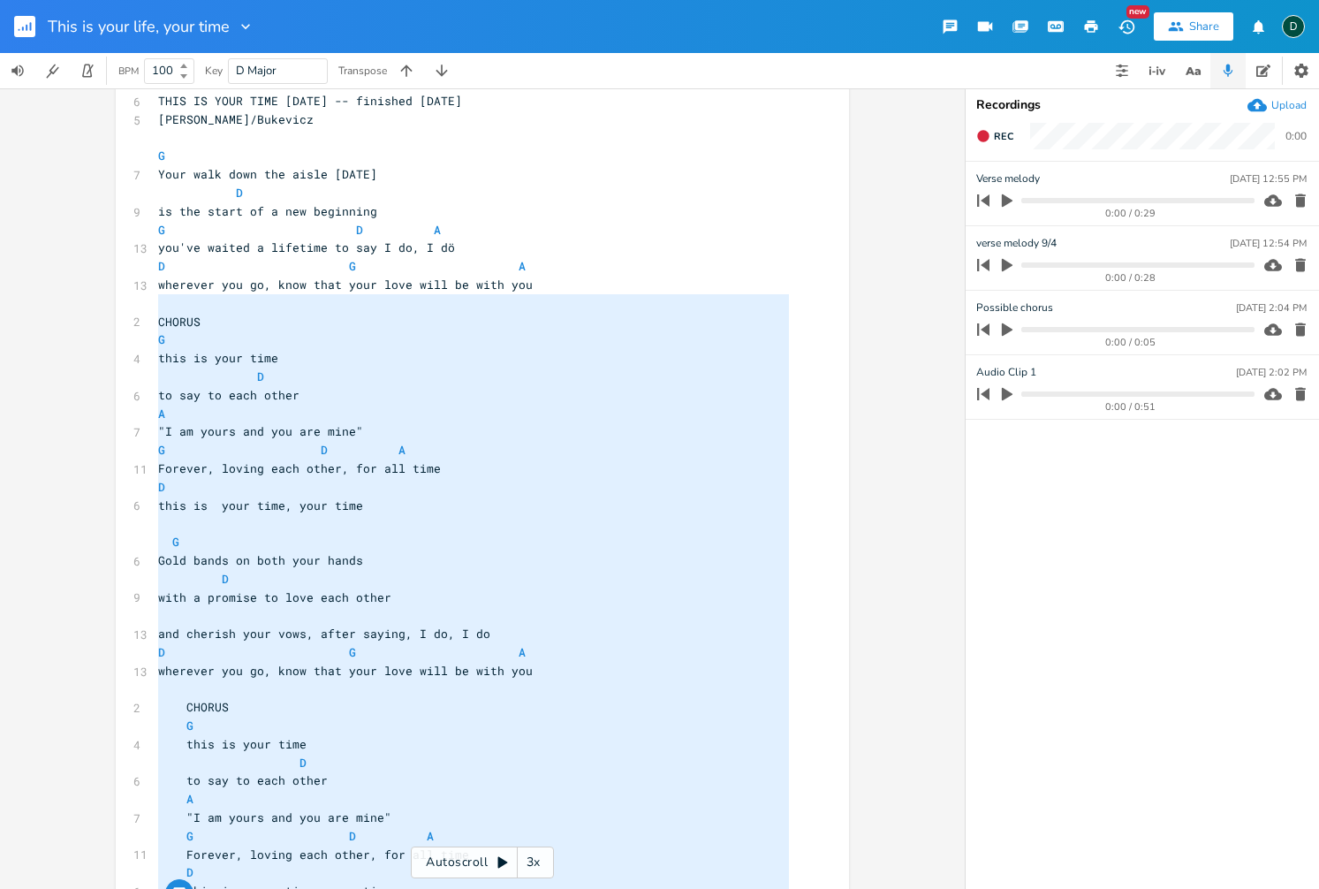
scroll to position [0, 0]
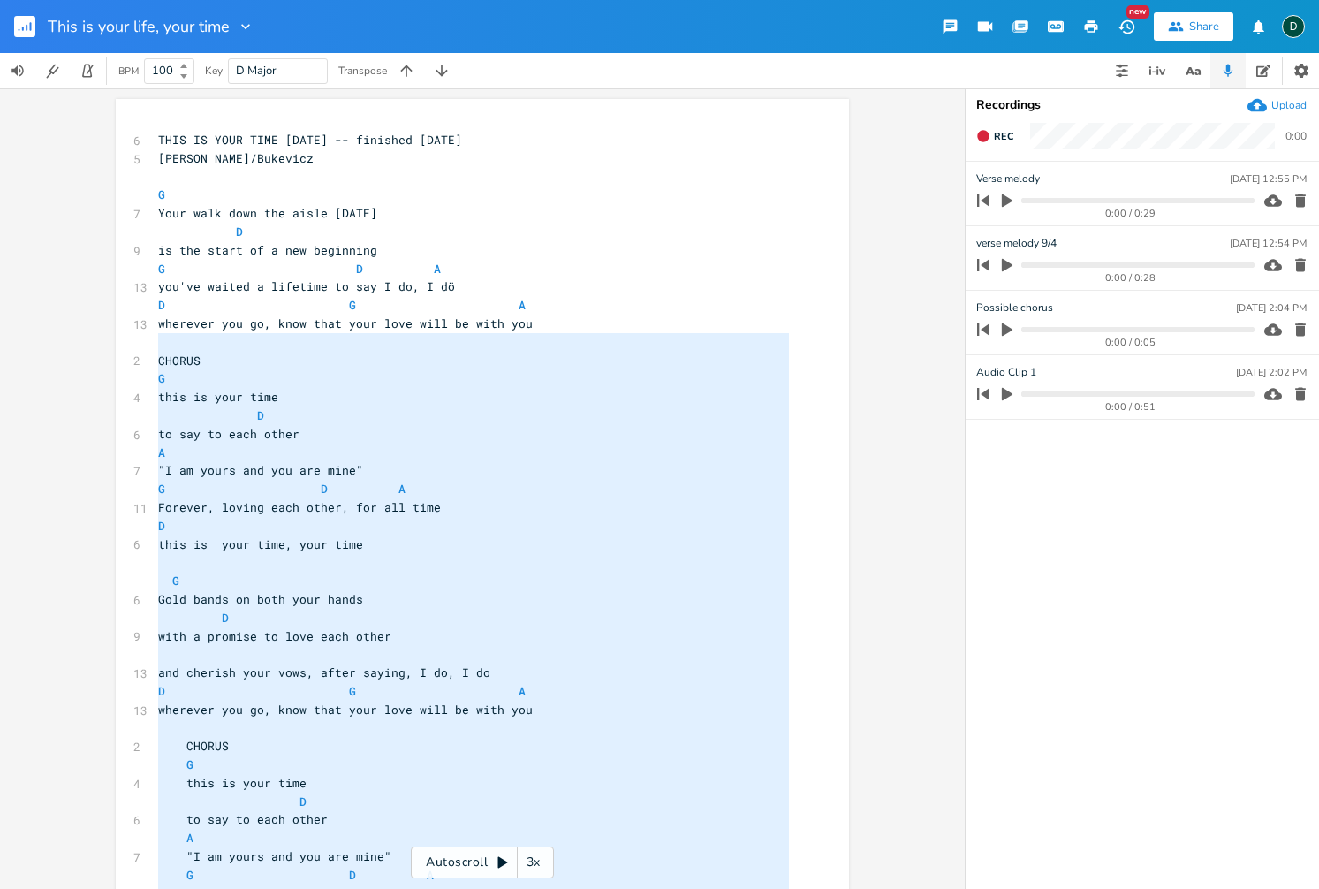
type textarea "CHORUS G this is your time D to say to each other A "I am yours and you are min…"
click at [571, 614] on pre "D" at bounding box center [474, 618] width 638 height 19
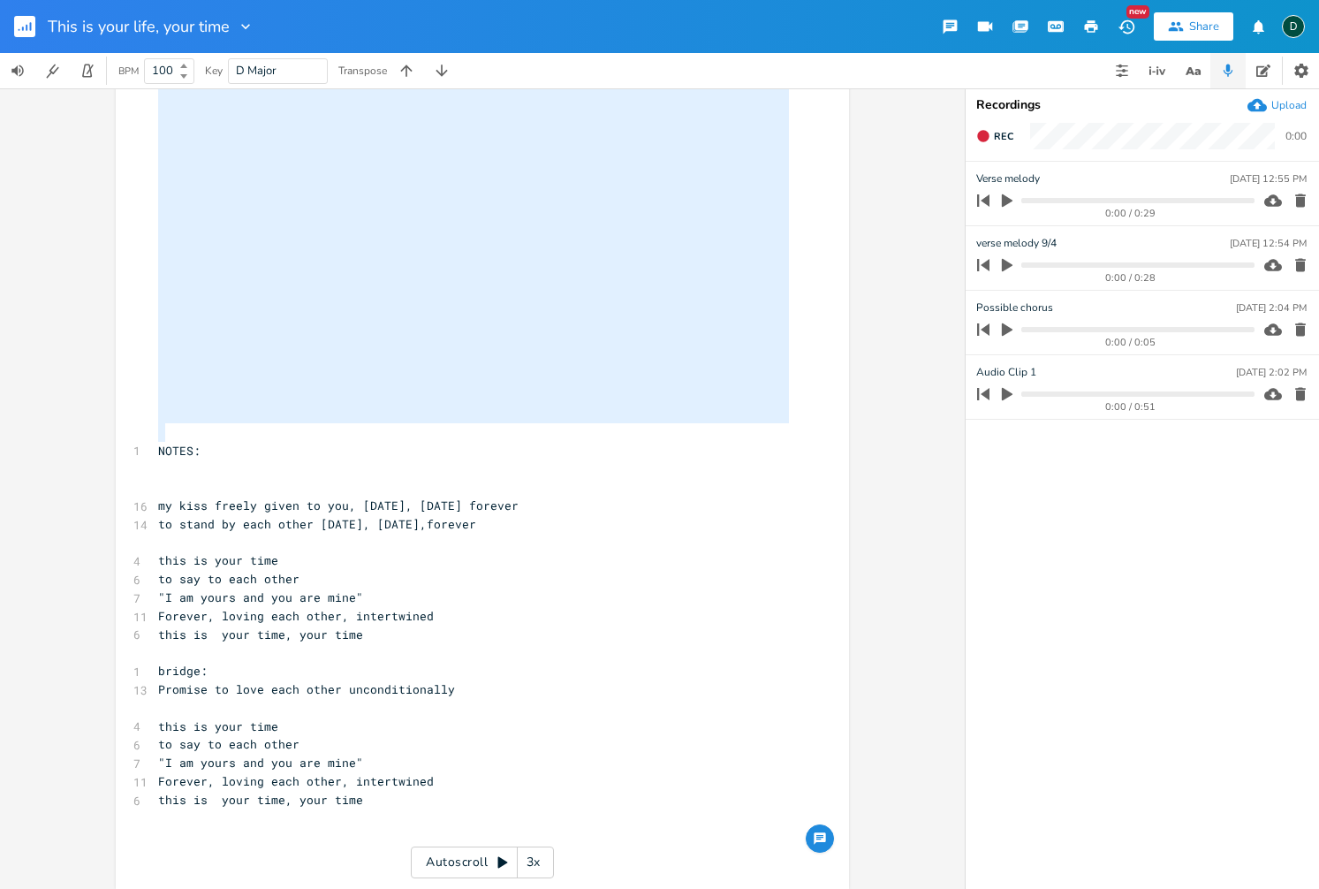
type textarea "THIS IS YOUR TIME 7-22-2025 -- finished 9/4/2025 Churchill/Bukevicz G Your walk…"
drag, startPoint x: 152, startPoint y: 136, endPoint x: 491, endPoint y: 413, distance: 438.3
